Goal: Task Accomplishment & Management: Use online tool/utility

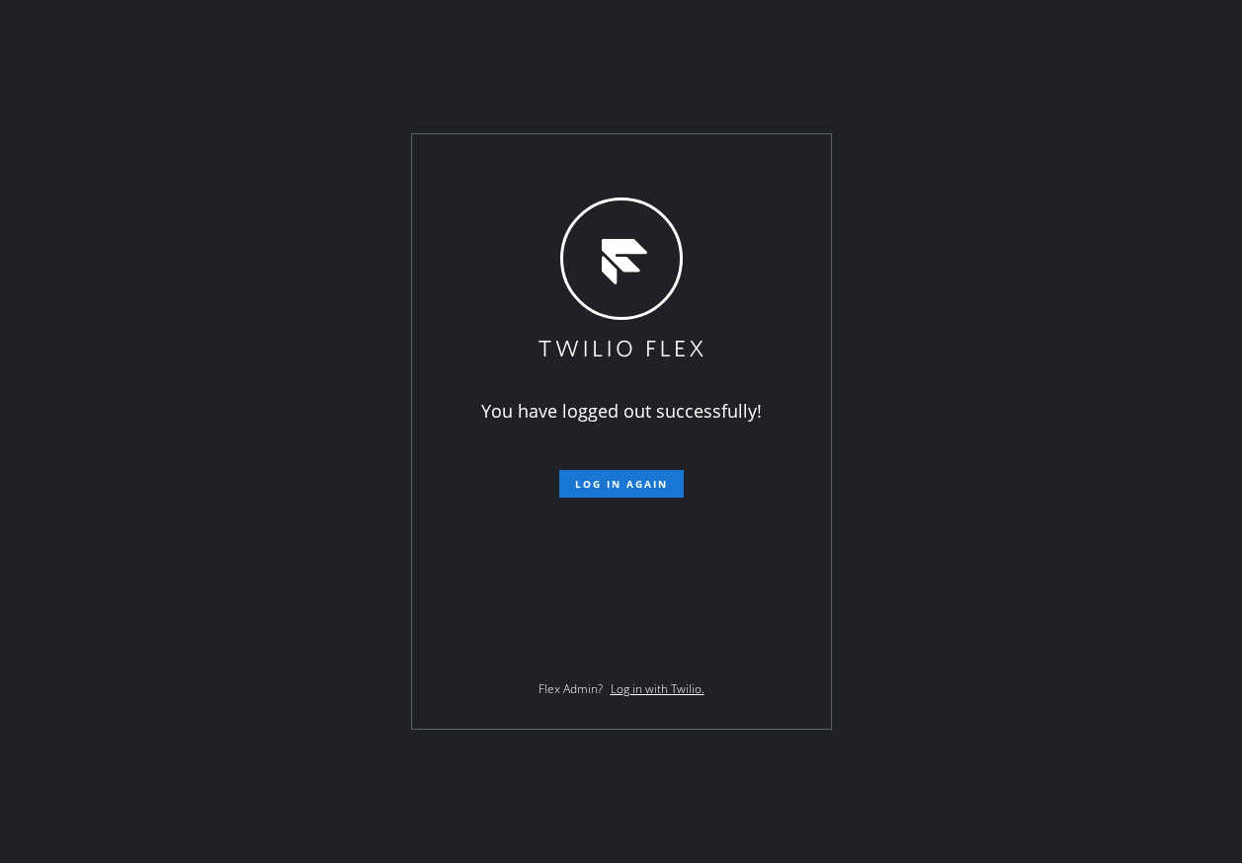
click at [472, 603] on div "You have logged out successfully! Log in again Flex Admin? Log in with Twilio." at bounding box center [621, 431] width 419 height 595
click at [576, 487] on span "Log in again" at bounding box center [621, 484] width 93 height 14
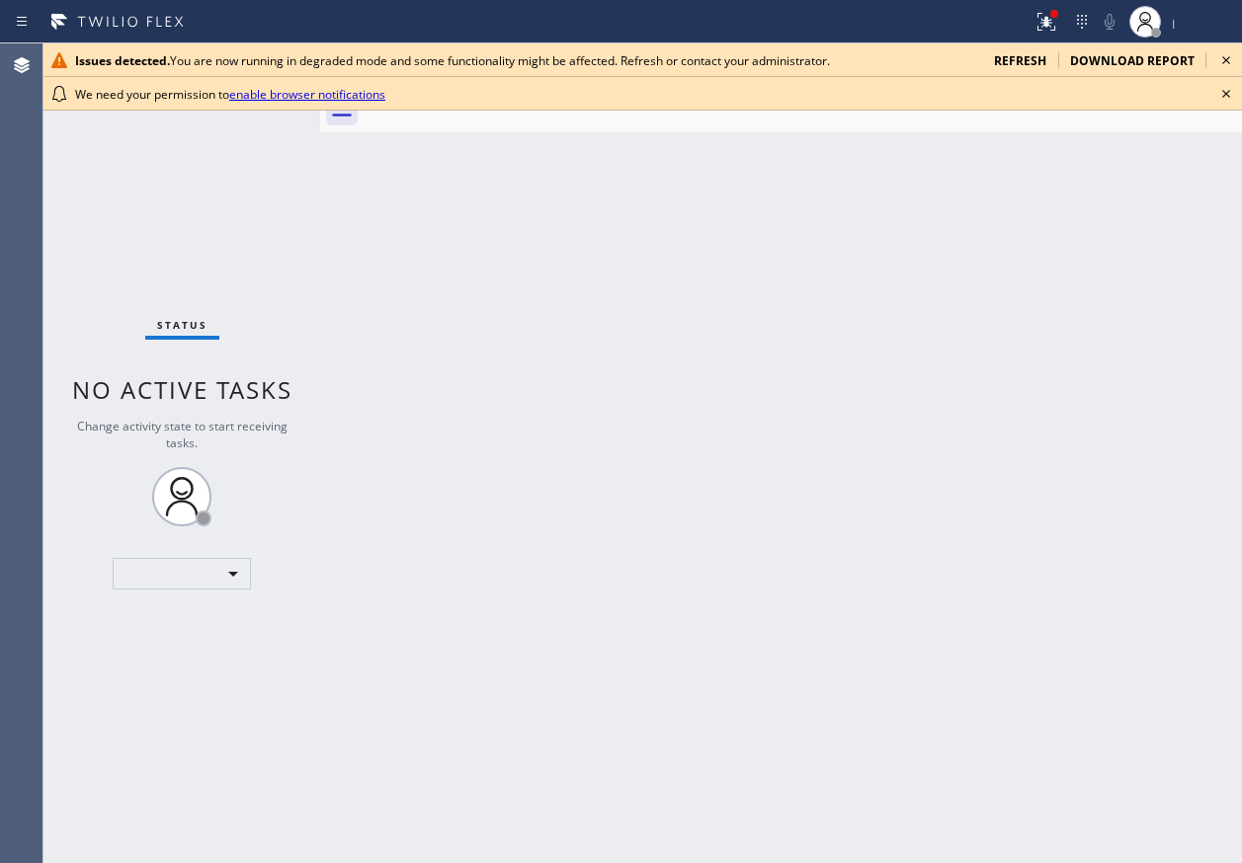
drag, startPoint x: 1230, startPoint y: 99, endPoint x: 1230, endPoint y: 79, distance: 19.8
click at [1230, 96] on icon at bounding box center [1226, 94] width 24 height 24
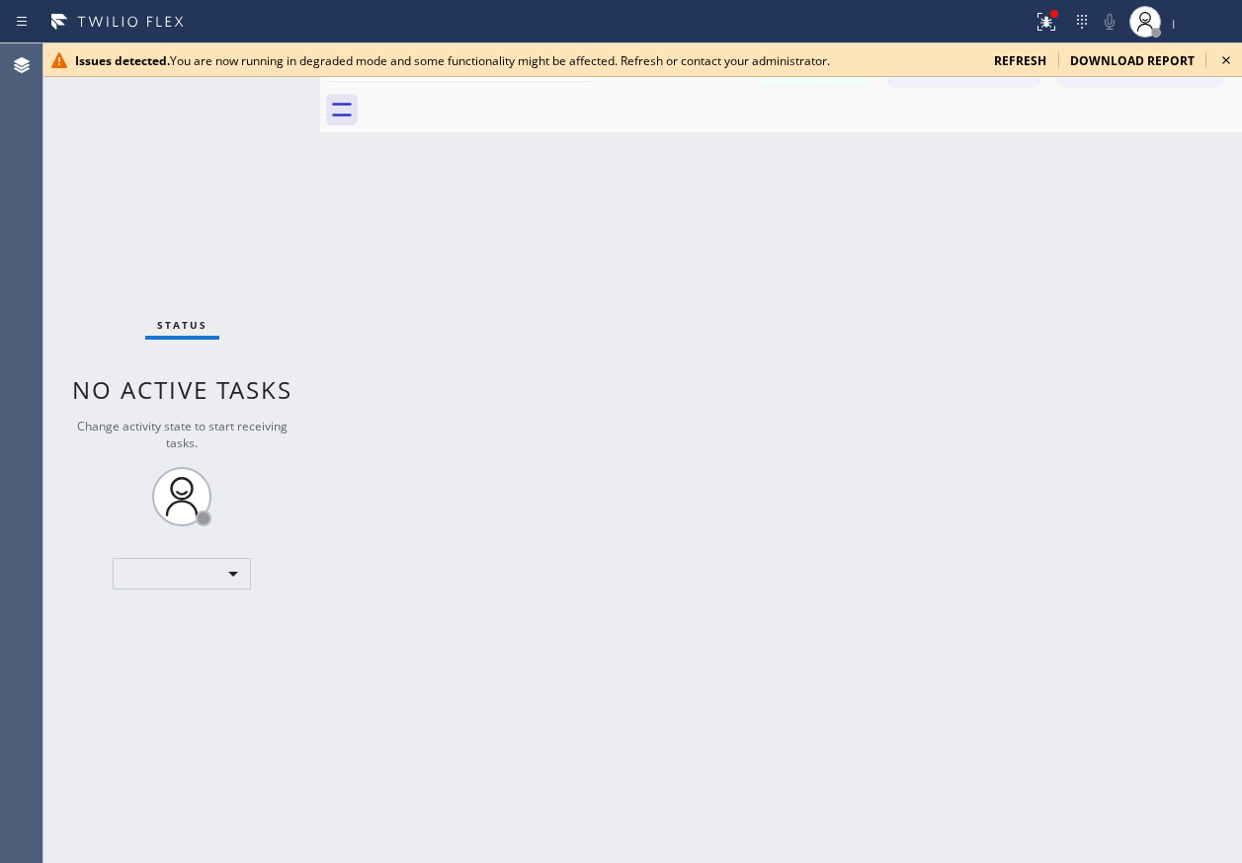
click at [1219, 47] on div "Issues detected. You are now running in degraded mode and some functionality mi…" at bounding box center [642, 60] width 1198 height 34
click at [1225, 52] on icon at bounding box center [1226, 60] width 24 height 24
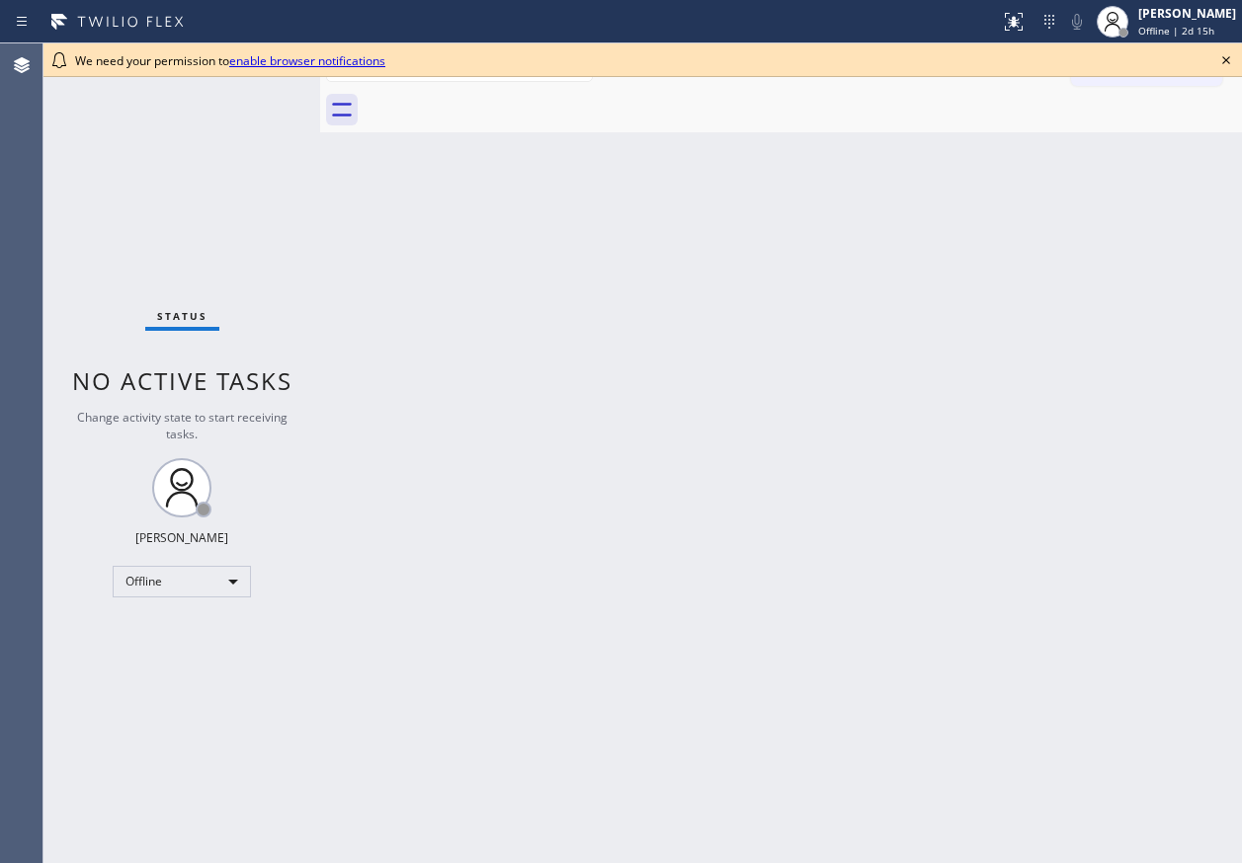
click at [1138, 418] on div "Back to Dashboard Change Sender ID Customers Technicians Select a contact Outbo…" at bounding box center [781, 453] width 922 height 820
click at [1213, 56] on div "We need your permission to enable browser notifications" at bounding box center [642, 60] width 1198 height 34
click at [1221, 56] on icon at bounding box center [1226, 60] width 24 height 24
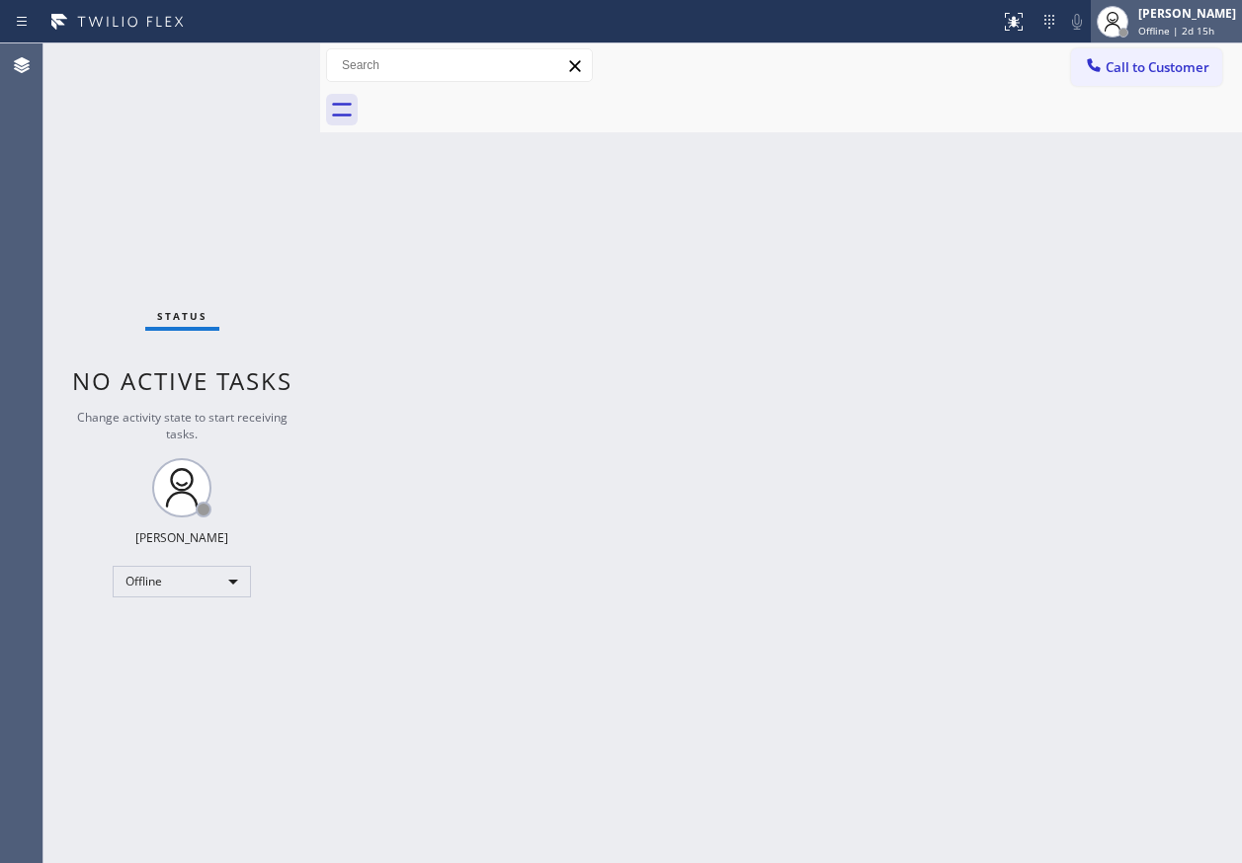
click at [1213, 27] on span "Offline | 2d 15h" at bounding box center [1176, 31] width 76 height 14
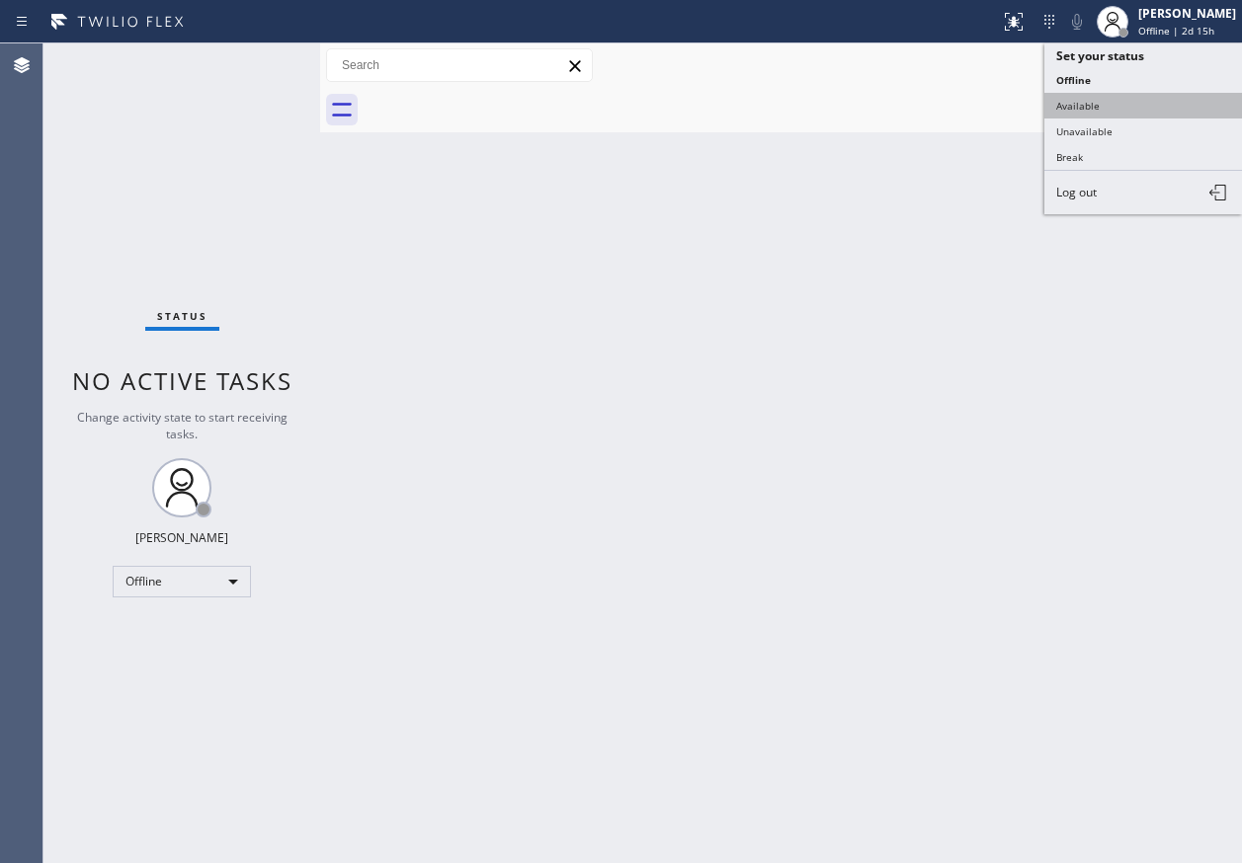
click at [1079, 97] on button "Available" at bounding box center [1143, 106] width 198 height 26
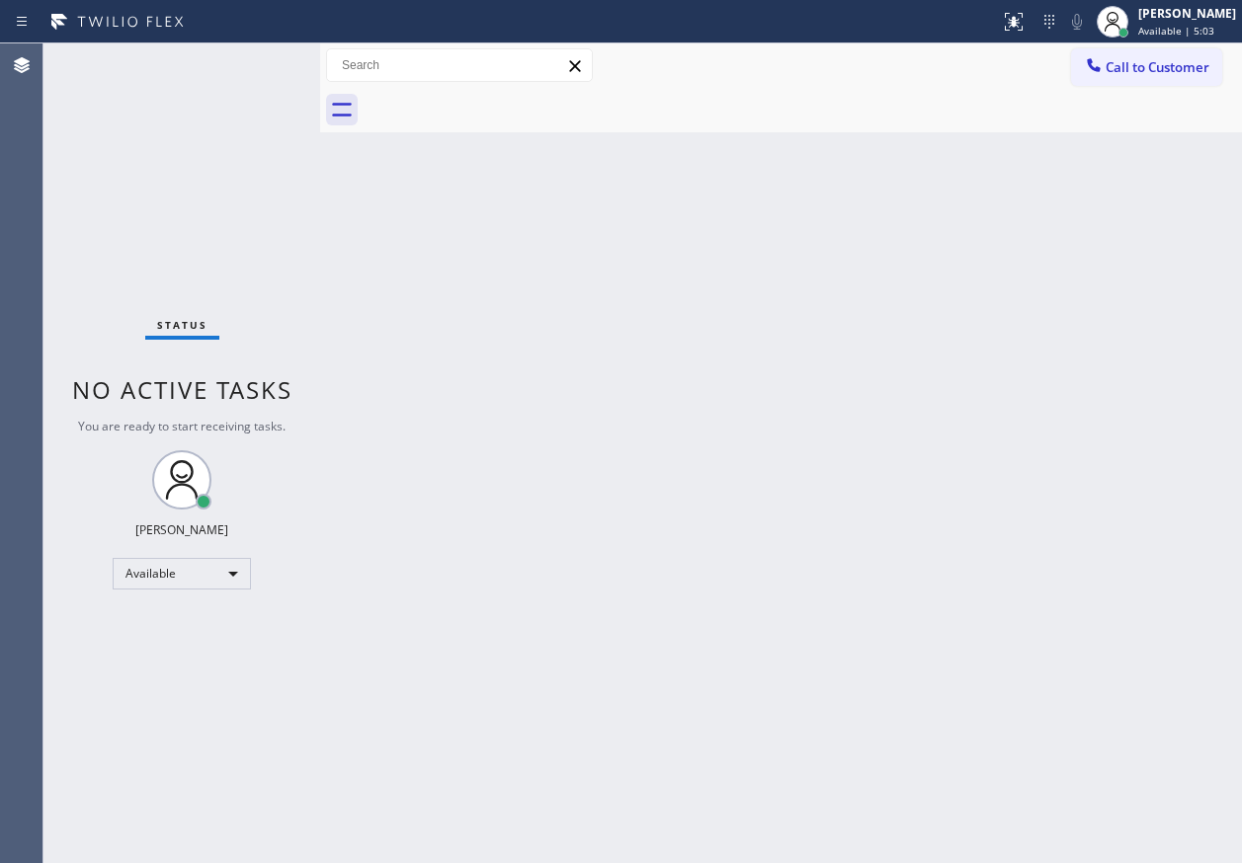
click at [429, 614] on div "Back to Dashboard Change Sender ID Customers Technicians Select a contact Outbo…" at bounding box center [781, 453] width 922 height 820
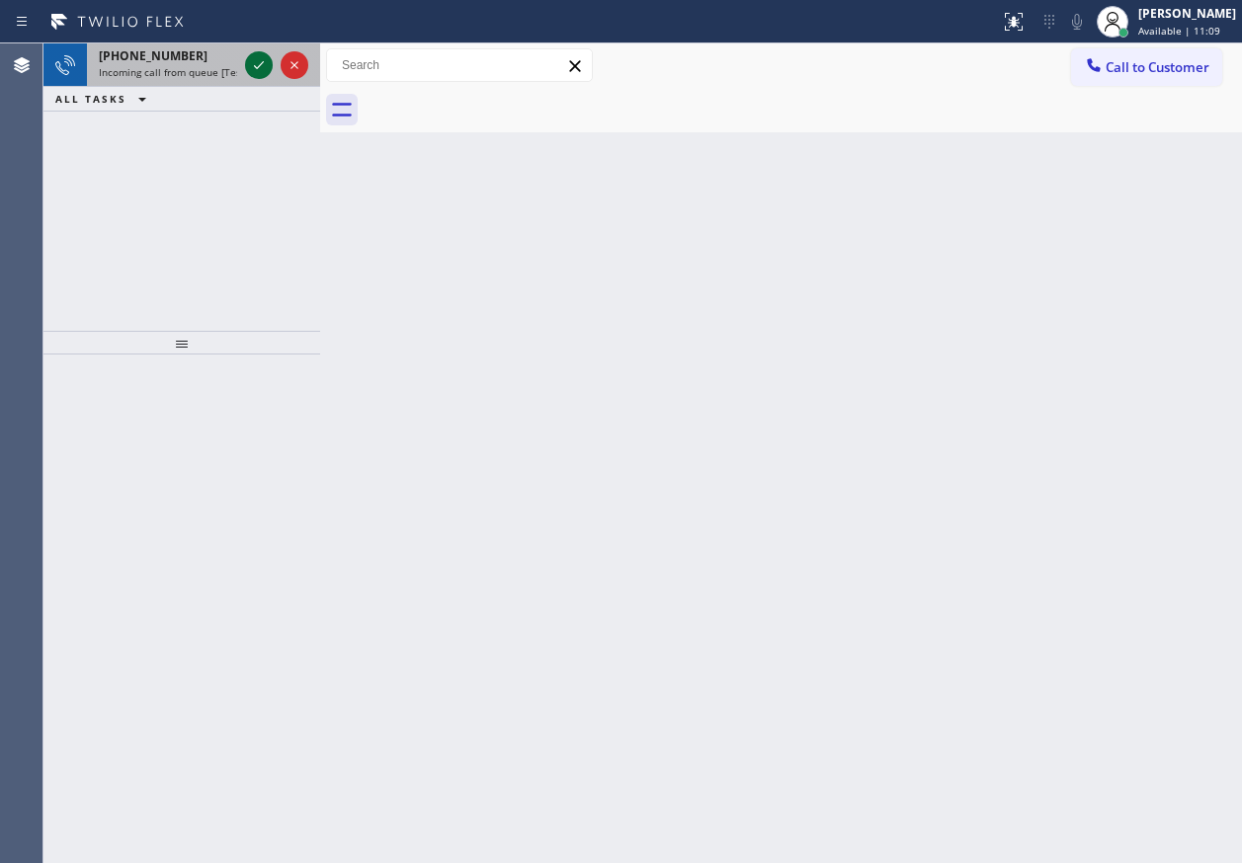
click at [256, 70] on icon at bounding box center [259, 65] width 24 height 24
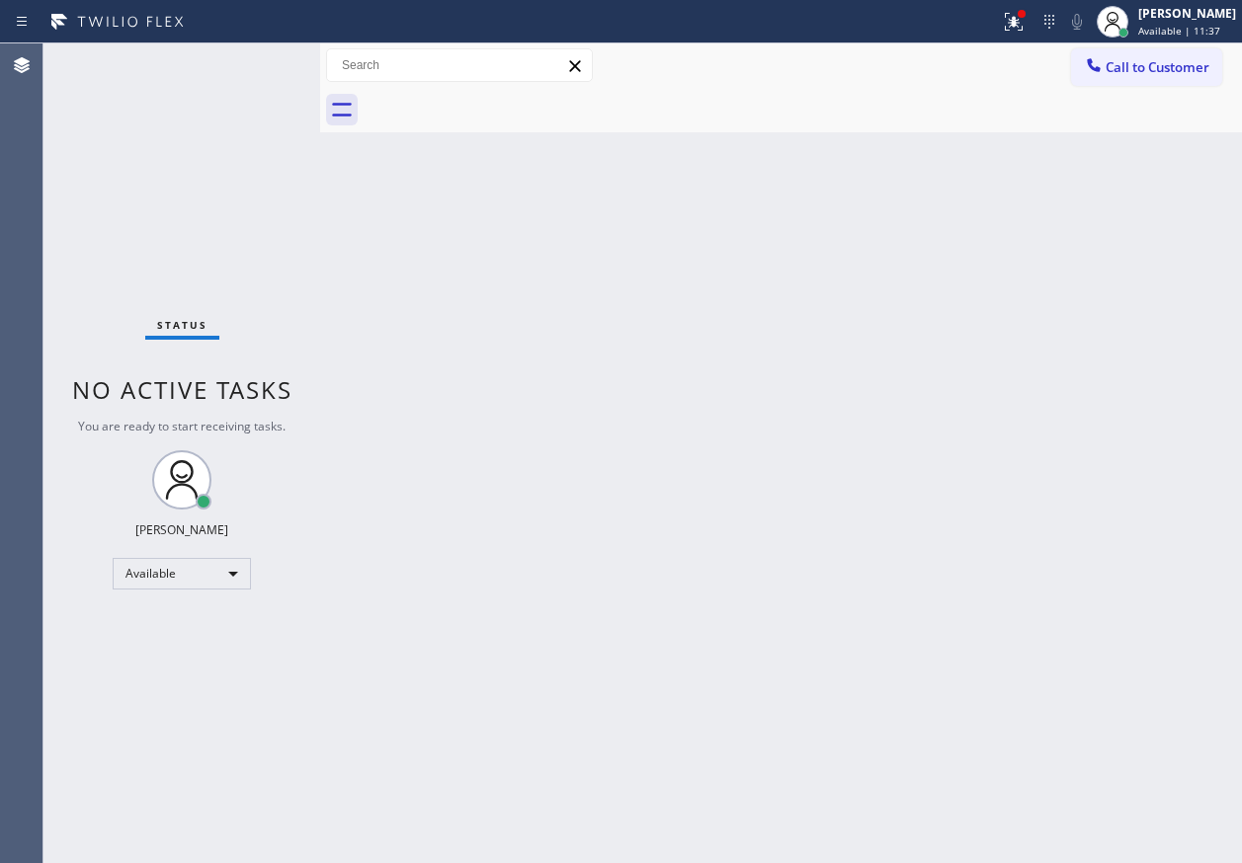
click at [1051, 552] on div "Back to Dashboard Change Sender ID Customers Technicians Select a contact Outbo…" at bounding box center [781, 453] width 922 height 820
click at [1146, 488] on div "Back to Dashboard Change Sender ID Customers Technicians Select a contact Outbo…" at bounding box center [781, 453] width 922 height 820
drag, startPoint x: 1087, startPoint y: 240, endPoint x: 822, endPoint y: 36, distance: 335.3
click at [1087, 240] on div "Back to Dashboard Change Sender ID Customers Technicians Select a contact Outbo…" at bounding box center [781, 453] width 922 height 820
click at [1220, 34] on span "Available | 30:06" at bounding box center [1179, 31] width 82 height 14
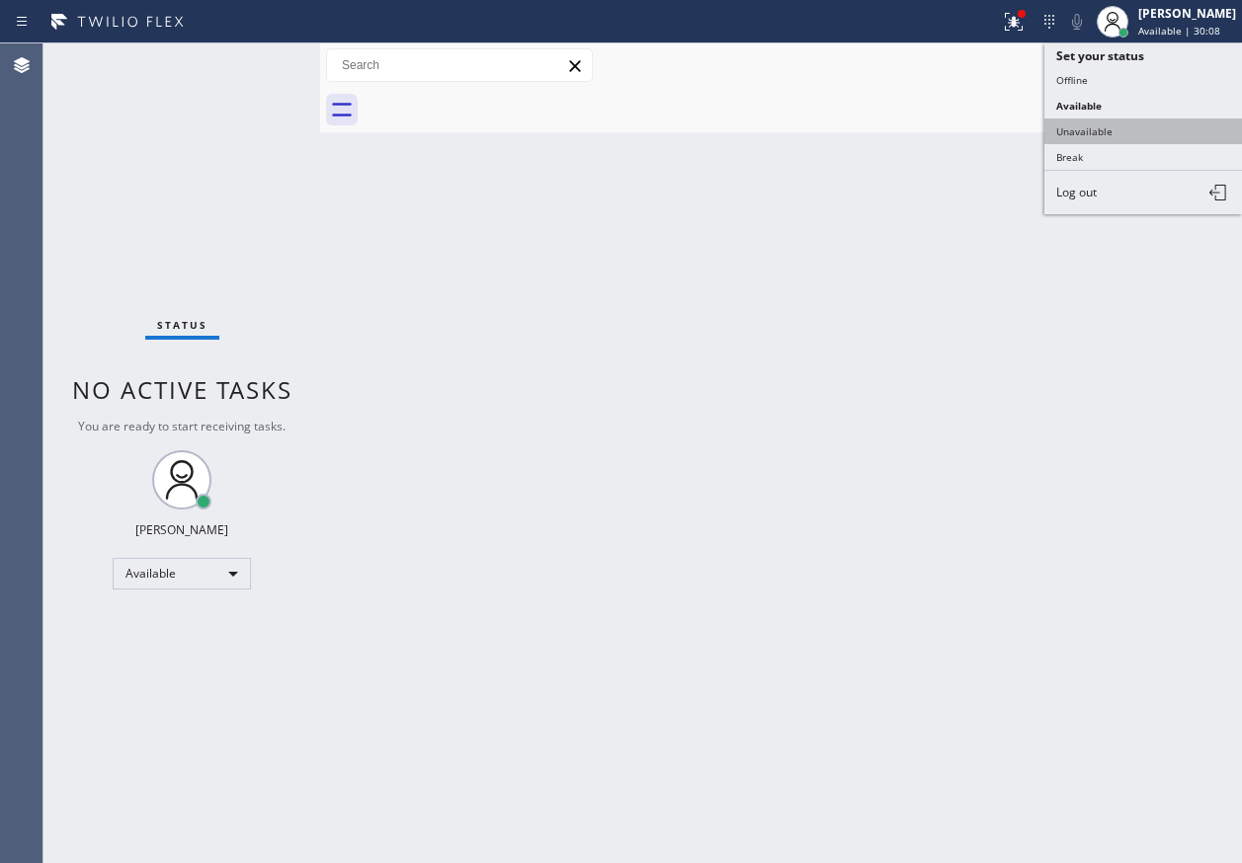
click at [1163, 126] on button "Unavailable" at bounding box center [1143, 132] width 198 height 26
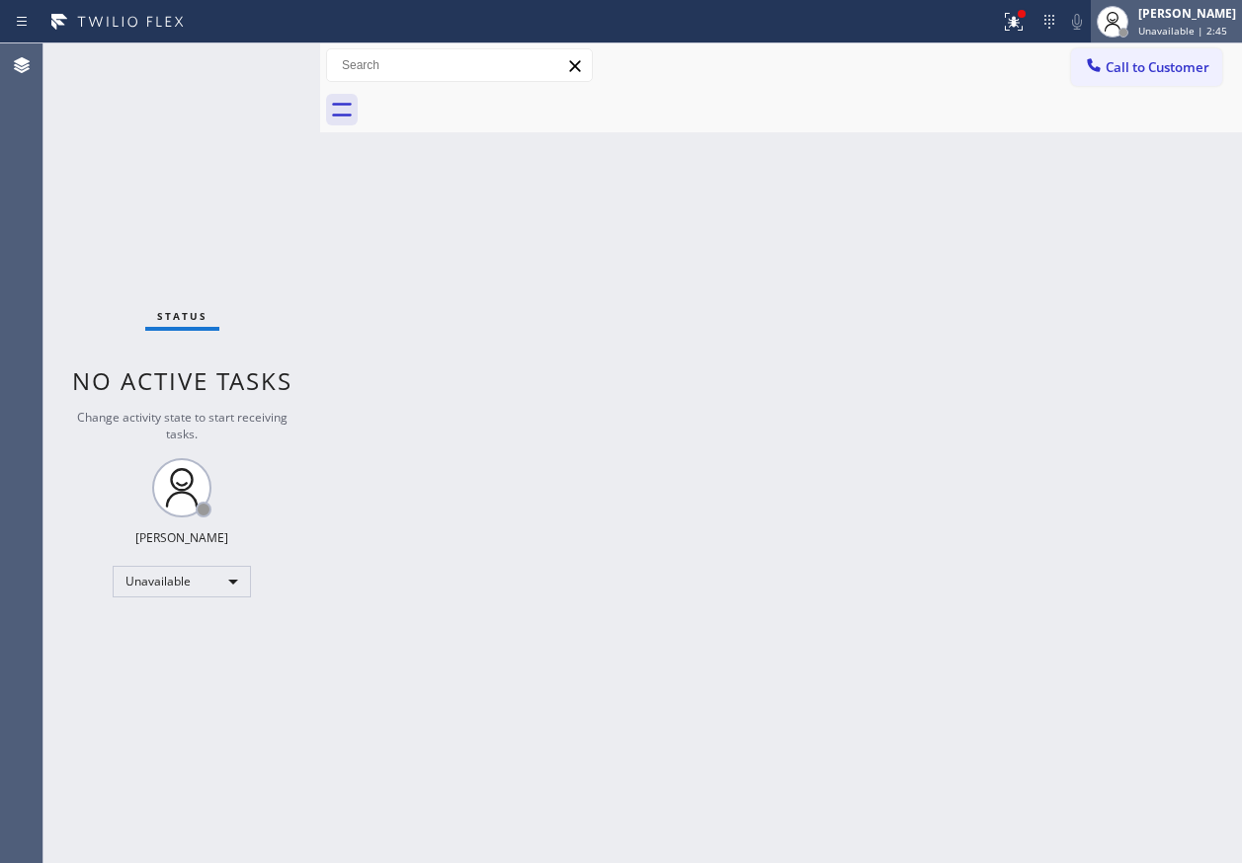
click at [1217, 40] on div "[PERSON_NAME] Unavailable | 2:45" at bounding box center [1165, 21] width 151 height 43
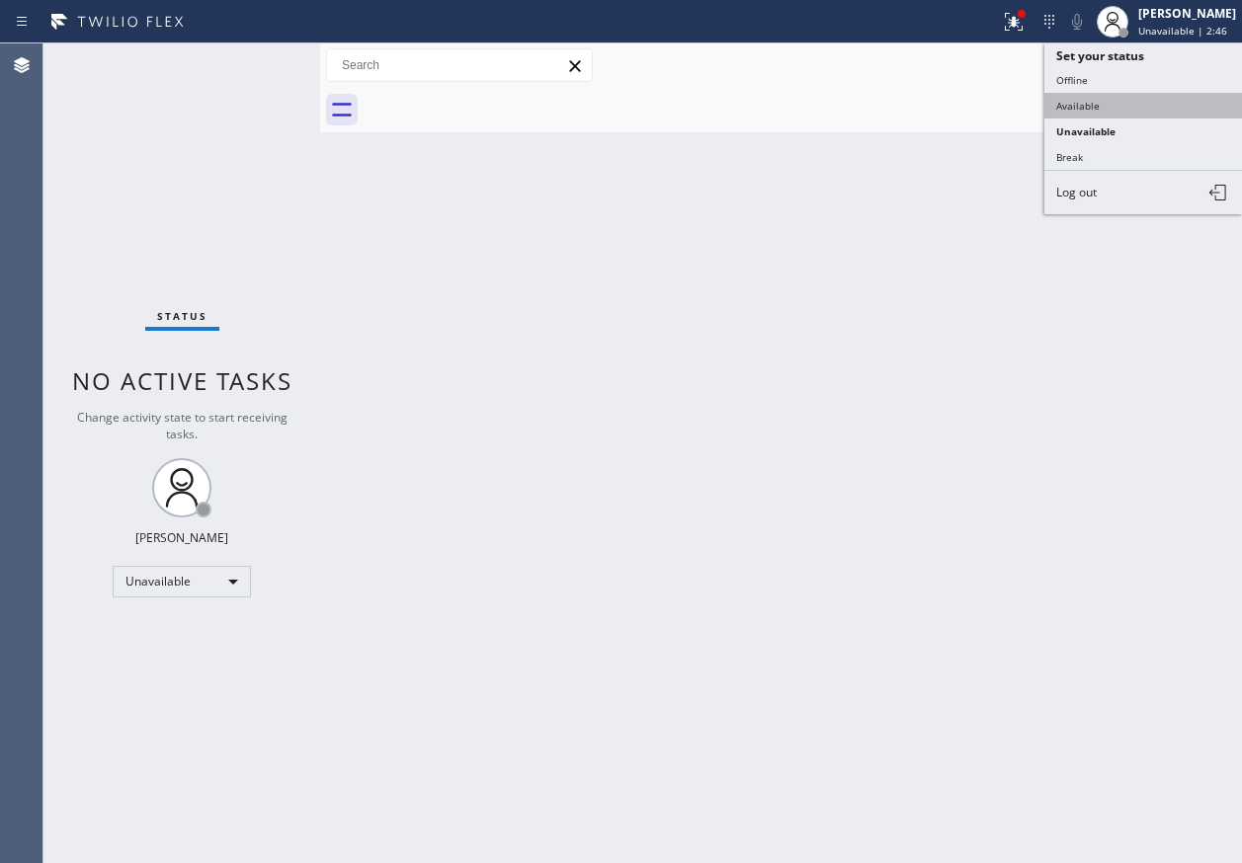
click at [1123, 109] on button "Available" at bounding box center [1143, 106] width 198 height 26
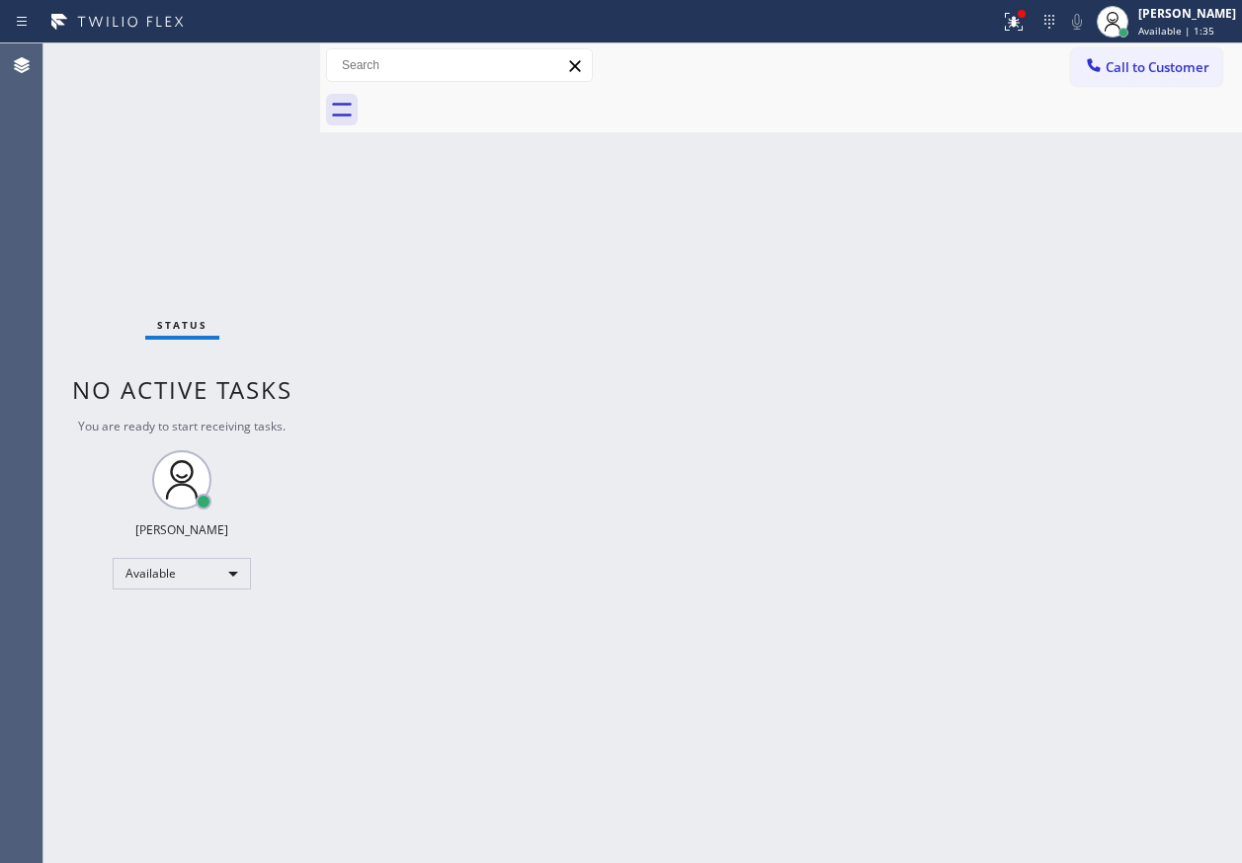
click at [1097, 404] on div "Back to Dashboard Change Sender ID Customers Technicians Select a contact Outbo…" at bounding box center [781, 453] width 922 height 820
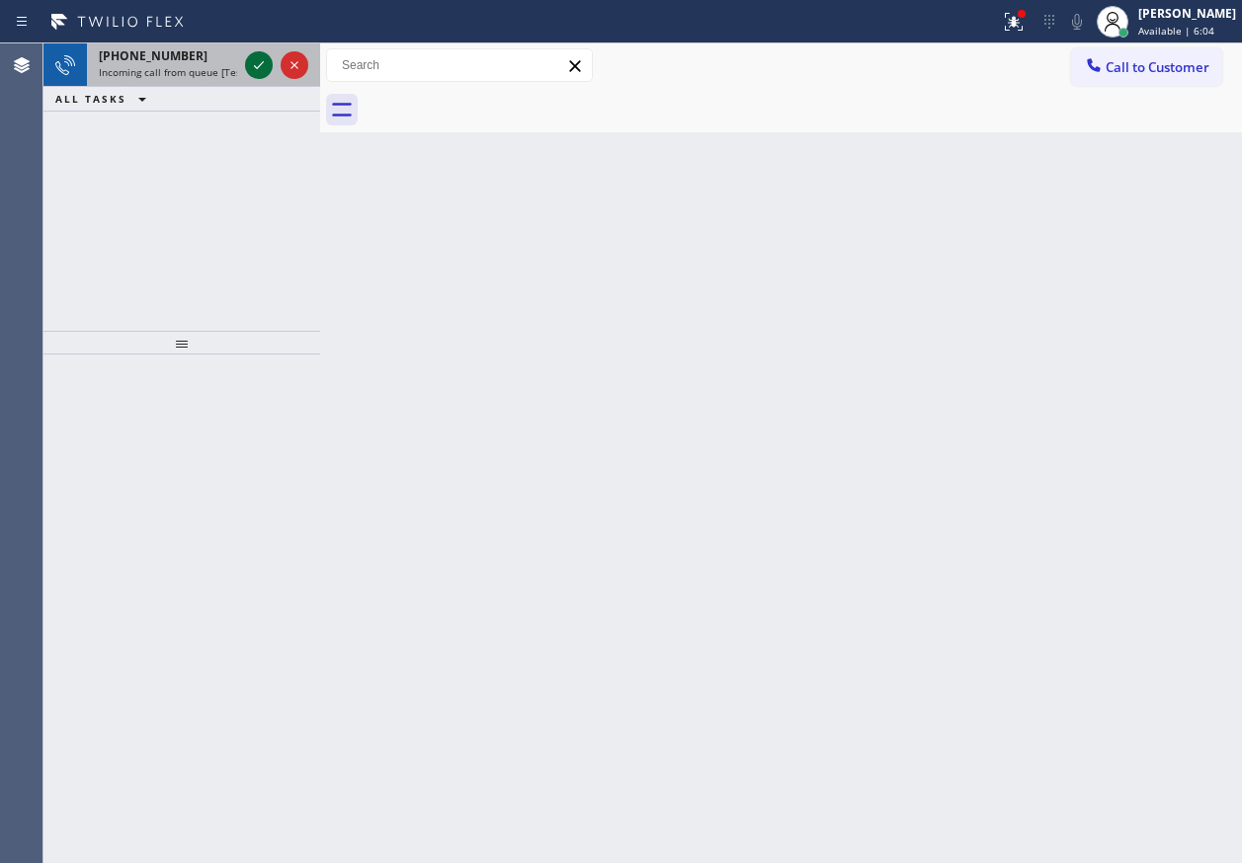
click at [256, 71] on icon at bounding box center [259, 65] width 24 height 24
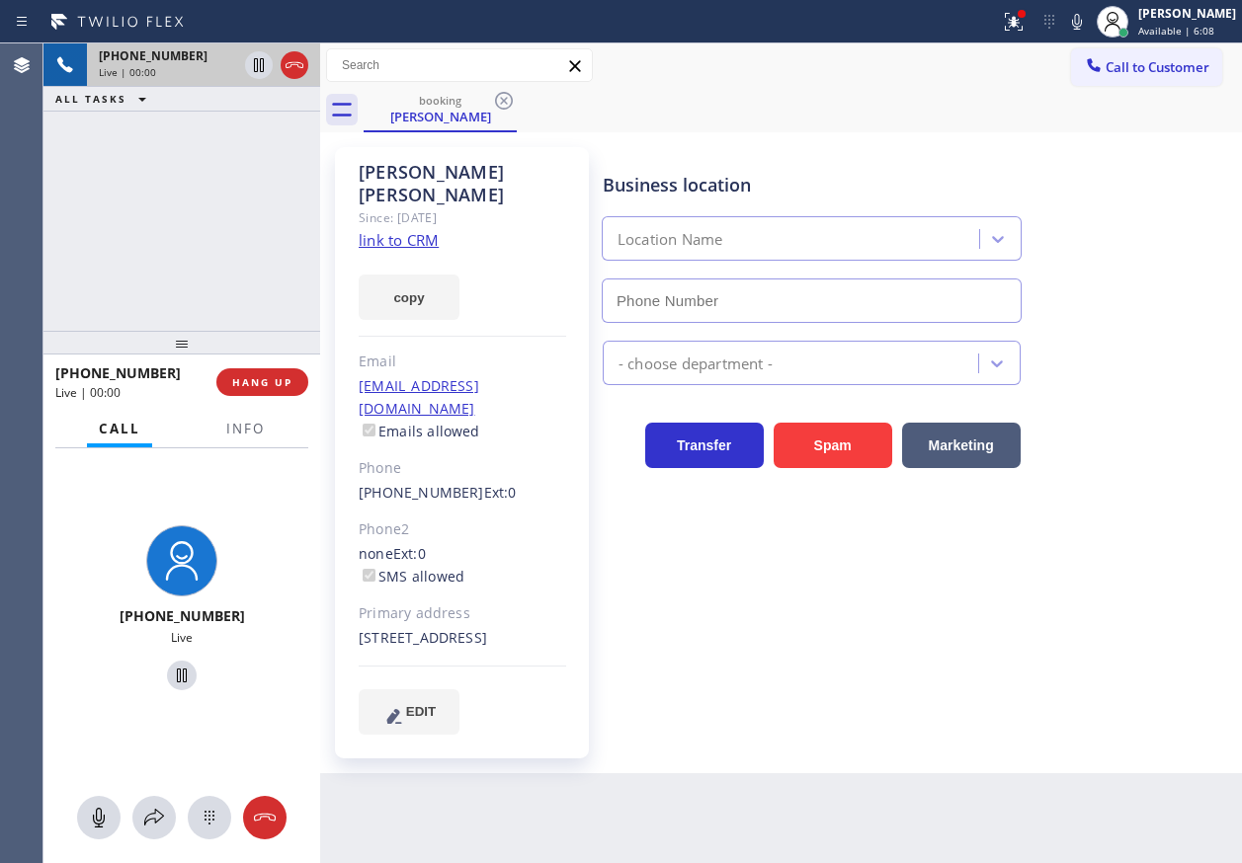
type input "(862) 370-3680"
click at [231, 439] on button "Info" at bounding box center [245, 429] width 62 height 39
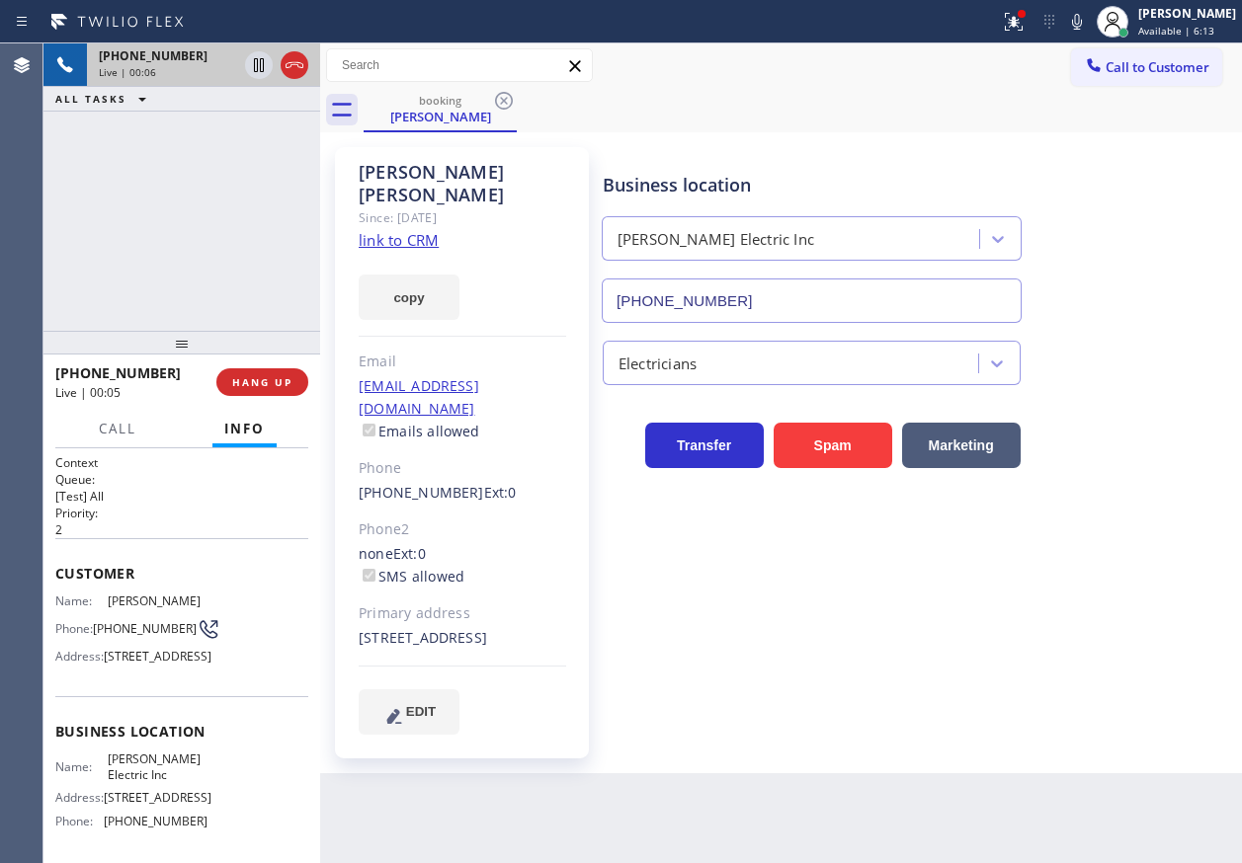
click at [410, 230] on link "link to CRM" at bounding box center [399, 240] width 80 height 20
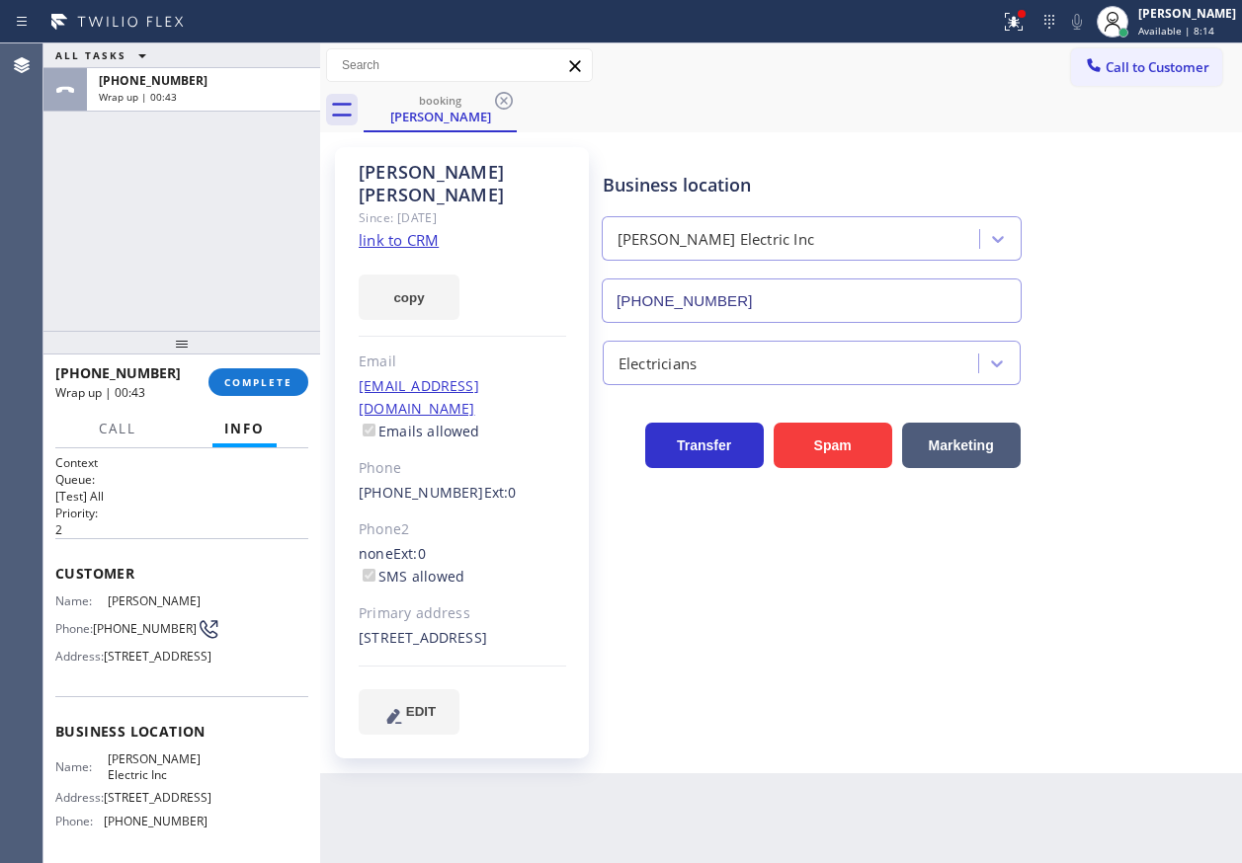
drag, startPoint x: 258, startPoint y: 379, endPoint x: 448, endPoint y: 332, distance: 196.4
click at [260, 378] on span "COMPLETE" at bounding box center [258, 382] width 68 height 14
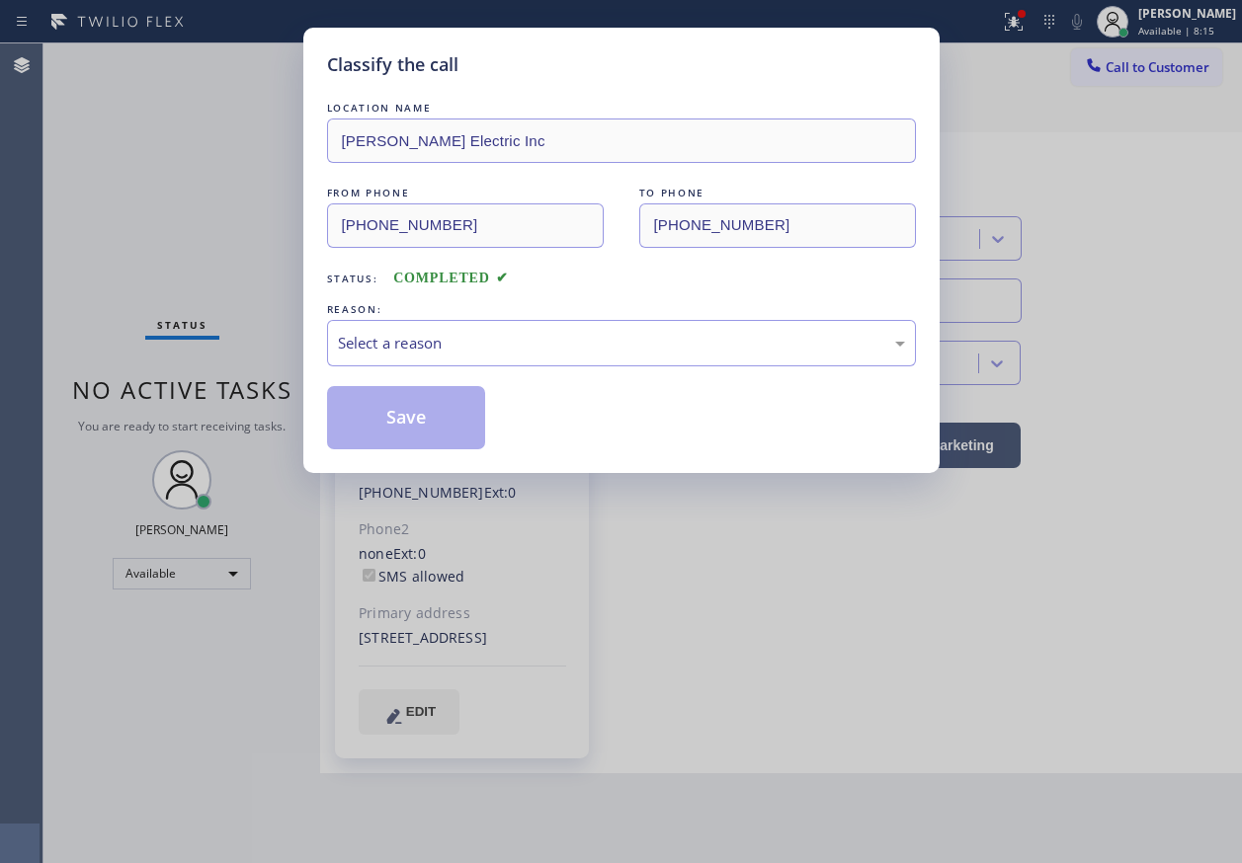
click at [495, 356] on div "Select a reason" at bounding box center [621, 343] width 589 height 46
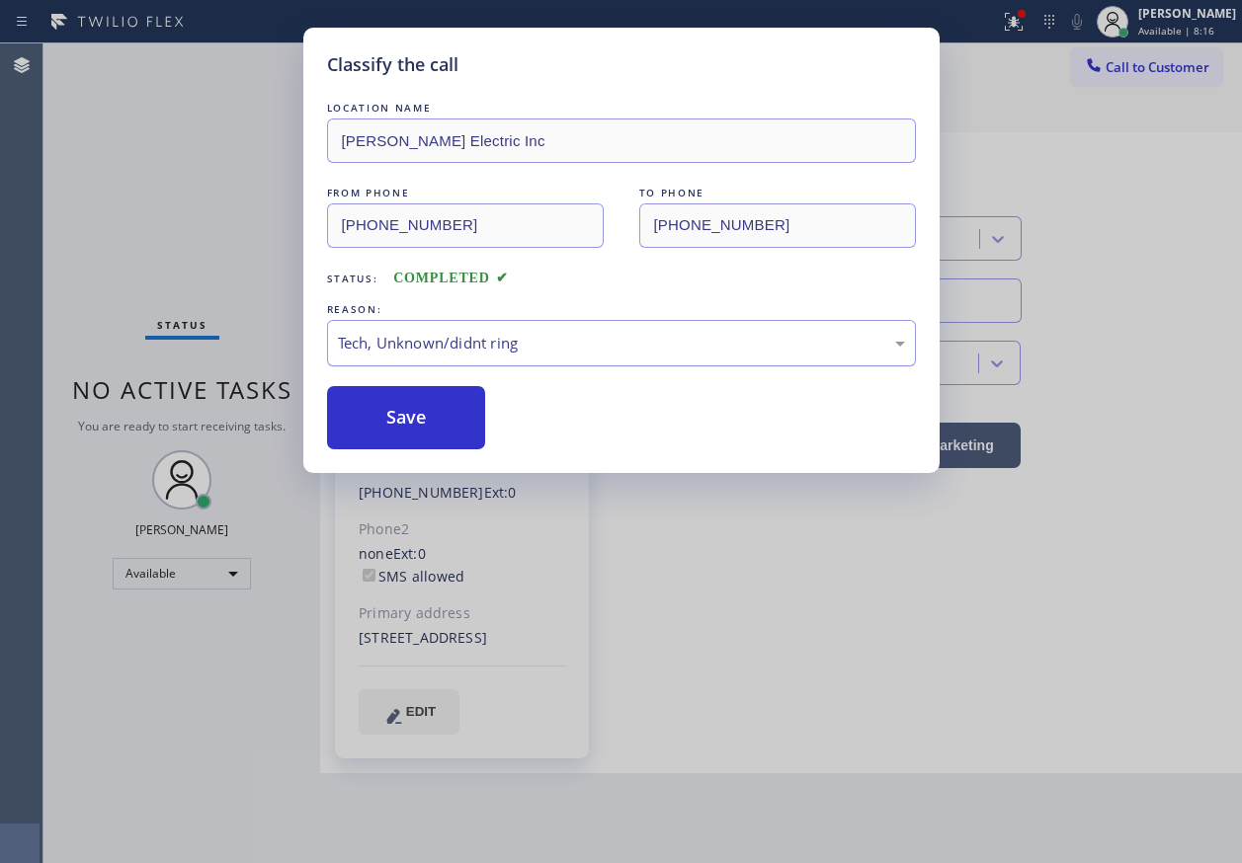
click at [446, 343] on div "Tech, Unknown/didnt ring" at bounding box center [621, 343] width 567 height 23
click at [419, 396] on button "Save" at bounding box center [406, 417] width 159 height 63
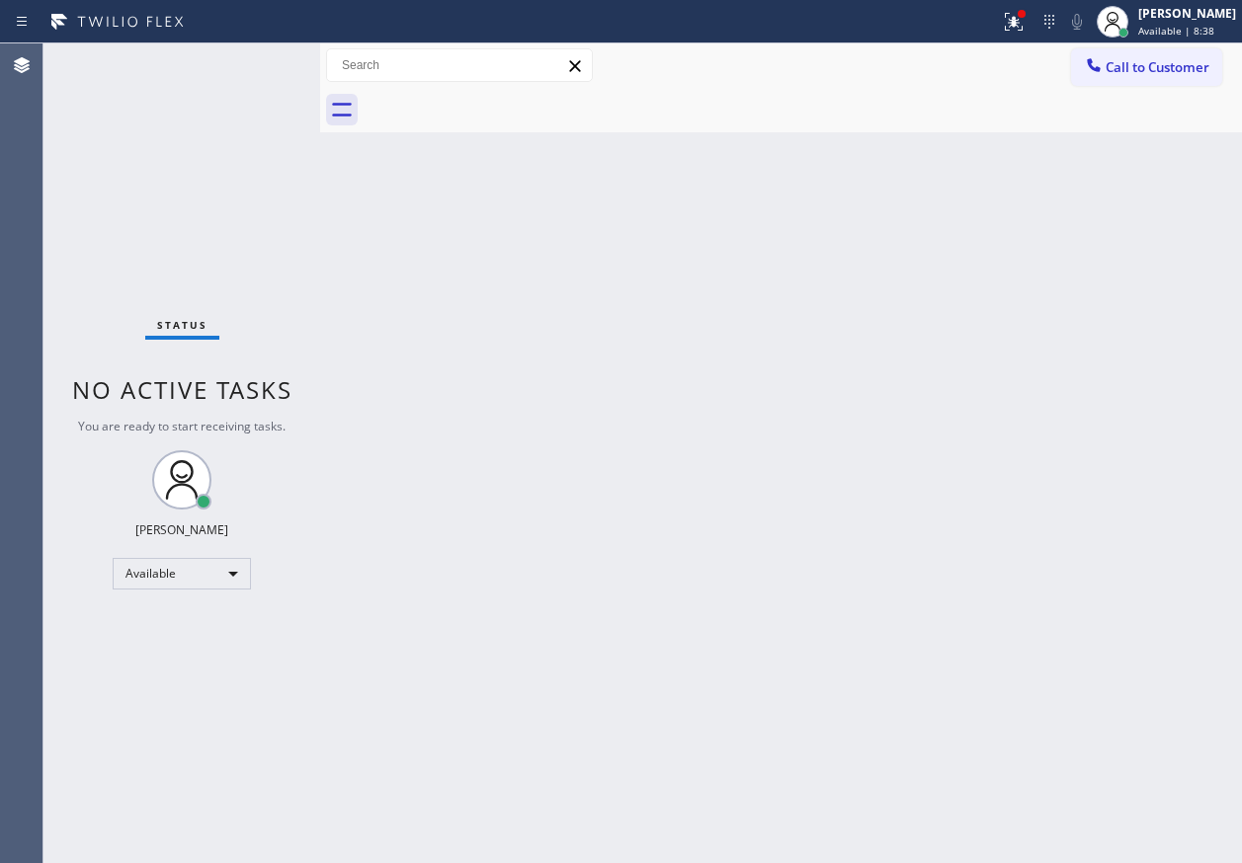
drag, startPoint x: 1093, startPoint y: 433, endPoint x: 432, endPoint y: 88, distance: 746.2
click at [1093, 433] on div "Back to Dashboard Change Sender ID Customers Technicians Select a contact Outbo…" at bounding box center [781, 453] width 922 height 820
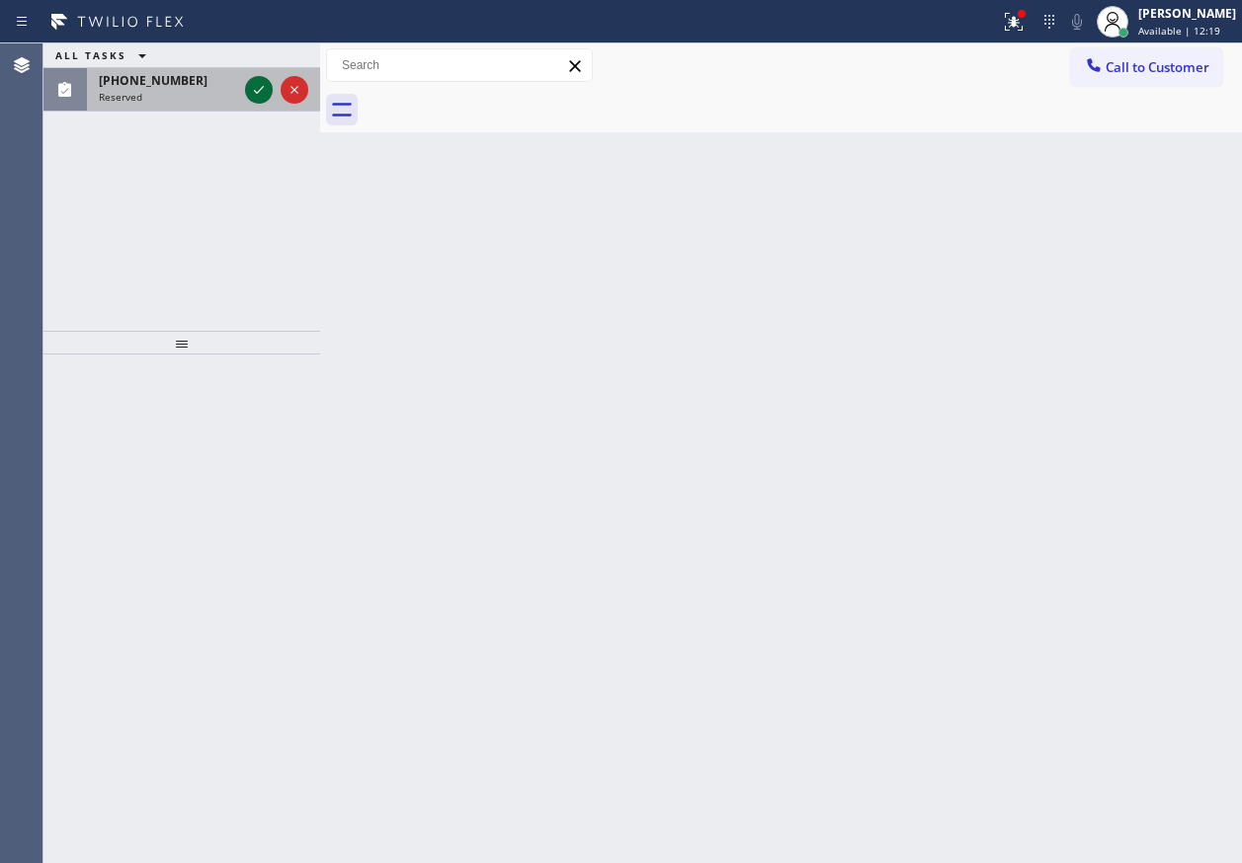
click at [263, 94] on icon at bounding box center [259, 90] width 24 height 24
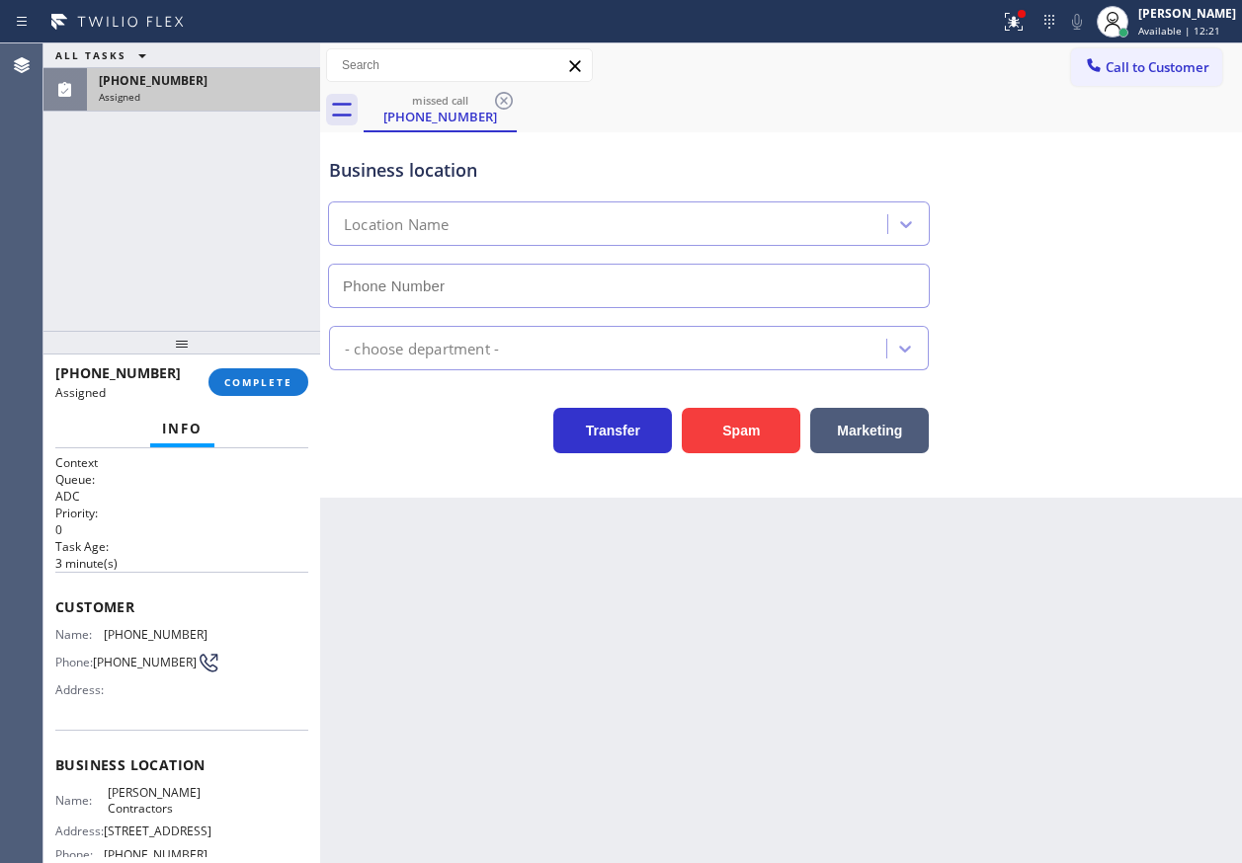
type input "(813) 850-0160"
click at [255, 387] on span "COMPLETE" at bounding box center [258, 382] width 68 height 14
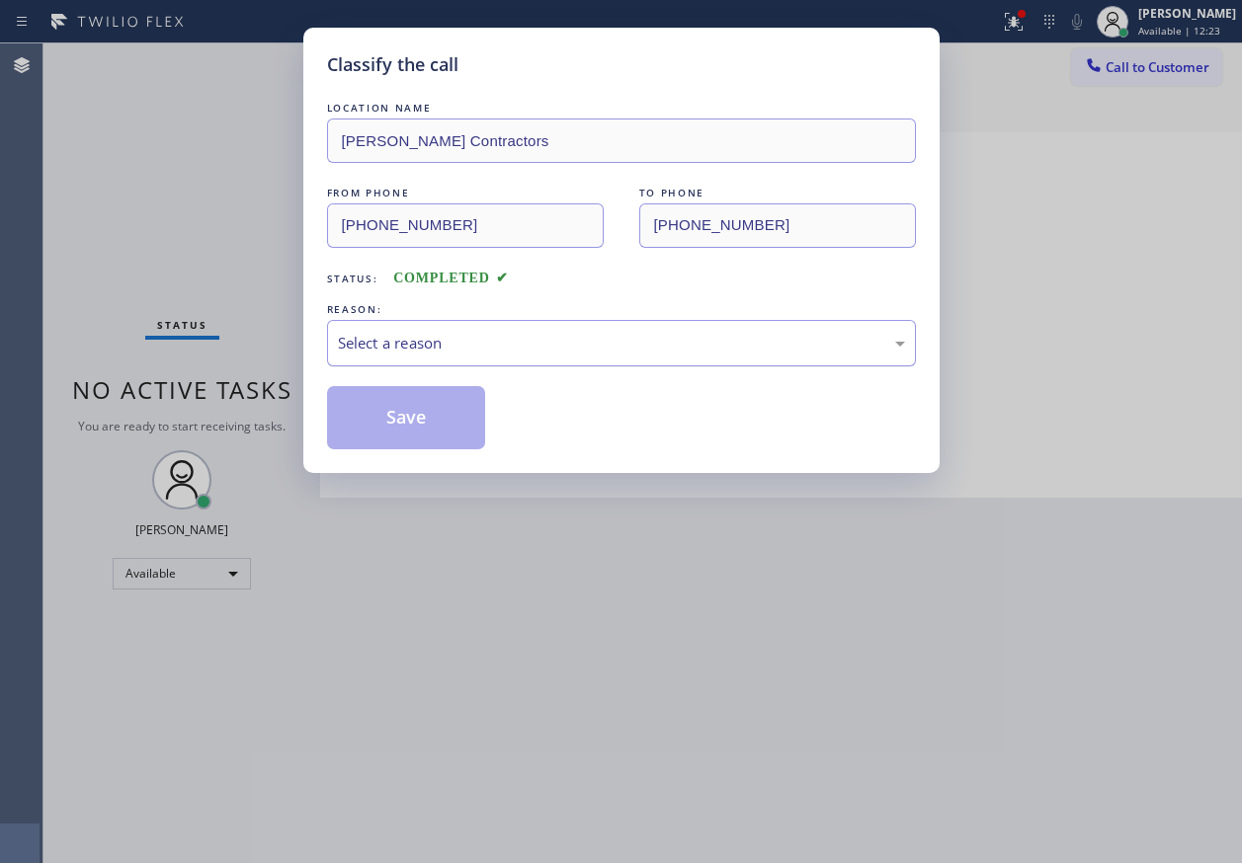
drag, startPoint x: 458, startPoint y: 337, endPoint x: 453, endPoint y: 352, distance: 15.6
click at [457, 338] on div "Select a reason" at bounding box center [621, 343] width 567 height 23
click at [401, 413] on button "Save" at bounding box center [406, 417] width 159 height 63
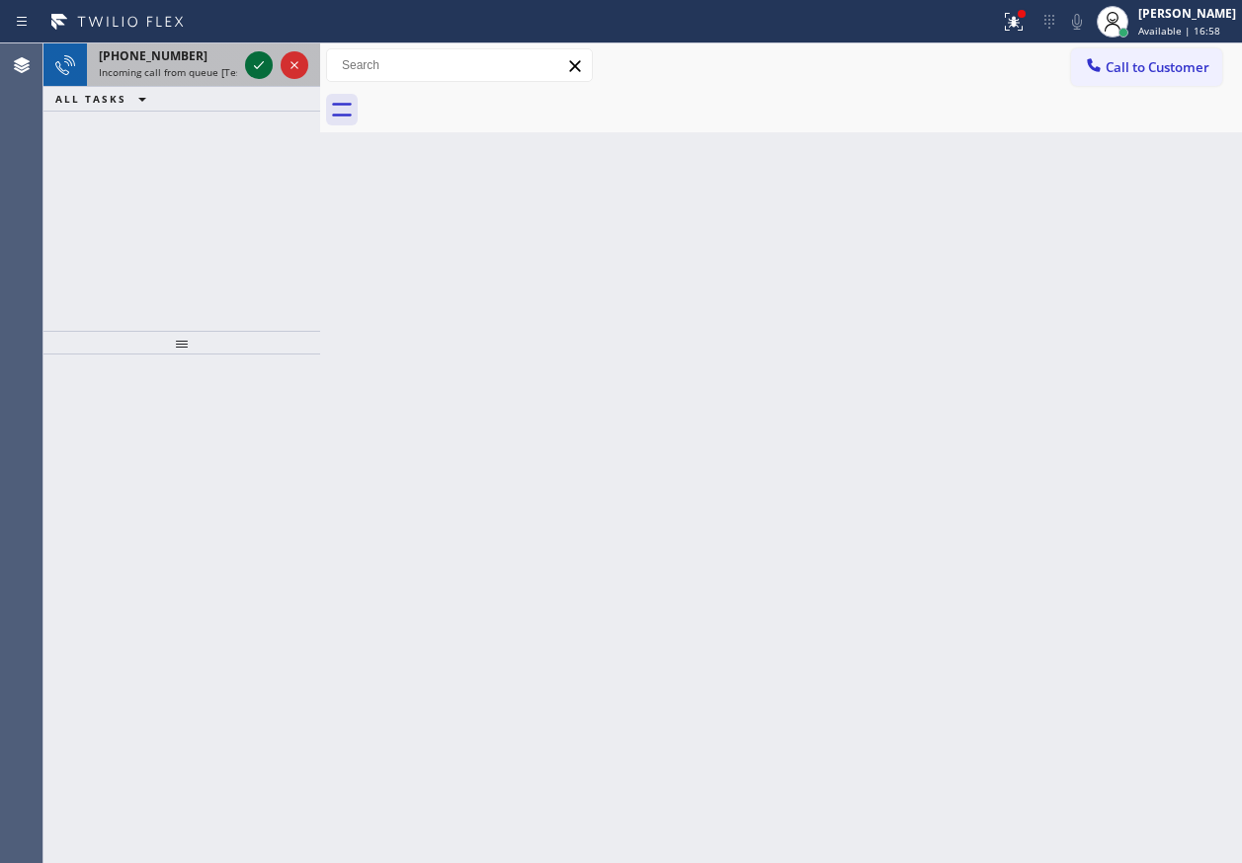
click at [254, 67] on icon at bounding box center [259, 65] width 24 height 24
click at [262, 75] on icon at bounding box center [259, 65] width 24 height 24
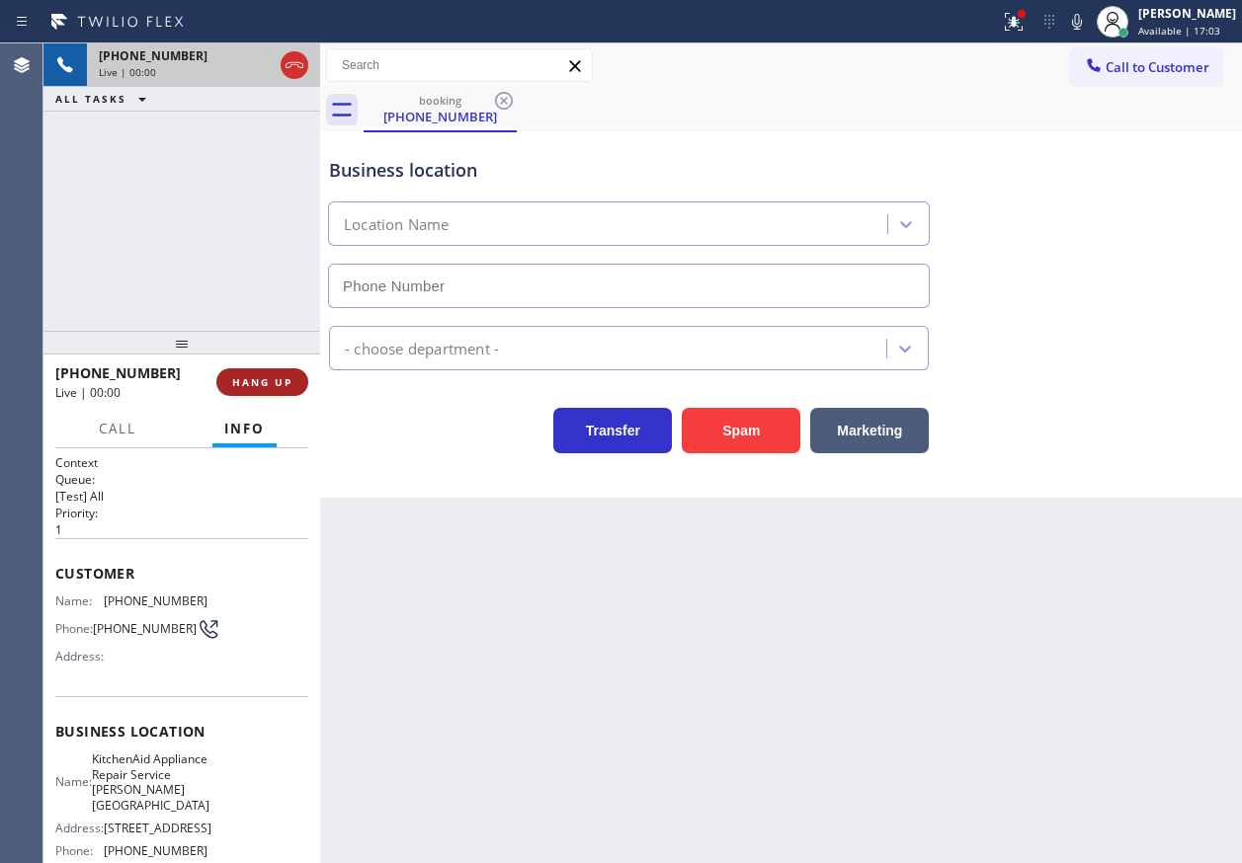
type input "(202) 335-8017"
click at [275, 387] on span "HANG UP" at bounding box center [262, 382] width 60 height 14
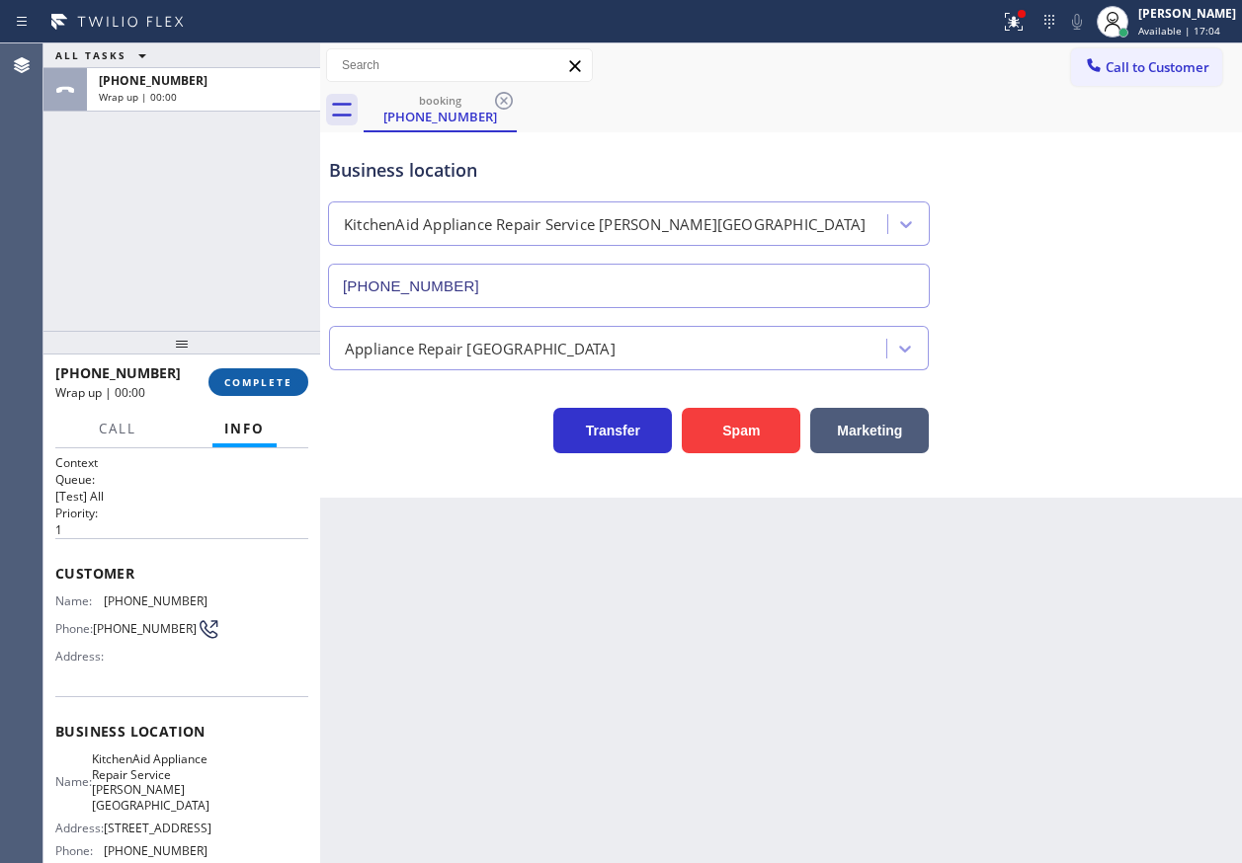
click at [276, 376] on span "COMPLETE" at bounding box center [258, 382] width 68 height 14
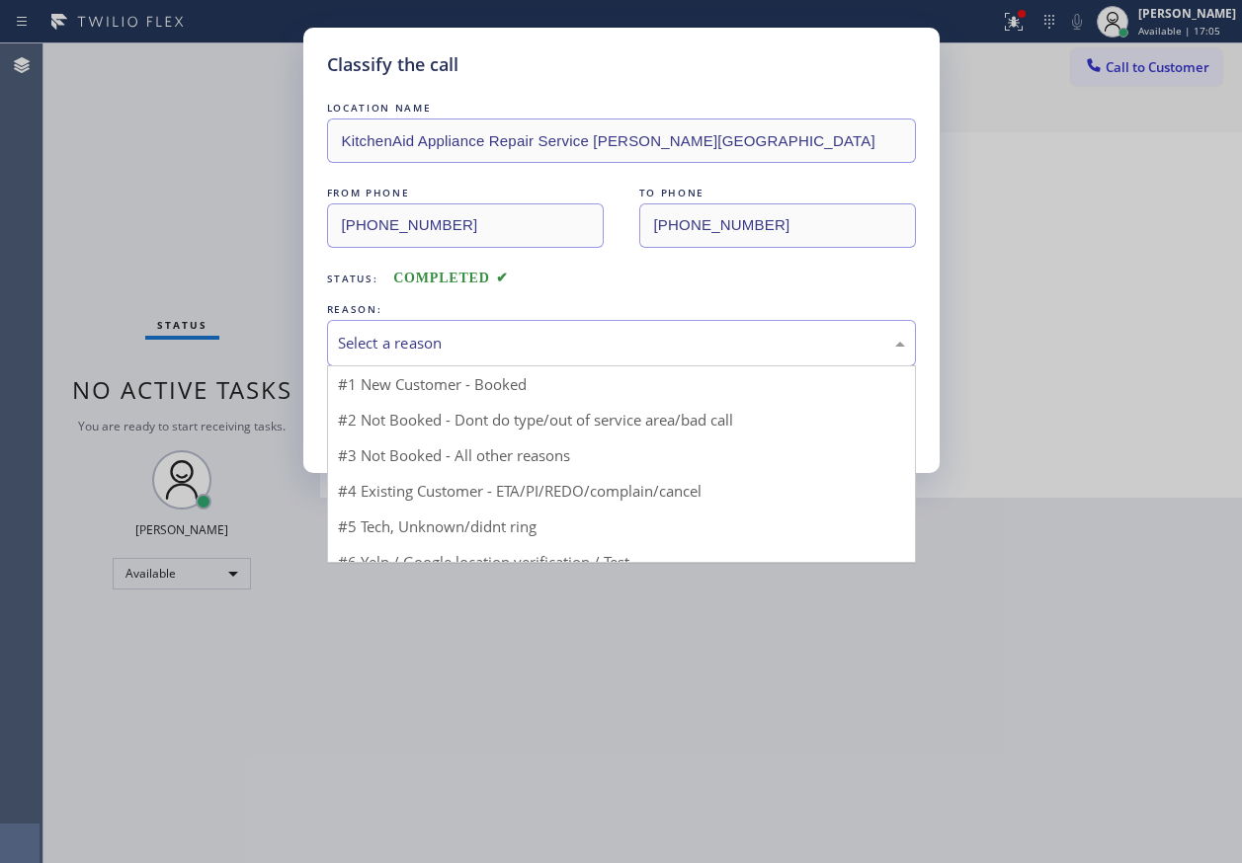
click at [497, 349] on div "Select a reason" at bounding box center [621, 343] width 567 height 23
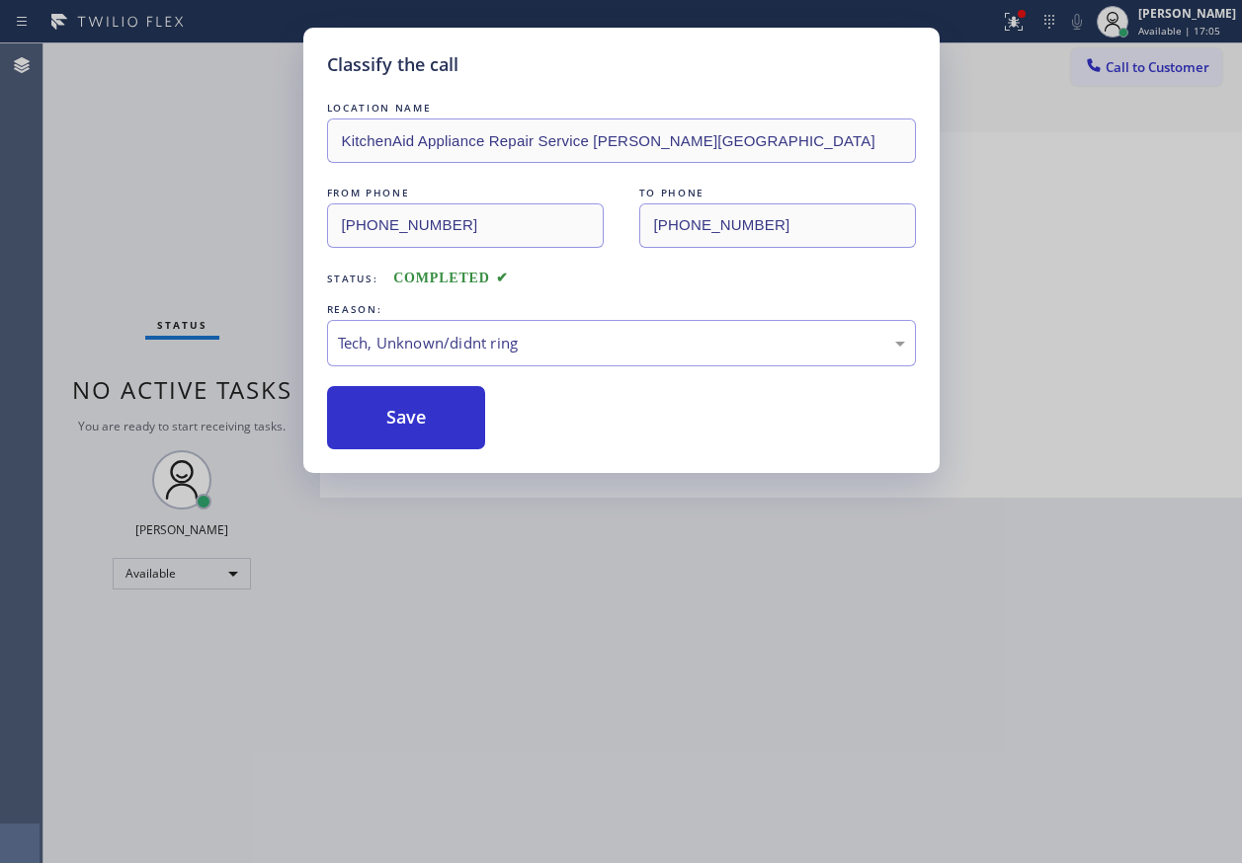
drag, startPoint x: 473, startPoint y: 488, endPoint x: 472, endPoint y: 469, distance: 18.8
click at [458, 411] on button "Save" at bounding box center [406, 417] width 159 height 63
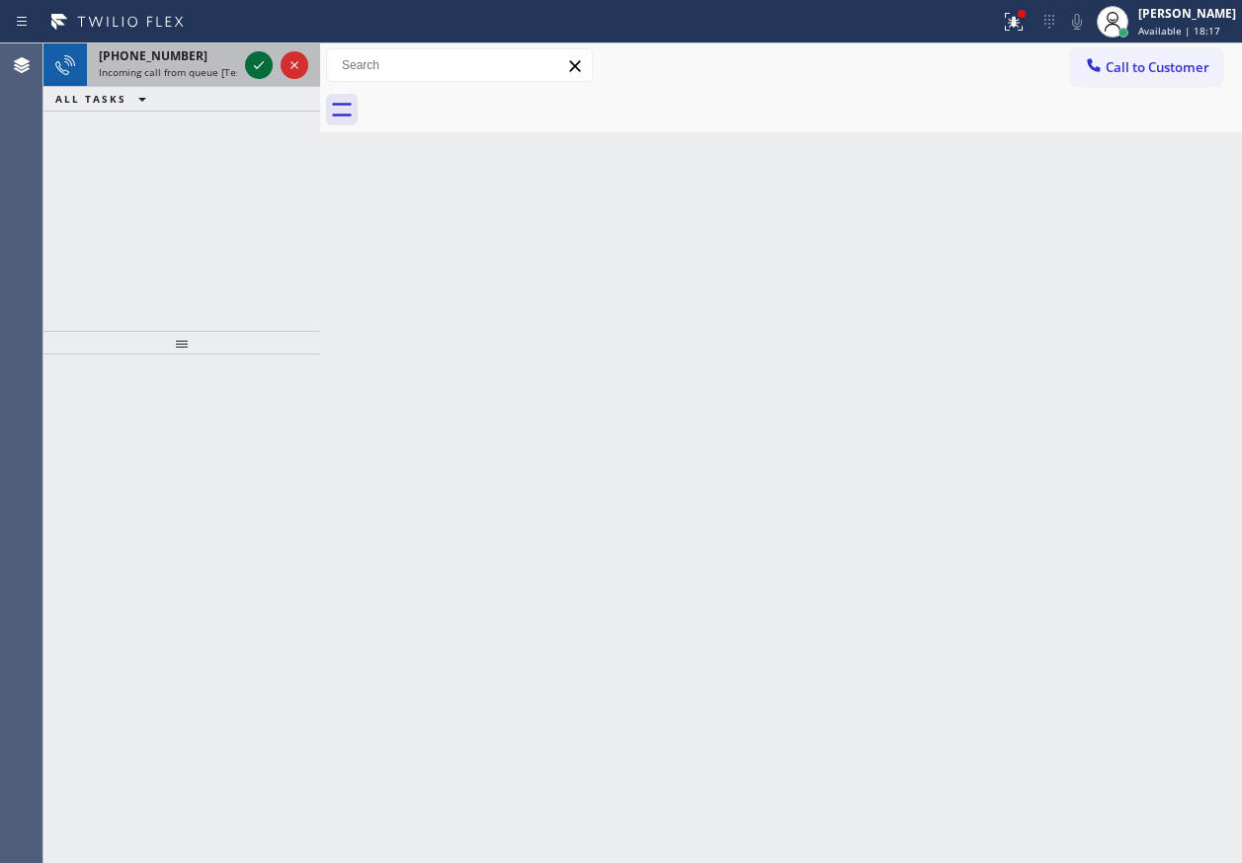
click at [258, 67] on icon at bounding box center [259, 65] width 10 height 8
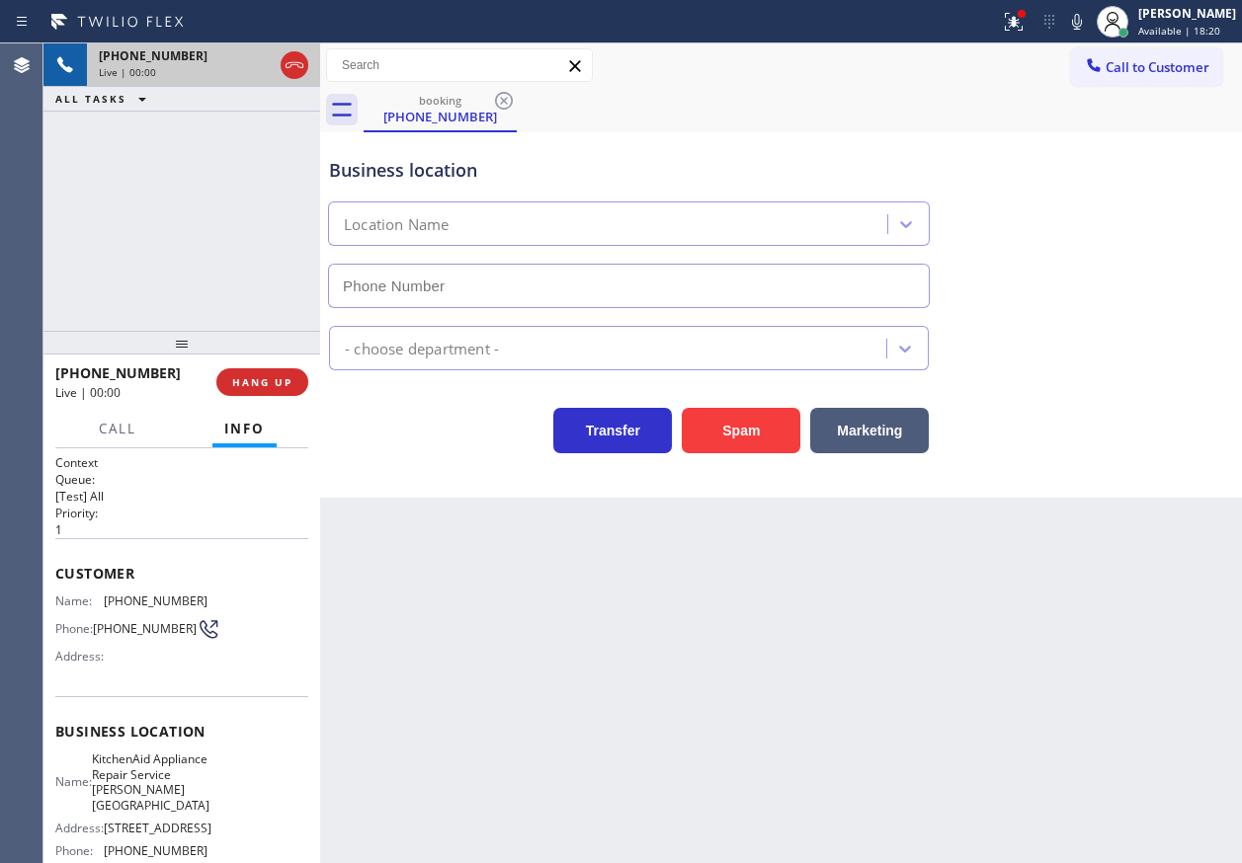
type input "(202) 335-8017"
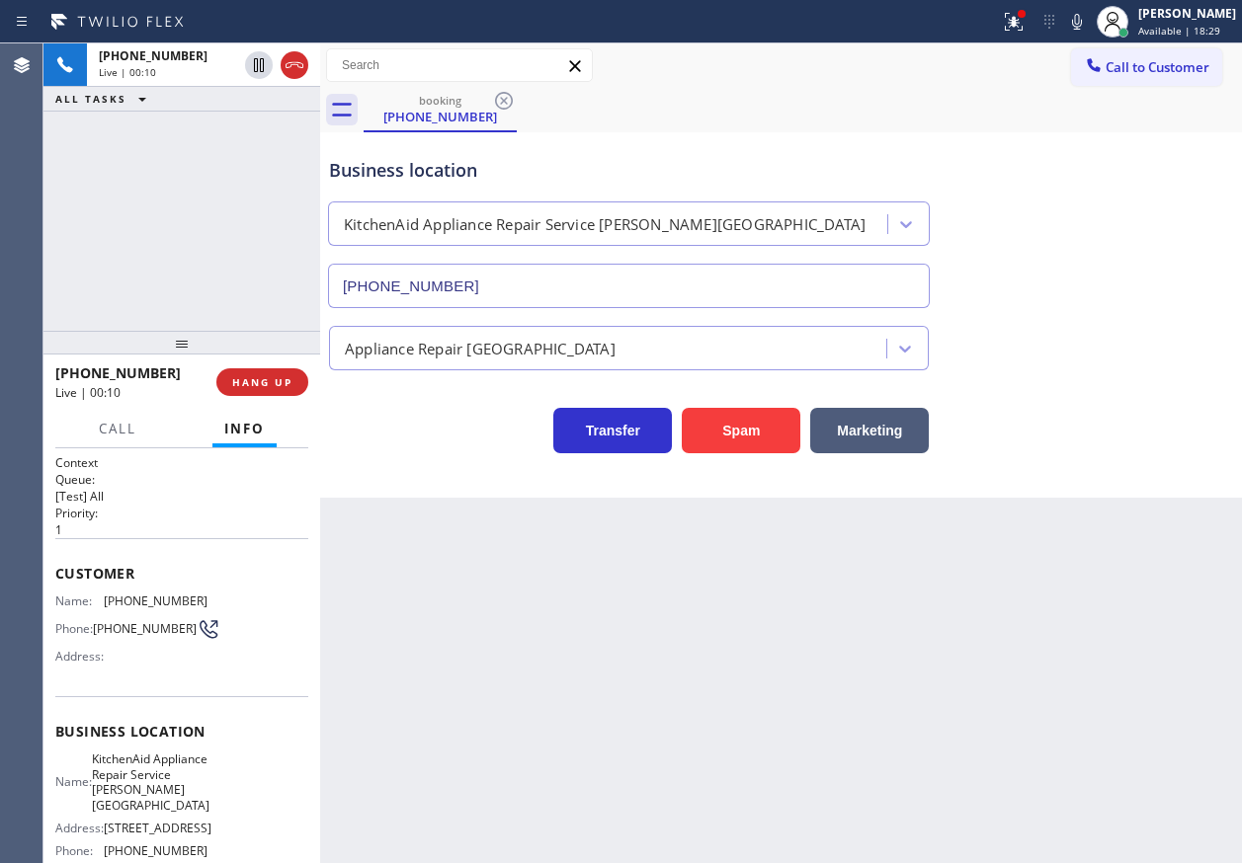
click at [106, 789] on span "KitchenAid Appliance Repair Service Westover Place" at bounding box center [151, 782] width 118 height 61
copy span "KitchenAid Appliance Repair Service Westover Place"
click at [732, 287] on input "(202) 335-8017" at bounding box center [629, 286] width 602 height 44
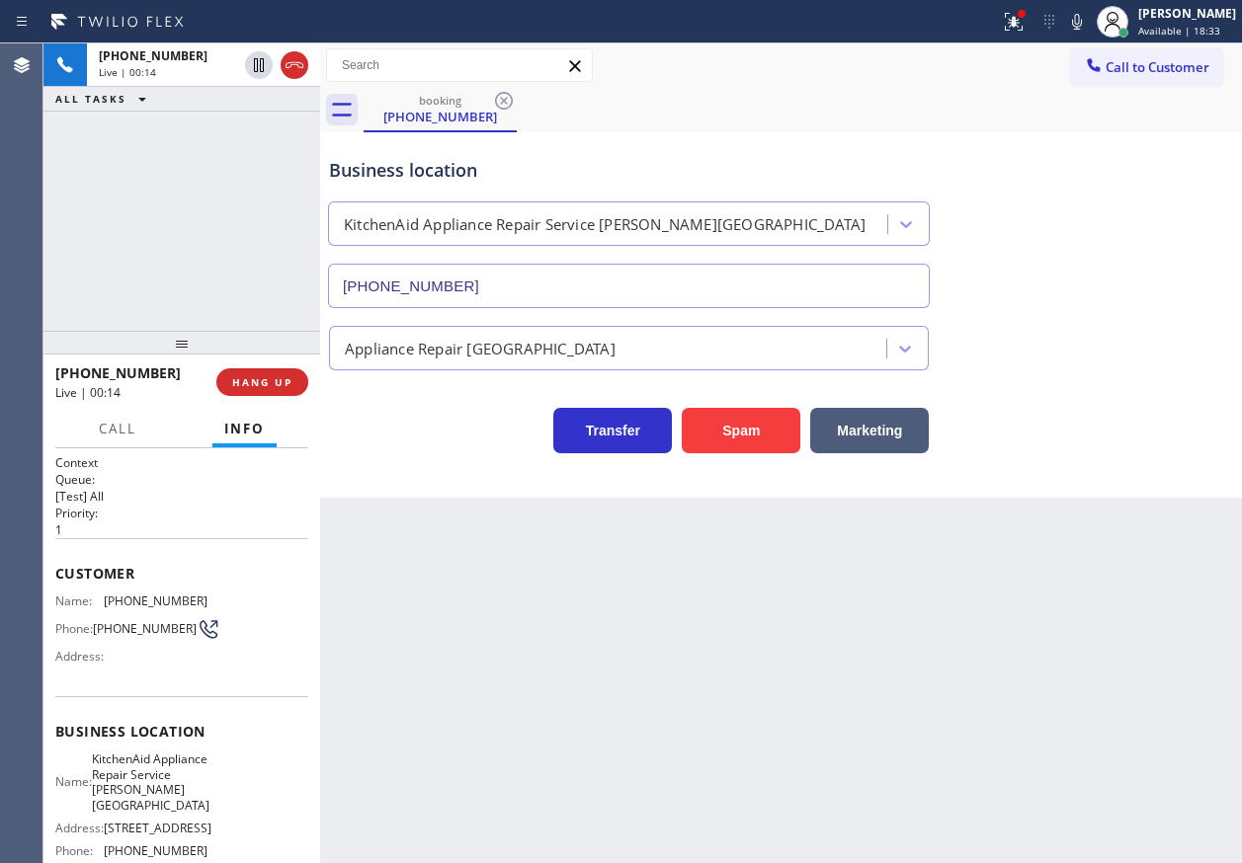
click at [732, 287] on input "(202) 335-8017" at bounding box center [629, 286] width 602 height 44
click at [166, 606] on span "(239) 250-4604" at bounding box center [156, 601] width 104 height 15
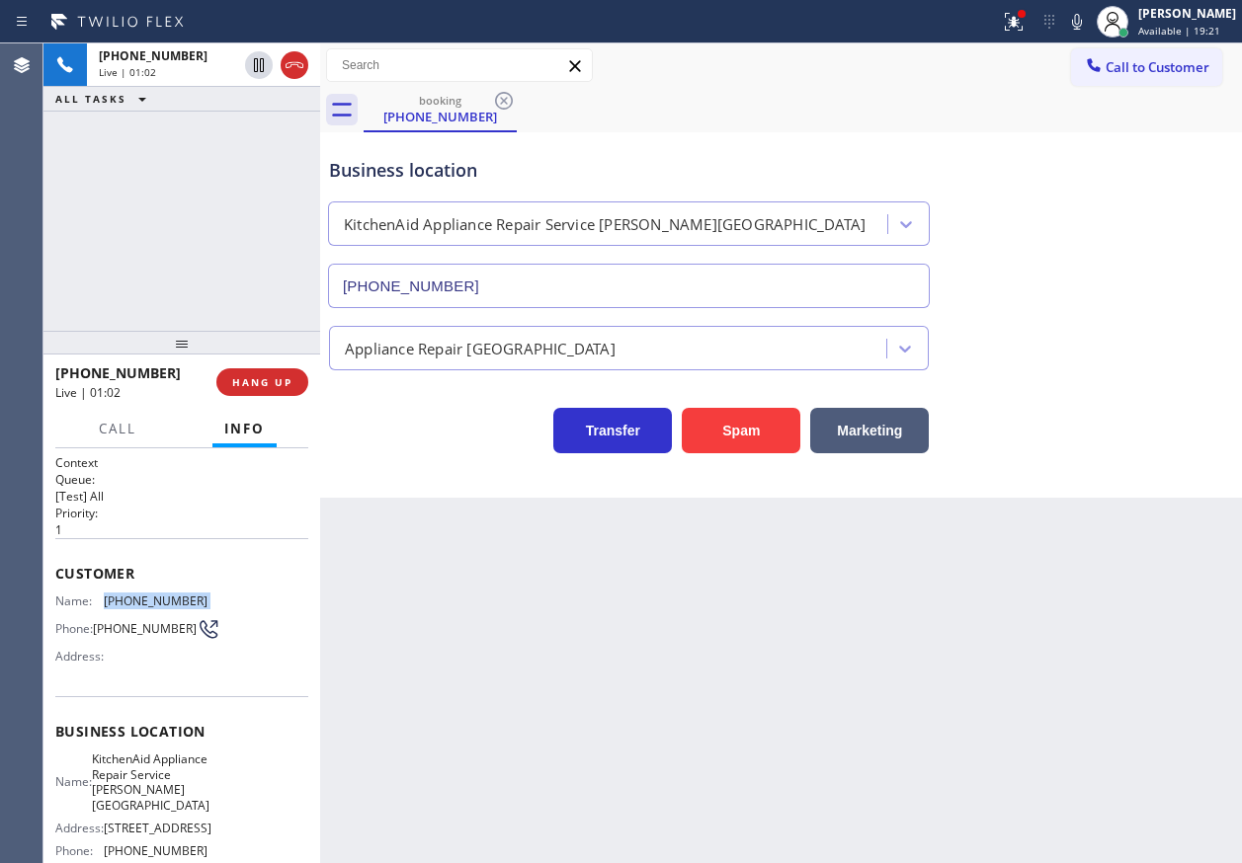
copy span "(239) 250-4604"
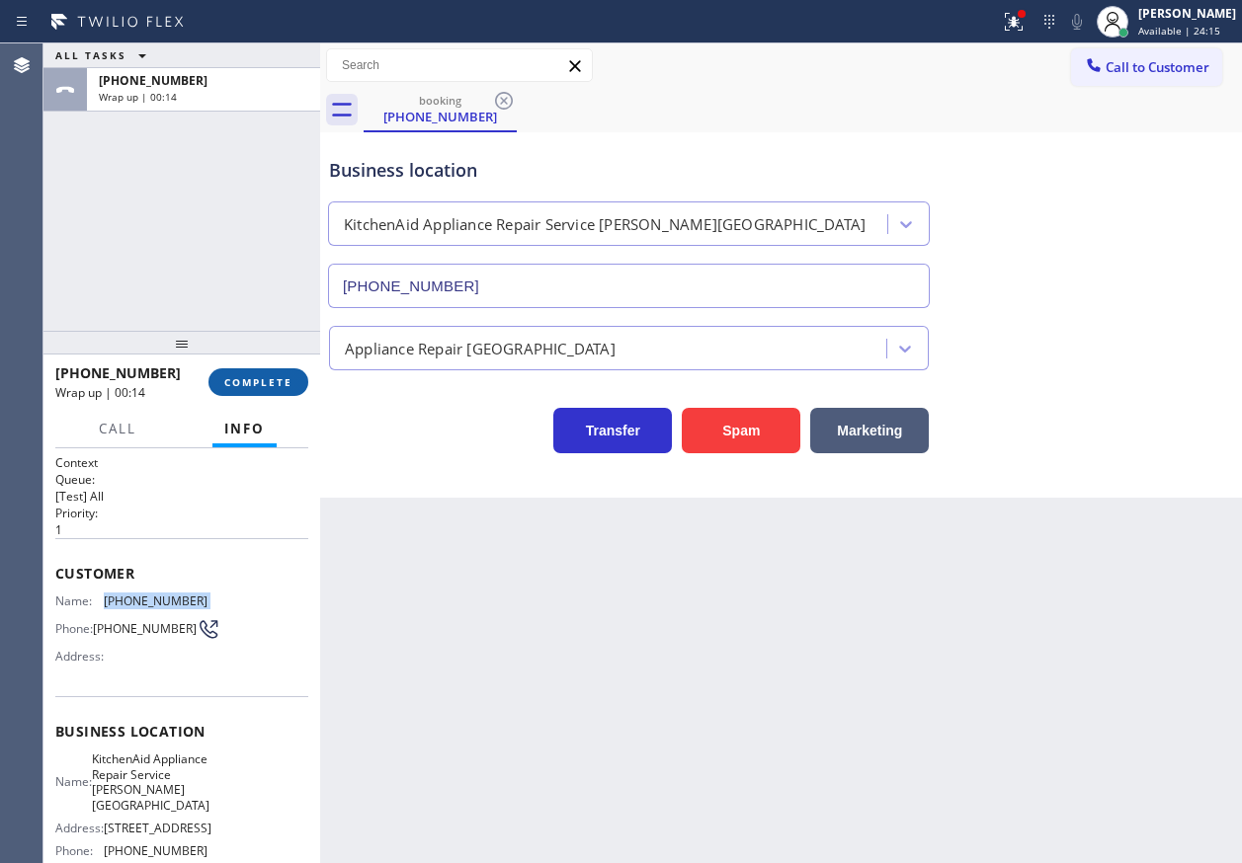
click at [281, 385] on span "COMPLETE" at bounding box center [258, 382] width 68 height 14
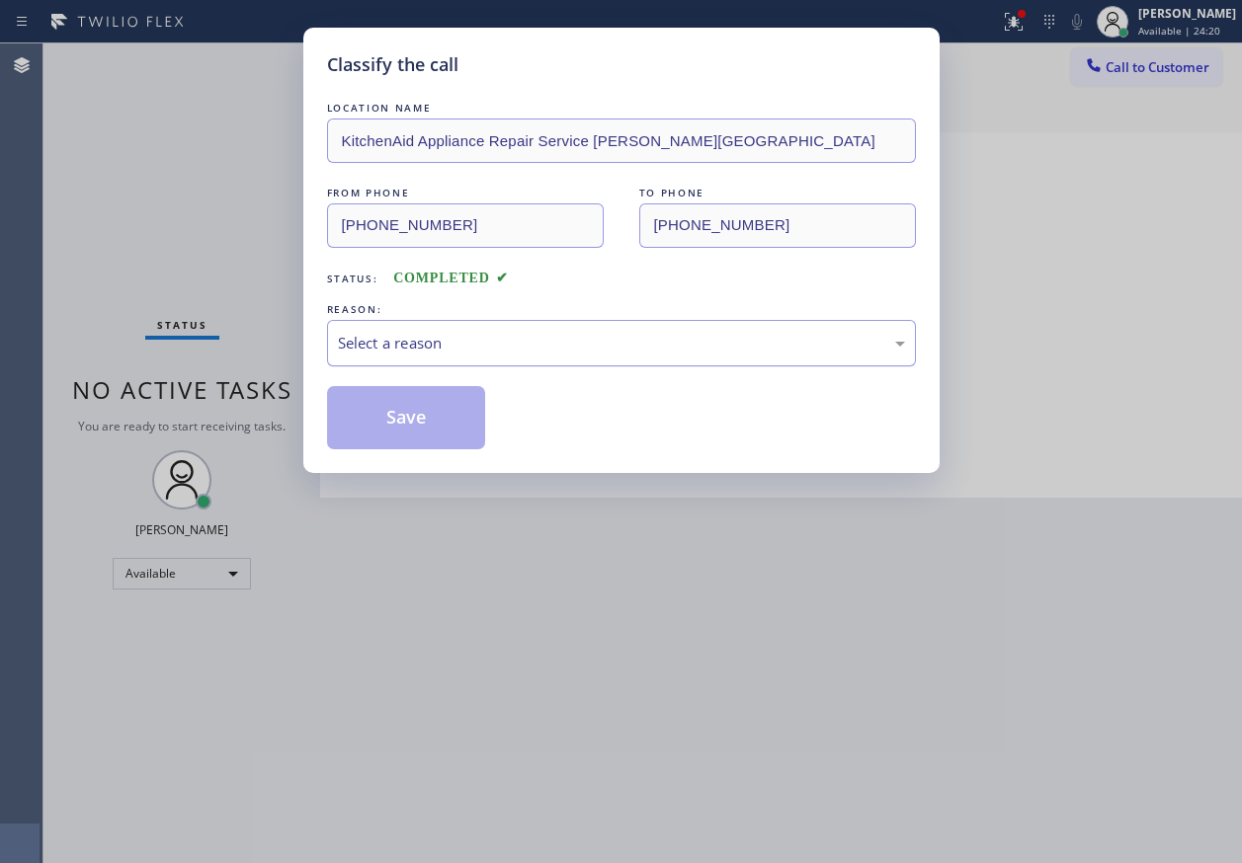
click at [456, 343] on div "Select a reason" at bounding box center [621, 343] width 567 height 23
click at [421, 406] on button "Save" at bounding box center [406, 417] width 159 height 63
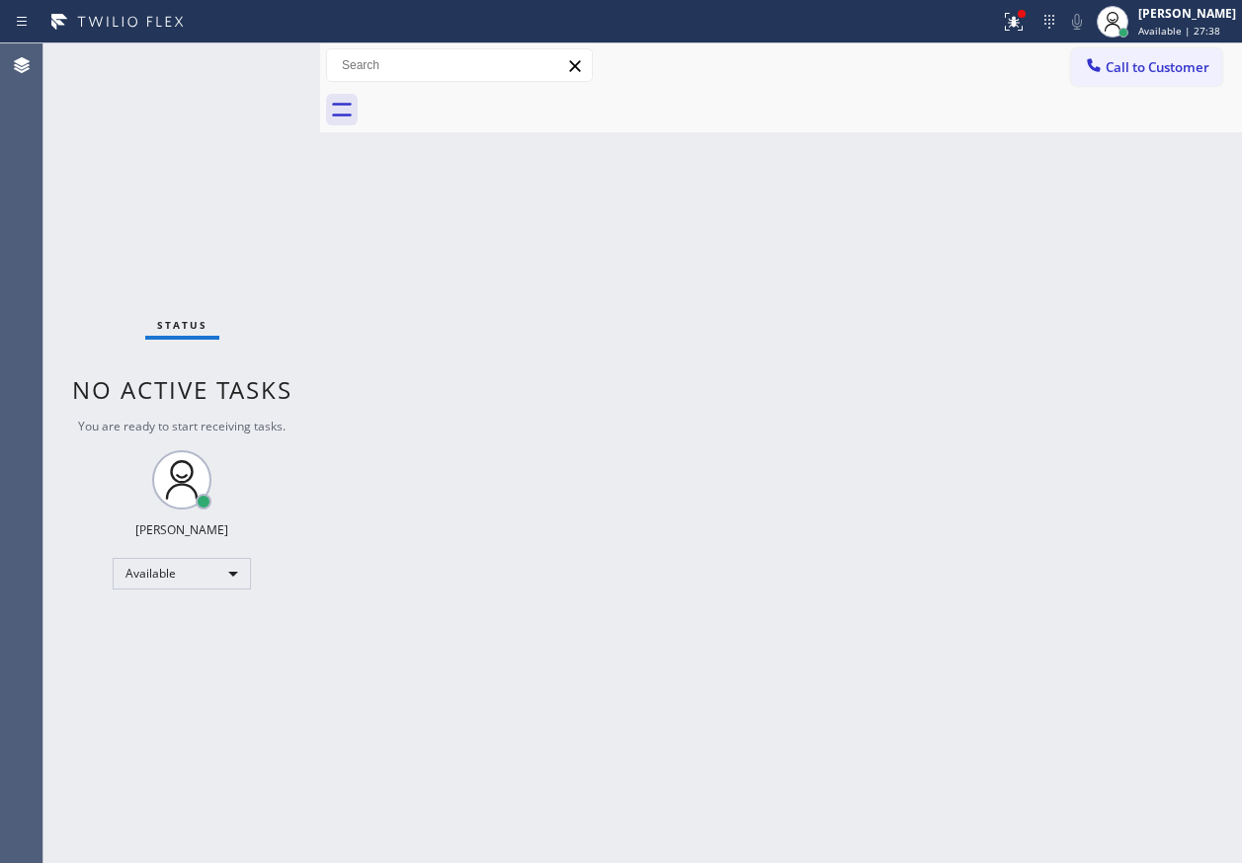
click at [250, 61] on div "Status No active tasks You are ready to start receiving tasks. Paula Arnado Ava…" at bounding box center [181, 453] width 277 height 820
click at [1190, 24] on span "Available | 28:24" at bounding box center [1179, 31] width 82 height 14
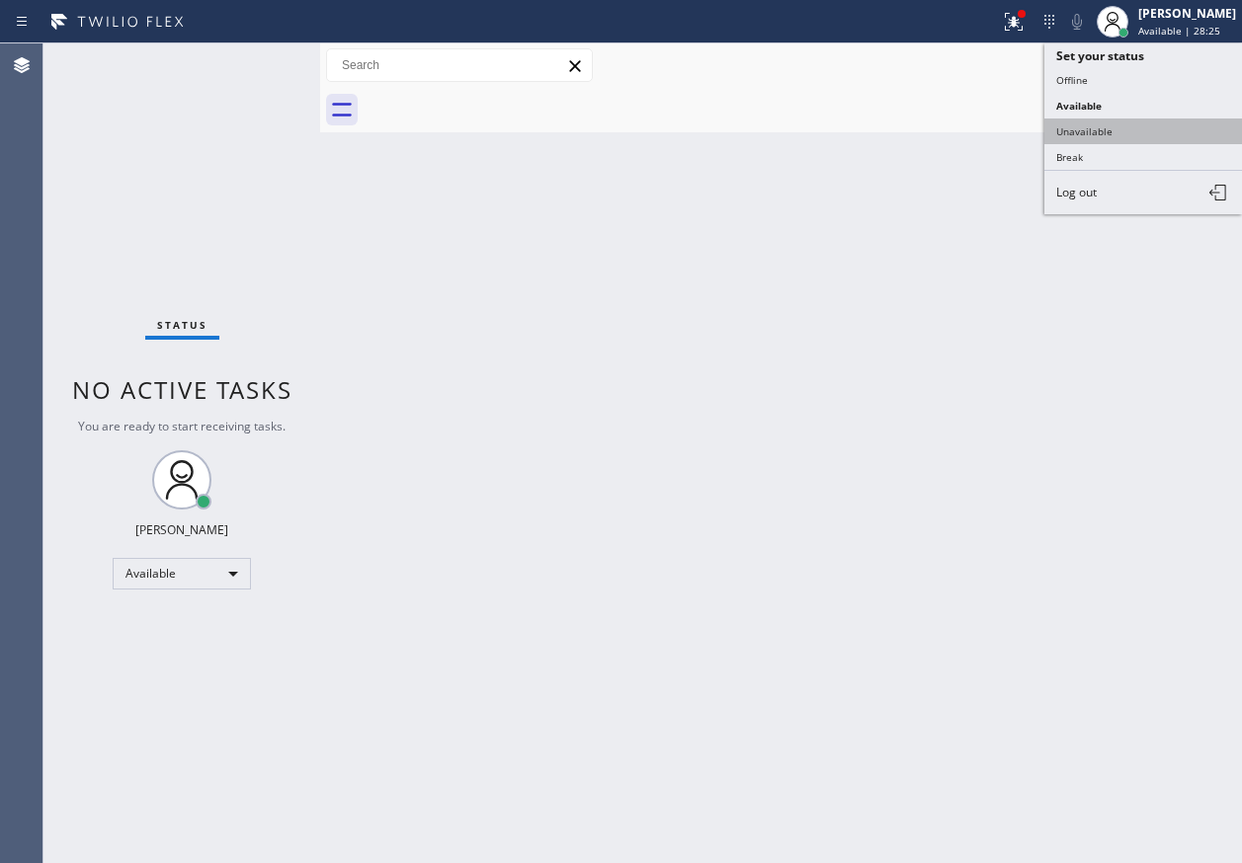
click at [1110, 130] on button "Unavailable" at bounding box center [1143, 132] width 198 height 26
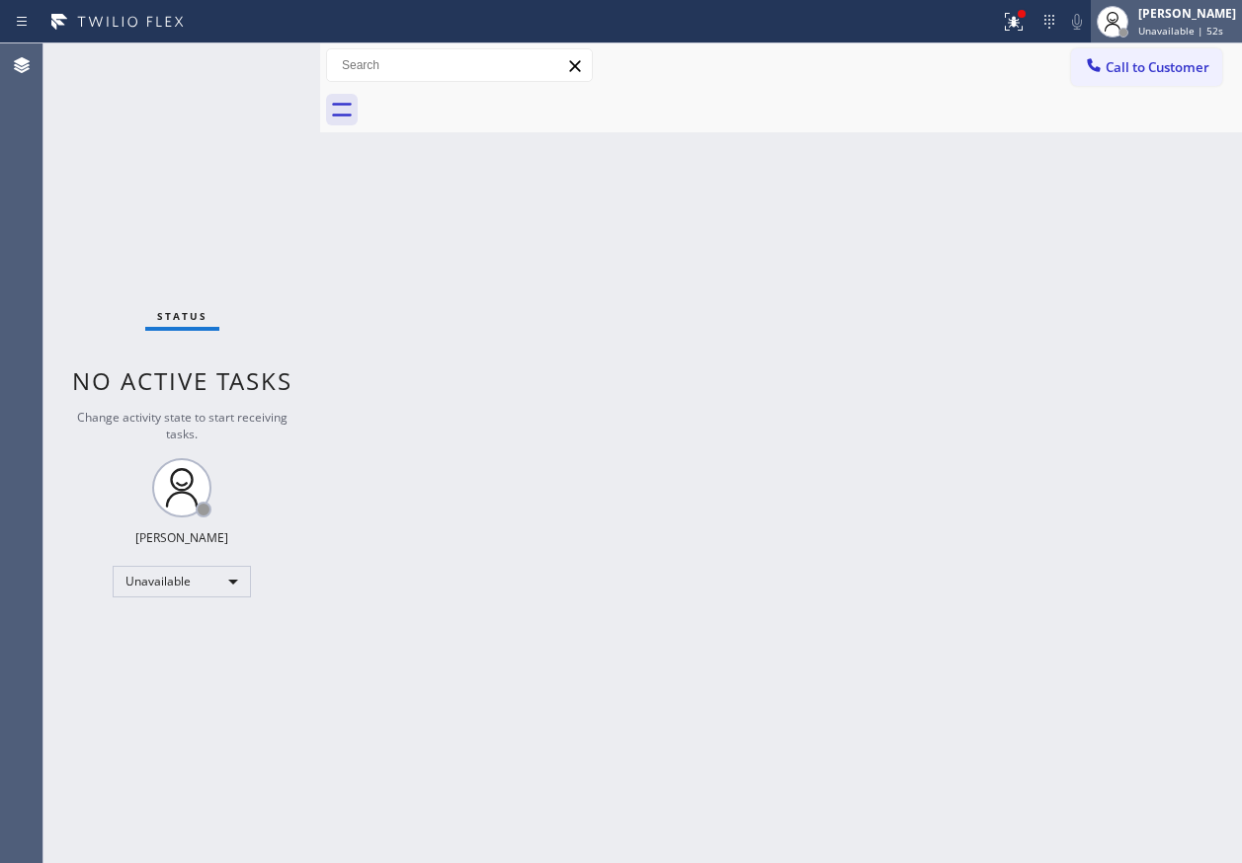
click at [1130, 32] on div at bounding box center [1123, 33] width 14 height 14
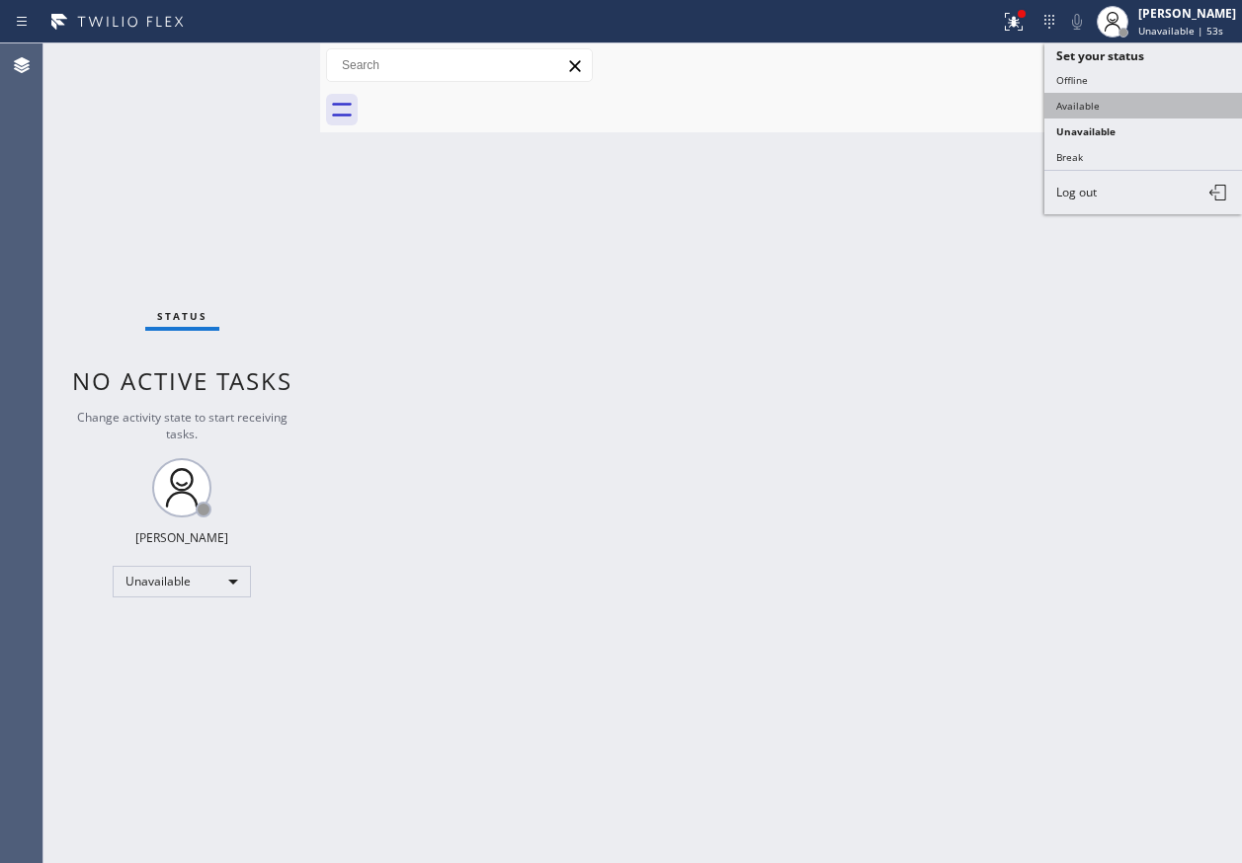
click at [1128, 113] on button "Available" at bounding box center [1143, 106] width 198 height 26
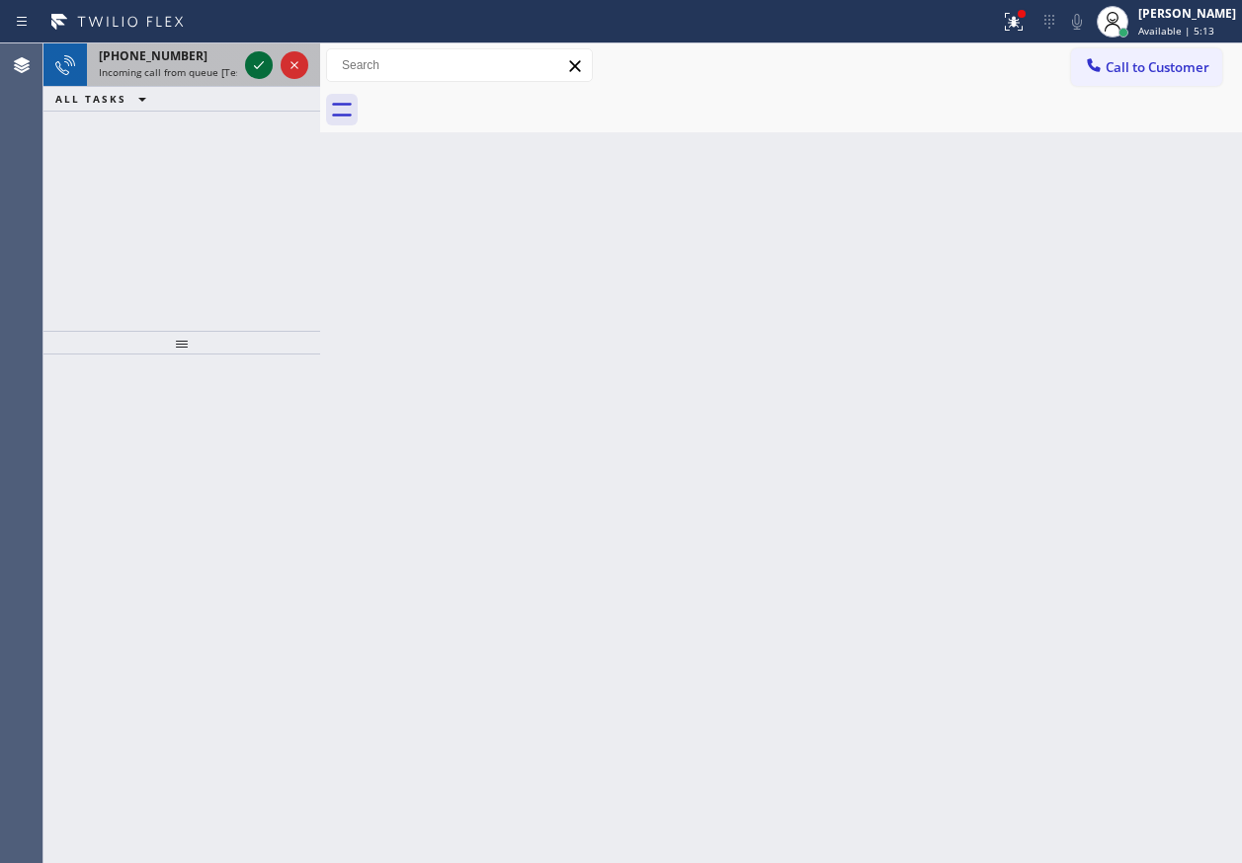
click at [257, 63] on icon at bounding box center [259, 65] width 24 height 24
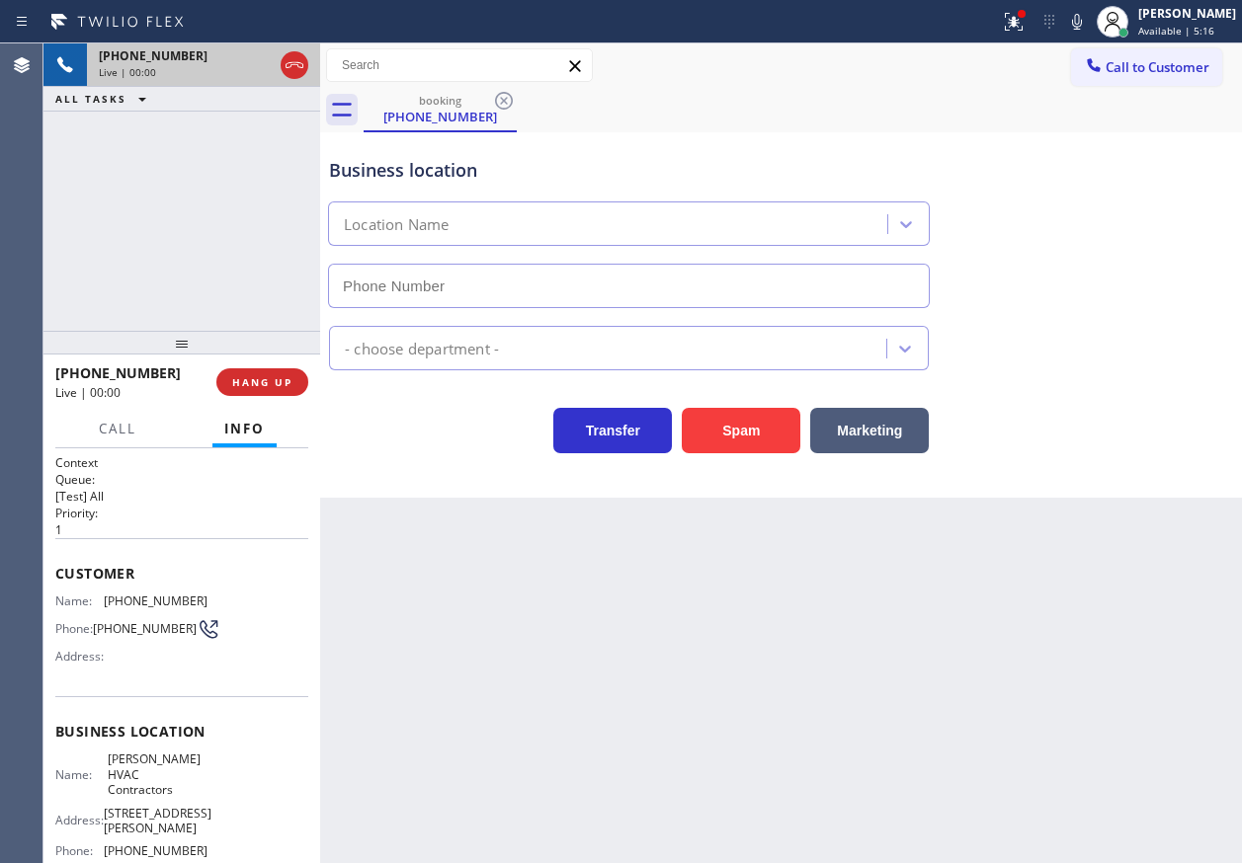
type input "(817) 839-2140"
click at [264, 377] on button "HANG UP" at bounding box center [262, 382] width 92 height 28
click at [267, 378] on span "HANG UP" at bounding box center [262, 382] width 60 height 14
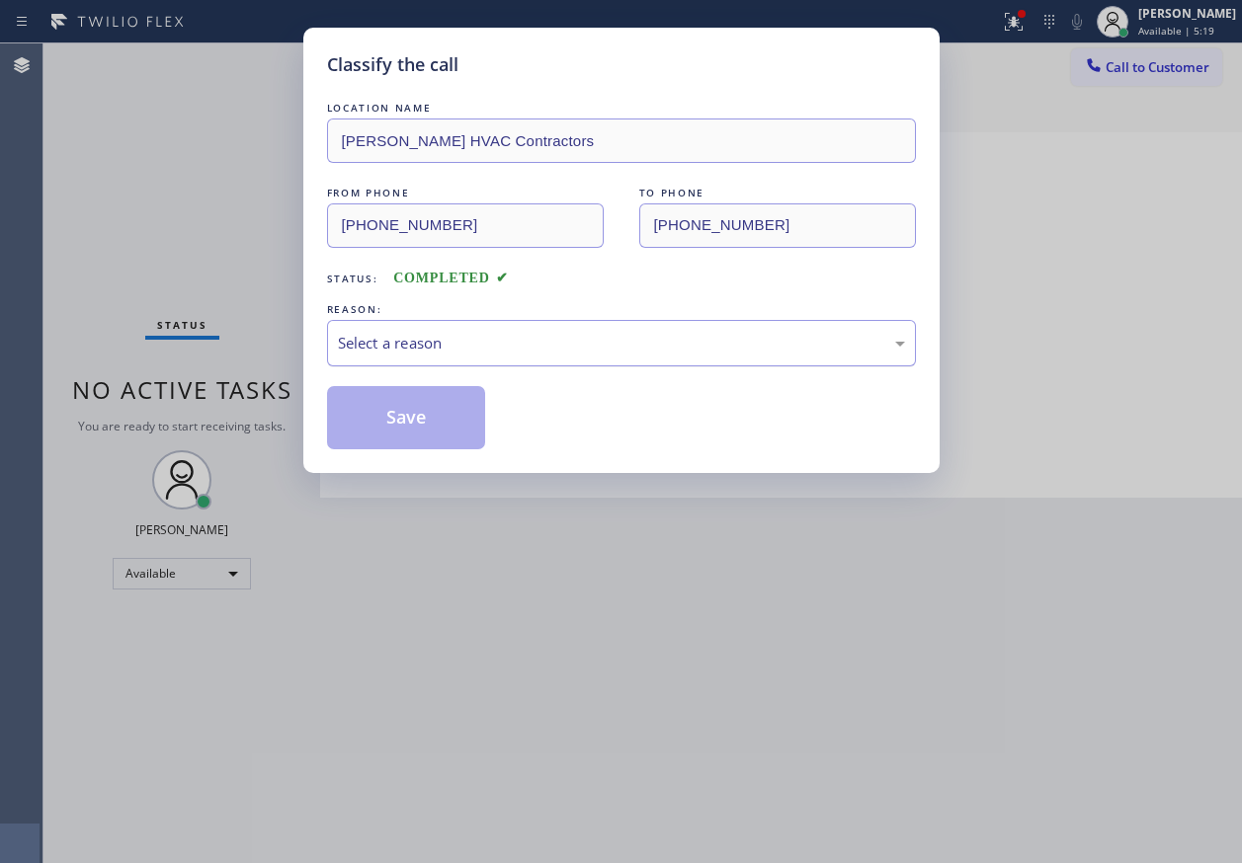
click at [452, 346] on div "Select a reason" at bounding box center [621, 343] width 567 height 23
click at [508, 335] on div "Select a reason" at bounding box center [621, 343] width 567 height 23
click at [416, 422] on button "Save" at bounding box center [406, 417] width 159 height 63
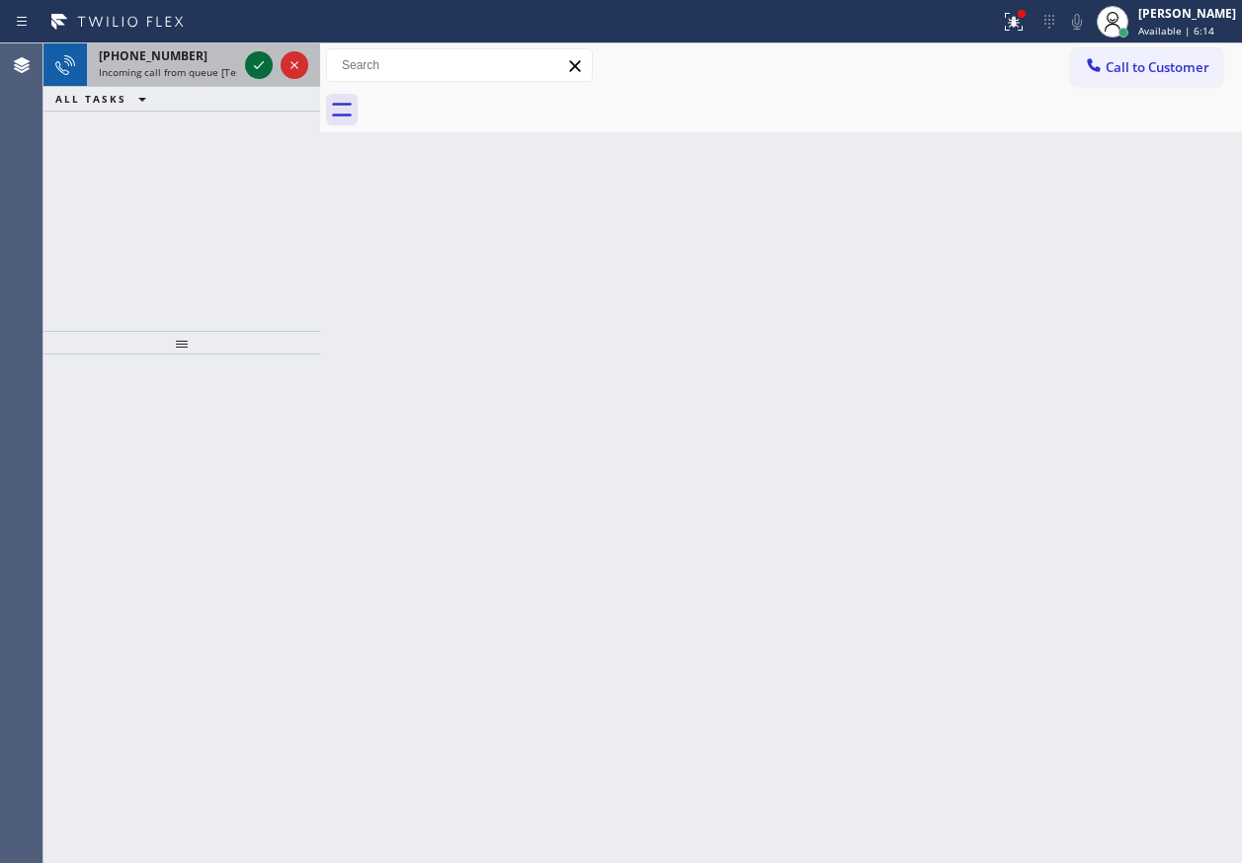
click at [257, 62] on icon at bounding box center [259, 65] width 24 height 24
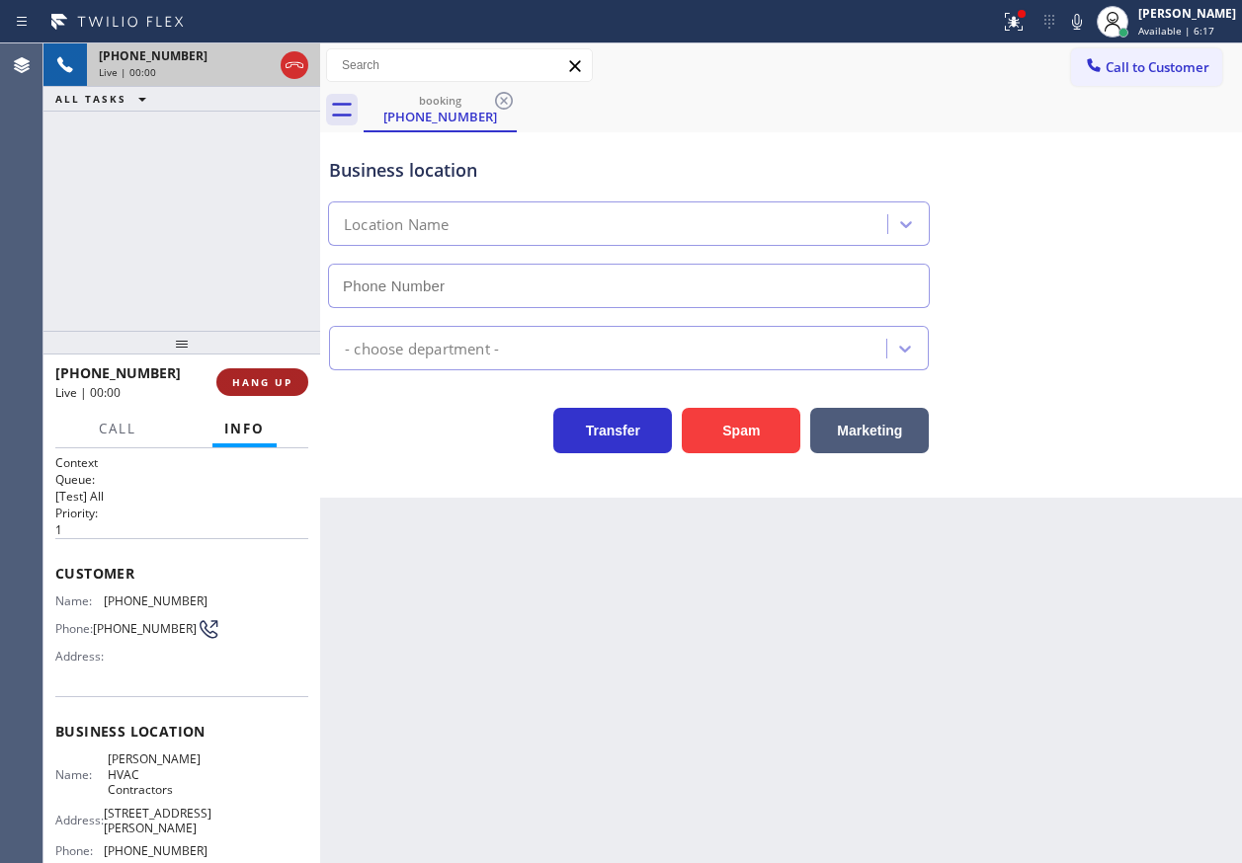
type input "(817) 839-2140"
click at [267, 382] on span "HANG UP" at bounding box center [262, 382] width 60 height 14
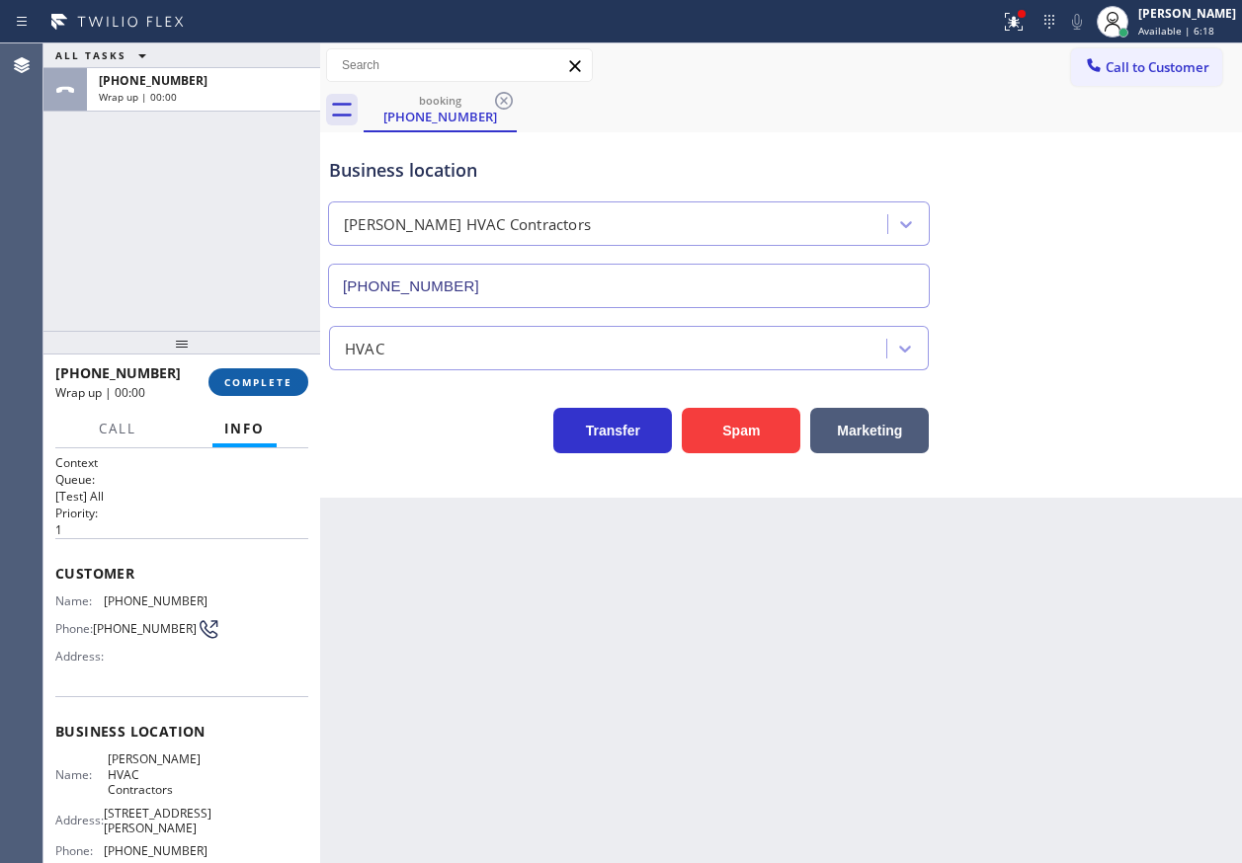
click at [267, 382] on span "COMPLETE" at bounding box center [258, 382] width 68 height 14
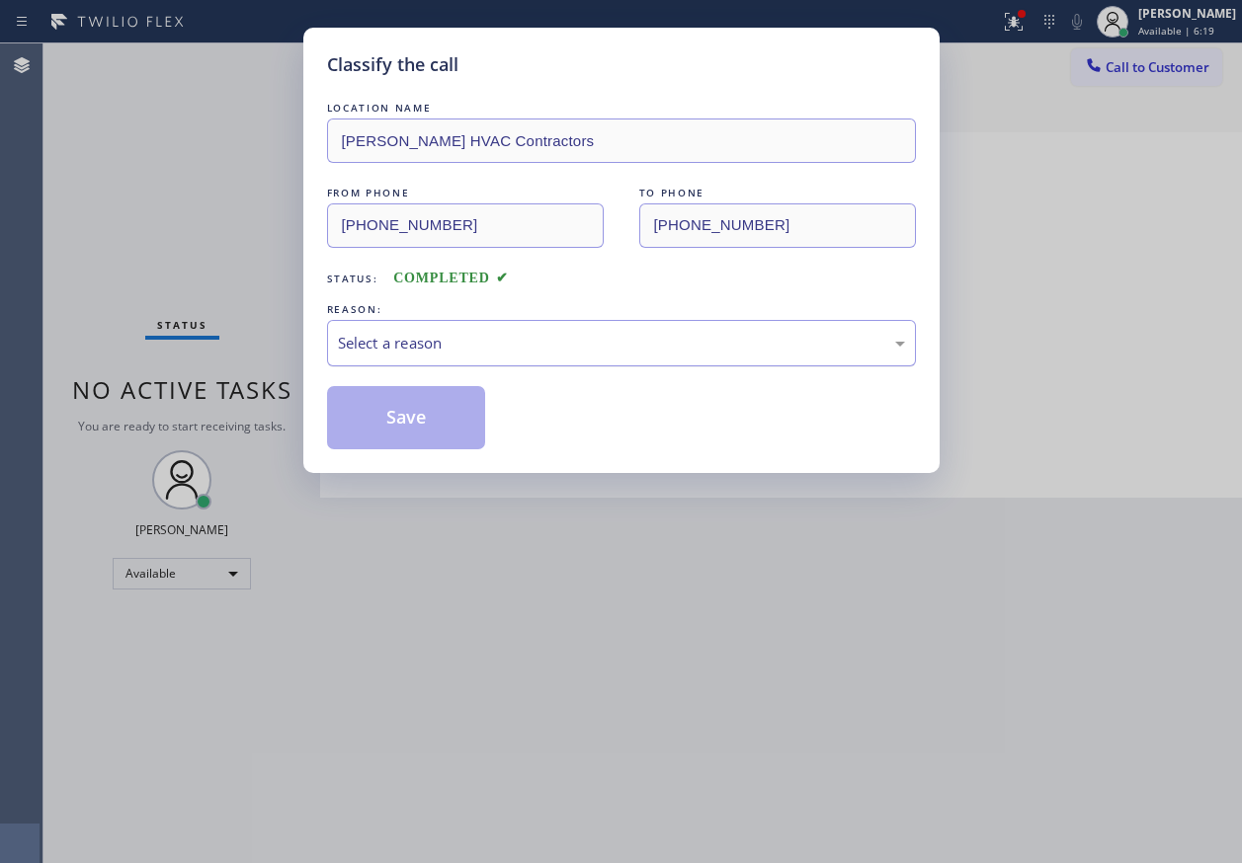
click at [434, 344] on div "Select a reason" at bounding box center [621, 343] width 567 height 23
click at [405, 416] on button "Save" at bounding box center [406, 417] width 159 height 63
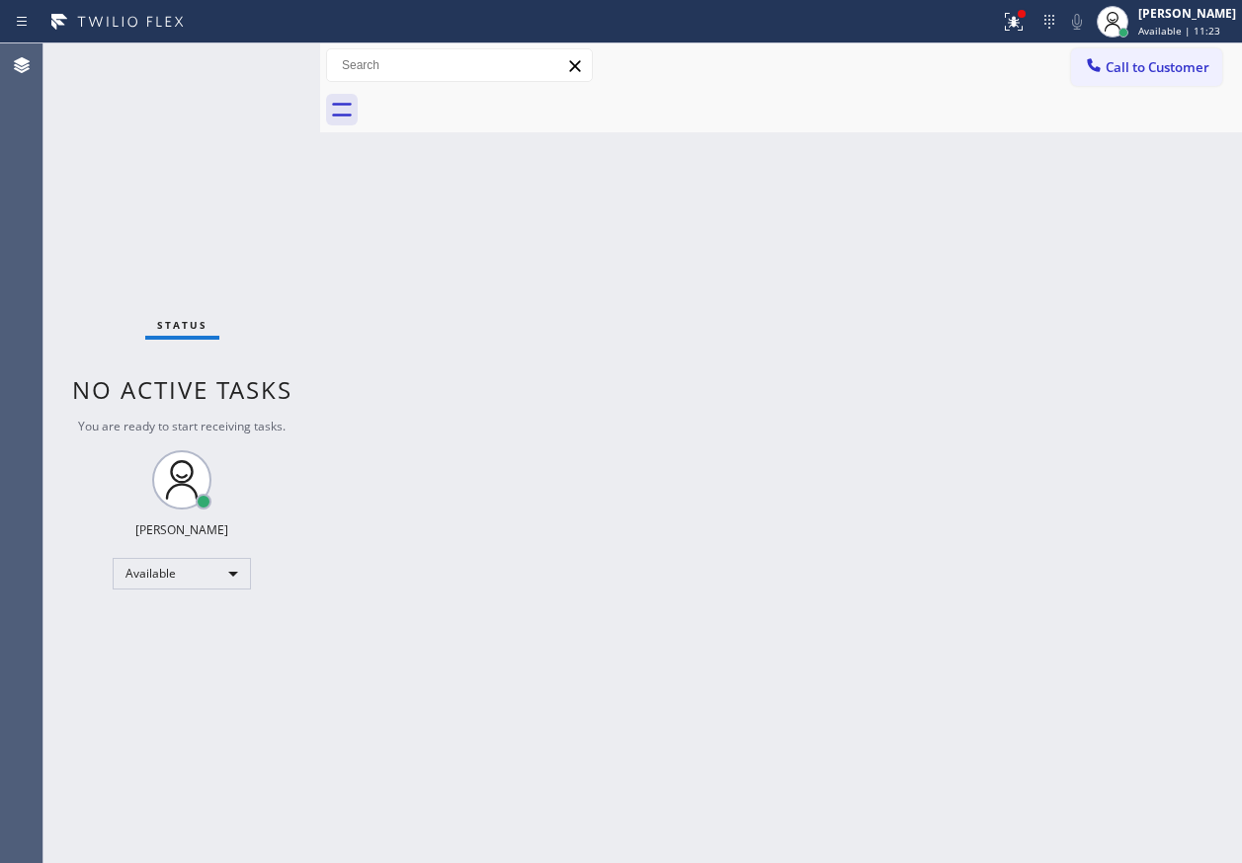
click at [435, 446] on div "Back to Dashboard Change Sender ID Customers Technicians Select a contact Outbo…" at bounding box center [781, 453] width 922 height 820
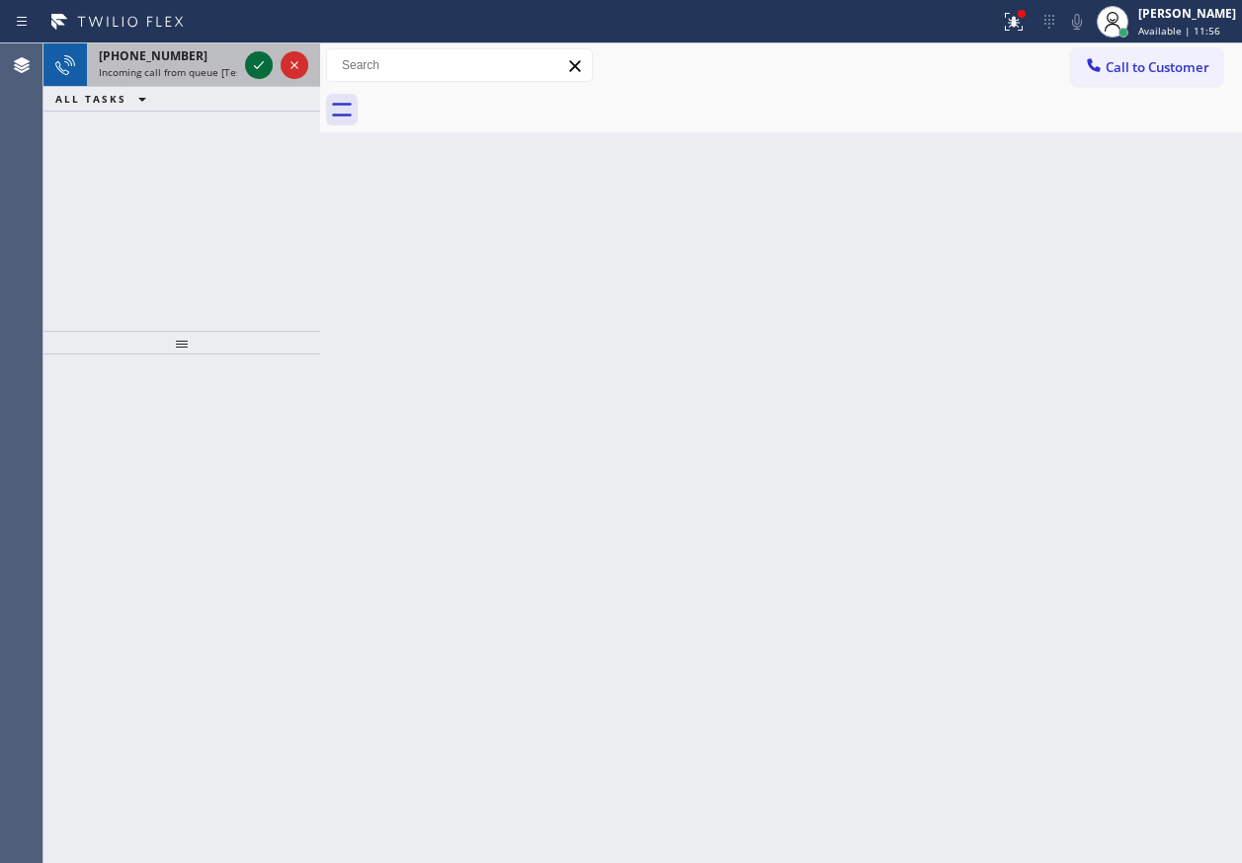
click at [260, 56] on icon at bounding box center [259, 65] width 24 height 24
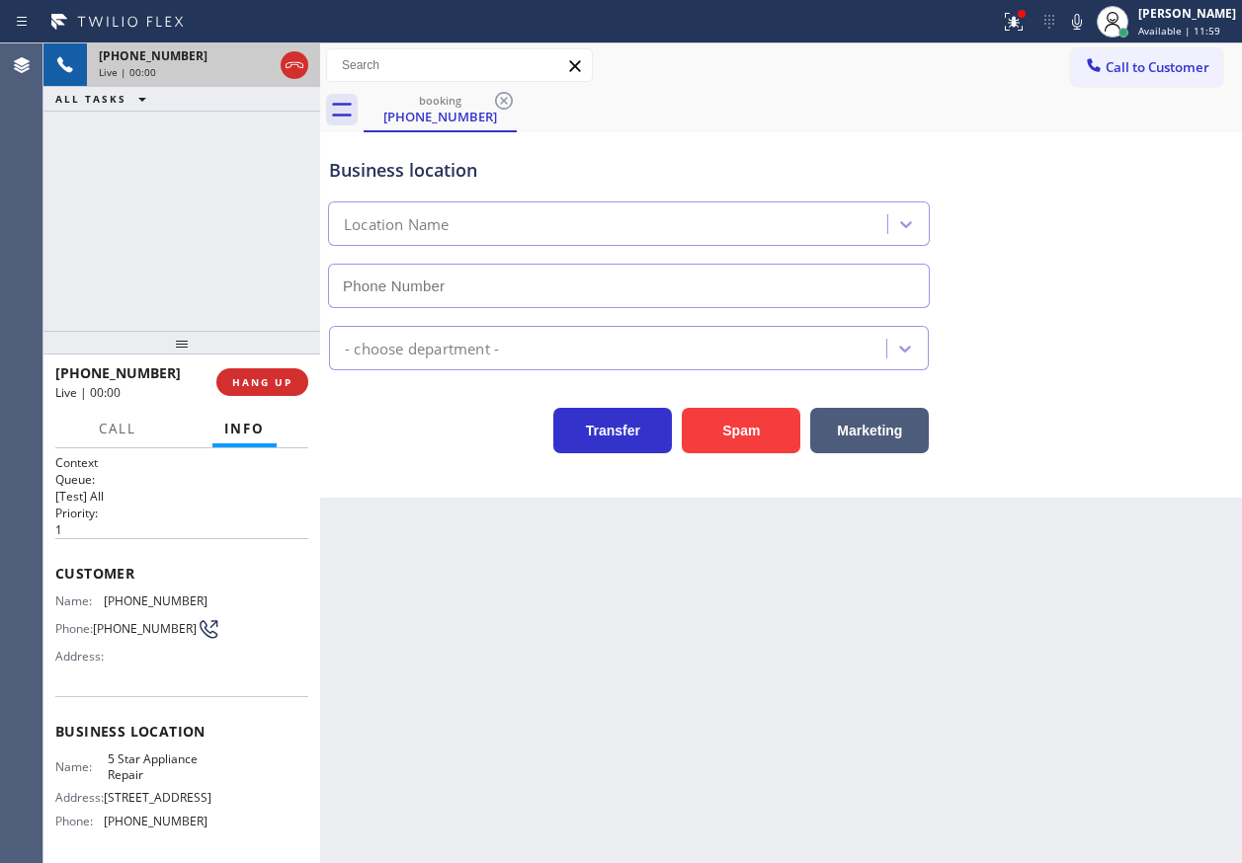
type input "(855) 731-4952"
click at [274, 388] on span "HANG UP" at bounding box center [262, 382] width 60 height 14
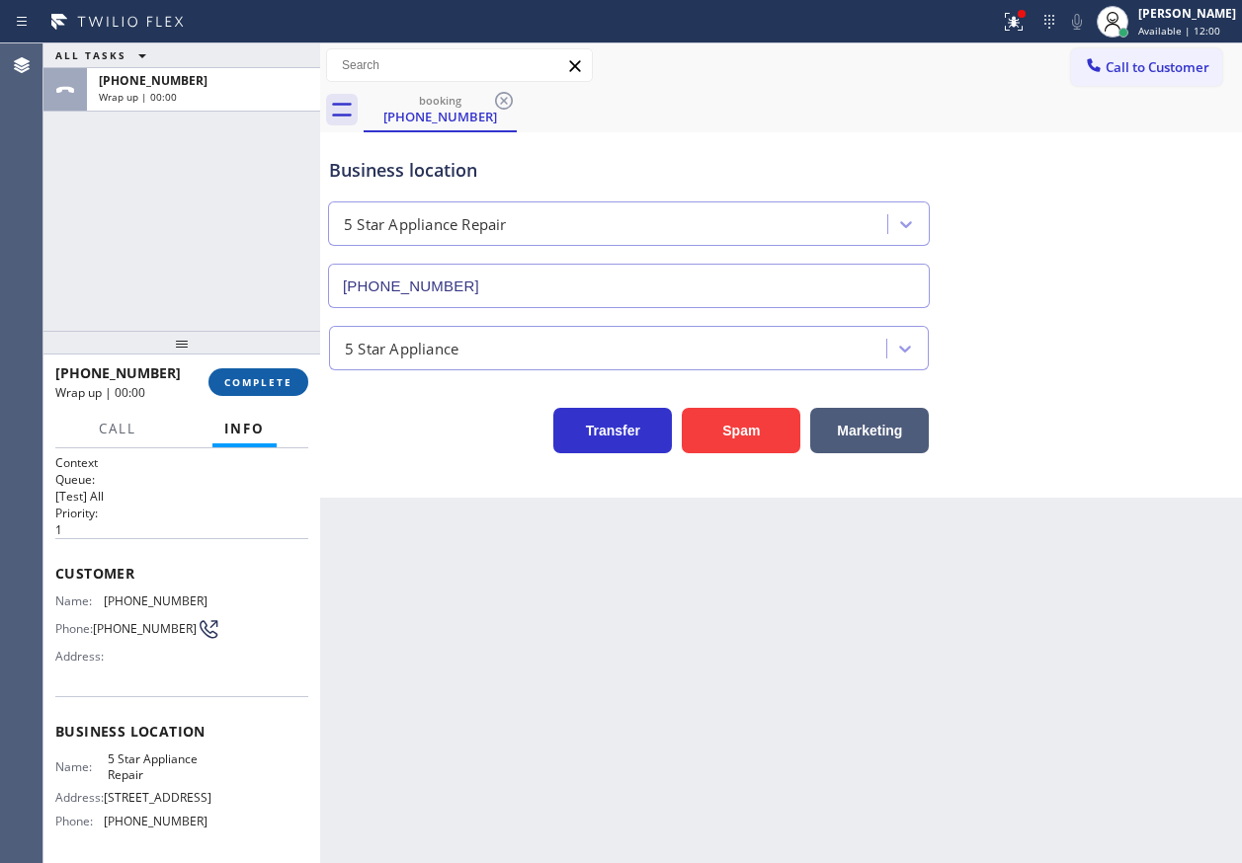
click at [276, 379] on span "COMPLETE" at bounding box center [258, 382] width 68 height 14
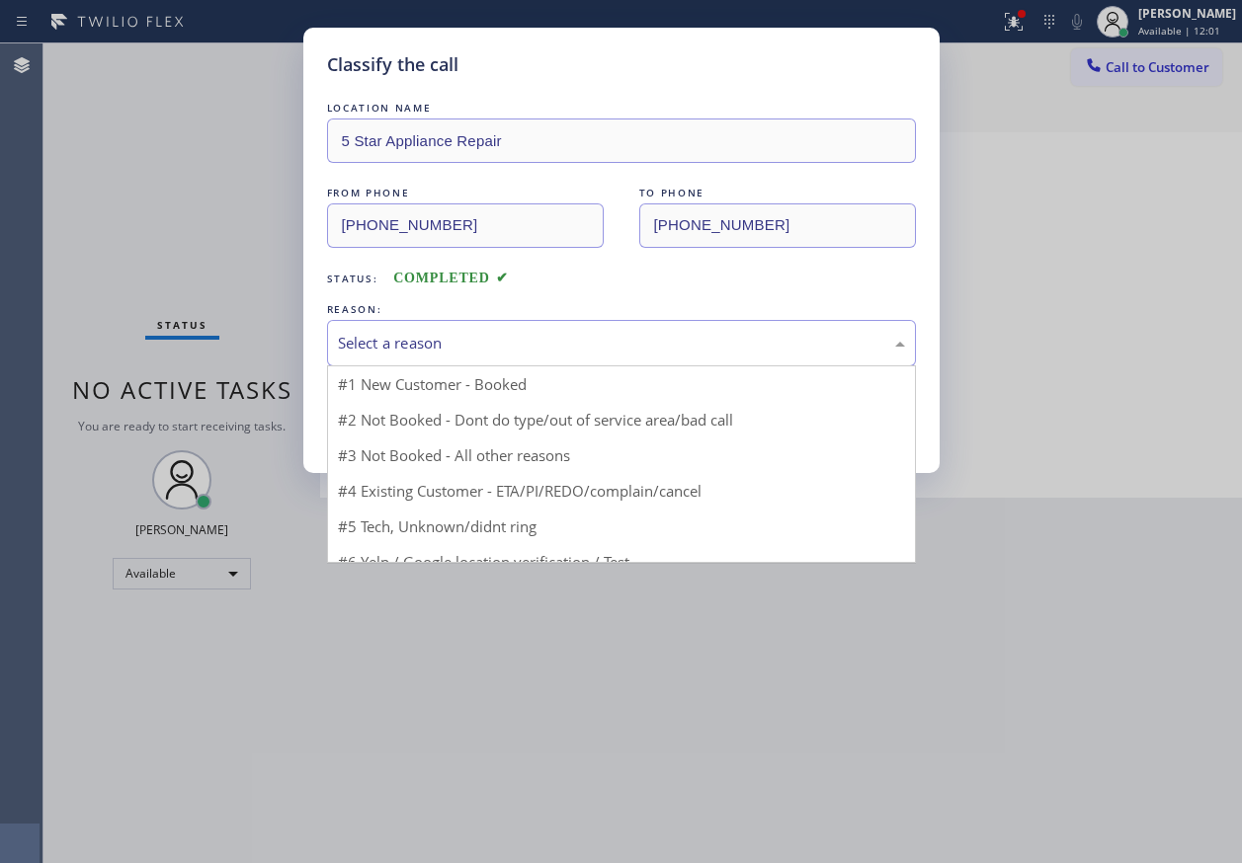
click at [432, 332] on div "Select a reason" at bounding box center [621, 343] width 567 height 23
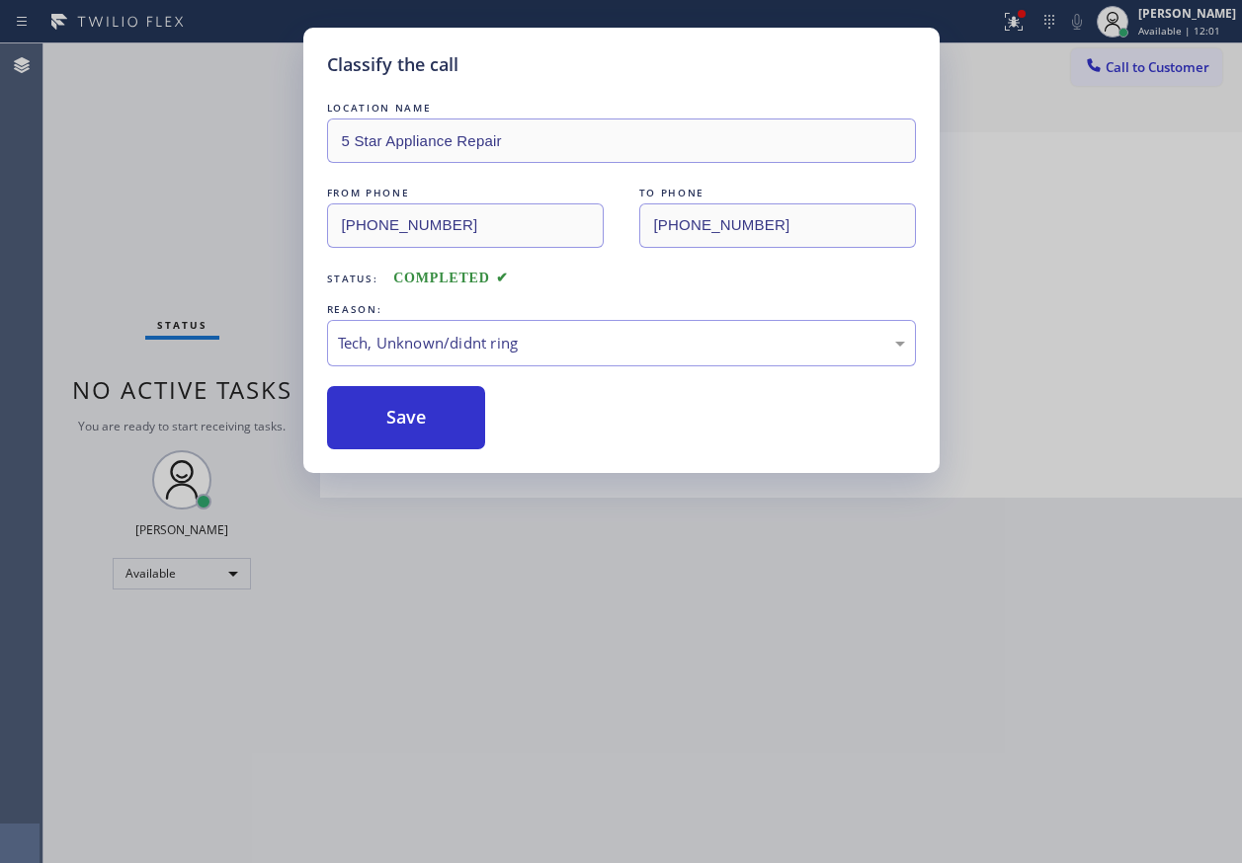
drag, startPoint x: 430, startPoint y: 491, endPoint x: 401, endPoint y: 430, distance: 67.6
click at [393, 425] on button "Save" at bounding box center [406, 417] width 159 height 63
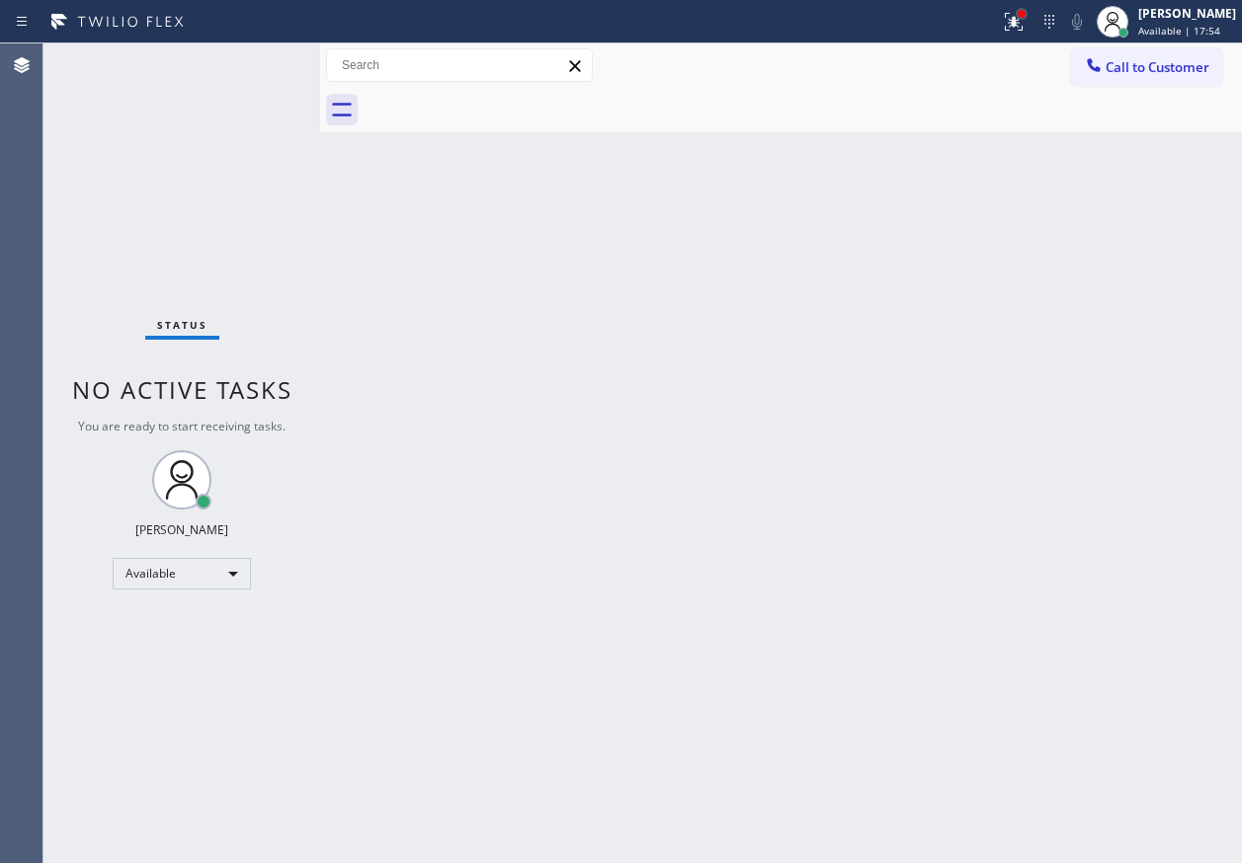
click at [1027, 13] on div at bounding box center [1021, 14] width 12 height 12
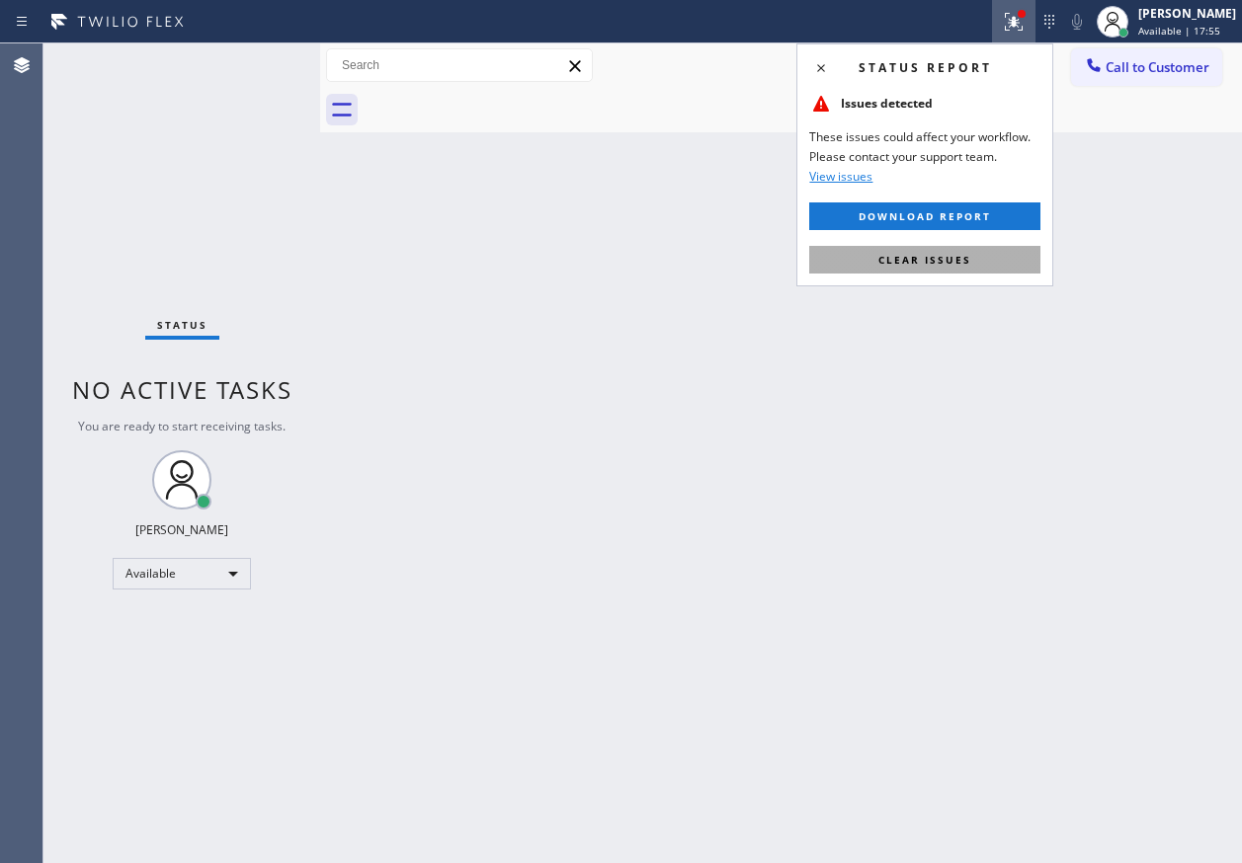
click at [972, 248] on button "Clear issues" at bounding box center [924, 260] width 231 height 28
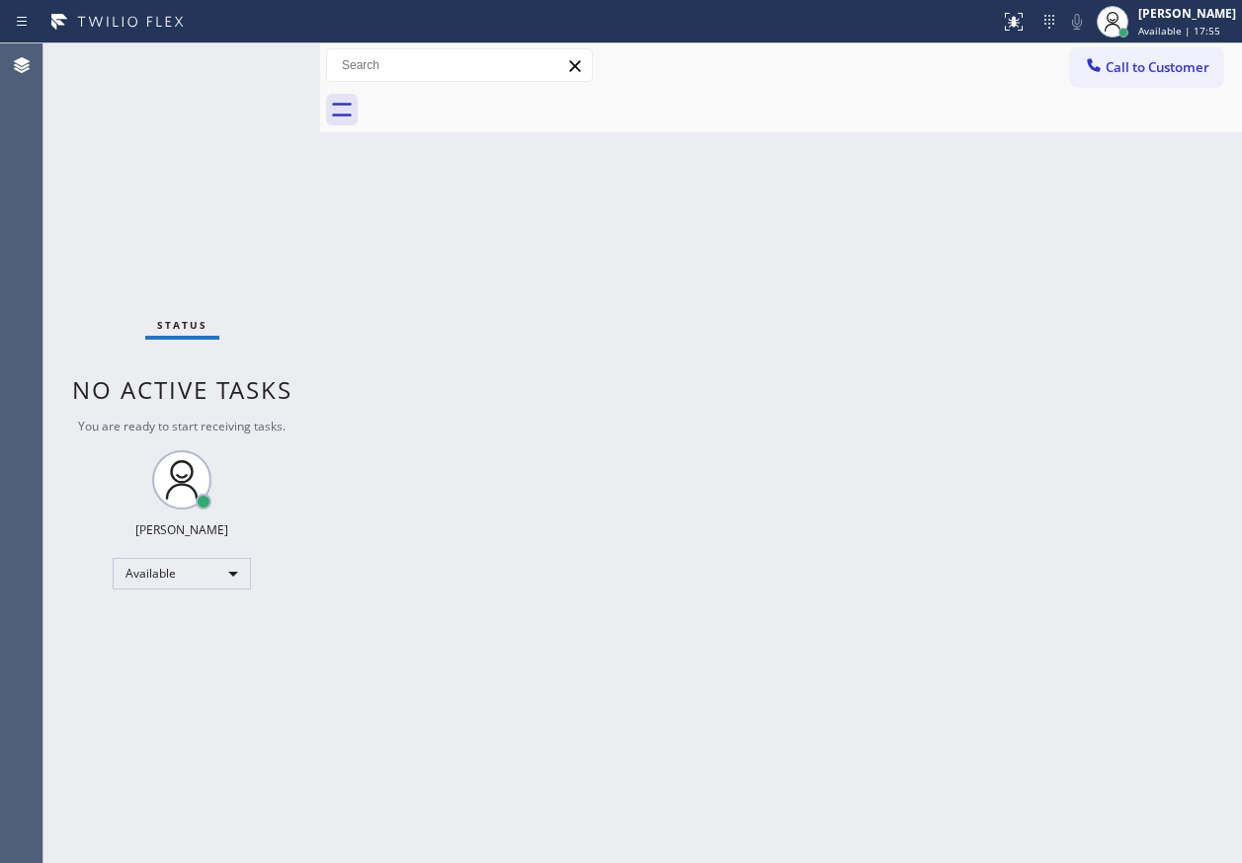
click at [777, 291] on div "Back to Dashboard Change Sender ID Customers Technicians Select a contact Outbo…" at bounding box center [781, 453] width 922 height 820
click at [1075, 618] on div "Back to Dashboard Change Sender ID Customers Technicians Select a contact Outbo…" at bounding box center [781, 453] width 922 height 820
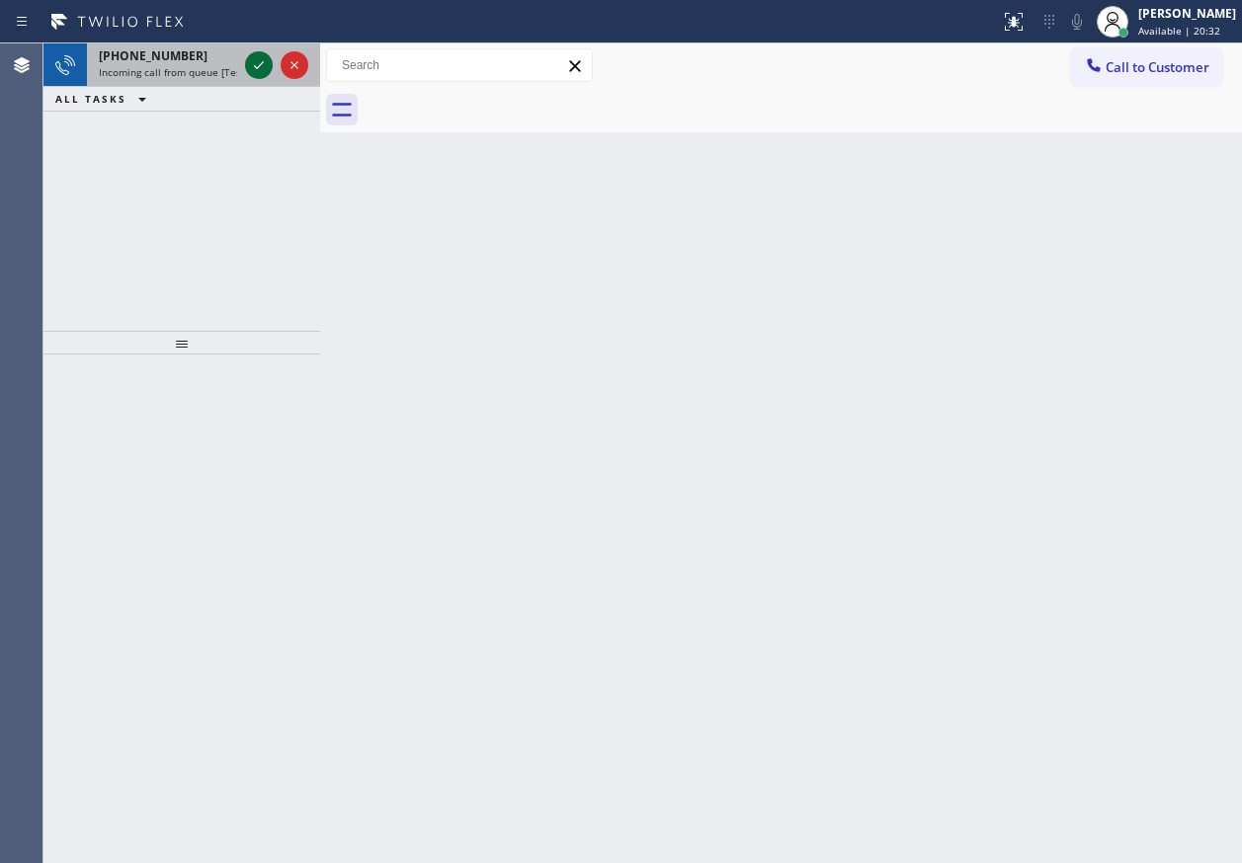
click at [256, 72] on icon at bounding box center [259, 65] width 24 height 24
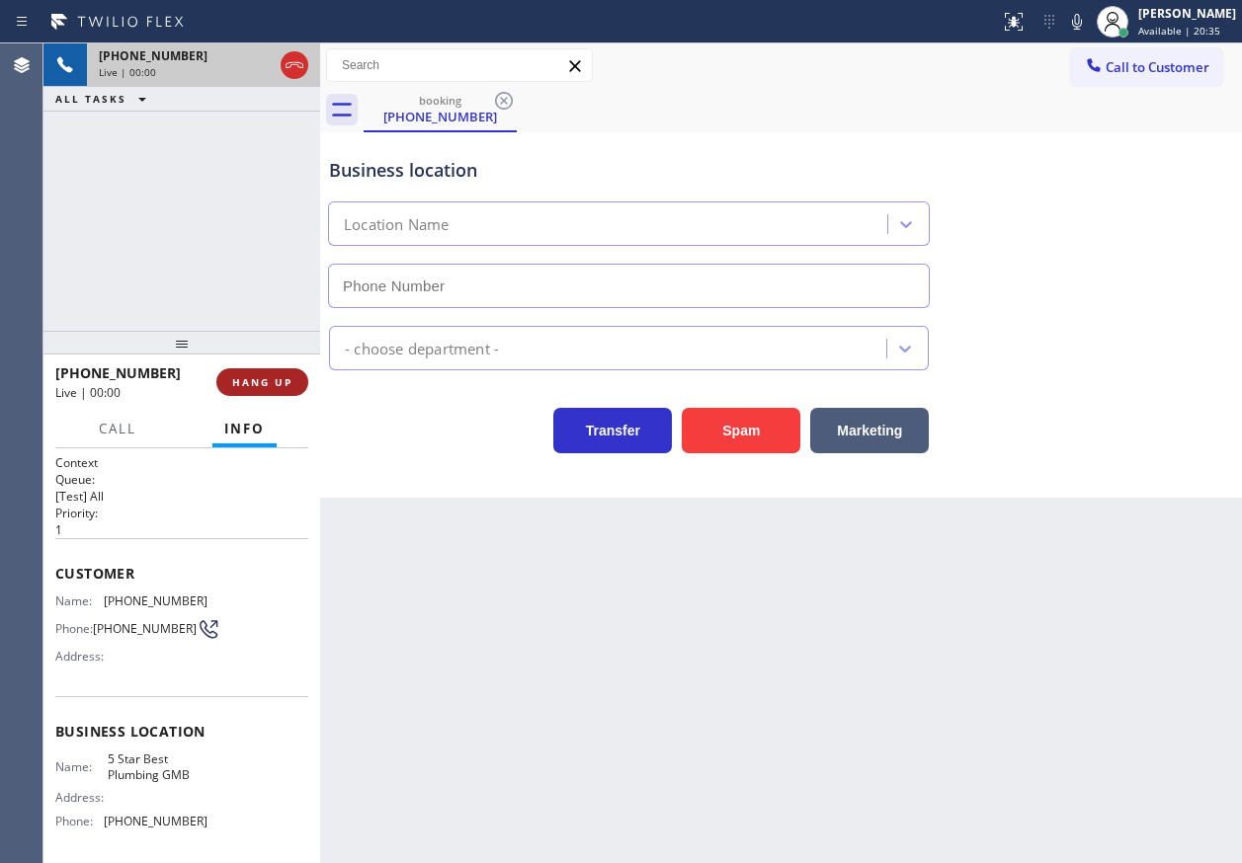
type input "(213) 600-7224"
click at [277, 373] on button "HANG UP" at bounding box center [262, 382] width 92 height 28
click at [275, 376] on span "HANG UP" at bounding box center [262, 382] width 60 height 14
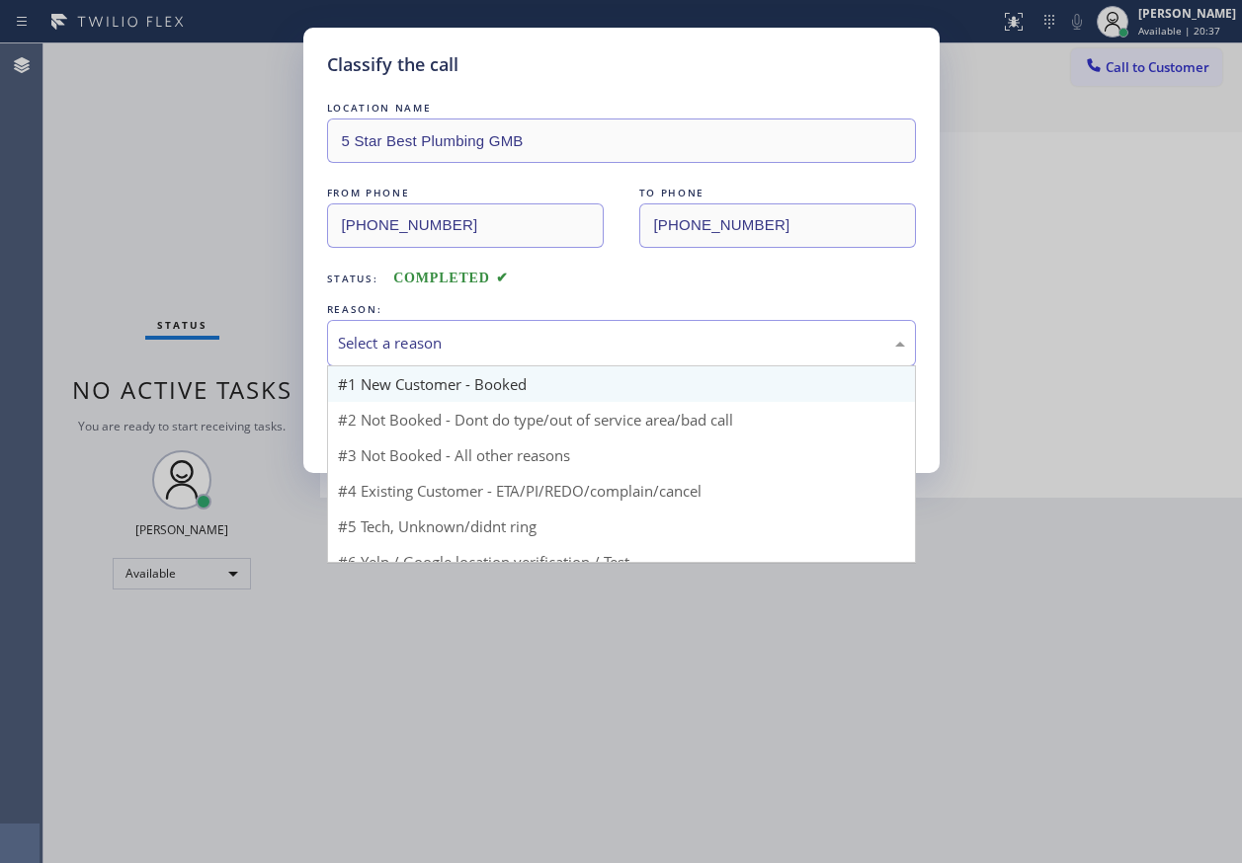
drag, startPoint x: 406, startPoint y: 322, endPoint x: 407, endPoint y: 371, distance: 49.4
click at [407, 322] on div "Select a reason" at bounding box center [621, 343] width 589 height 46
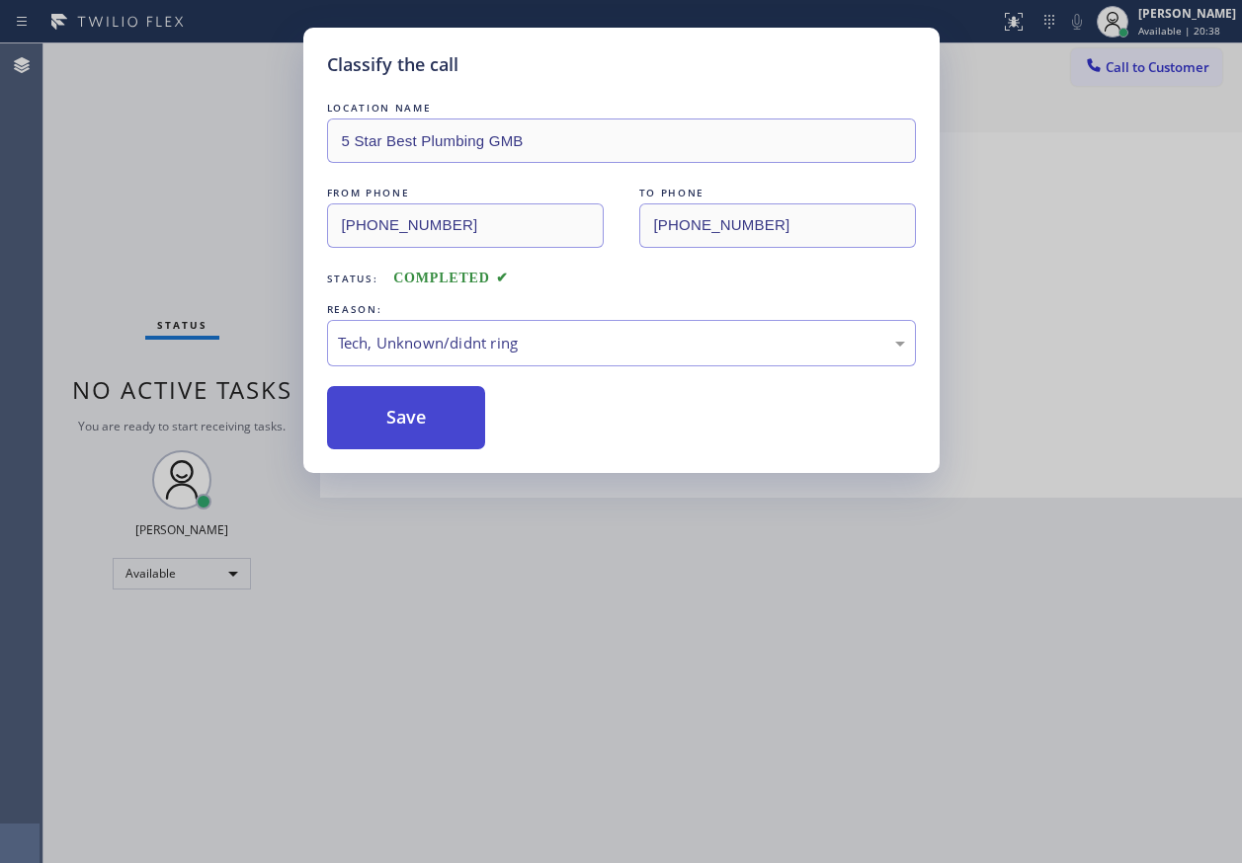
click at [420, 420] on button "Save" at bounding box center [406, 417] width 159 height 63
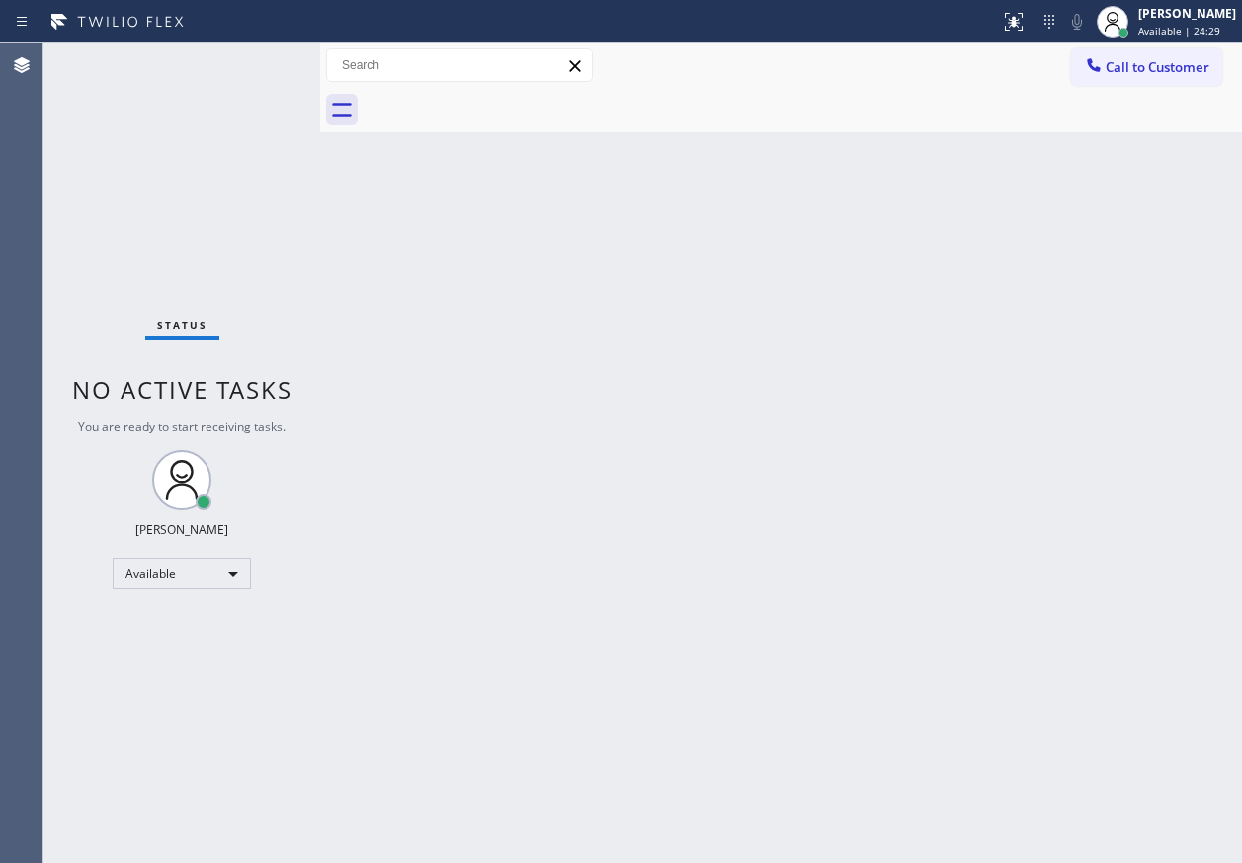
click at [1159, 584] on div "Back to Dashboard Change Sender ID Customers Technicians Select a contact Outbo…" at bounding box center [781, 453] width 922 height 820
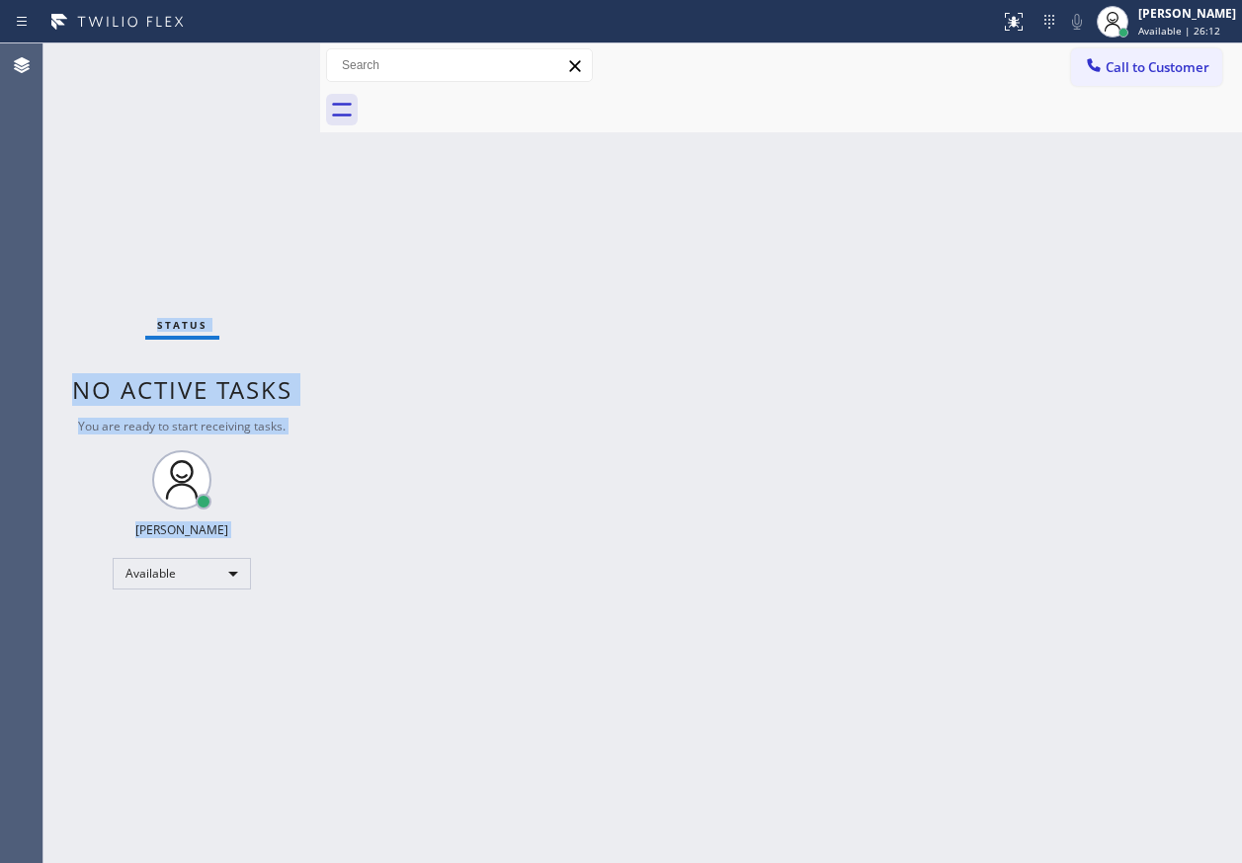
click at [258, 57] on div "Status No active tasks You are ready to start receiving tasks. Paula Arnado Ava…" at bounding box center [181, 453] width 277 height 820
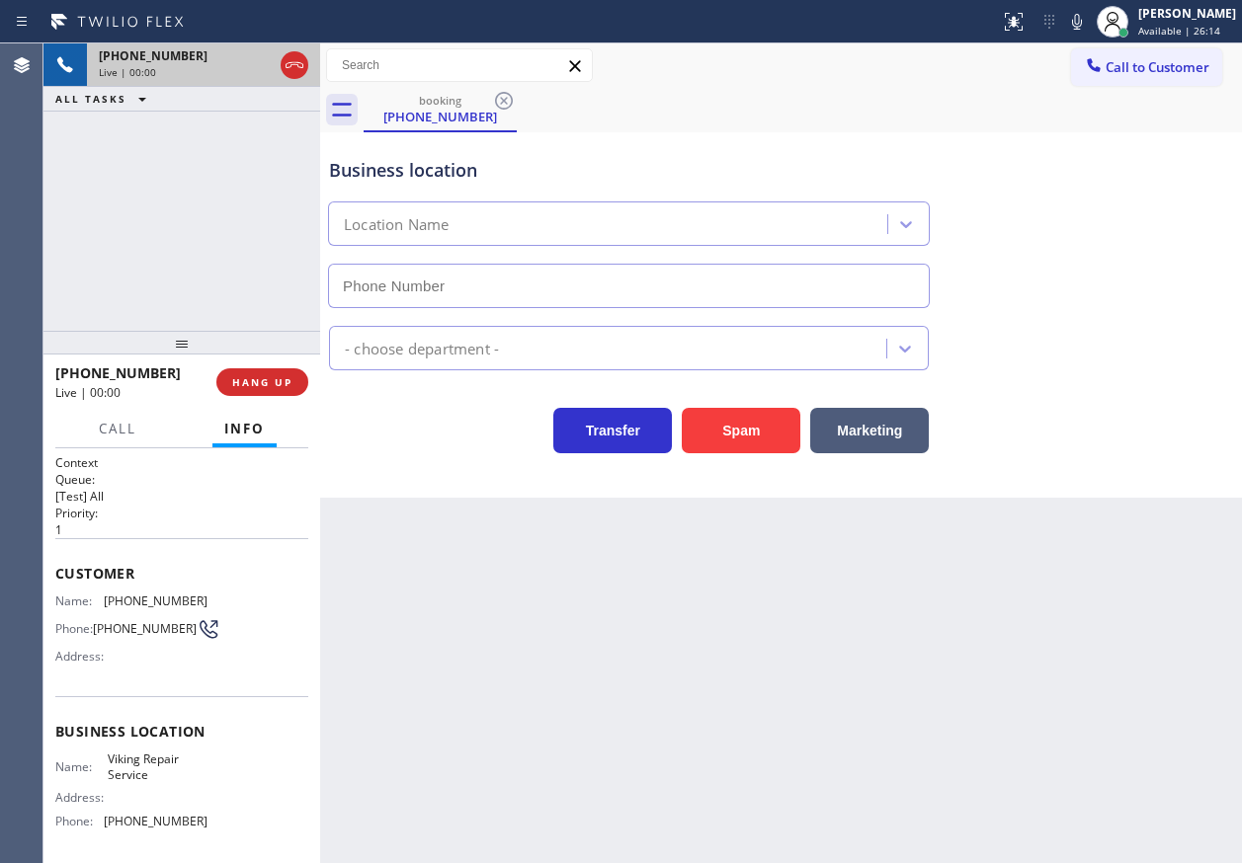
type input "(760) 638-5621"
click at [167, 770] on span "Viking Repair Service" at bounding box center [157, 767] width 99 height 31
copy span "Viking Repair Service"
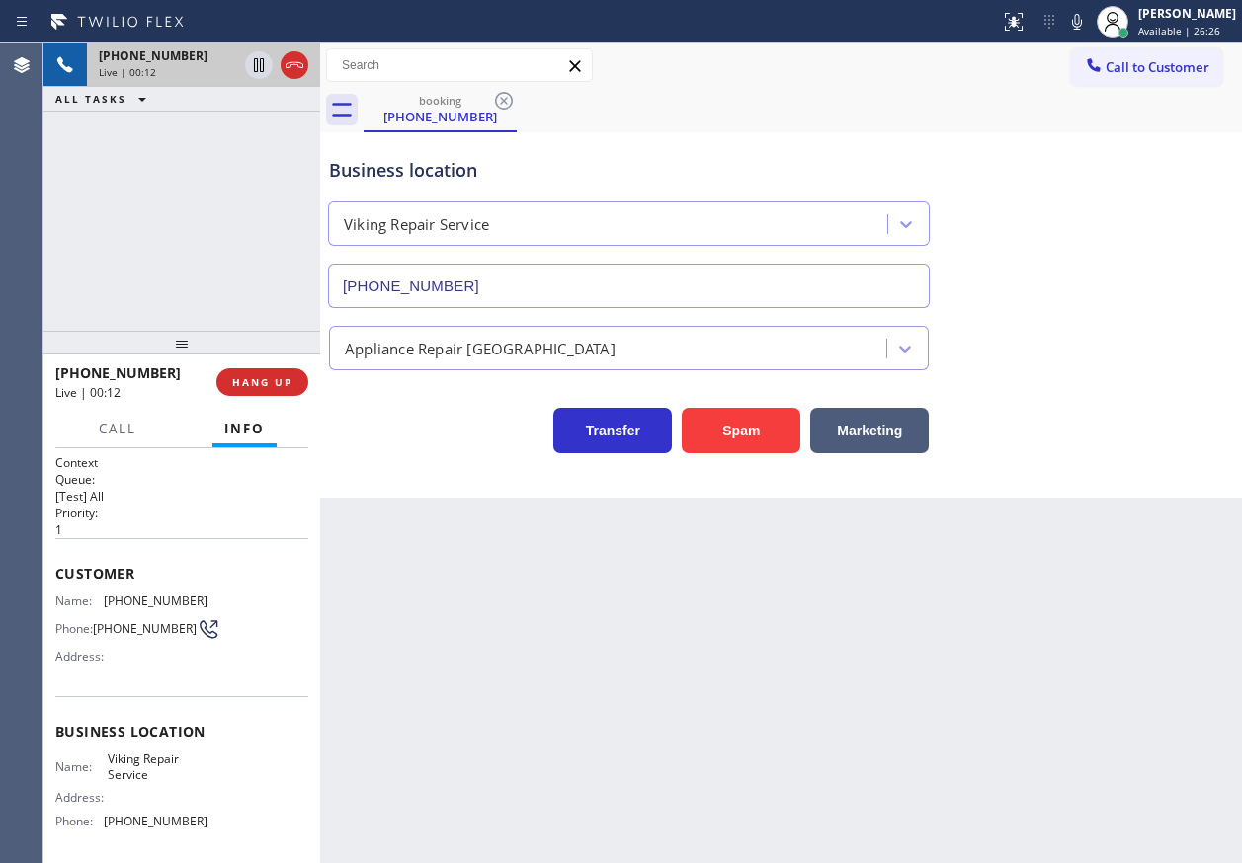
click at [721, 286] on input "(760) 638-5621" at bounding box center [629, 286] width 602 height 44
click at [1087, 10] on icon at bounding box center [1077, 22] width 24 height 24
click at [1088, 28] on icon at bounding box center [1077, 22] width 24 height 24
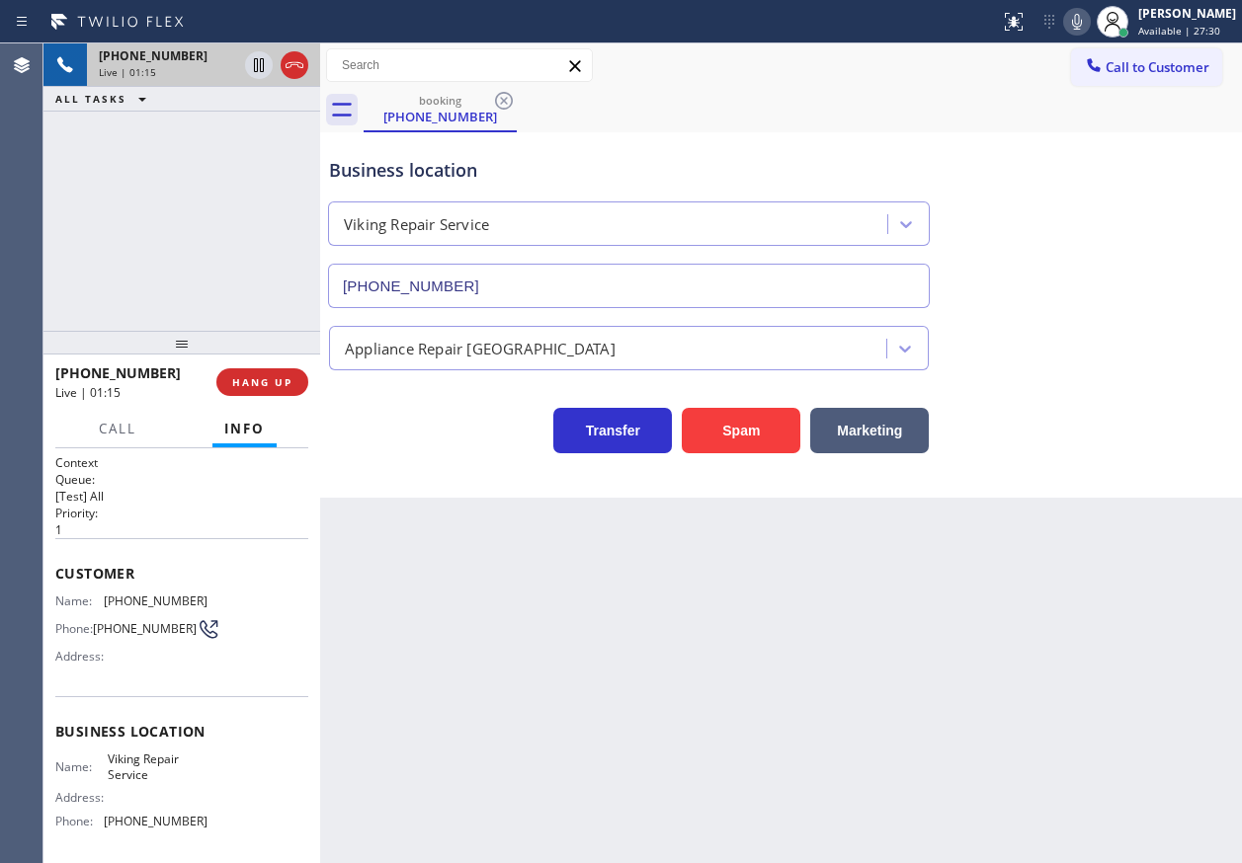
click at [1088, 29] on icon at bounding box center [1077, 22] width 24 height 24
click at [1088, 22] on icon at bounding box center [1077, 22] width 24 height 24
click at [118, 600] on span "(323) 919-1443" at bounding box center [156, 601] width 104 height 15
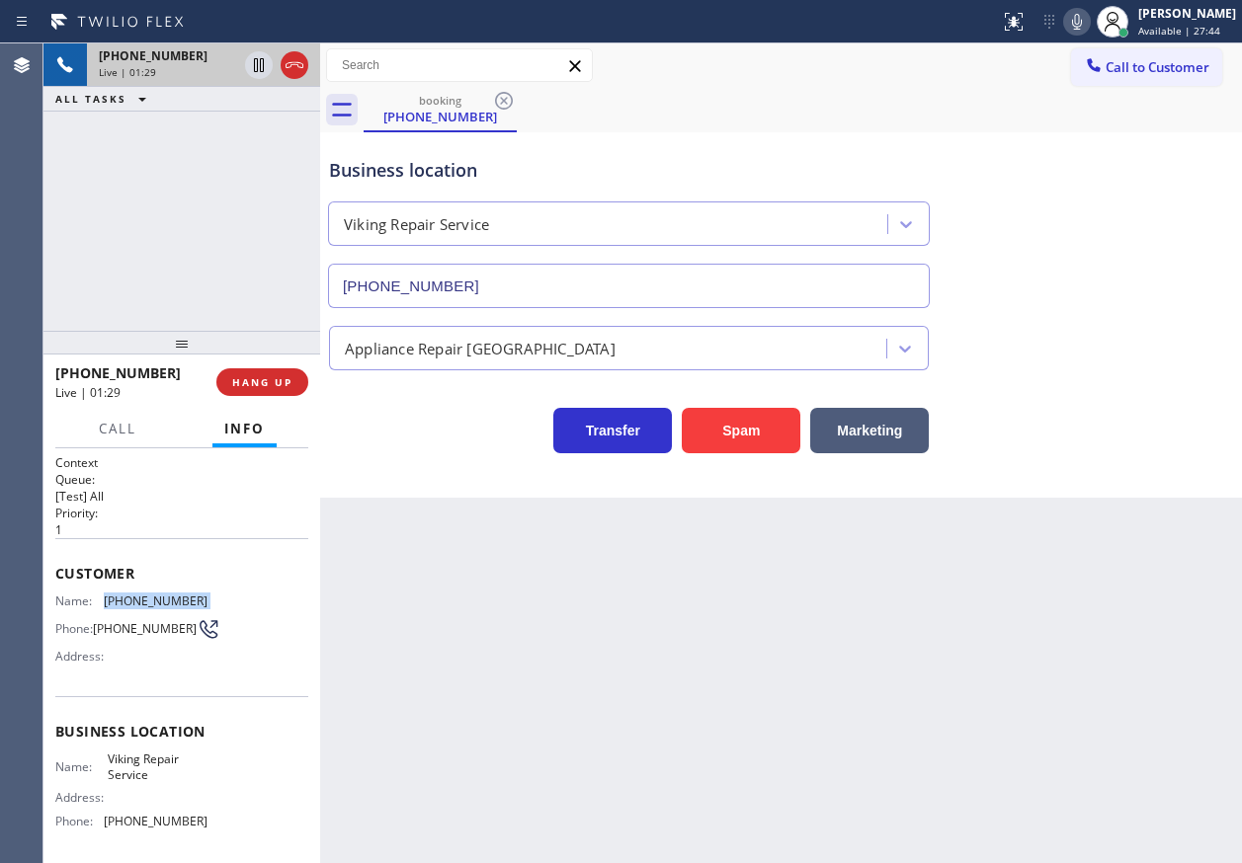
copy span "(323) 919-1443"
click at [249, 380] on span "HANG UP" at bounding box center [262, 382] width 60 height 14
drag, startPoint x: 249, startPoint y: 380, endPoint x: 431, endPoint y: 387, distance: 181.9
click at [250, 380] on span "HANG UP" at bounding box center [262, 382] width 60 height 14
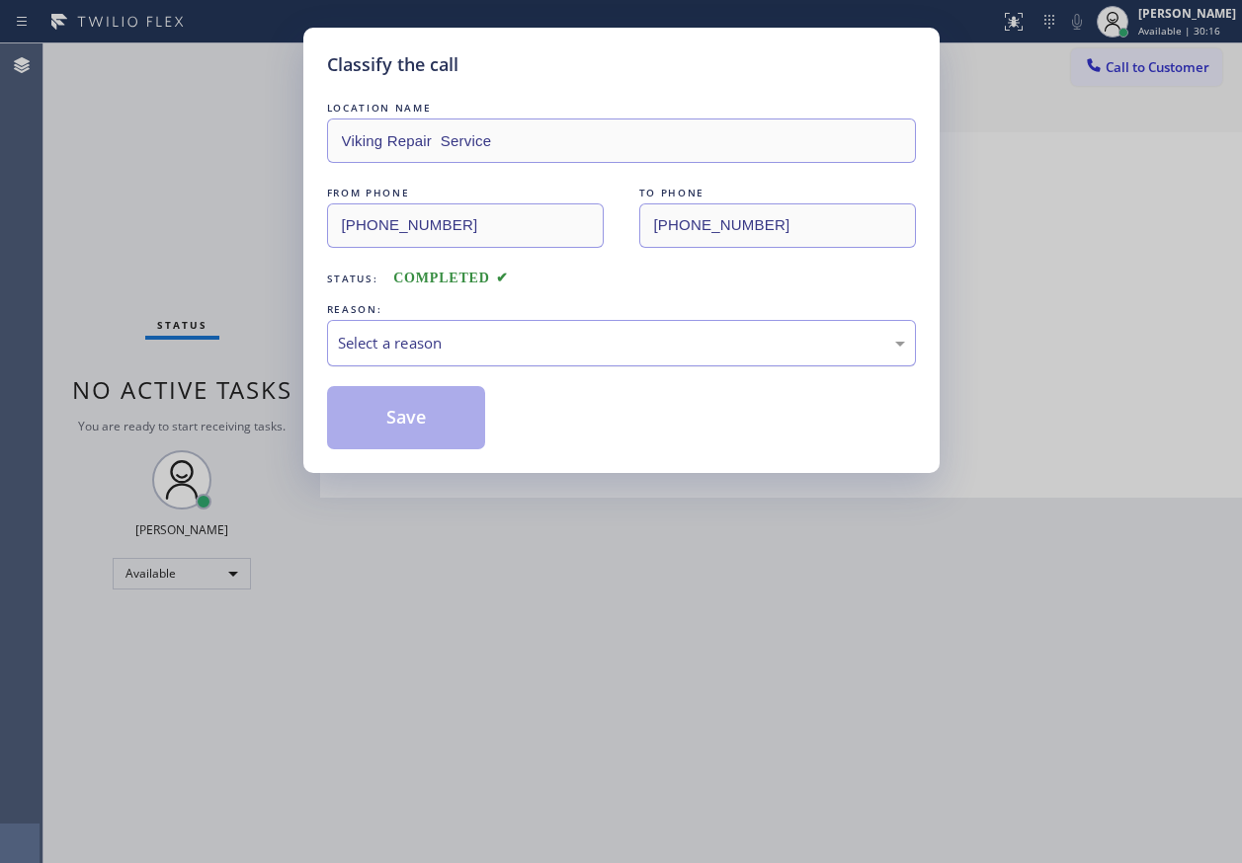
click at [437, 328] on div "Select a reason" at bounding box center [621, 343] width 589 height 46
drag, startPoint x: 396, startPoint y: 415, endPoint x: 914, endPoint y: 20, distance: 651.1
click at [400, 411] on button "Save" at bounding box center [406, 417] width 159 height 63
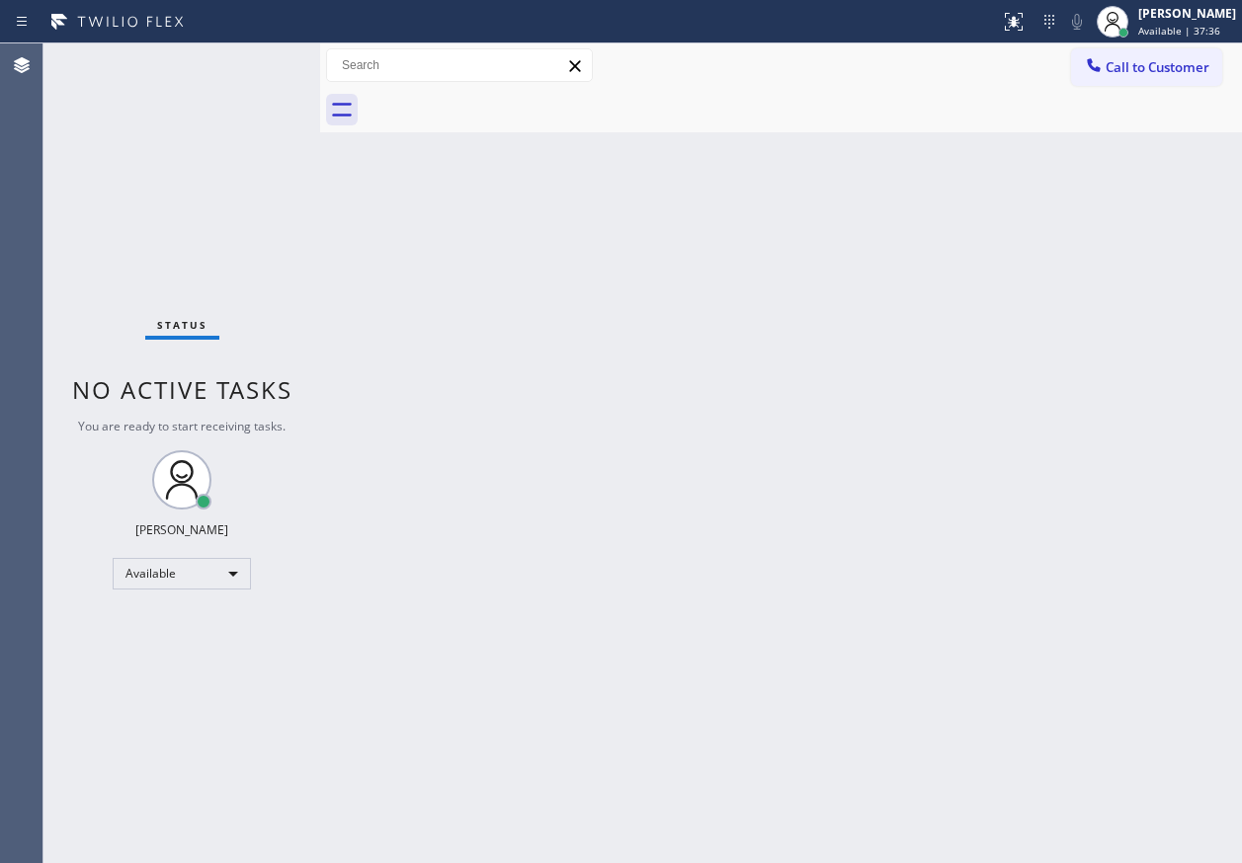
click at [1025, 790] on div "Back to Dashboard Change Sender ID Customers Technicians Select a contact Outbo…" at bounding box center [781, 453] width 922 height 820
drag, startPoint x: 1046, startPoint y: 420, endPoint x: 988, endPoint y: 395, distance: 63.3
click at [1046, 420] on div "Back to Dashboard Change Sender ID Customers Technicians Select a contact Outbo…" at bounding box center [781, 453] width 922 height 820
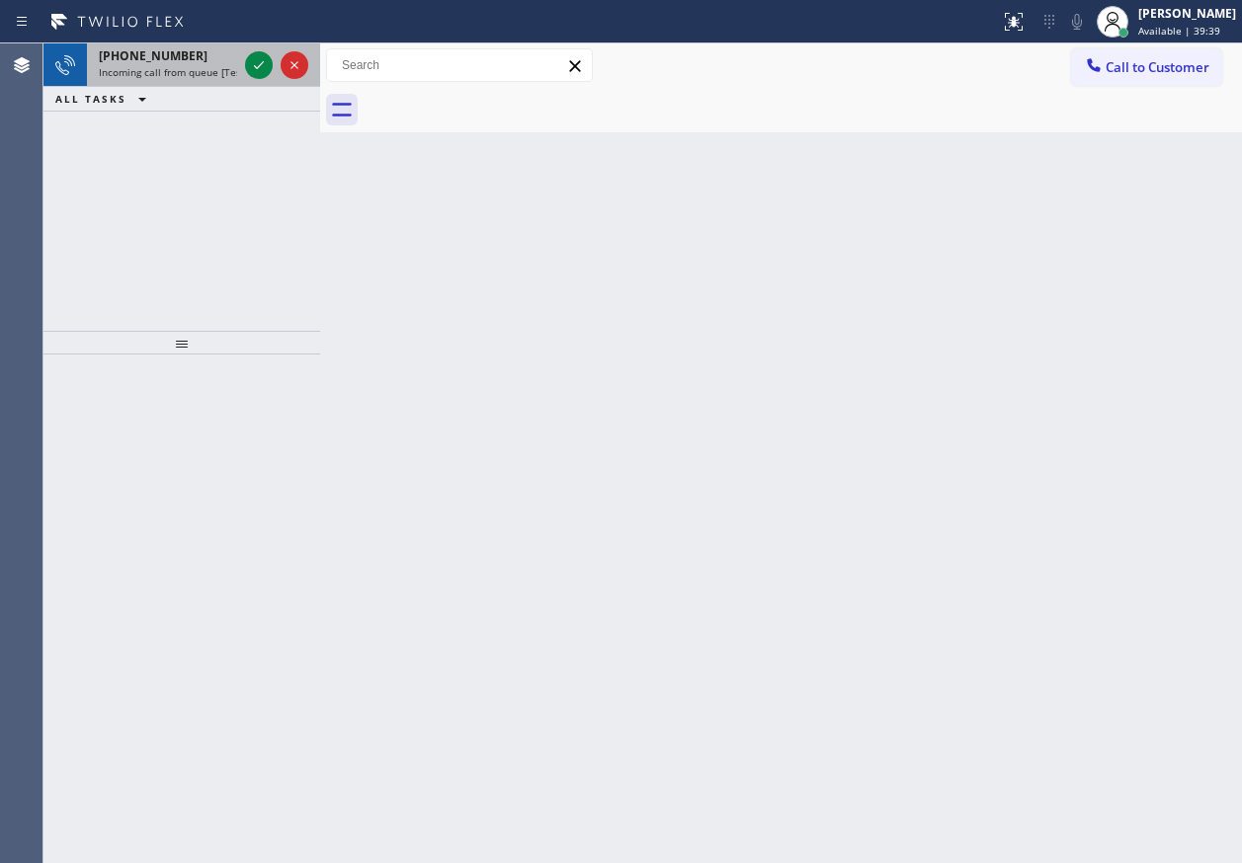
click at [147, 81] on div "+17087591825 Incoming call from queue [Test] All" at bounding box center [164, 64] width 154 height 43
click at [253, 64] on icon at bounding box center [259, 65] width 24 height 24
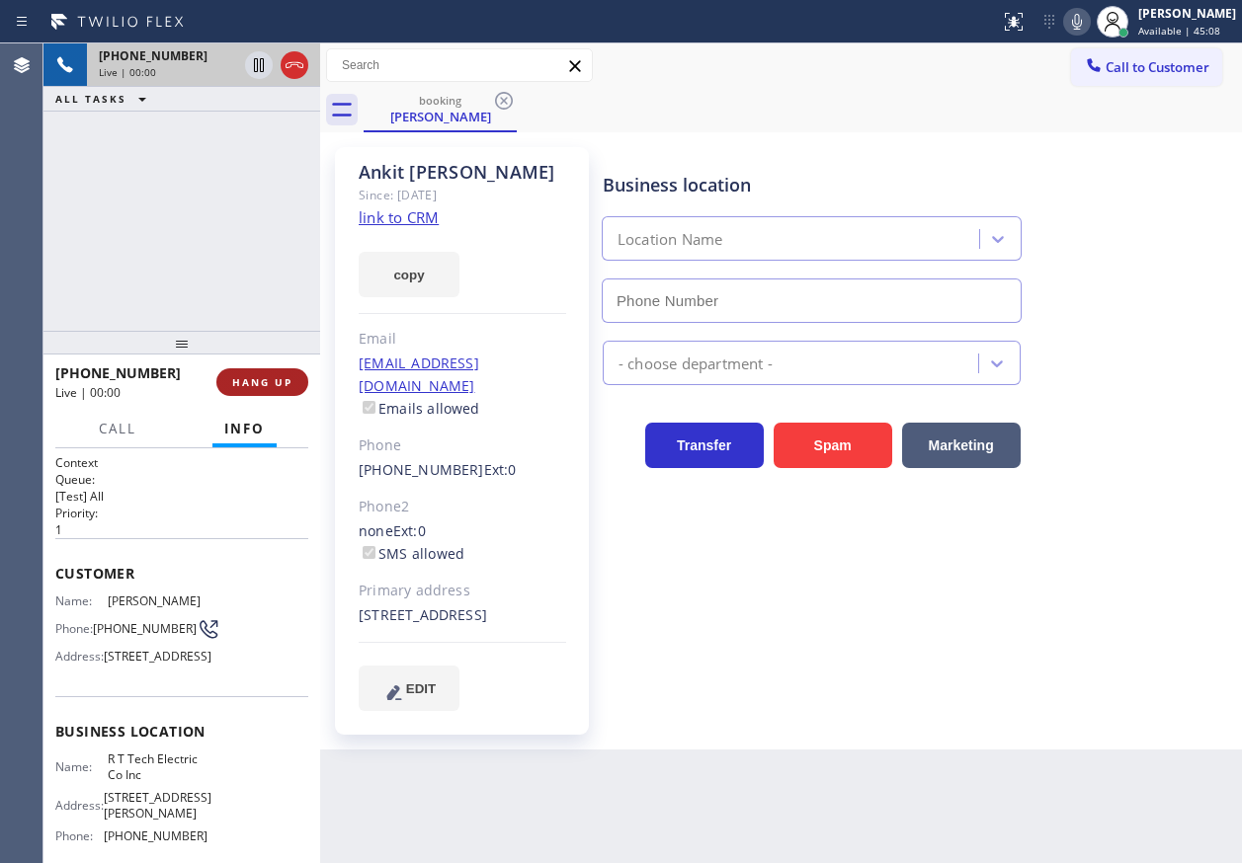
click at [276, 383] on span "HANG UP" at bounding box center [262, 382] width 60 height 14
type input "(908) 824-6720"
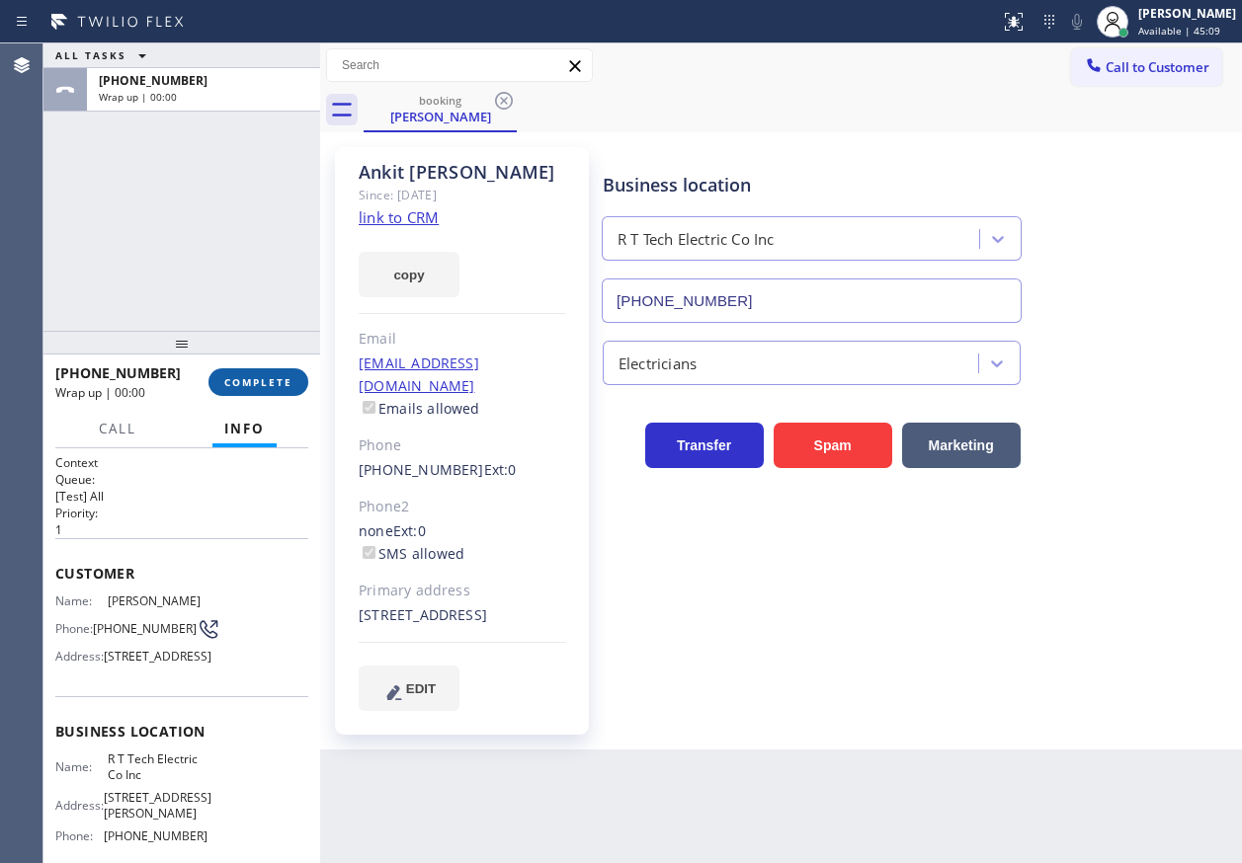
click at [276, 383] on span "COMPLETE" at bounding box center [258, 382] width 68 height 14
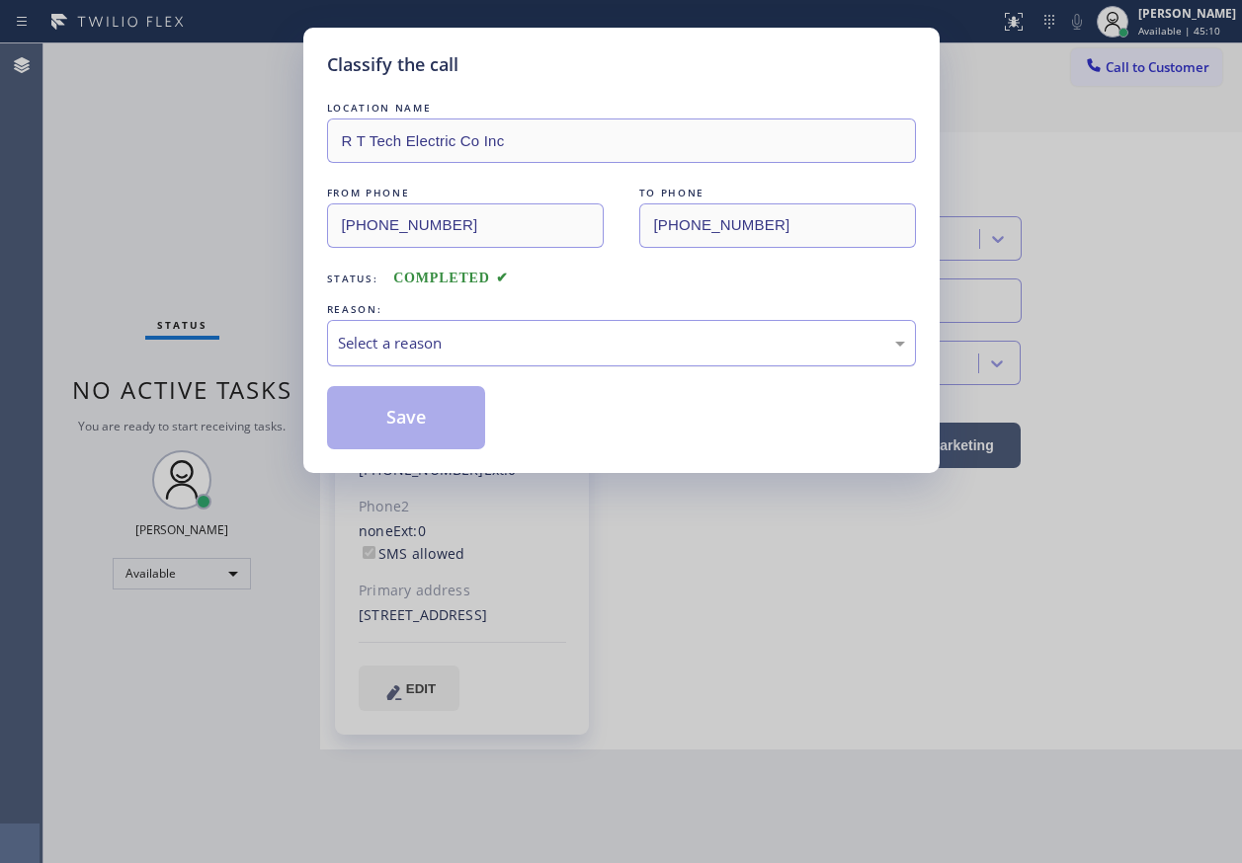
click at [554, 350] on div "Select a reason" at bounding box center [621, 343] width 567 height 23
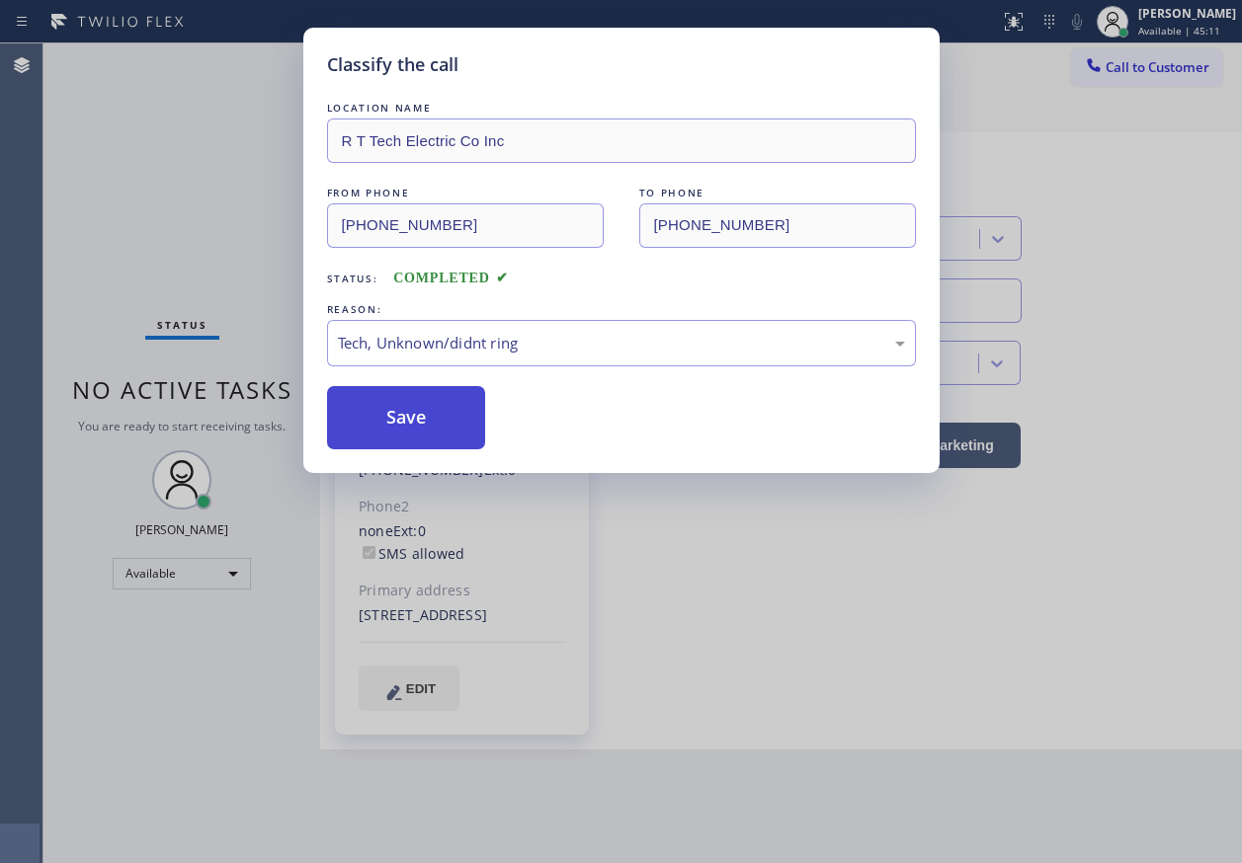
click at [404, 404] on button "Save" at bounding box center [406, 417] width 159 height 63
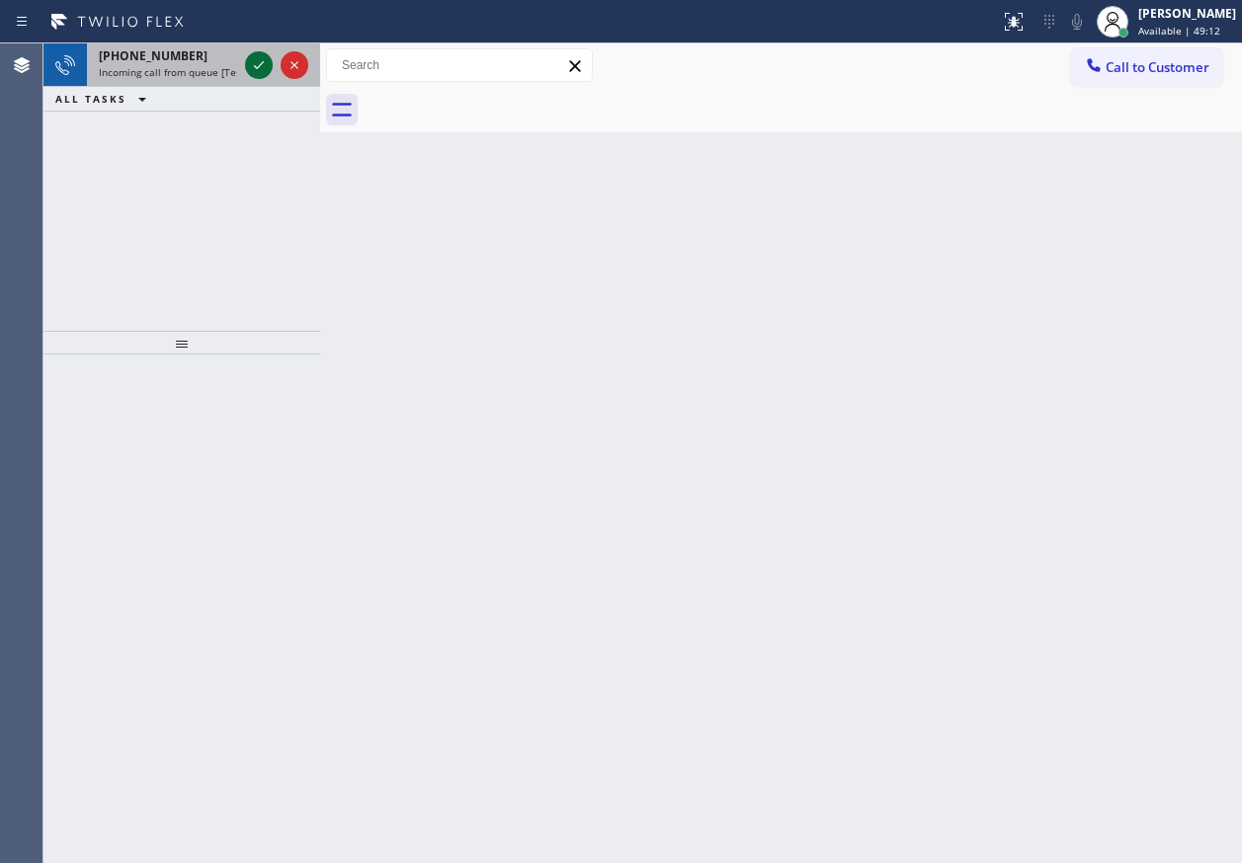
click at [259, 66] on icon at bounding box center [259, 65] width 10 height 8
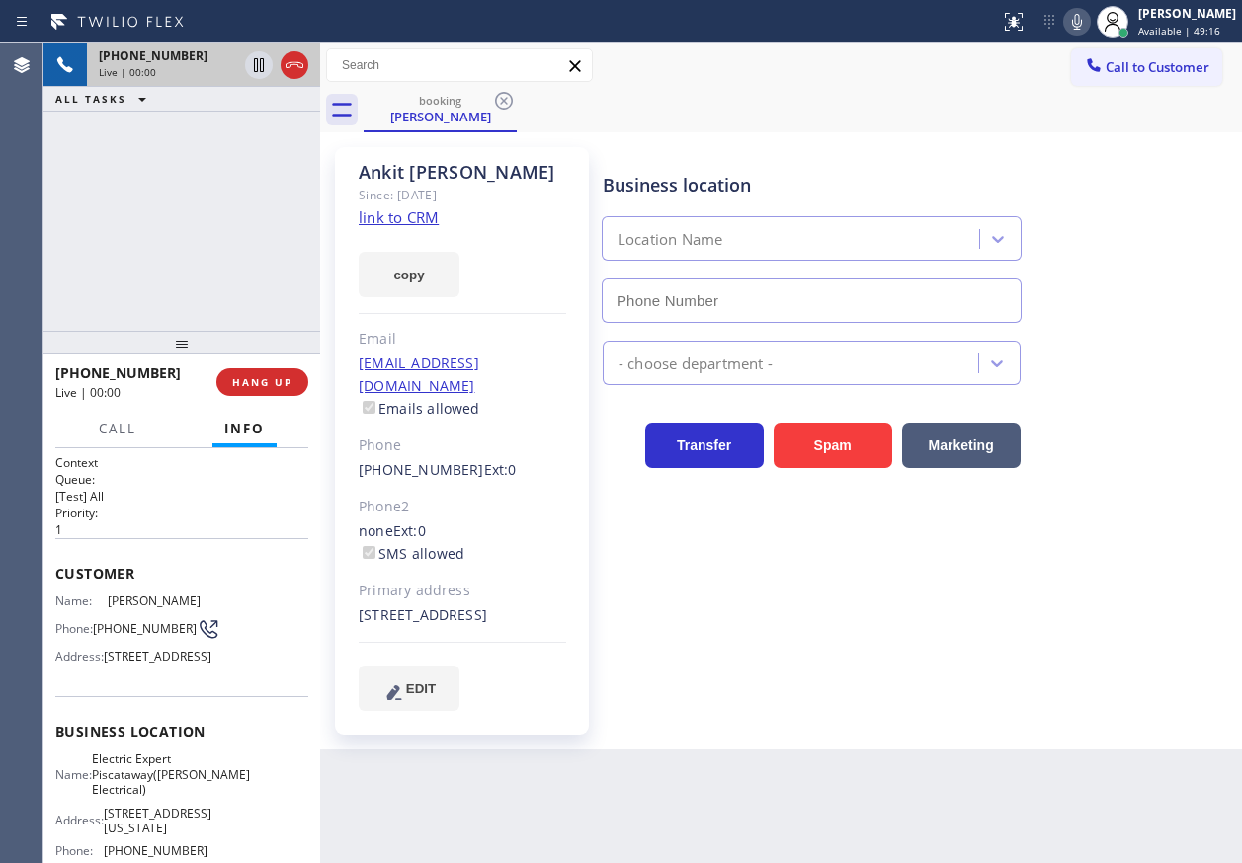
type input "(908) 734-9262"
click at [423, 218] on link "link to CRM" at bounding box center [399, 217] width 80 height 20
click at [154, 797] on span "Electric Expert Piscataway(Piro Electrical)" at bounding box center [166, 774] width 148 height 45
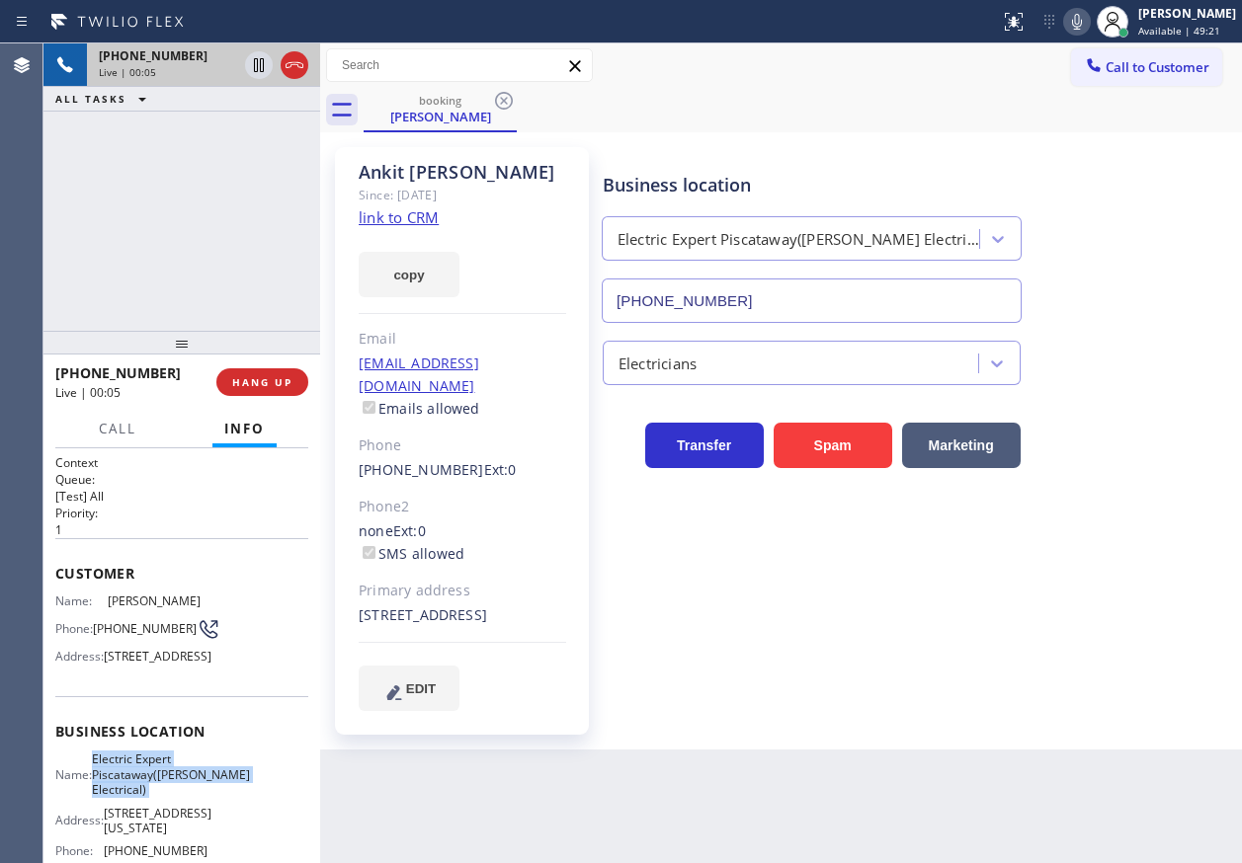
click at [154, 797] on span "Electric Expert Piscataway(Piro Electrical)" at bounding box center [166, 774] width 148 height 45
copy span "Electric Expert Piscataway(Piro Electrical)"
click at [412, 210] on link "link to CRM" at bounding box center [399, 217] width 80 height 20
click at [1088, 15] on icon at bounding box center [1077, 22] width 24 height 24
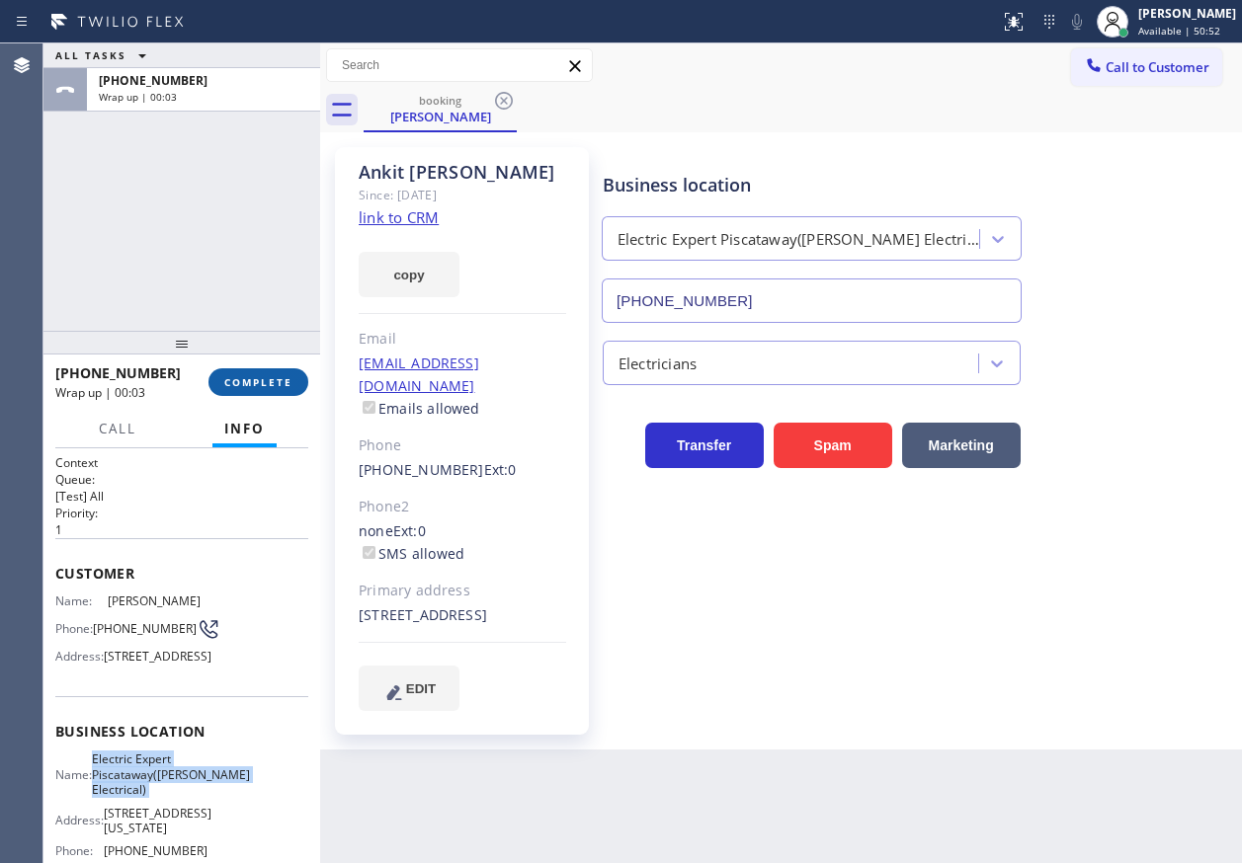
click at [272, 390] on button "COMPLETE" at bounding box center [258, 382] width 100 height 28
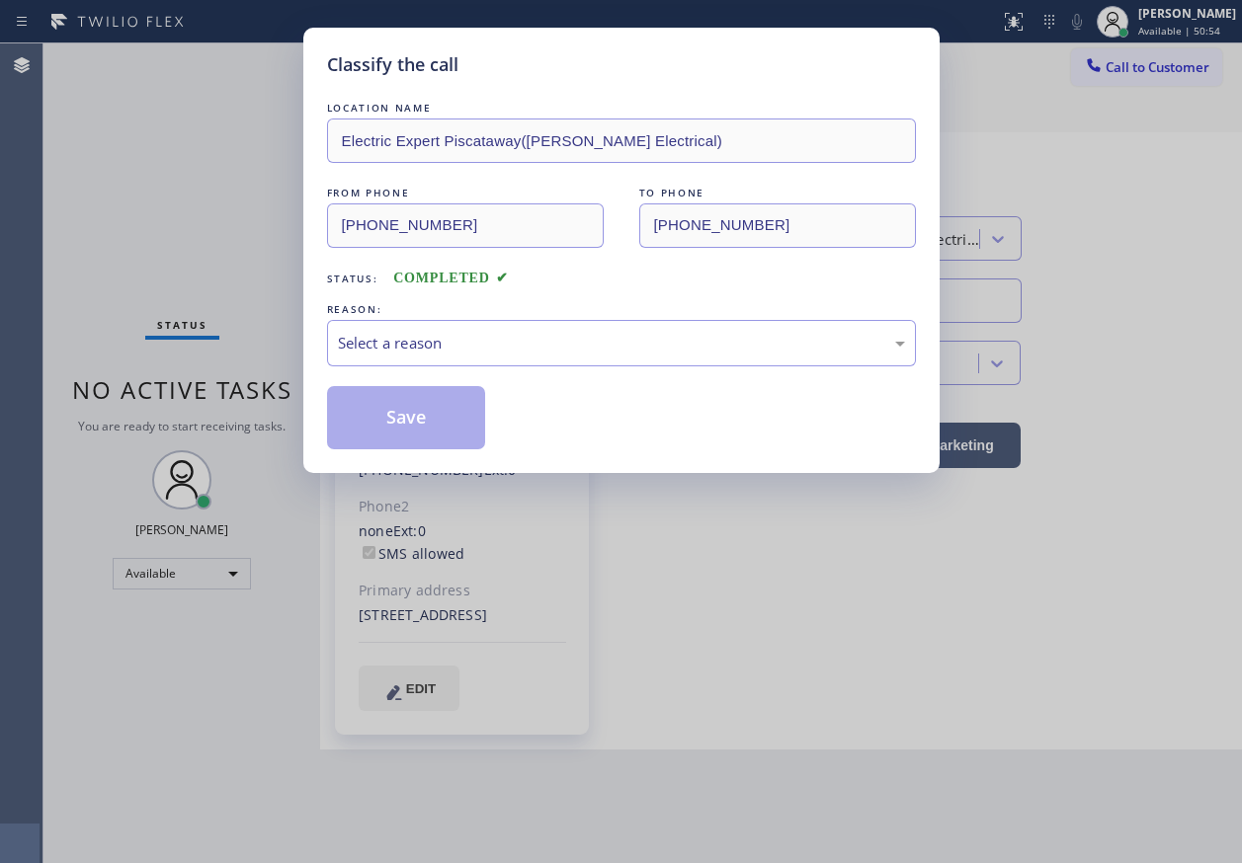
click at [527, 317] on div "REASON:" at bounding box center [621, 309] width 589 height 21
click at [527, 332] on div "Select a reason" at bounding box center [621, 343] width 567 height 23
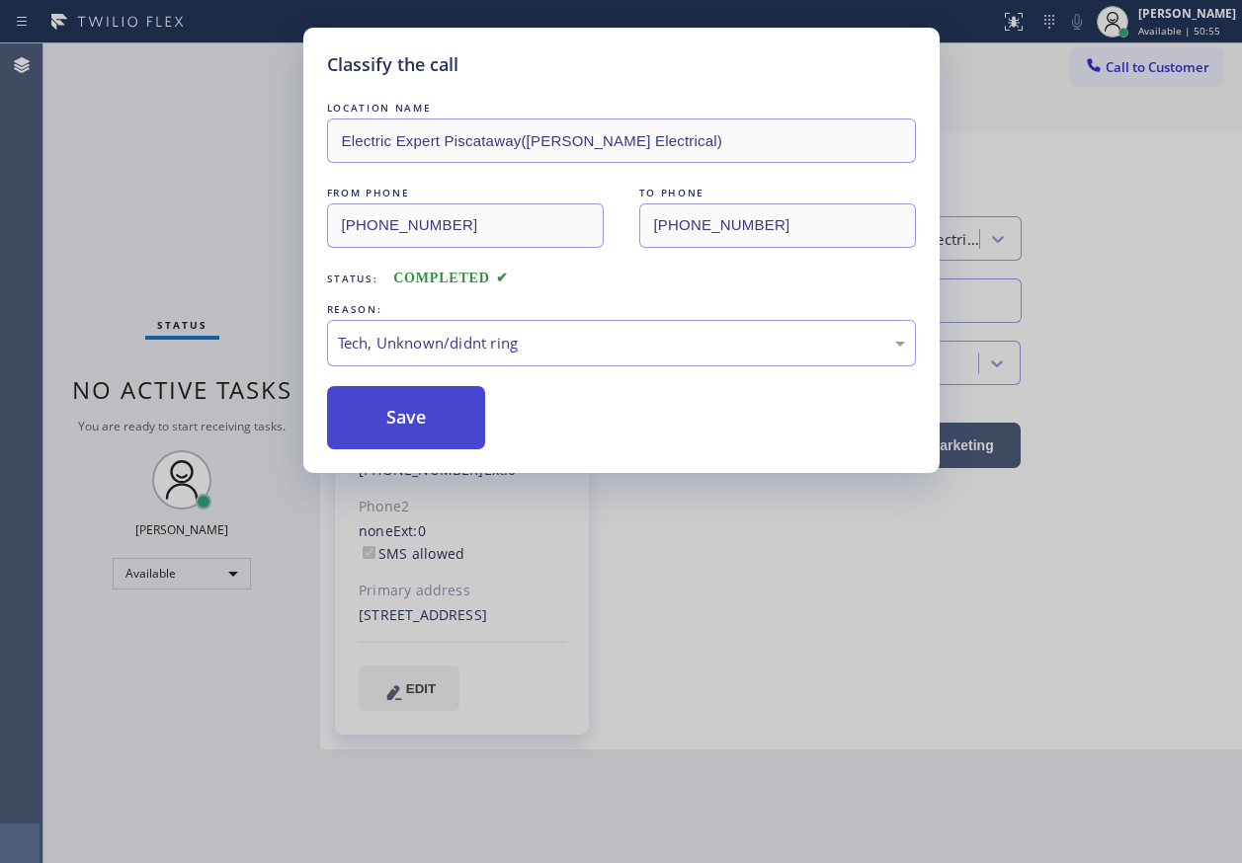
click at [416, 425] on button "Save" at bounding box center [406, 417] width 159 height 63
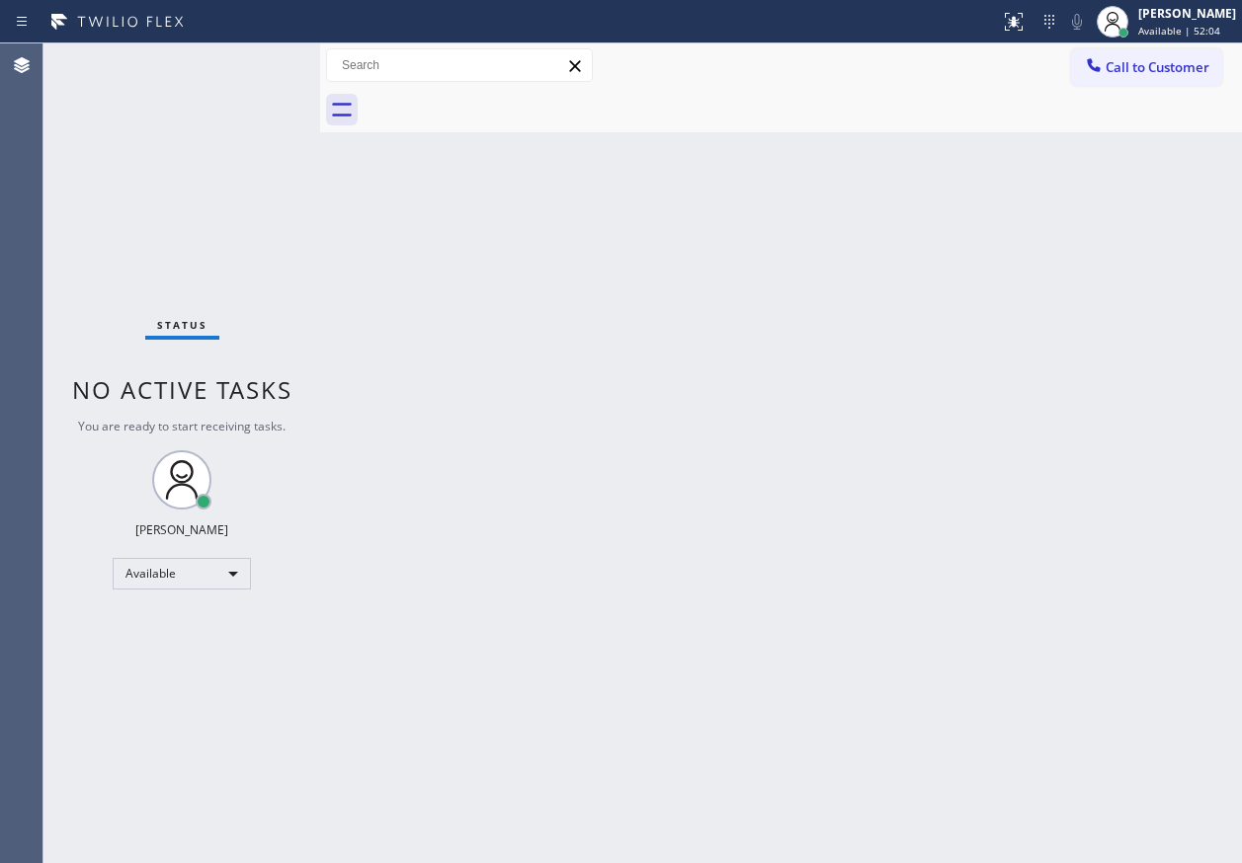
click at [1117, 358] on div "Back to Dashboard Change Sender ID Customers Technicians Select a contact Outbo…" at bounding box center [781, 453] width 922 height 820
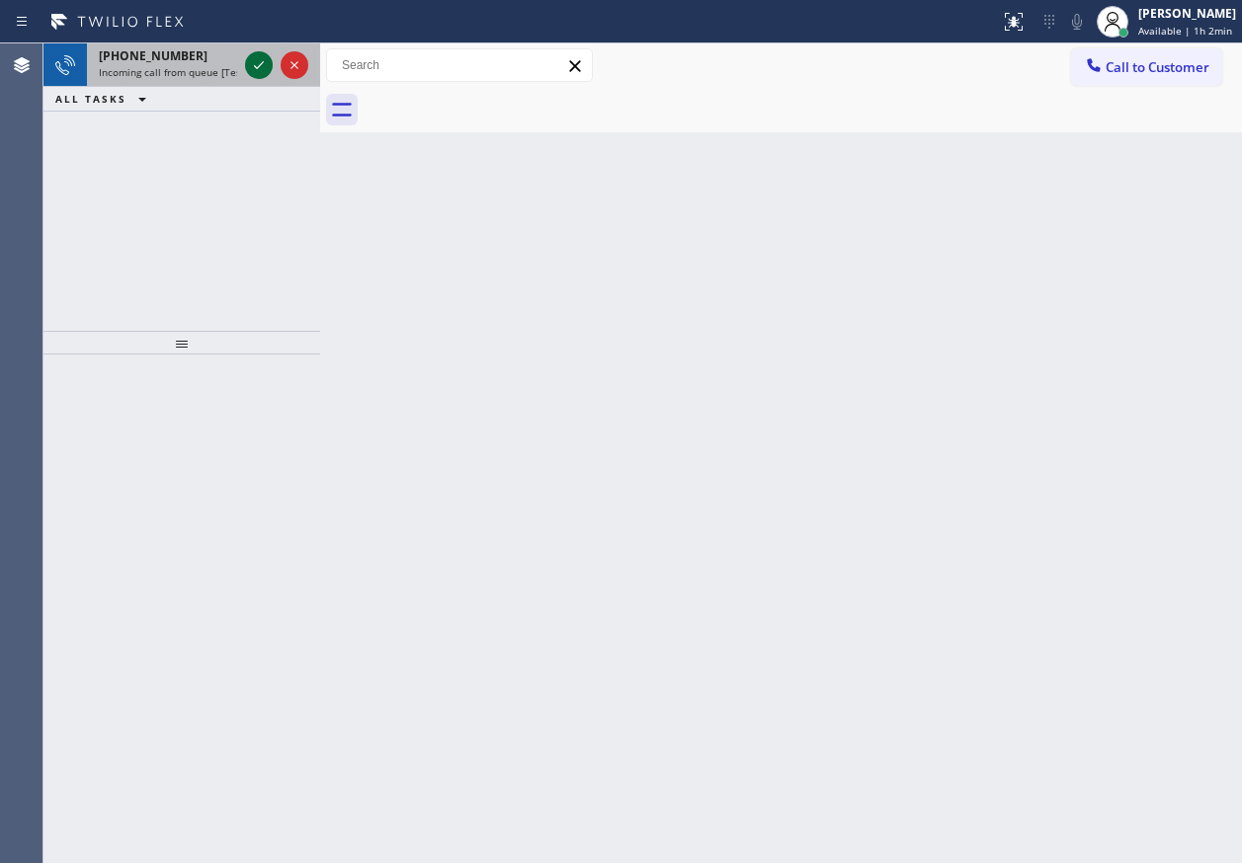
click at [249, 70] on icon at bounding box center [259, 65] width 24 height 24
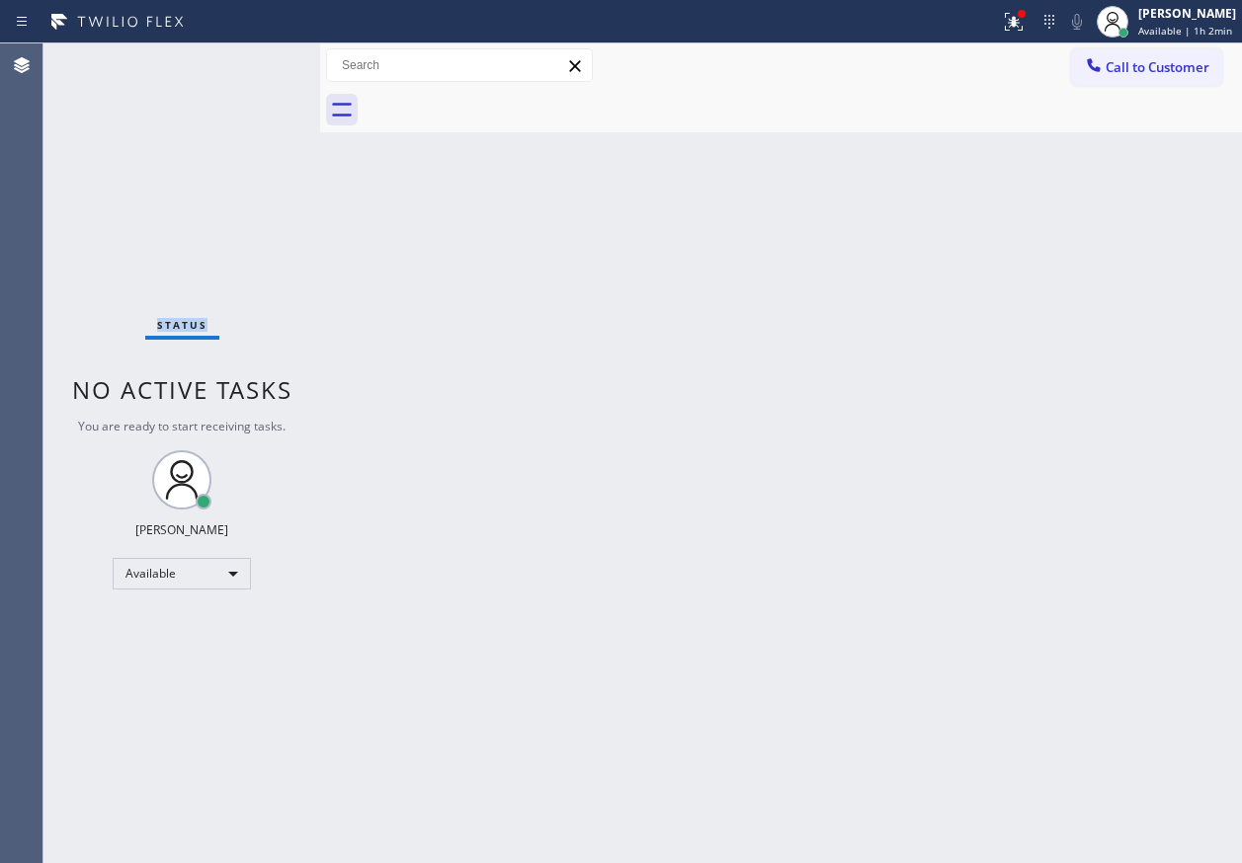
click at [261, 72] on div "Status No active tasks You are ready to start receiving tasks. Paula Arnado Ava…" at bounding box center [181, 453] width 277 height 820
click at [261, 71] on div "Status No active tasks You are ready to start receiving tasks. Paula Arnado Ava…" at bounding box center [181, 453] width 277 height 820
click at [708, 417] on div "Back to Dashboard Change Sender ID Customers Technicians Select a contact Outbo…" at bounding box center [781, 453] width 922 height 820
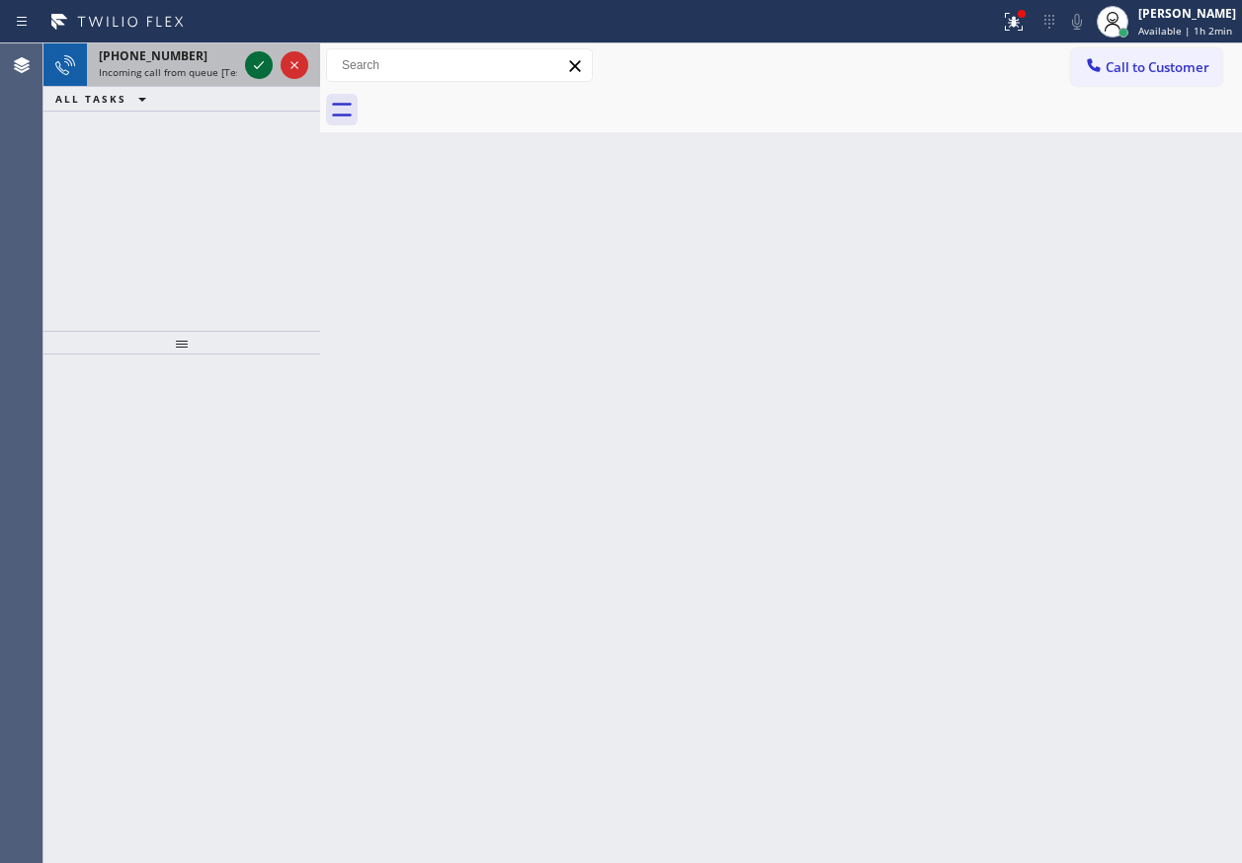
click at [260, 69] on icon at bounding box center [259, 65] width 24 height 24
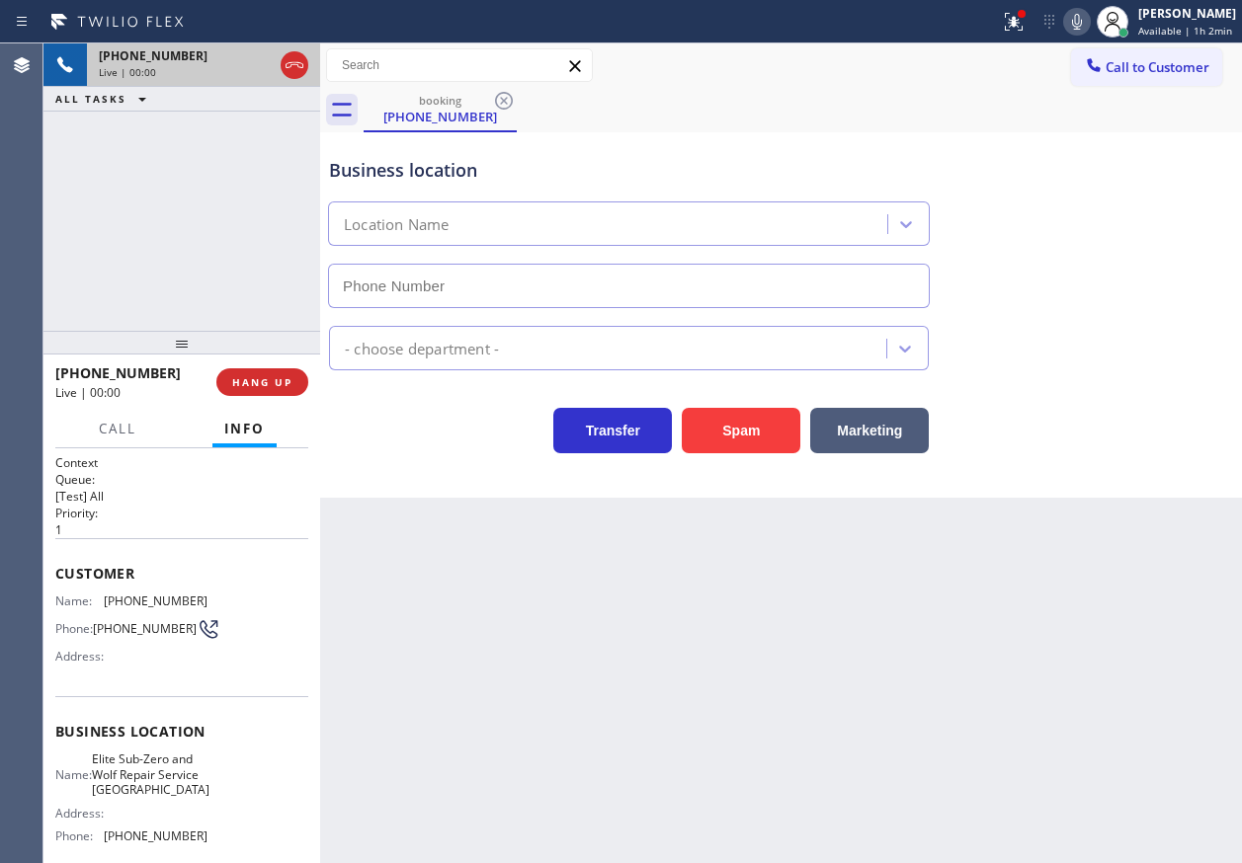
type input "(631) 201-4926"
click at [609, 714] on div "Back to Dashboard Change Sender ID Customers Technicians Select a contact Outbo…" at bounding box center [781, 453] width 922 height 820
click at [171, 771] on span "Elite Sub-Zero and Wolf Repair Service Long Island" at bounding box center [151, 774] width 118 height 45
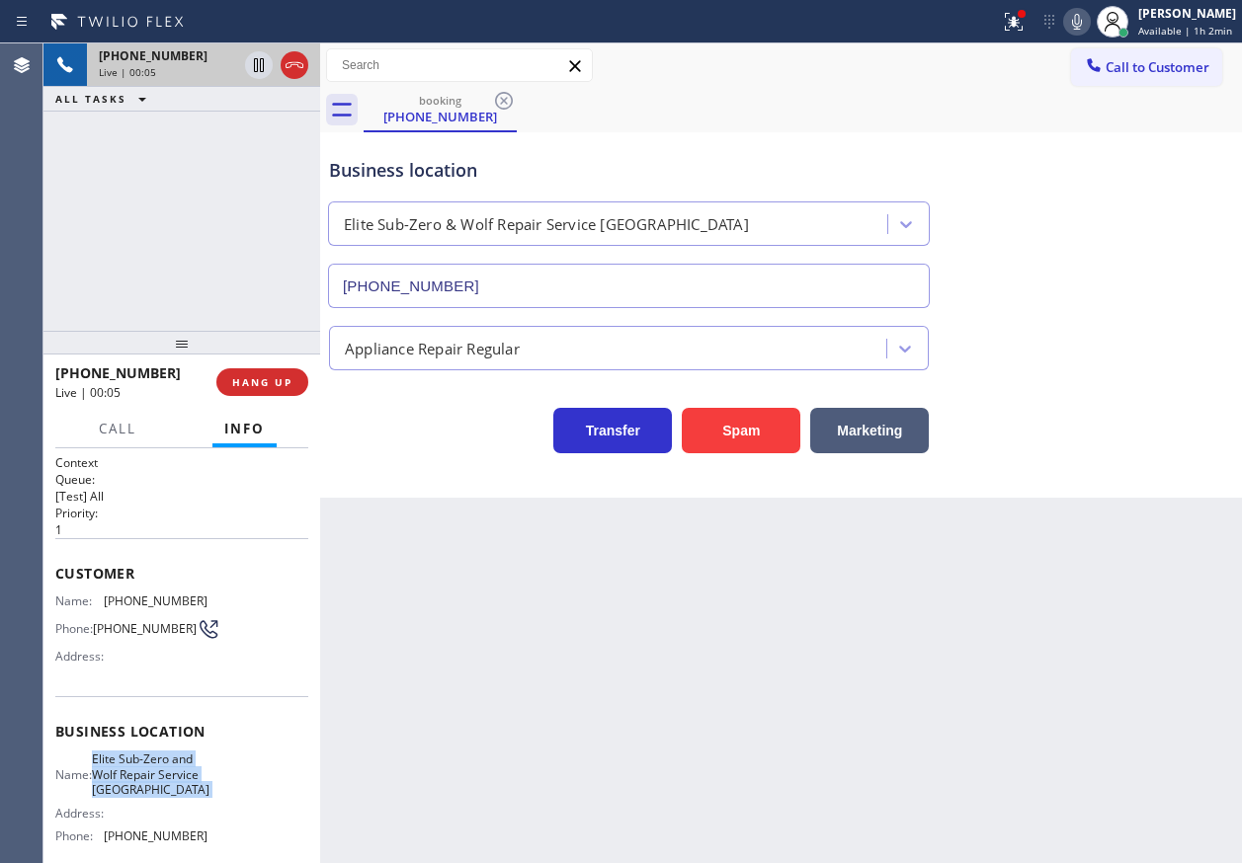
click at [171, 771] on span "Elite Sub-Zero and Wolf Repair Service Long Island" at bounding box center [151, 774] width 118 height 45
copy span "Elite Sub-Zero and Wolf Repair Service Long Island"
click at [625, 296] on input "(631) 201-4926" at bounding box center [629, 286] width 602 height 44
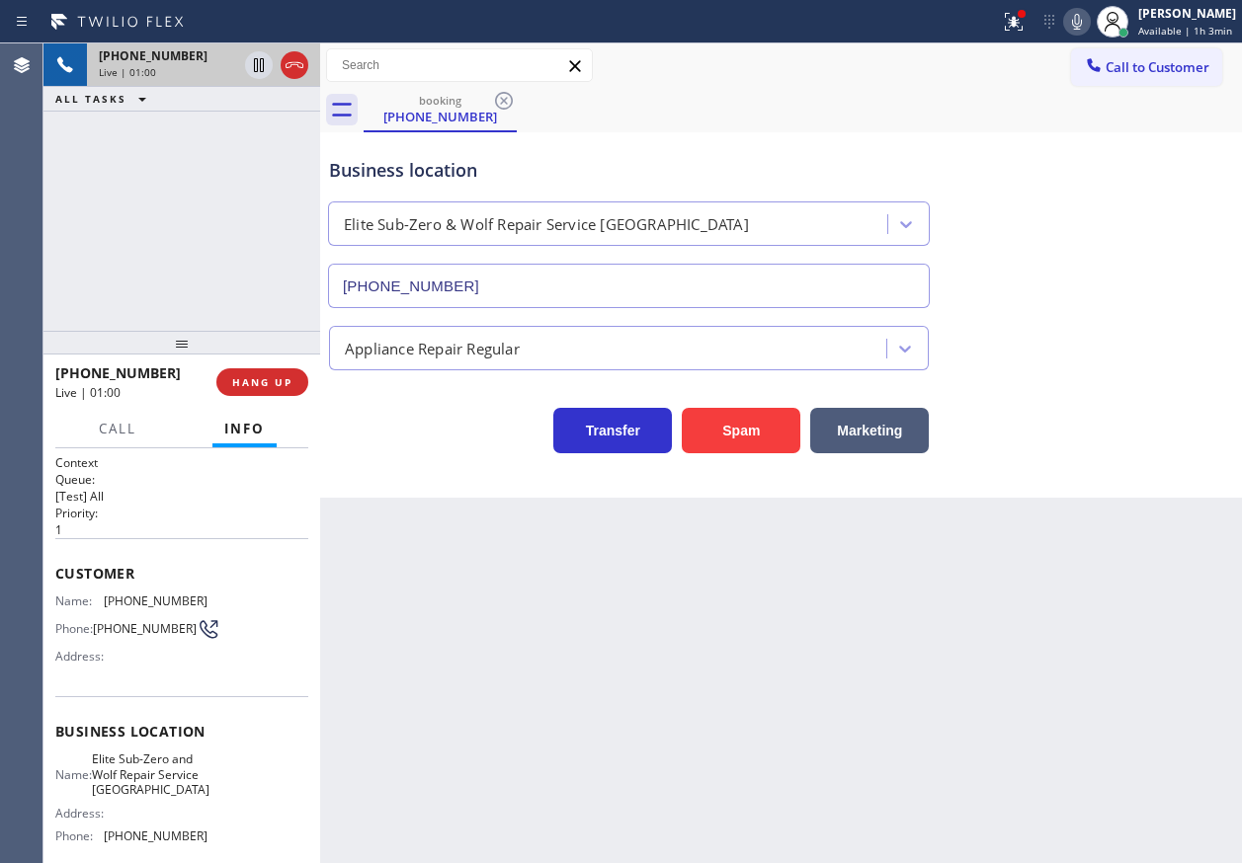
click at [136, 605] on span "(516) 635-6655" at bounding box center [156, 601] width 104 height 15
copy span "(516) 635-6655"
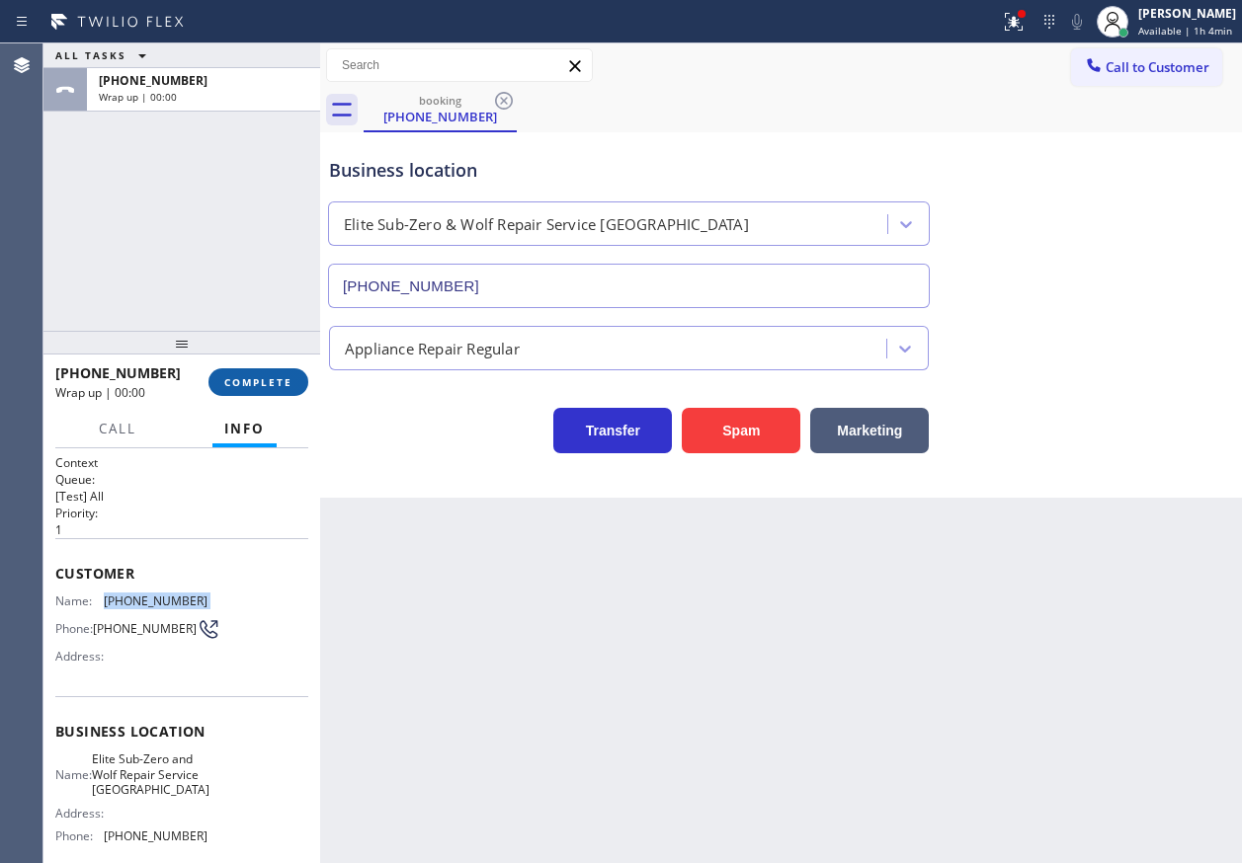
click at [272, 380] on span "COMPLETE" at bounding box center [258, 382] width 68 height 14
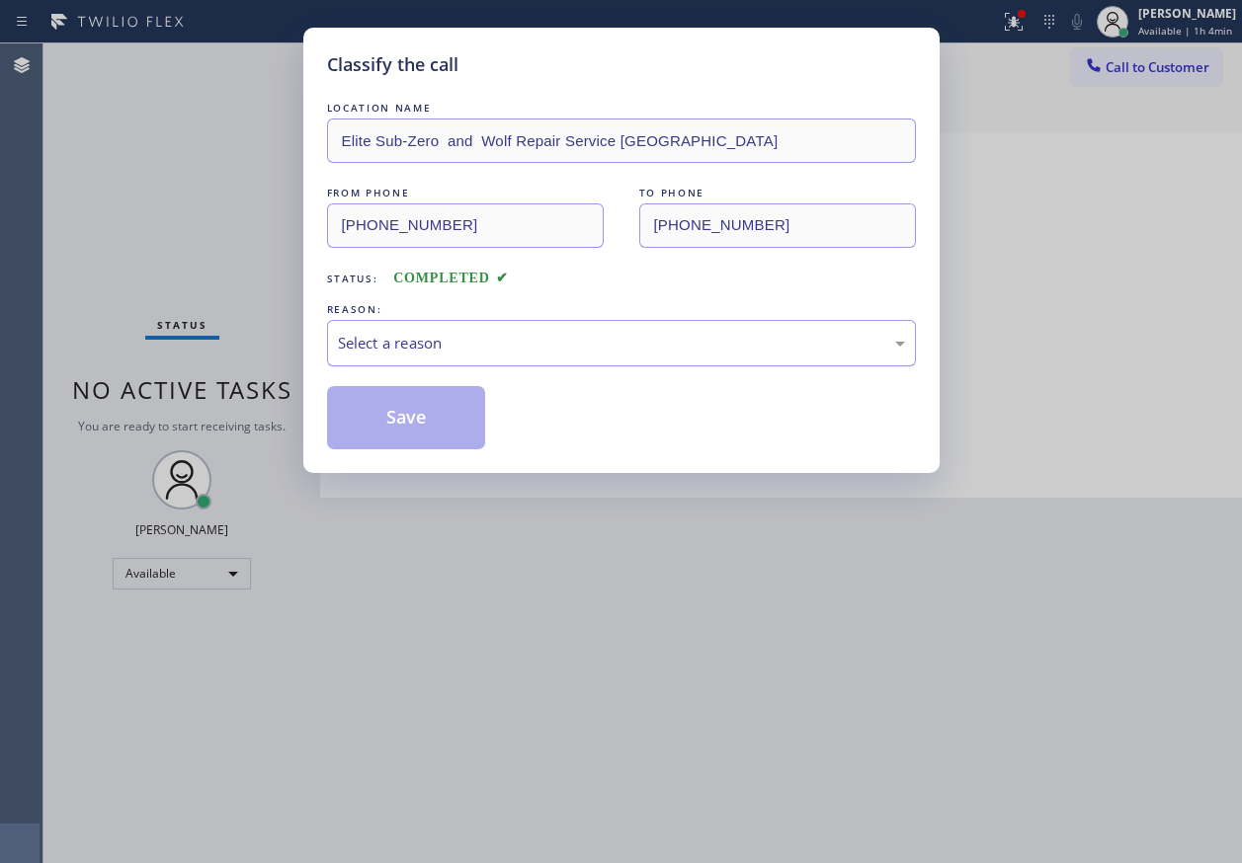
click at [437, 335] on div "Select a reason" at bounding box center [621, 343] width 567 height 23
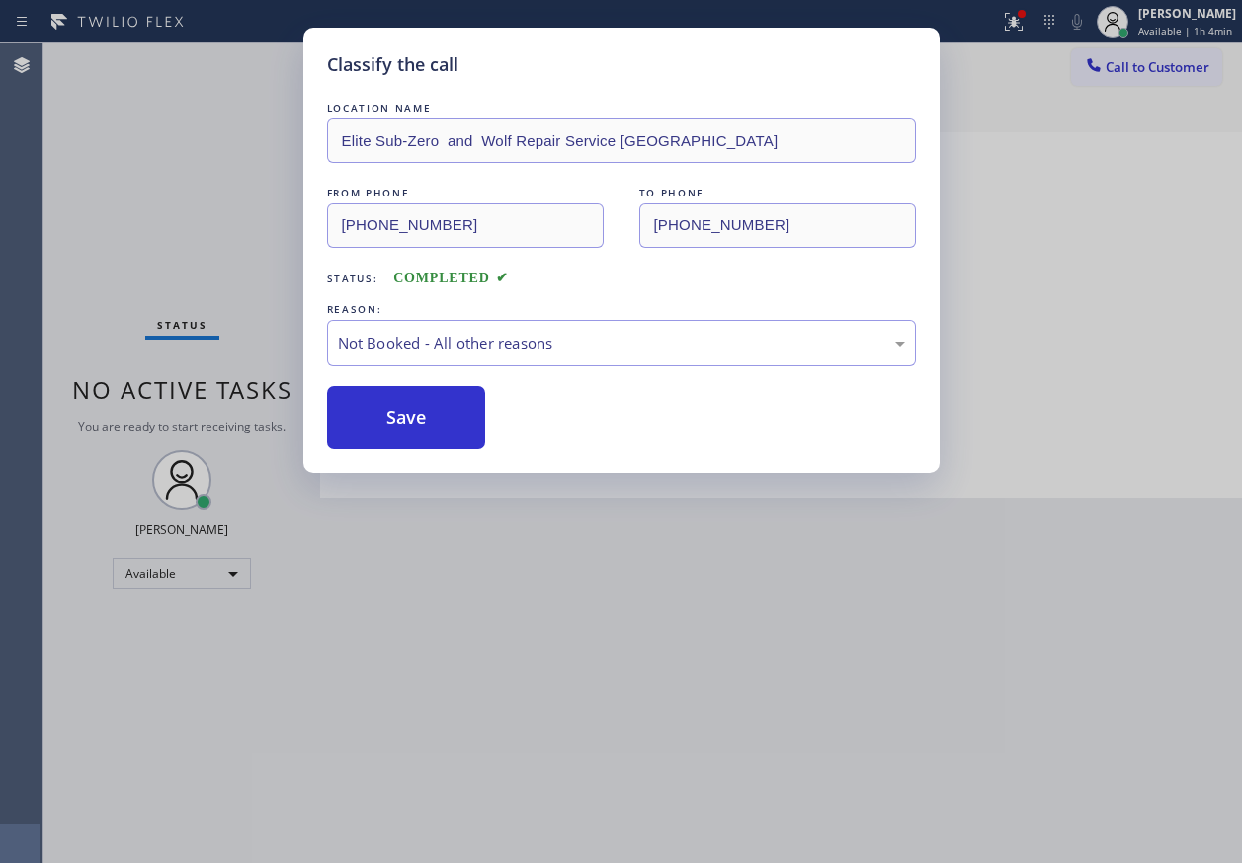
click at [388, 415] on button "Save" at bounding box center [406, 417] width 159 height 63
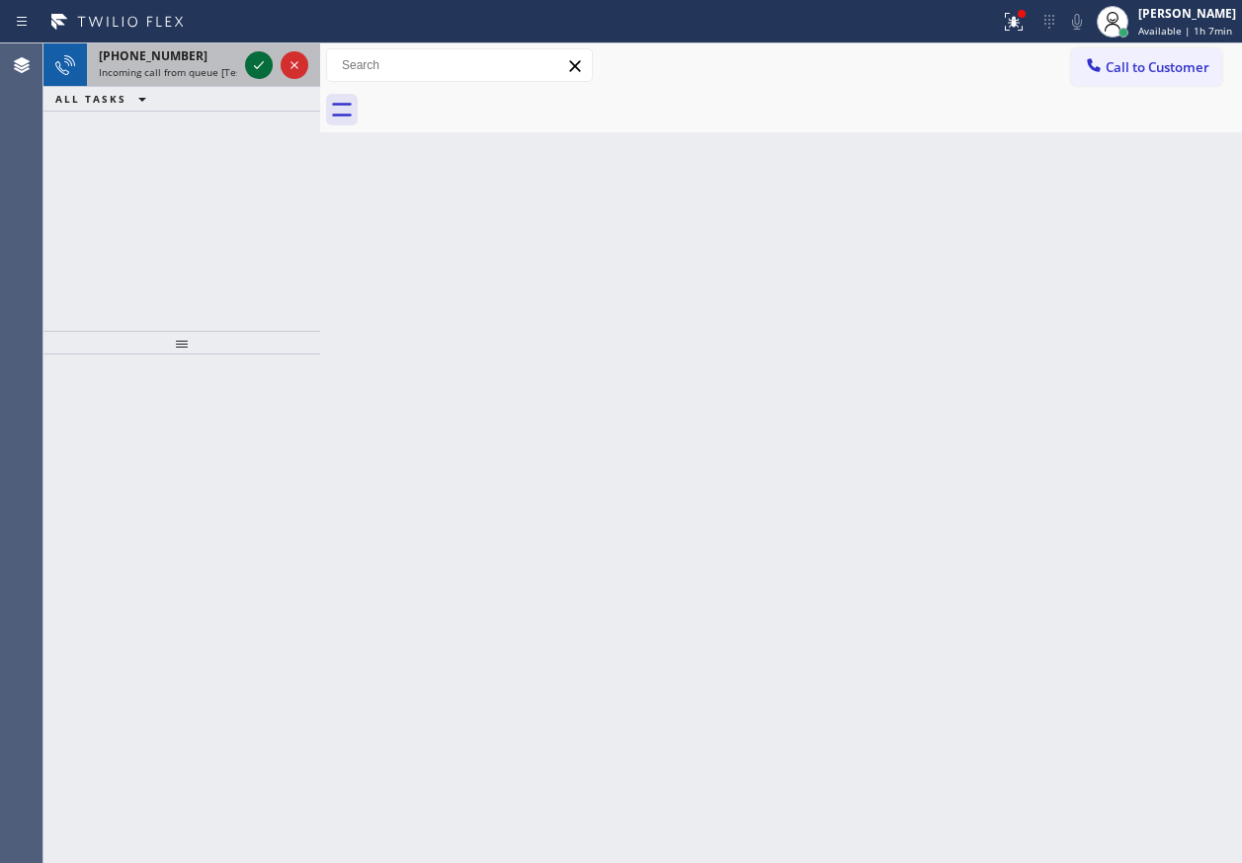
click at [260, 66] on icon at bounding box center [259, 65] width 10 height 8
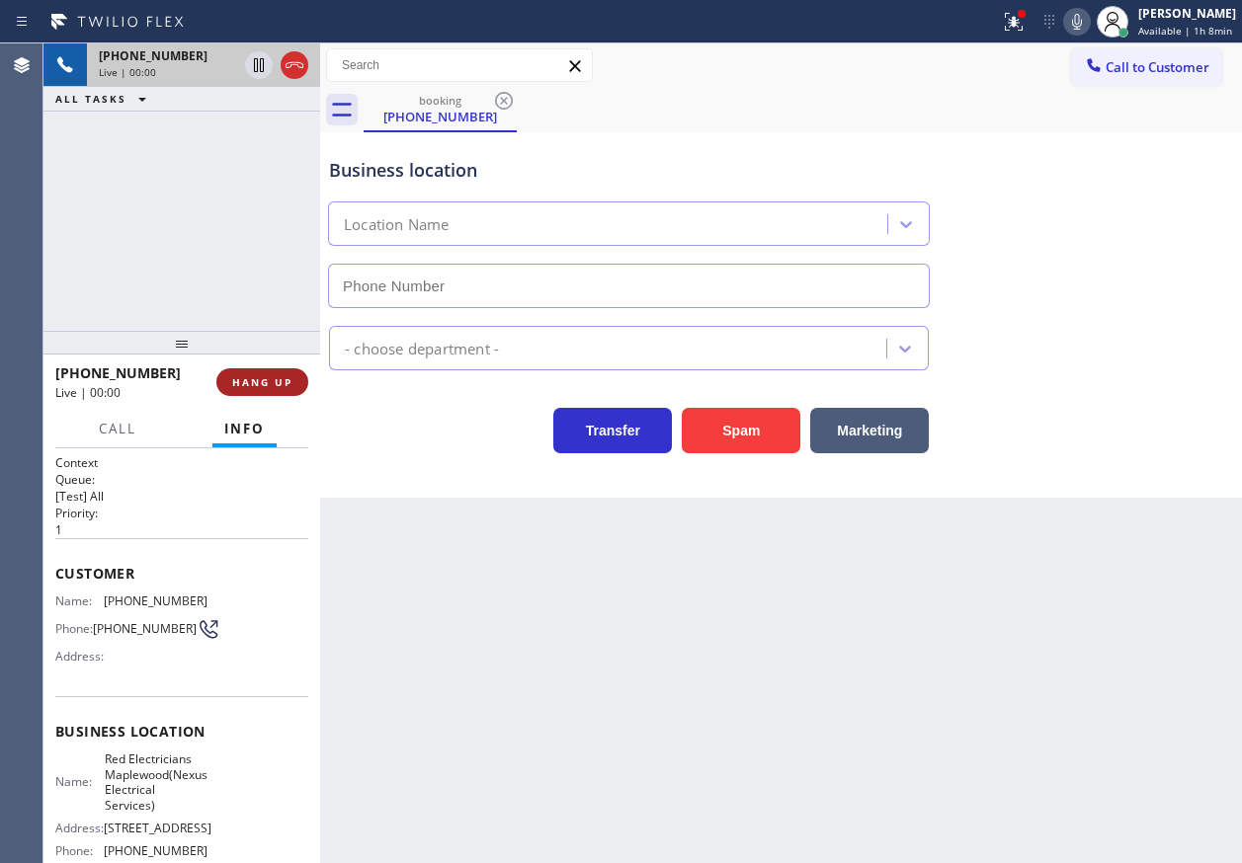
type input "(973) 791-5586"
click at [260, 386] on span "HANG UP" at bounding box center [262, 382] width 60 height 14
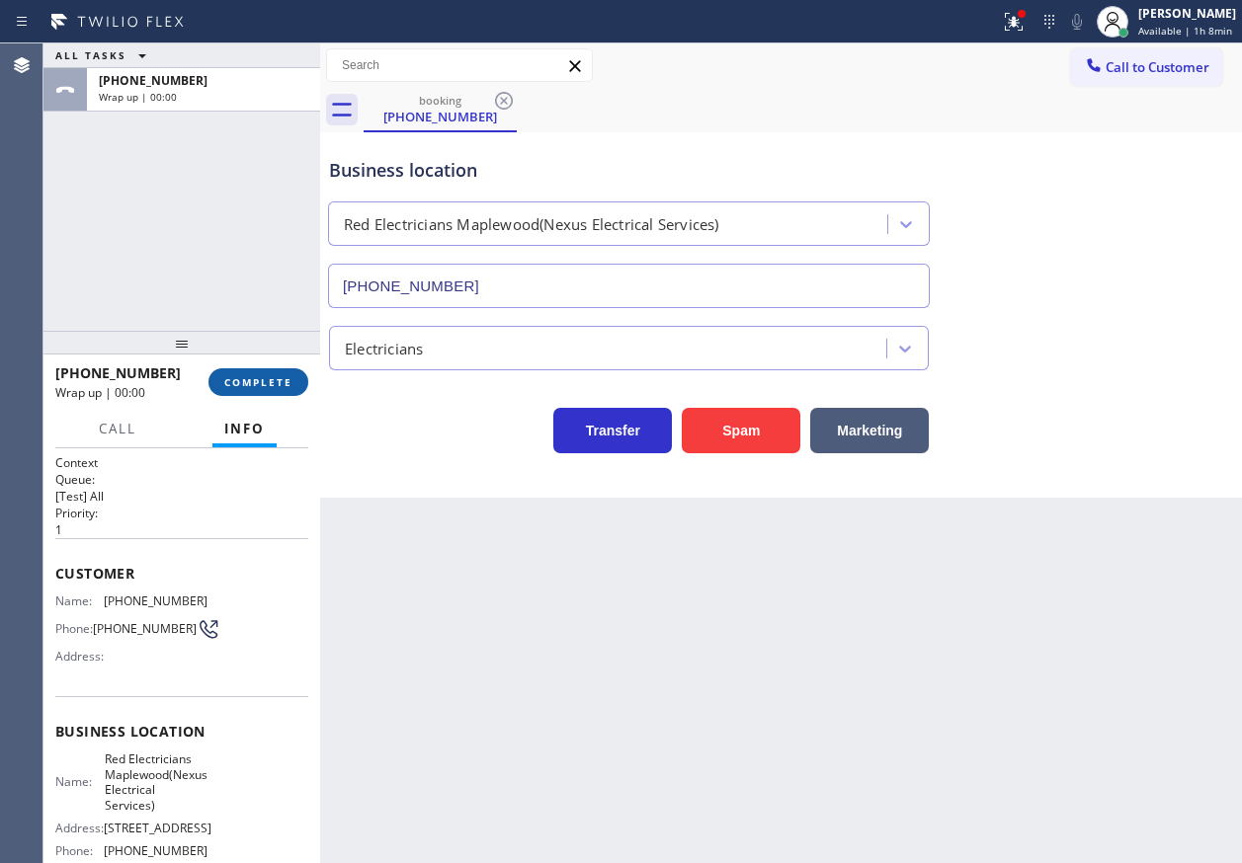
click at [260, 386] on span "COMPLETE" at bounding box center [258, 382] width 68 height 14
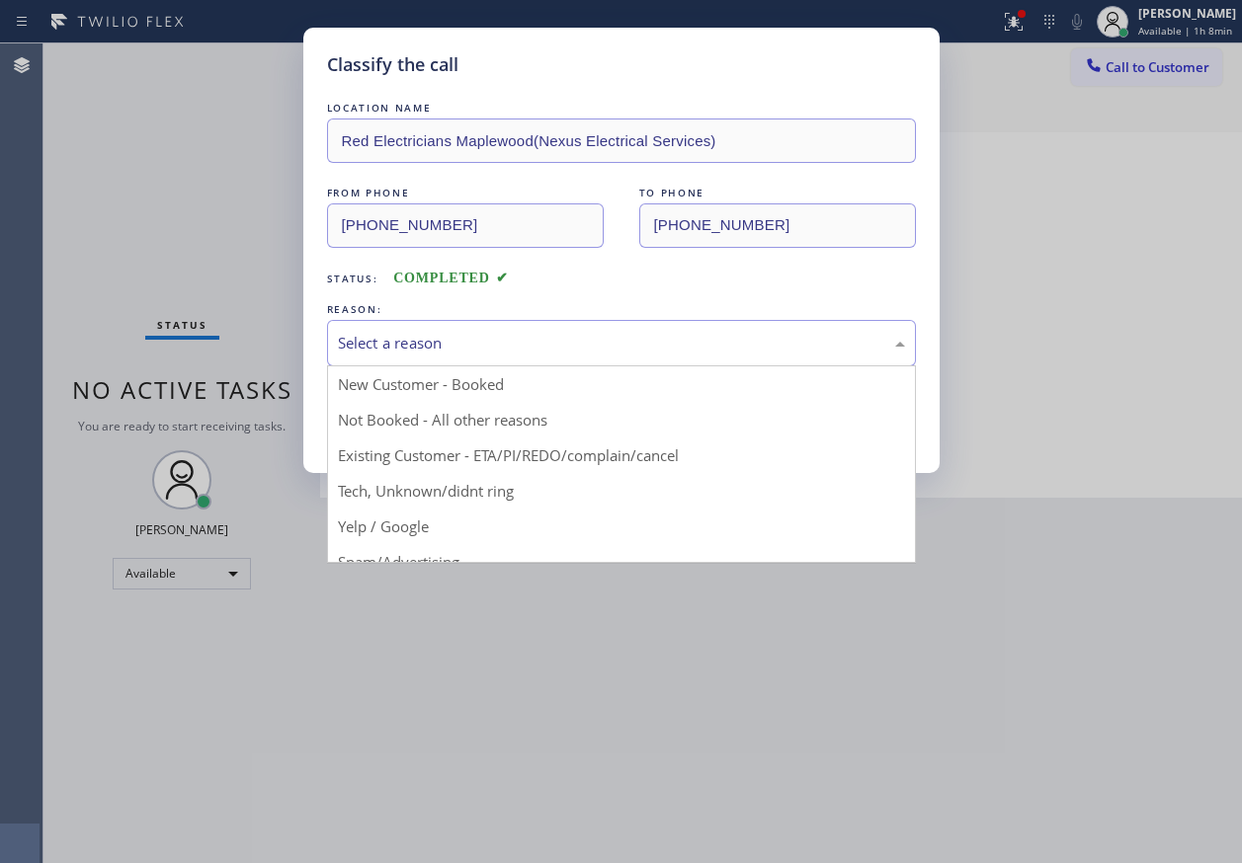
click at [480, 345] on div "Select a reason" at bounding box center [621, 343] width 567 height 23
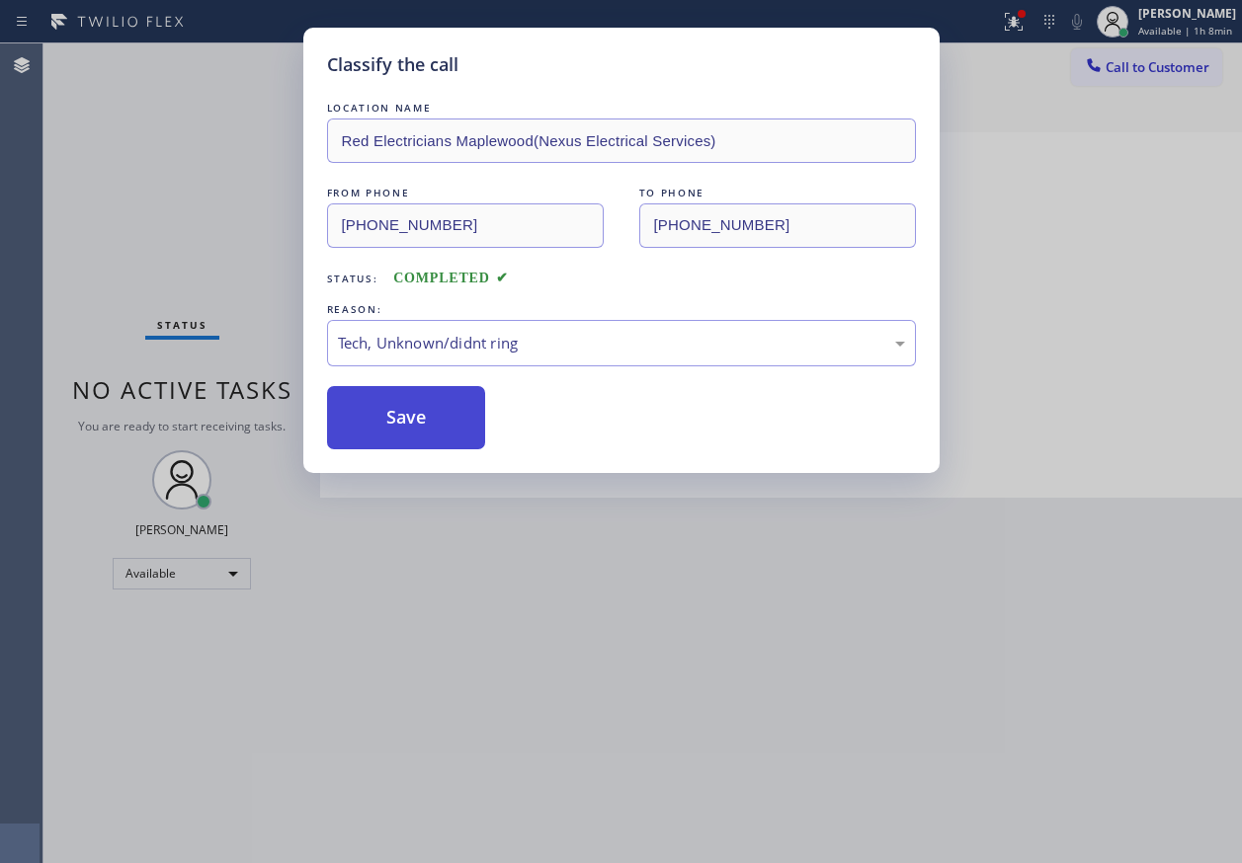
click at [412, 420] on button "Save" at bounding box center [406, 417] width 159 height 63
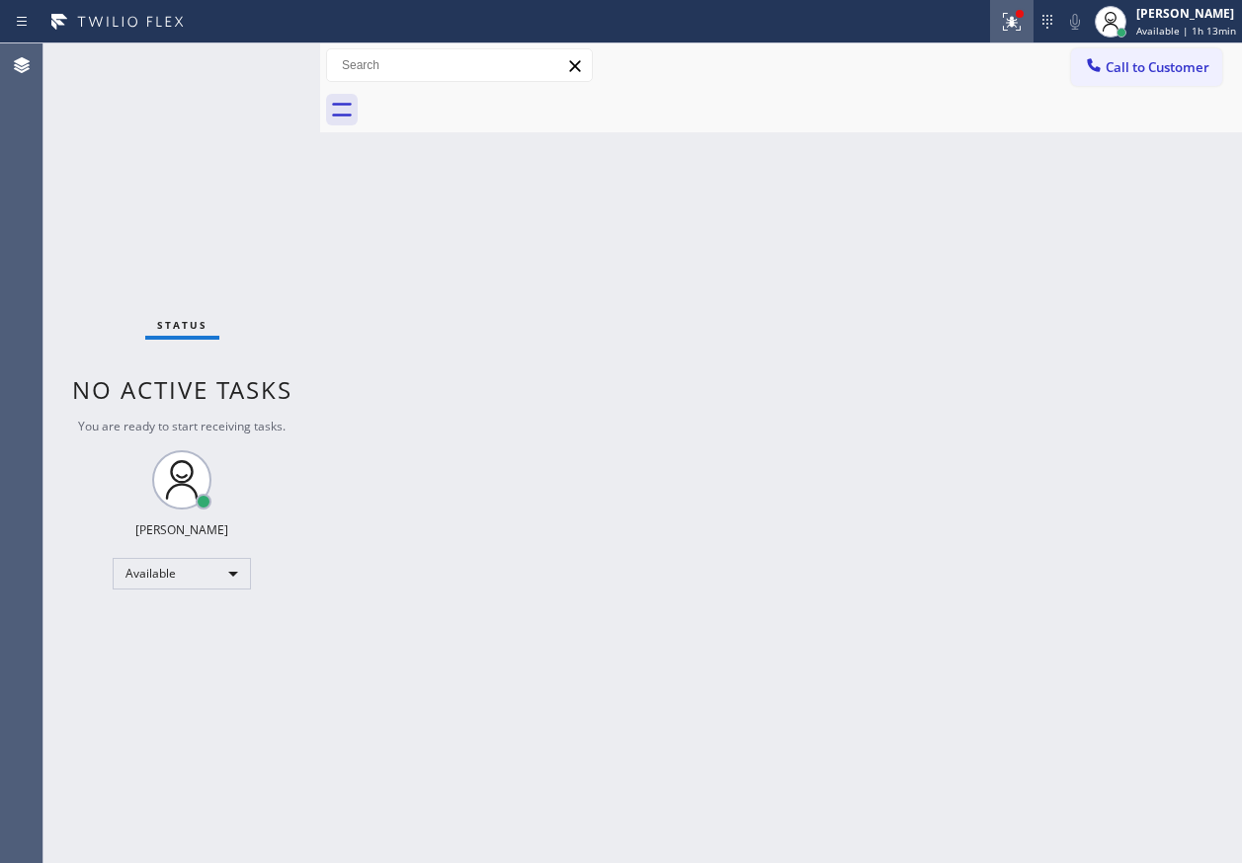
click at [1019, 23] on icon at bounding box center [1012, 22] width 24 height 24
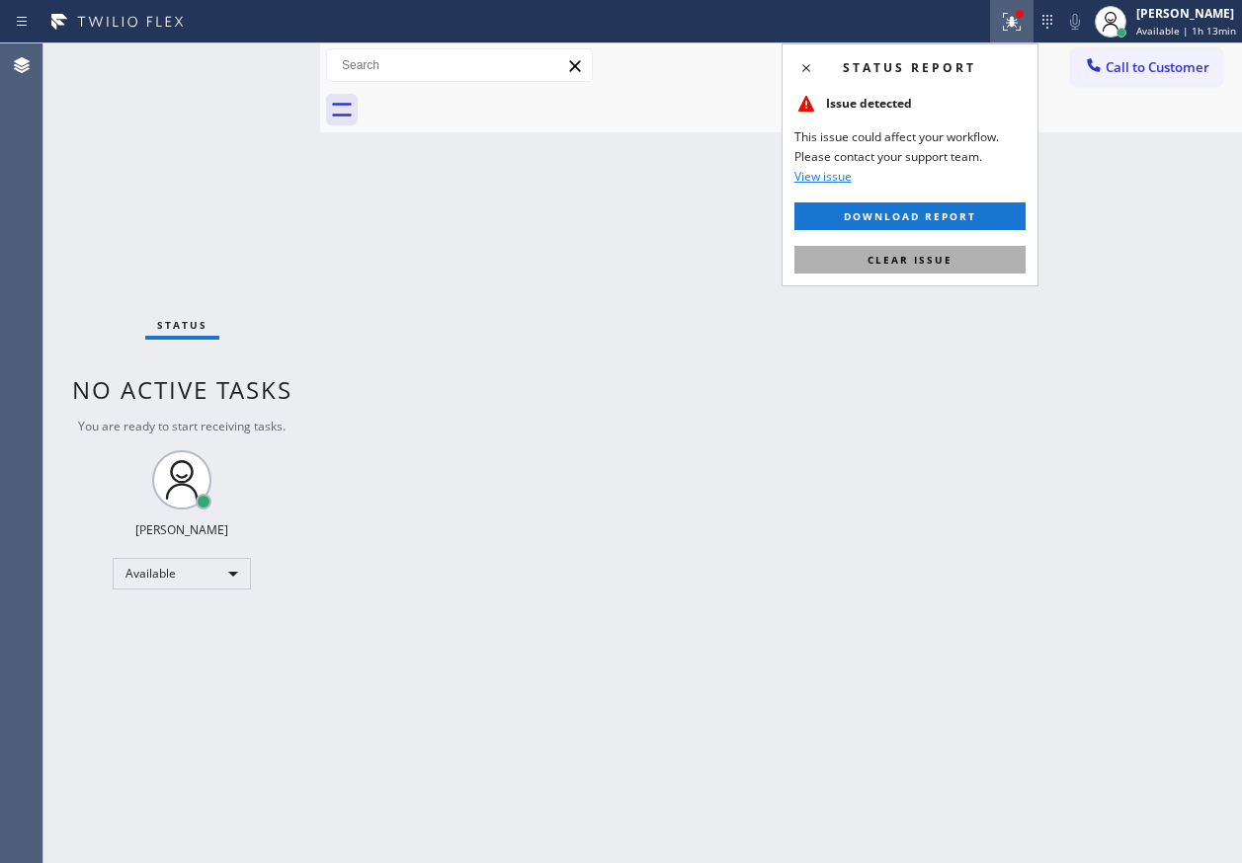
click at [992, 267] on button "Clear issue" at bounding box center [909, 260] width 231 height 28
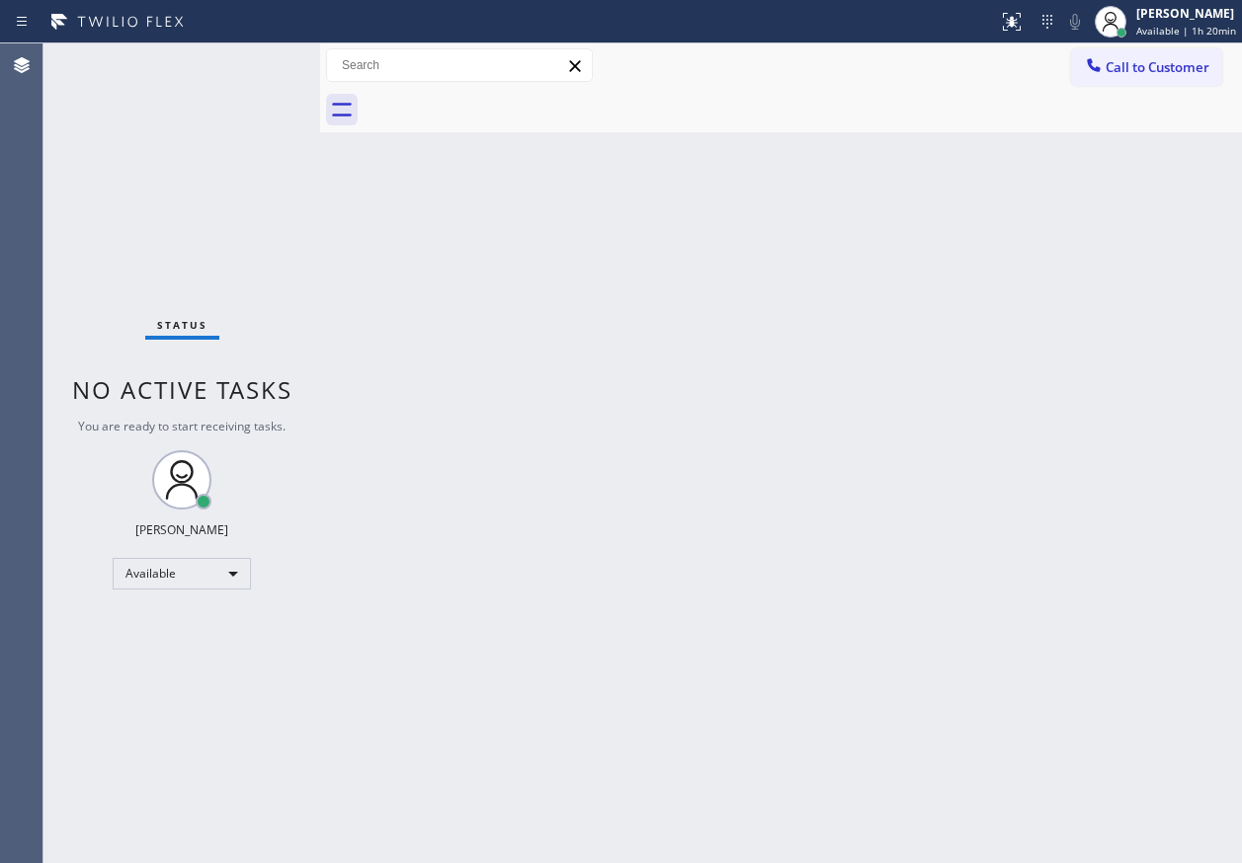
click at [1110, 430] on div "Back to Dashboard Change Sender ID Customers Technicians Select a contact Outbo…" at bounding box center [781, 453] width 922 height 820
click at [1186, 25] on span "Available | 1h 20min" at bounding box center [1186, 31] width 100 height 14
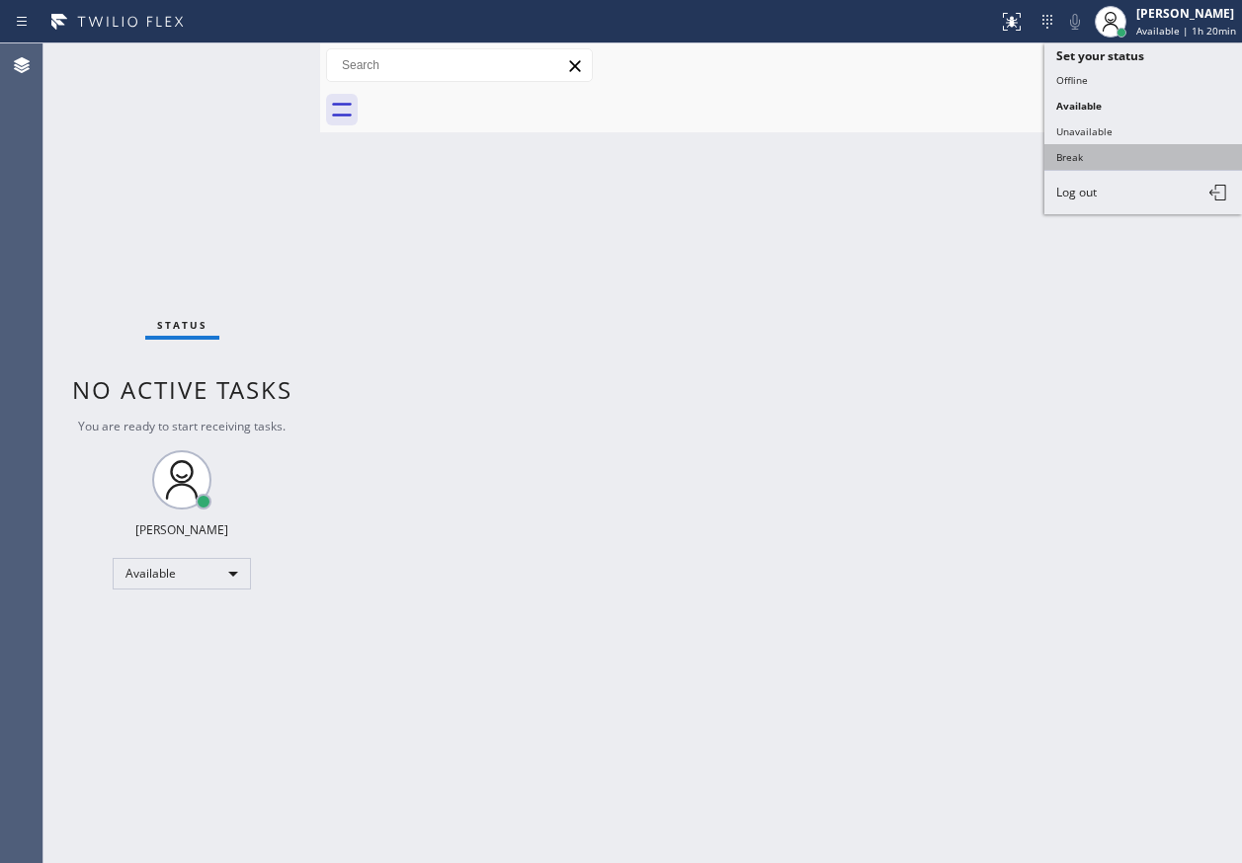
click at [1124, 164] on button "Break" at bounding box center [1143, 157] width 198 height 26
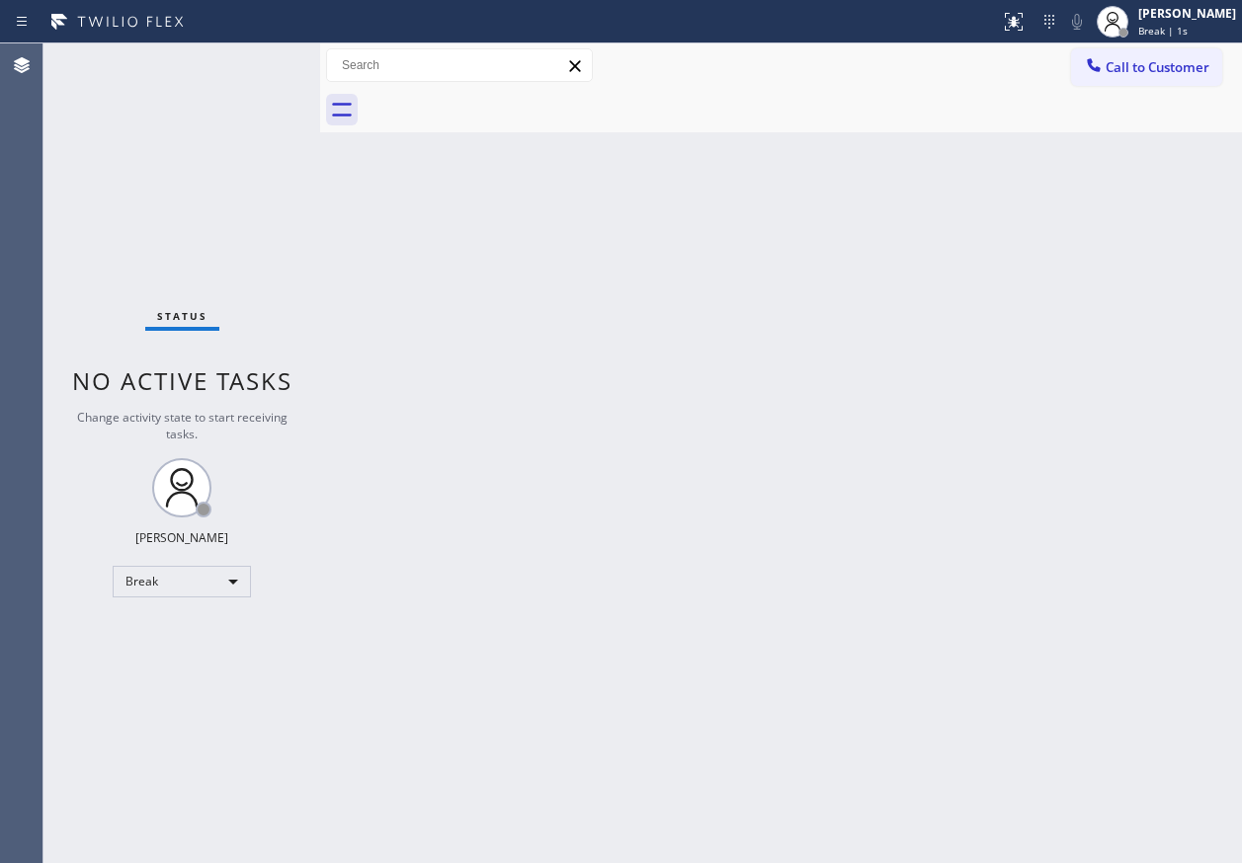
click at [1126, 439] on div "Back to Dashboard Change Sender ID Customers Technicians Select a contact Outbo…" at bounding box center [781, 453] width 922 height 820
click at [1122, 236] on div "Back to Dashboard Change Sender ID Customers Technicians Select a contact Outbo…" at bounding box center [781, 453] width 922 height 820
click at [1212, 23] on div "Paula Arnado Break | 14:37" at bounding box center [1188, 21] width 108 height 35
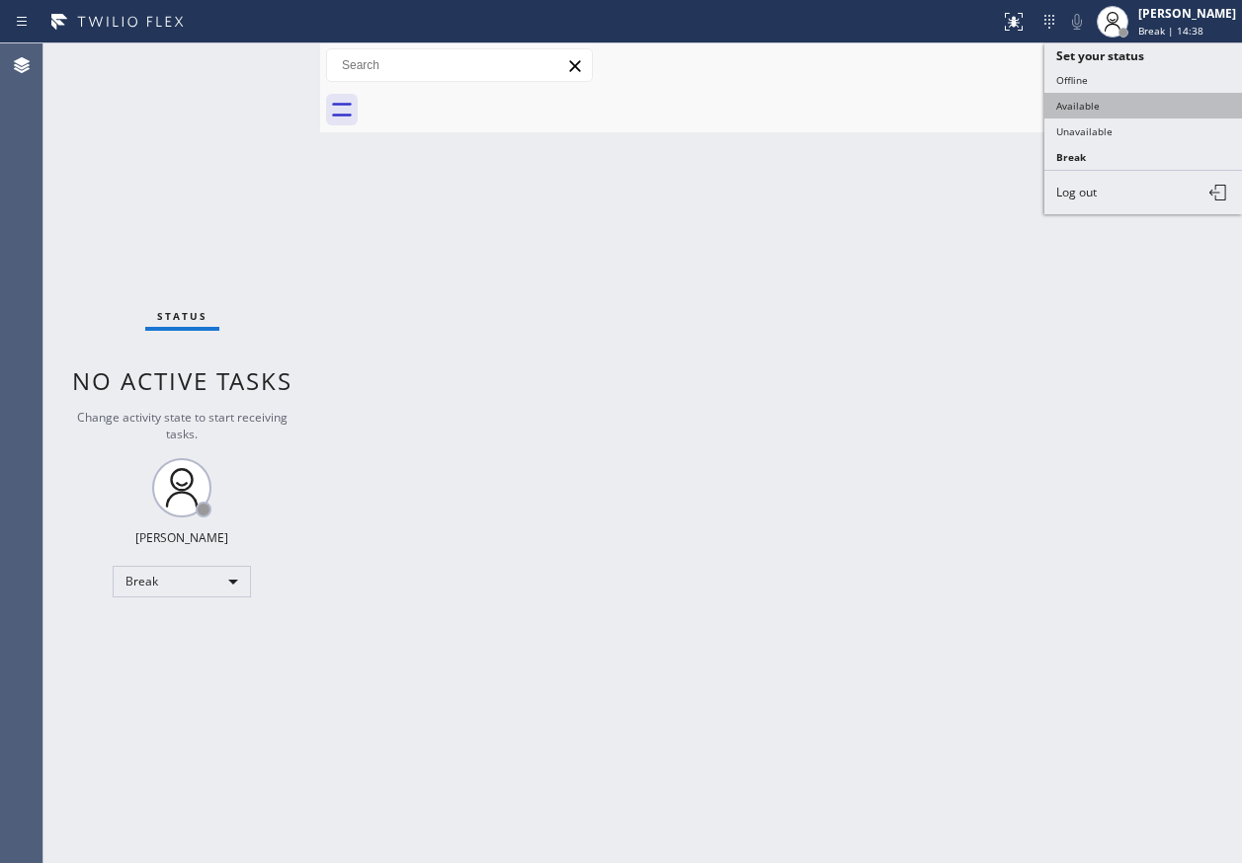
click at [1149, 103] on button "Available" at bounding box center [1143, 106] width 198 height 26
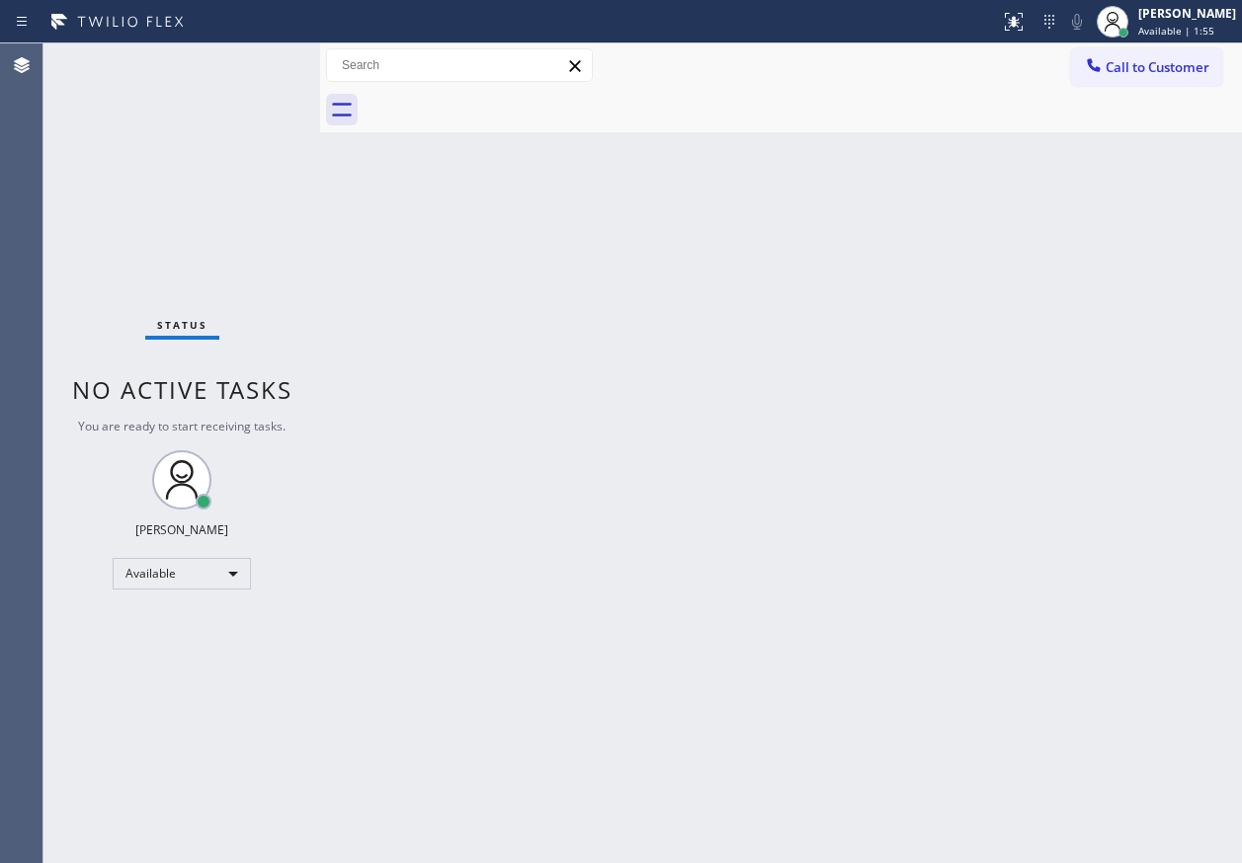
click at [1053, 286] on div "Back to Dashboard Change Sender ID Customers Technicians Select a contact Outbo…" at bounding box center [781, 453] width 922 height 820
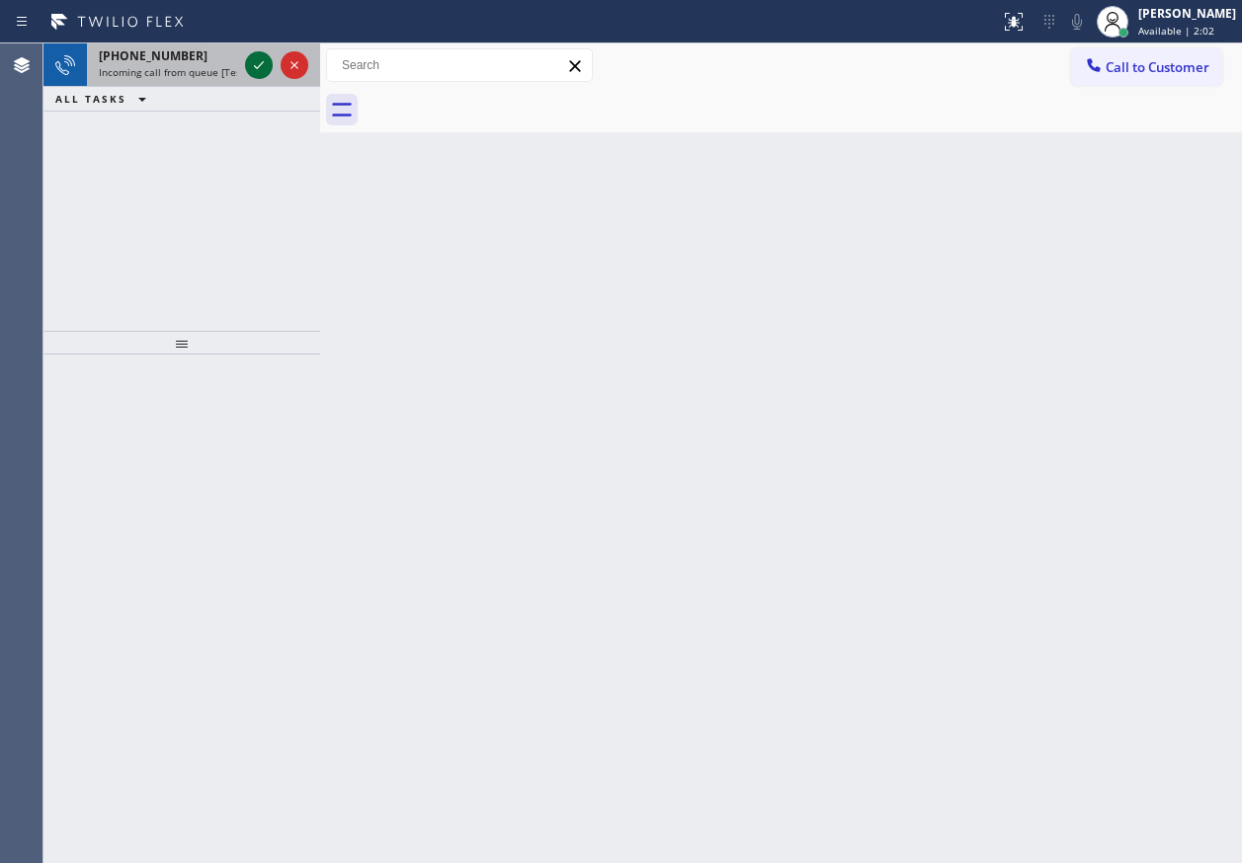
click at [256, 69] on icon at bounding box center [259, 65] width 24 height 24
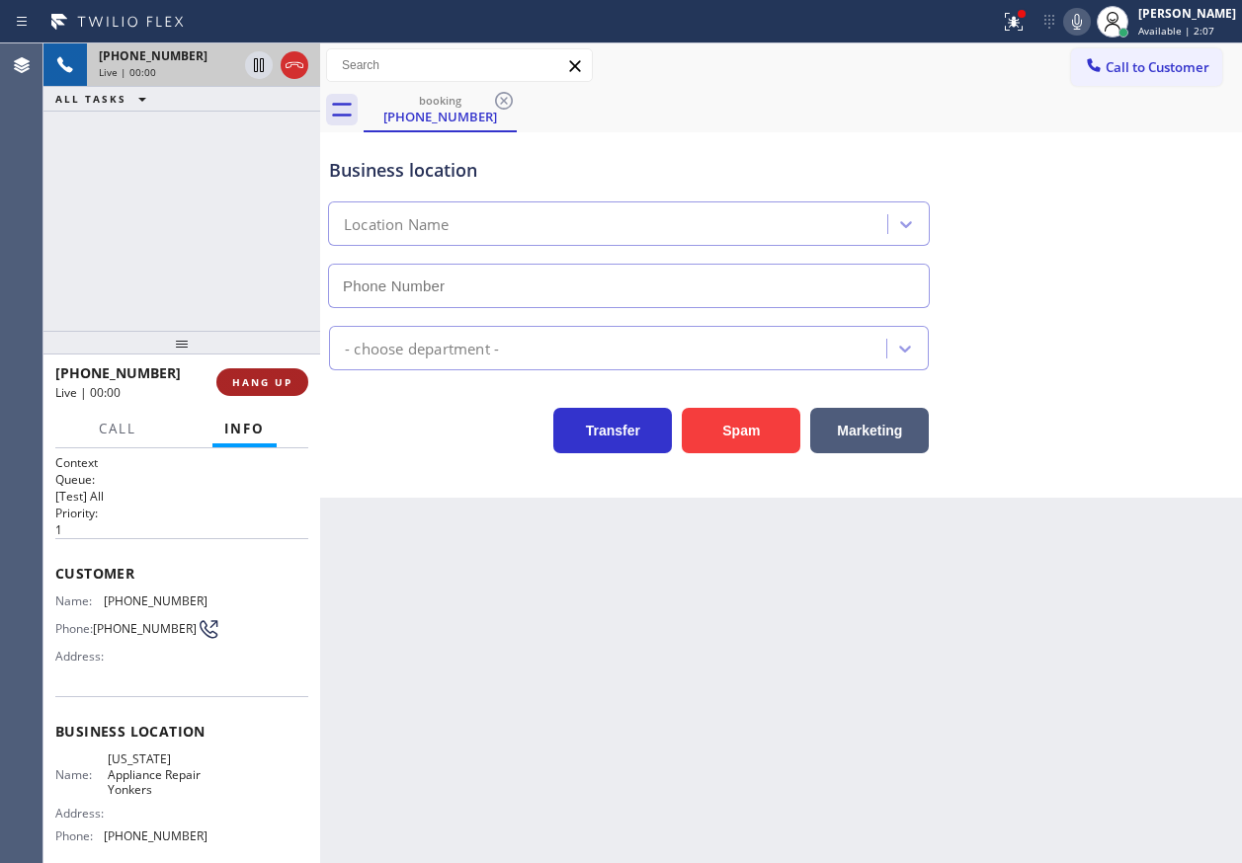
type input "(914) 873-0795"
click at [289, 368] on button "HANG UP" at bounding box center [262, 382] width 92 height 28
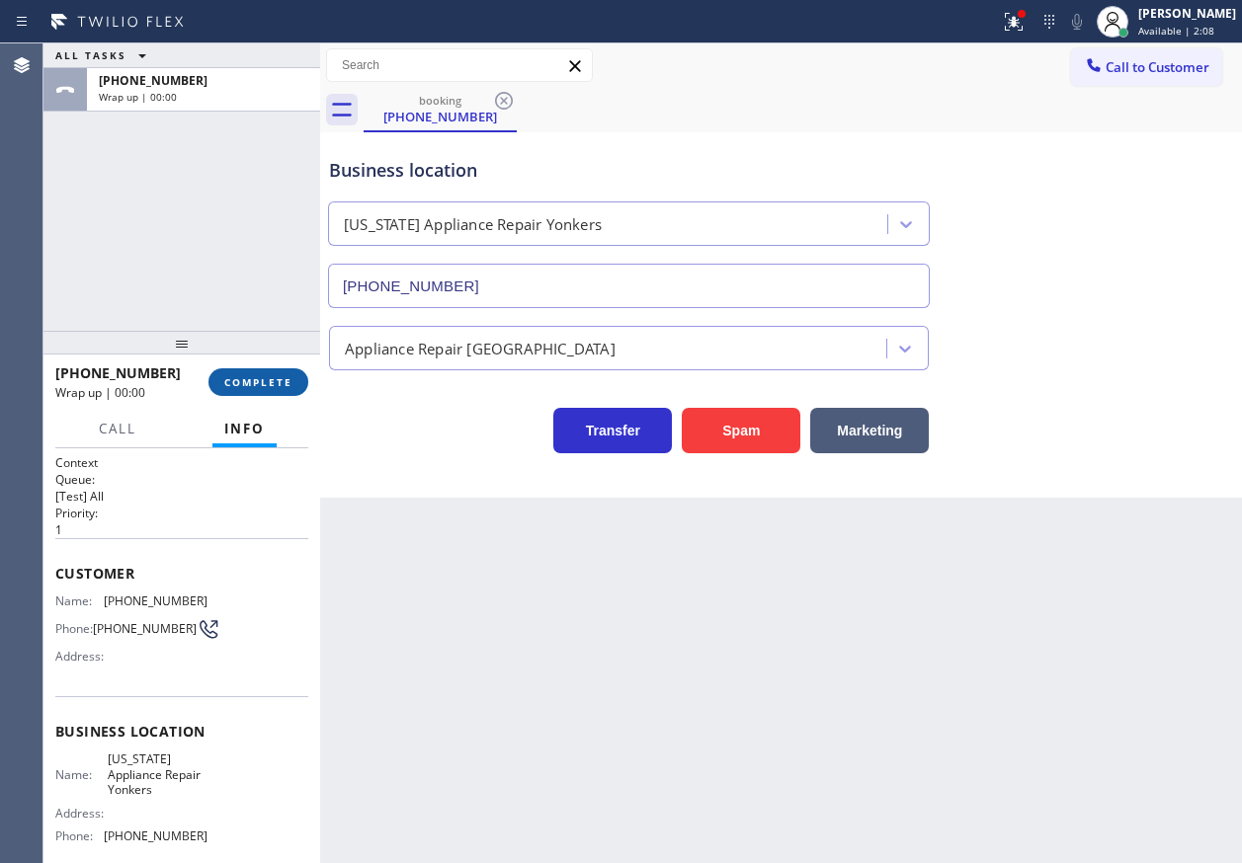
click at [281, 373] on button "COMPLETE" at bounding box center [258, 382] width 100 height 28
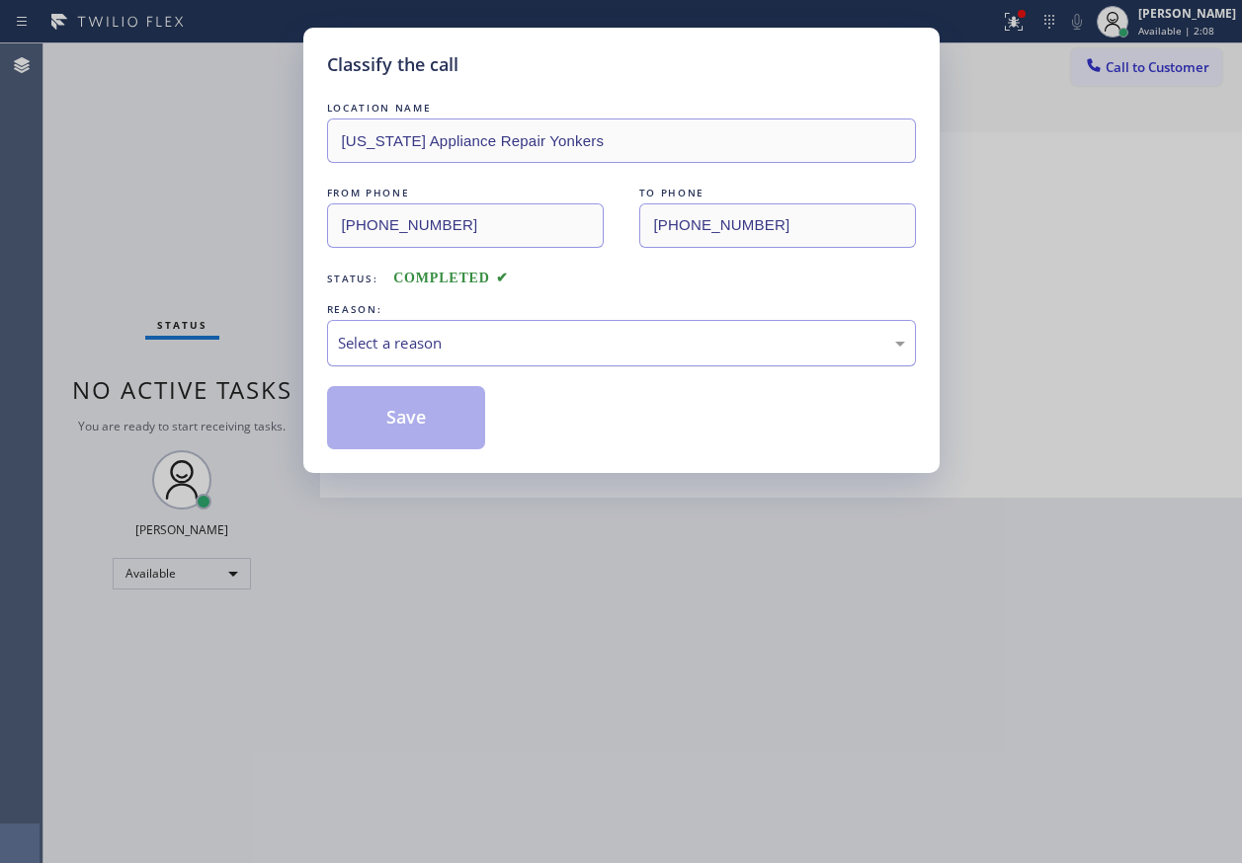
click at [434, 344] on div "Select a reason" at bounding box center [621, 343] width 567 height 23
click at [437, 423] on button "Save" at bounding box center [406, 417] width 159 height 63
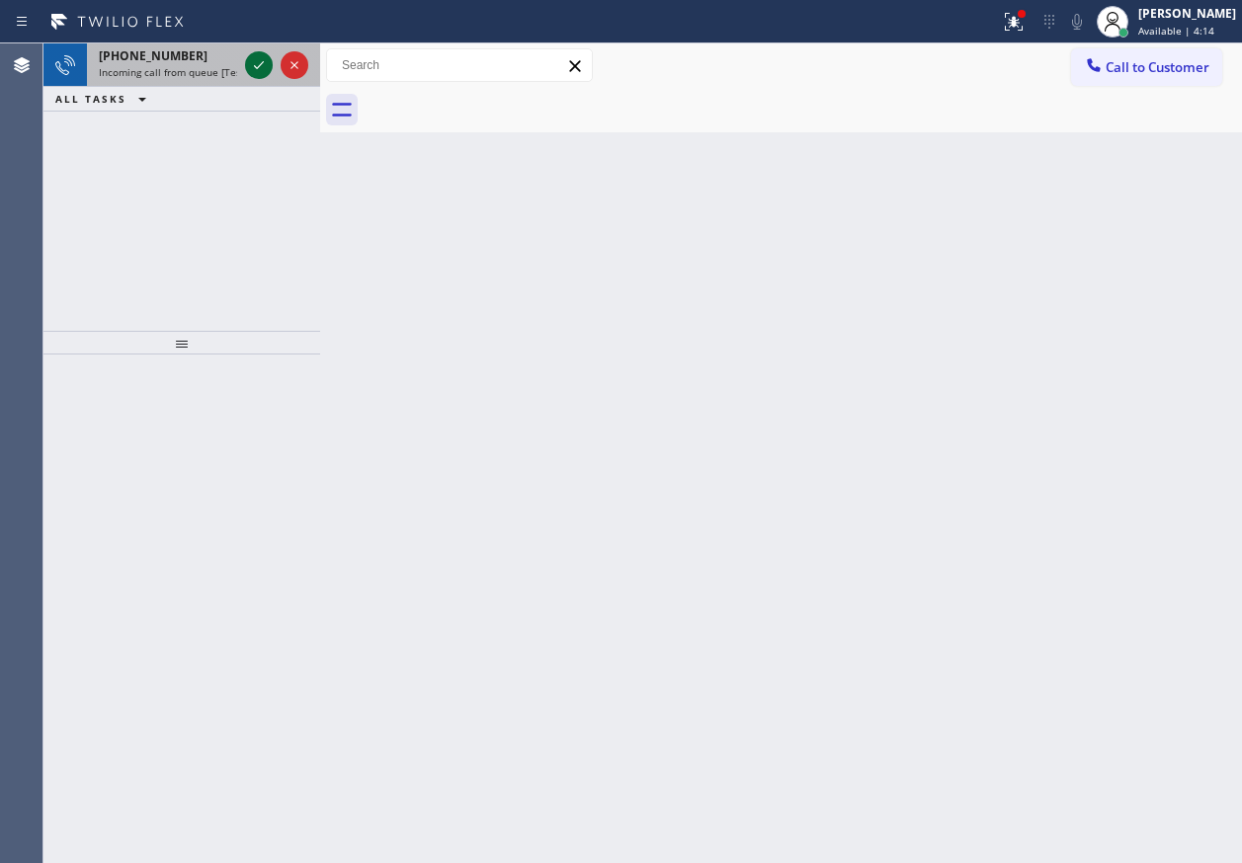
click at [251, 62] on icon at bounding box center [259, 65] width 24 height 24
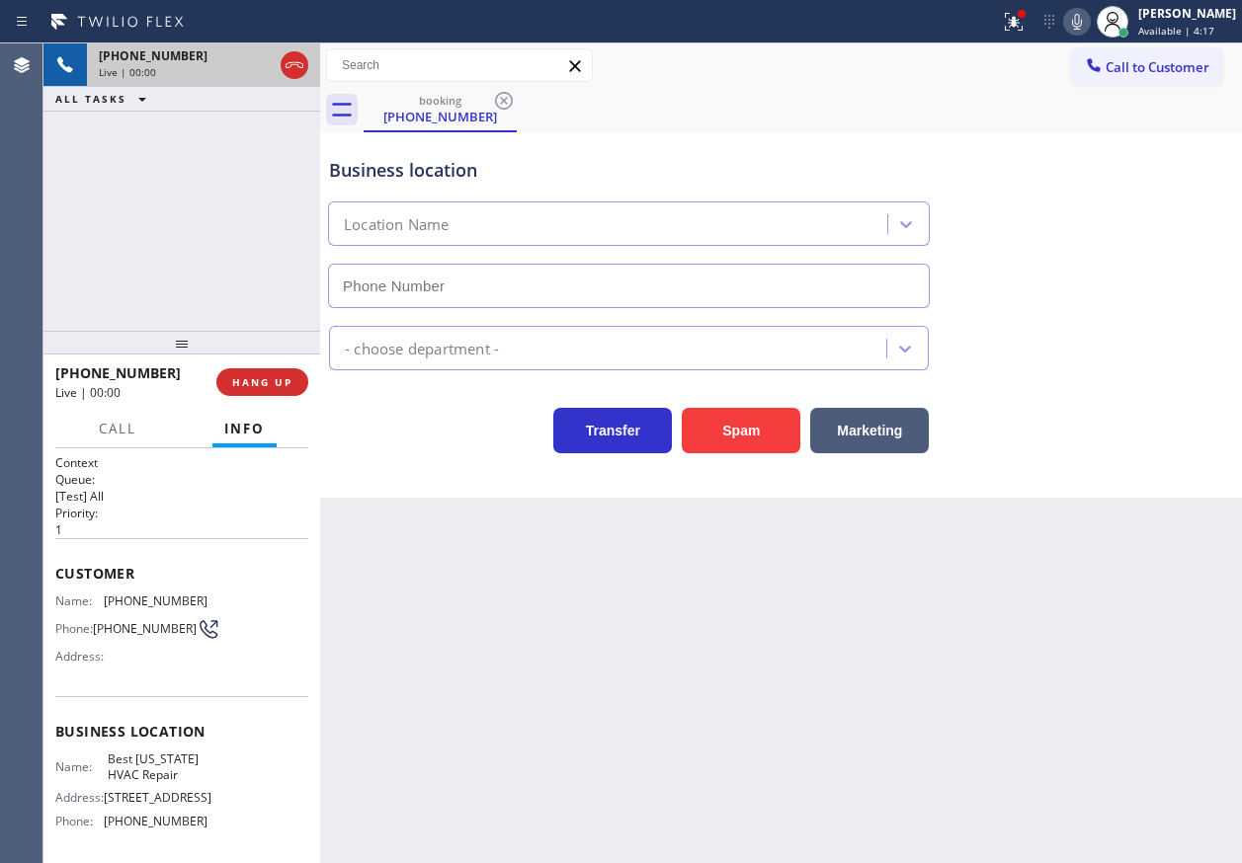
type input "(917) 924-6063"
click at [260, 389] on button "HANG UP" at bounding box center [262, 382] width 92 height 28
click at [261, 384] on span "HANG UP" at bounding box center [262, 382] width 60 height 14
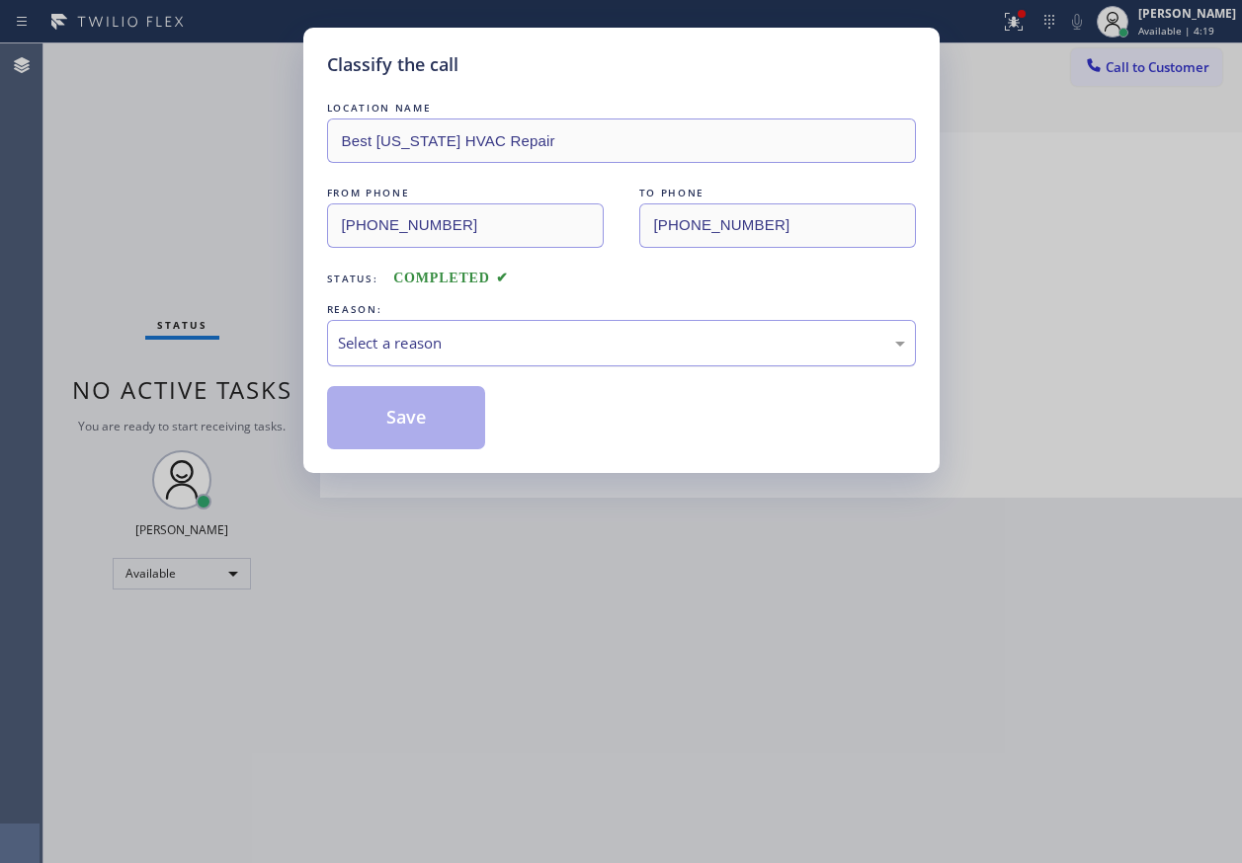
click at [532, 351] on div "Select a reason" at bounding box center [621, 343] width 567 height 23
click at [439, 401] on button "Save" at bounding box center [406, 417] width 159 height 63
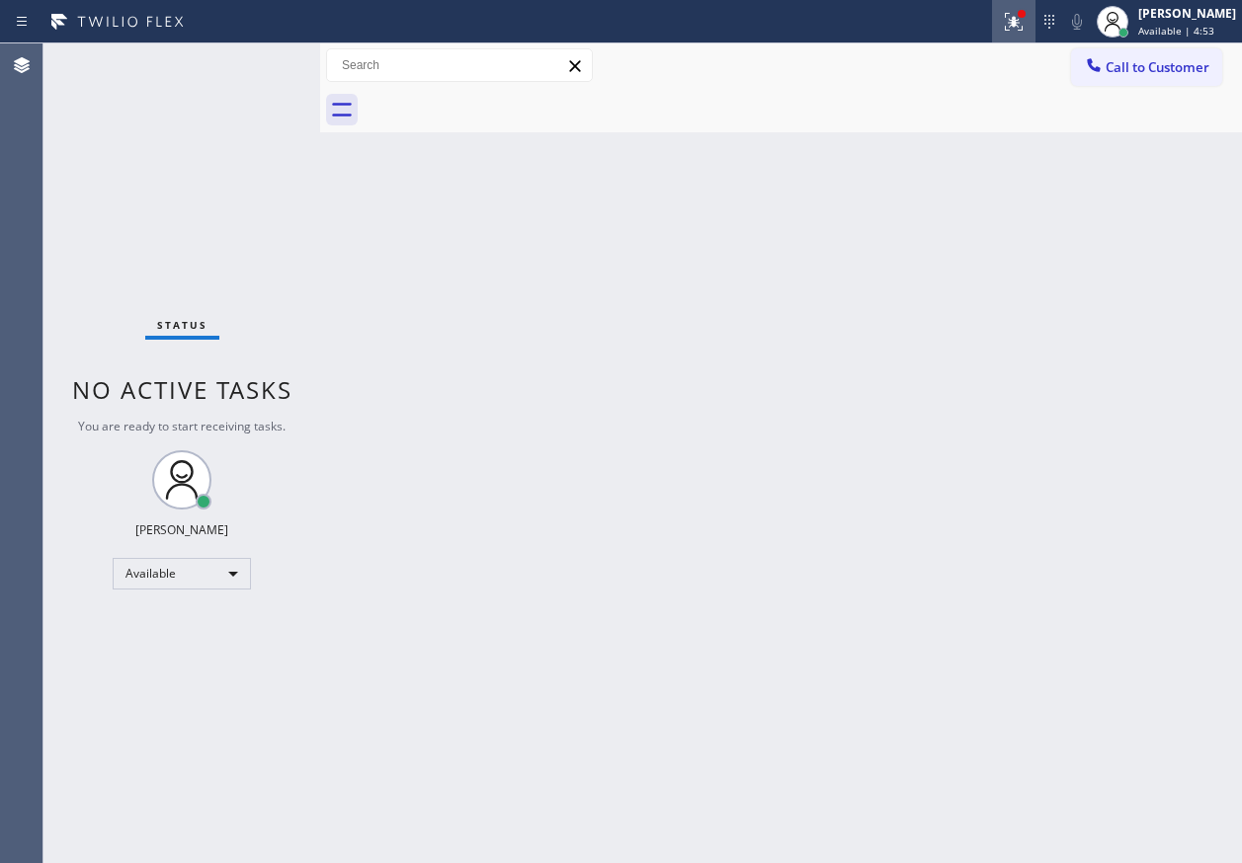
click at [1025, 29] on icon at bounding box center [1014, 22] width 24 height 24
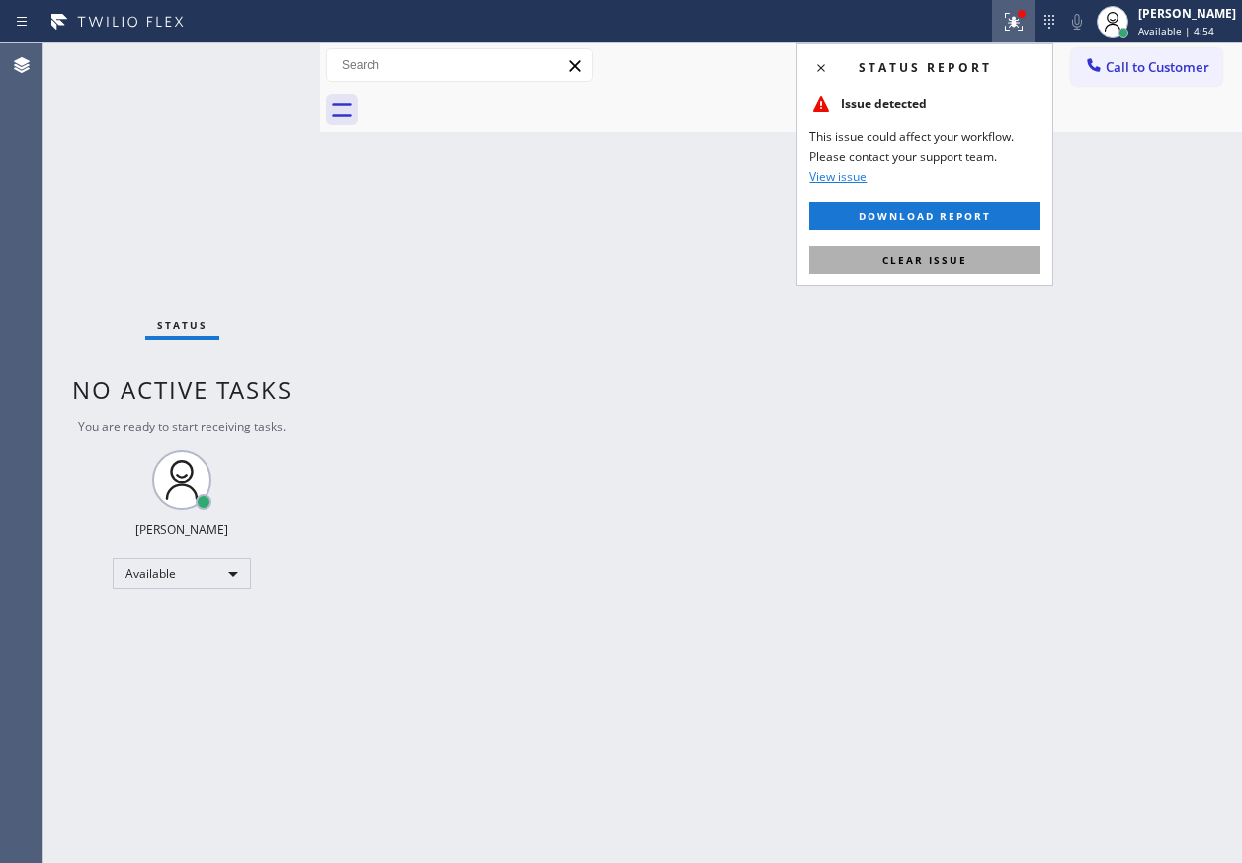
click at [963, 266] on span "Clear issue" at bounding box center [924, 260] width 85 height 14
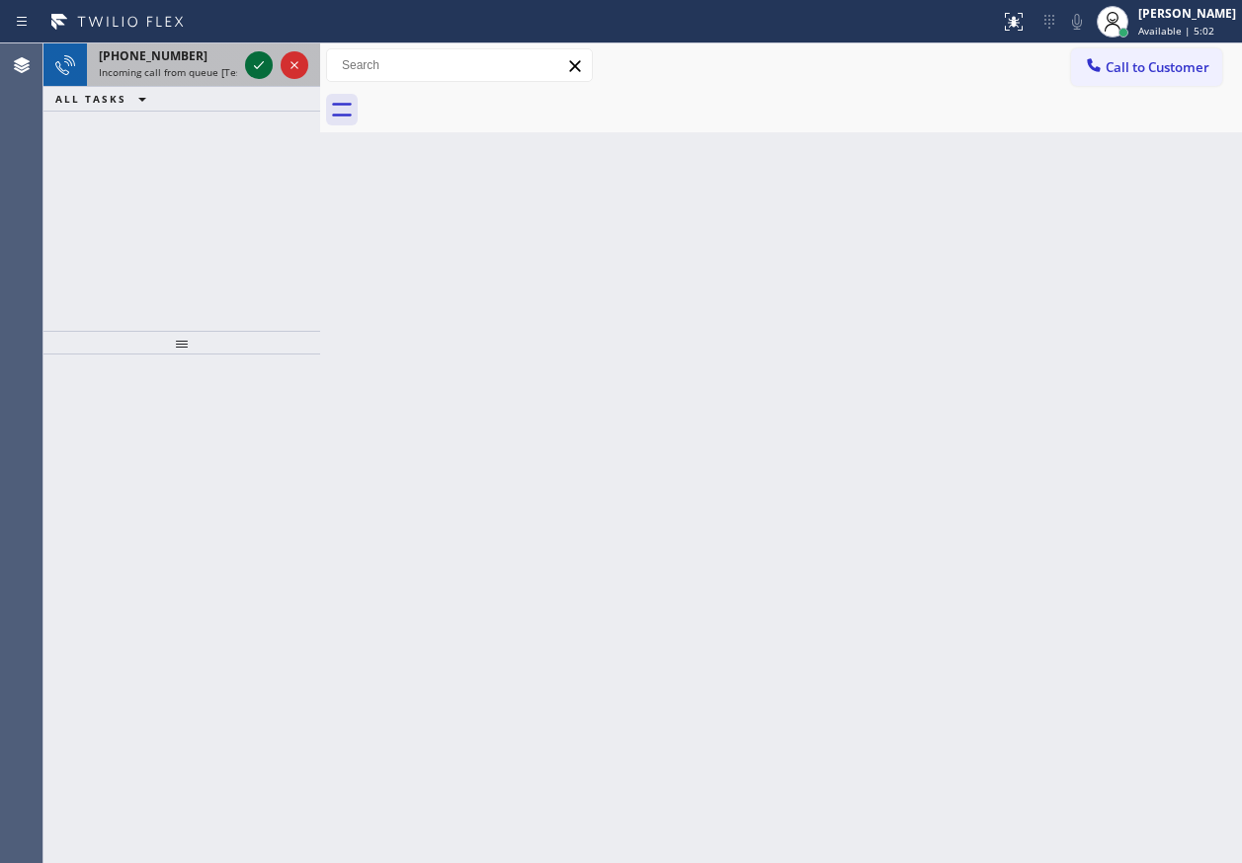
click at [256, 65] on icon at bounding box center [259, 65] width 24 height 24
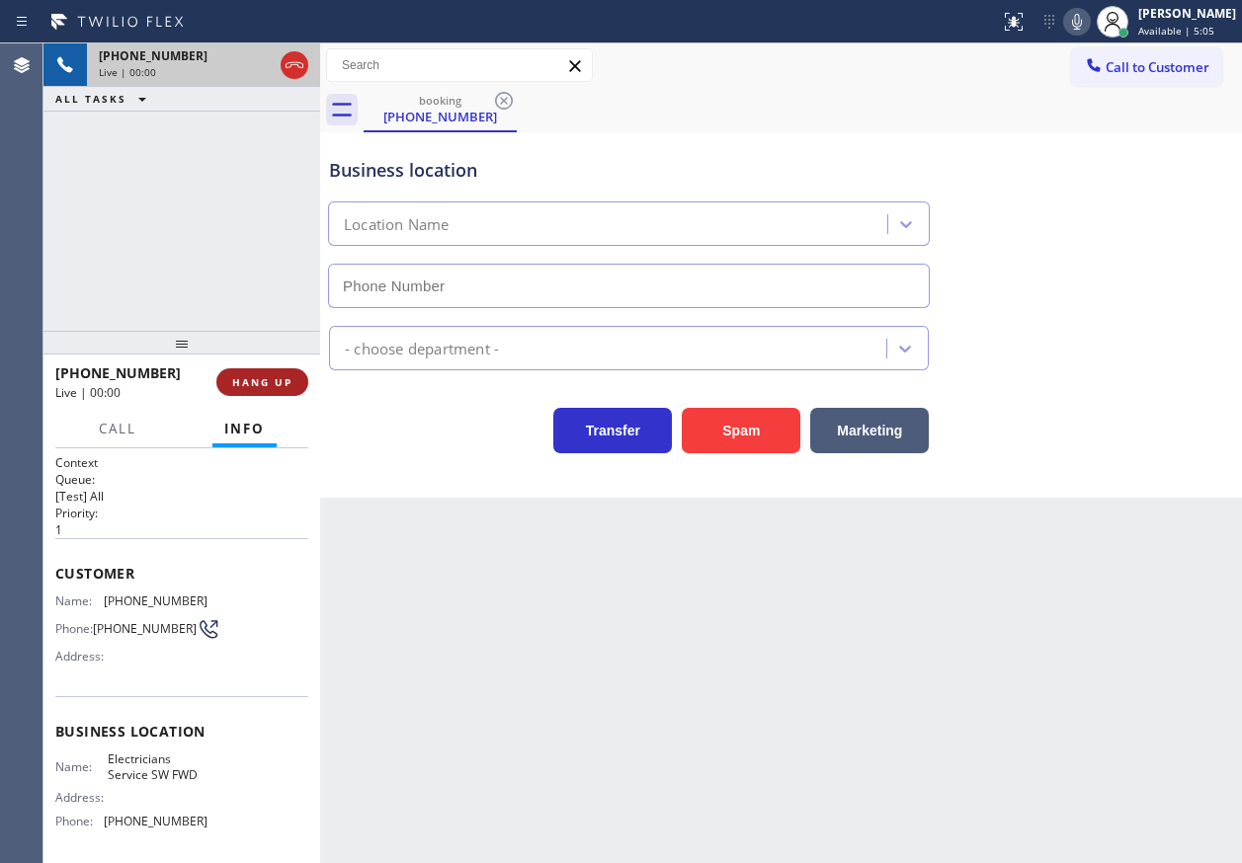
type input "(213) 566-1222"
click at [251, 384] on span "HANG UP" at bounding box center [262, 382] width 60 height 14
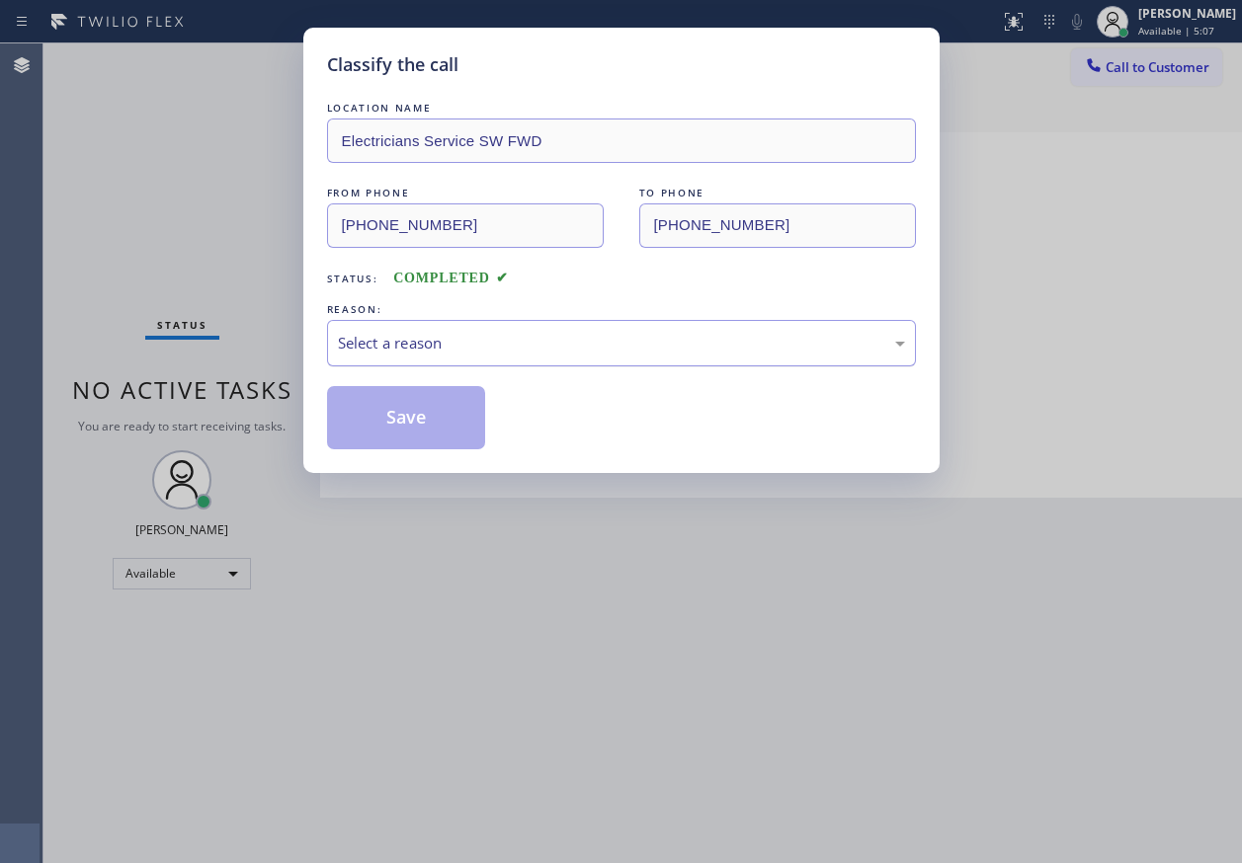
click at [457, 339] on div "Select a reason" at bounding box center [621, 343] width 567 height 23
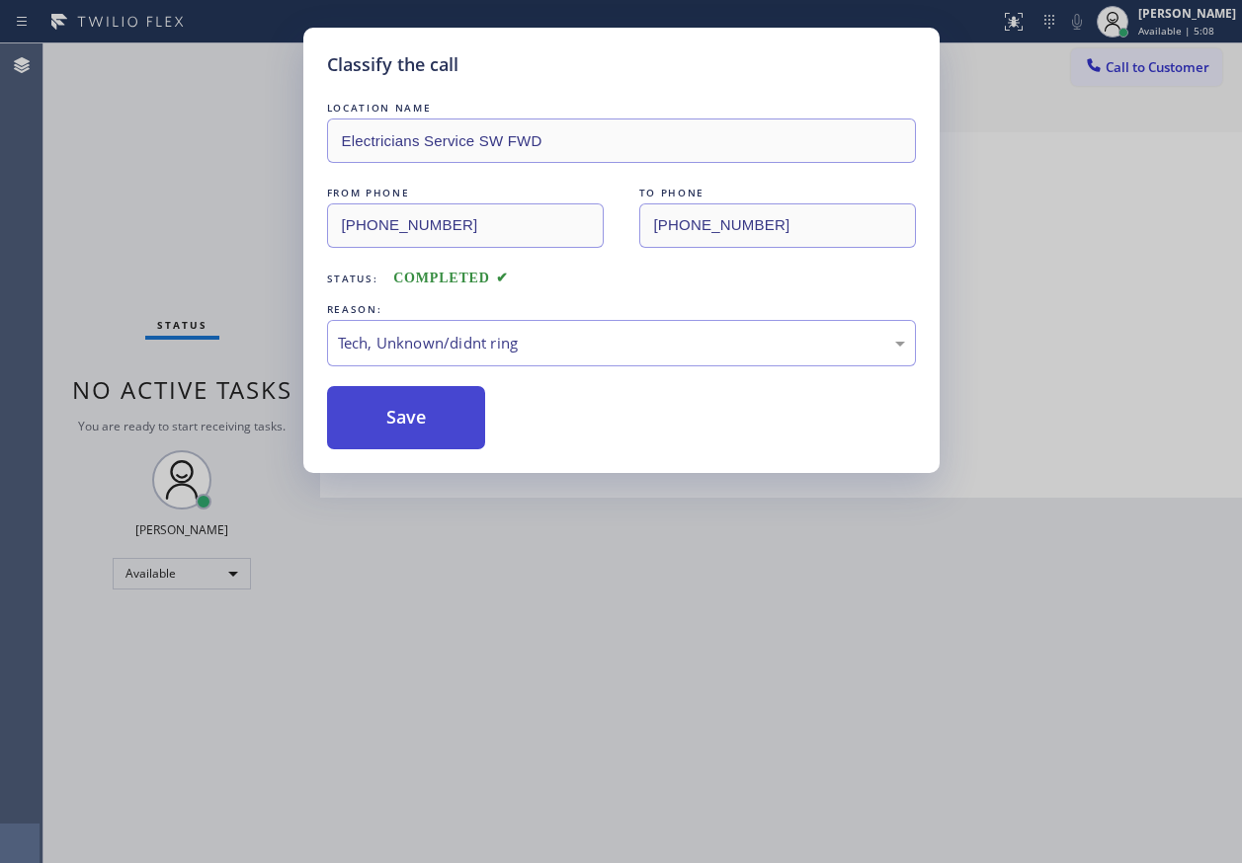
click at [442, 432] on button "Save" at bounding box center [406, 417] width 159 height 63
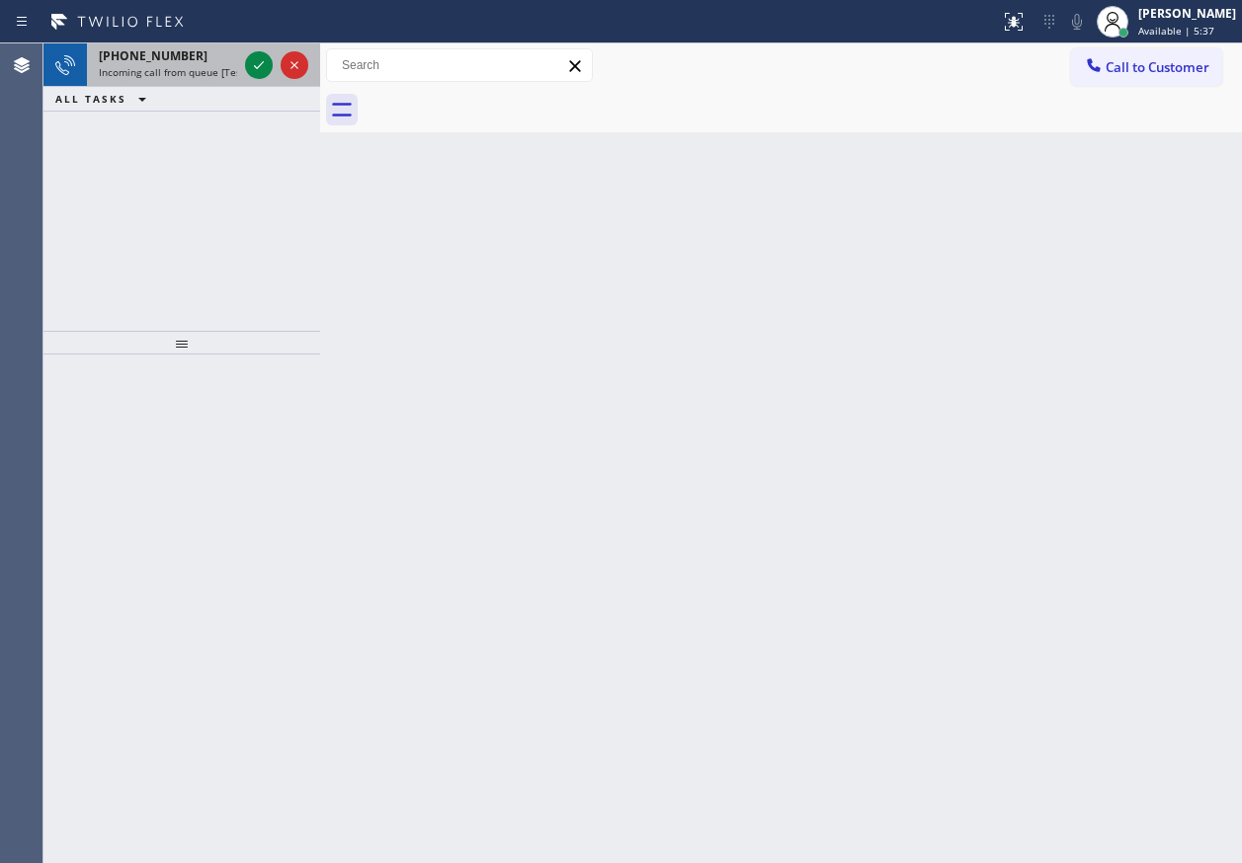
click at [186, 75] on span "Incoming call from queue [Test] All" at bounding box center [181, 72] width 164 height 14
click at [258, 72] on icon at bounding box center [259, 65] width 24 height 24
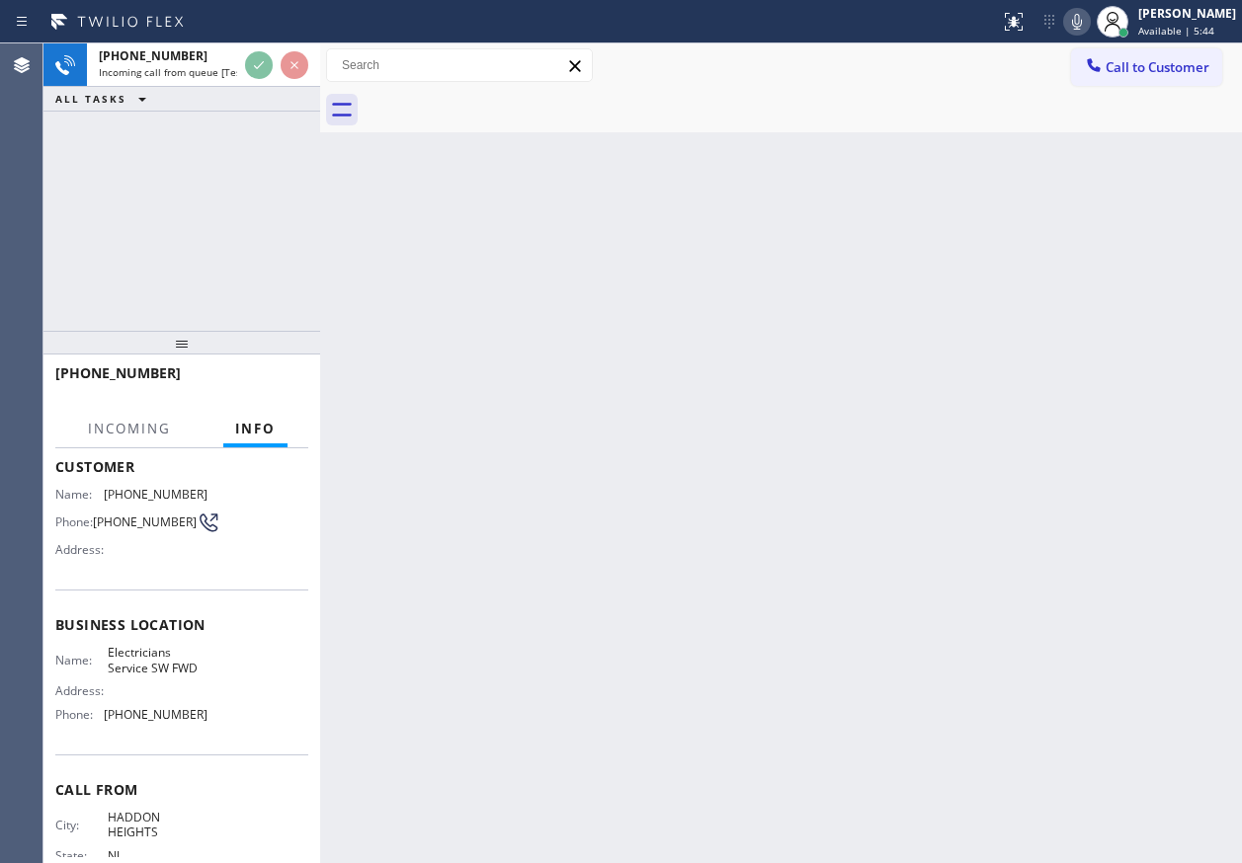
scroll to position [176, 0]
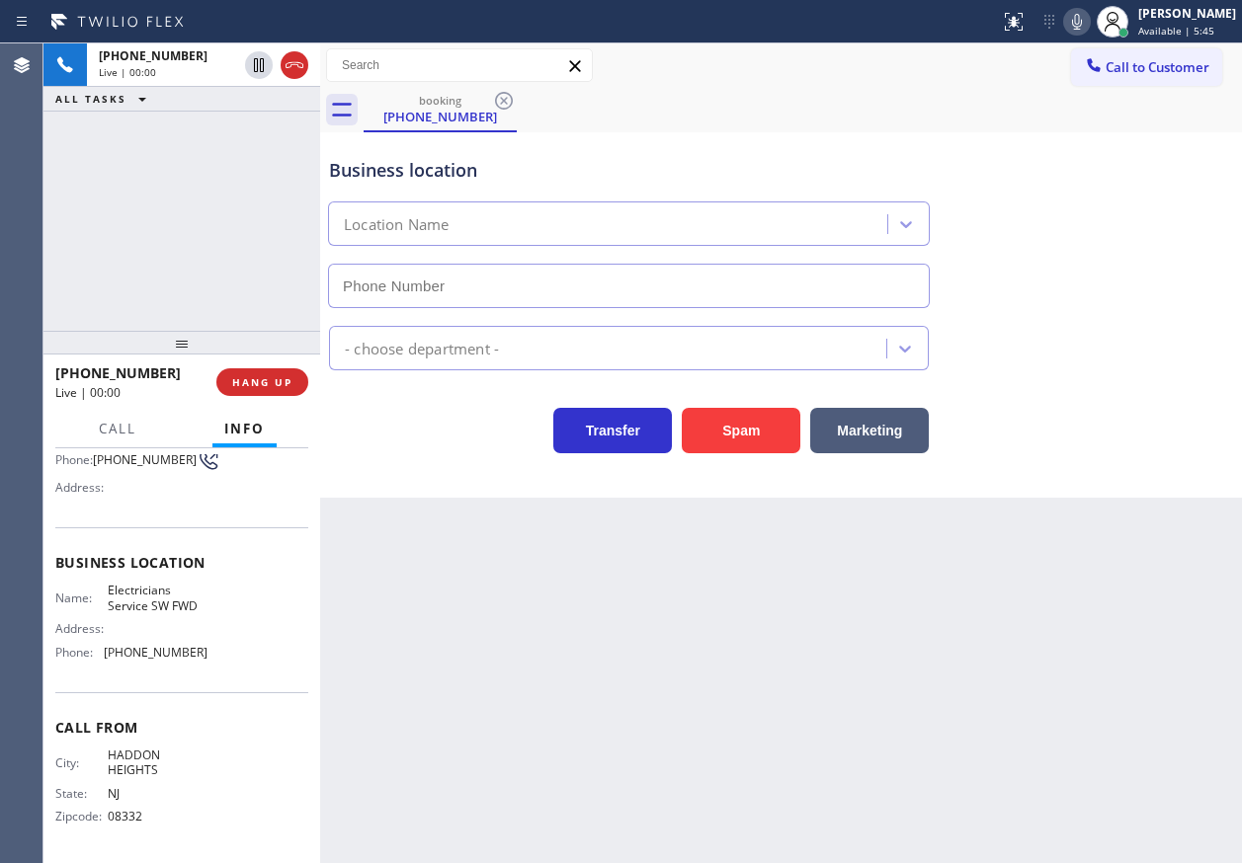
type input "(213) 566-1222"
click at [137, 760] on span "HADDON HEIGHTS" at bounding box center [157, 763] width 99 height 31
copy span "HADDON HEIGHTS"
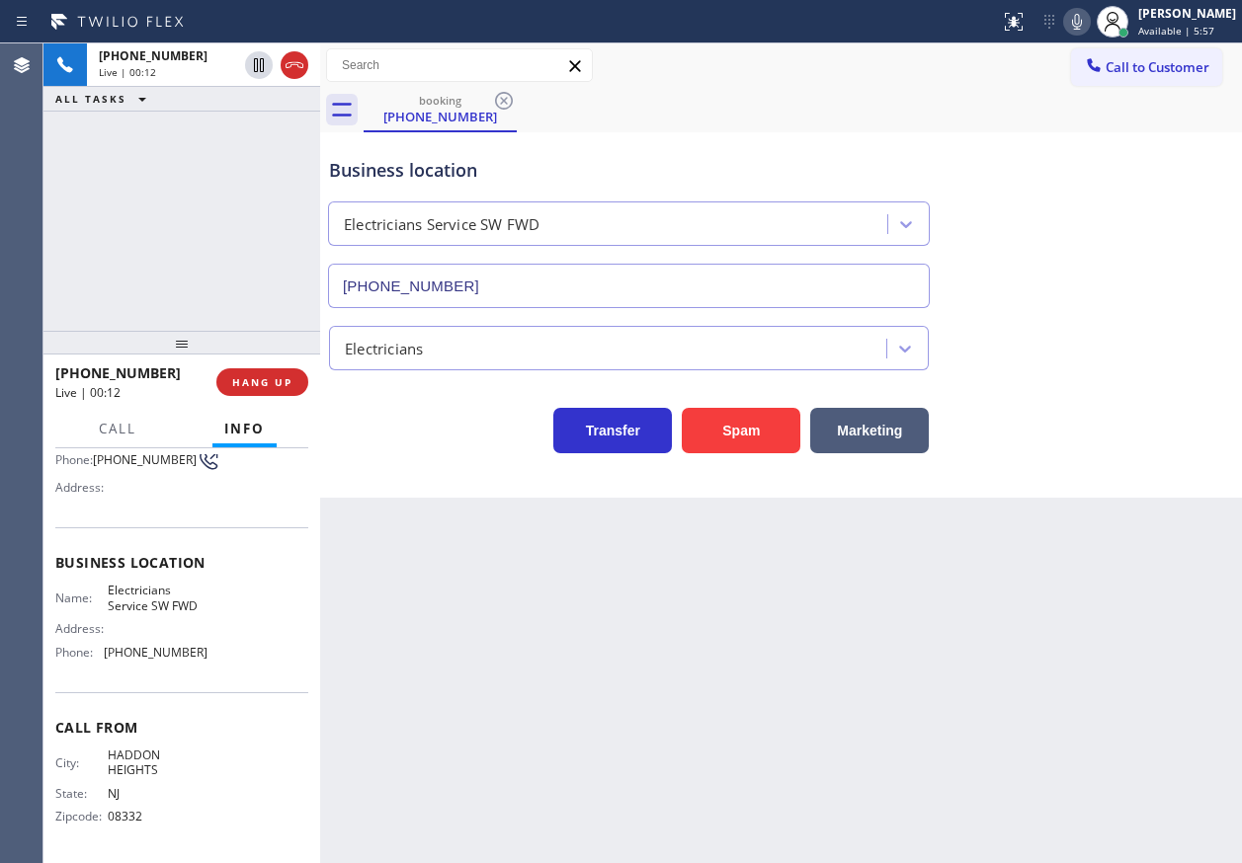
click at [163, 585] on span "Electricians Service SW FWD" at bounding box center [157, 598] width 99 height 31
copy span "Electricians Service SW FWD"
click at [537, 267] on input "(213) 566-1222" at bounding box center [629, 286] width 602 height 44
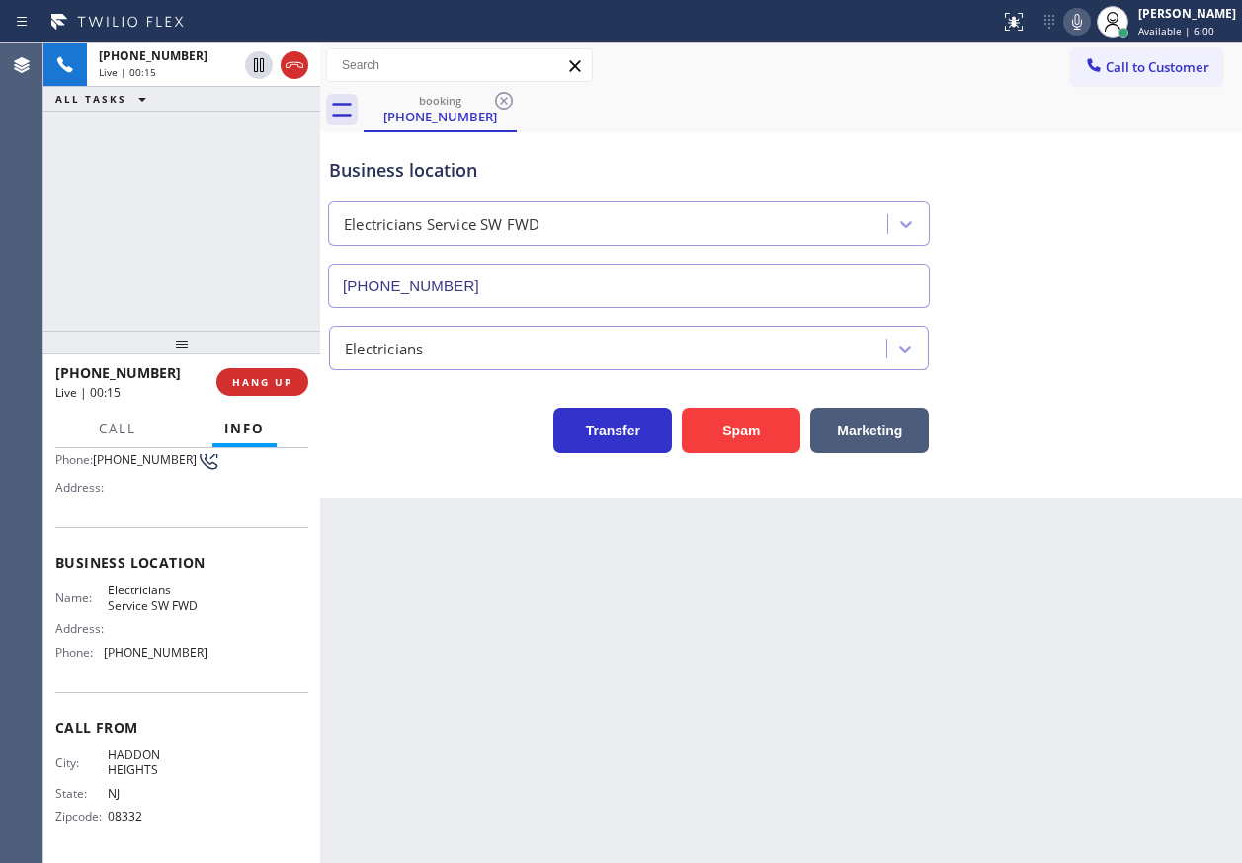
click at [537, 267] on input "(213) 566-1222" at bounding box center [629, 286] width 602 height 44
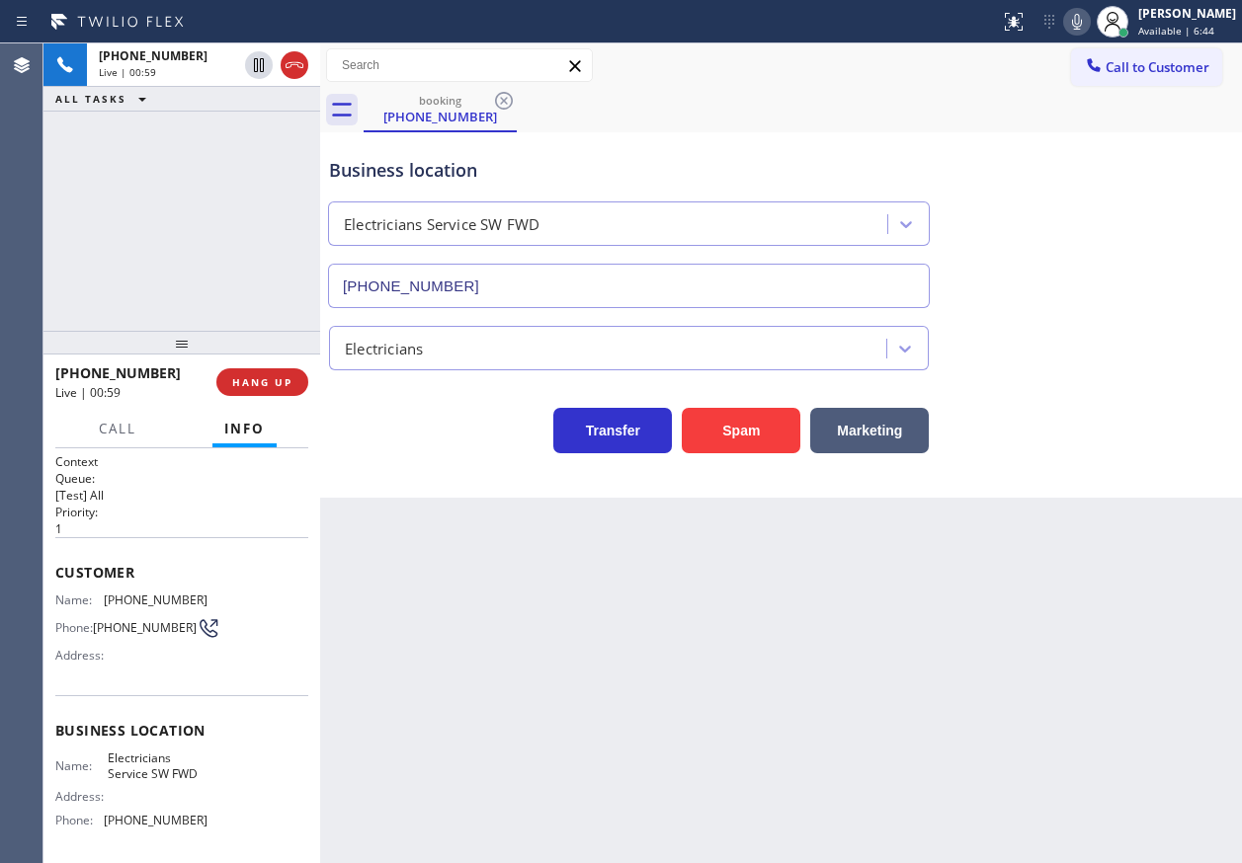
scroll to position [0, 0]
click at [132, 604] on span "(609) 206-4796" at bounding box center [156, 601] width 104 height 15
copy span "(609) 206-4796"
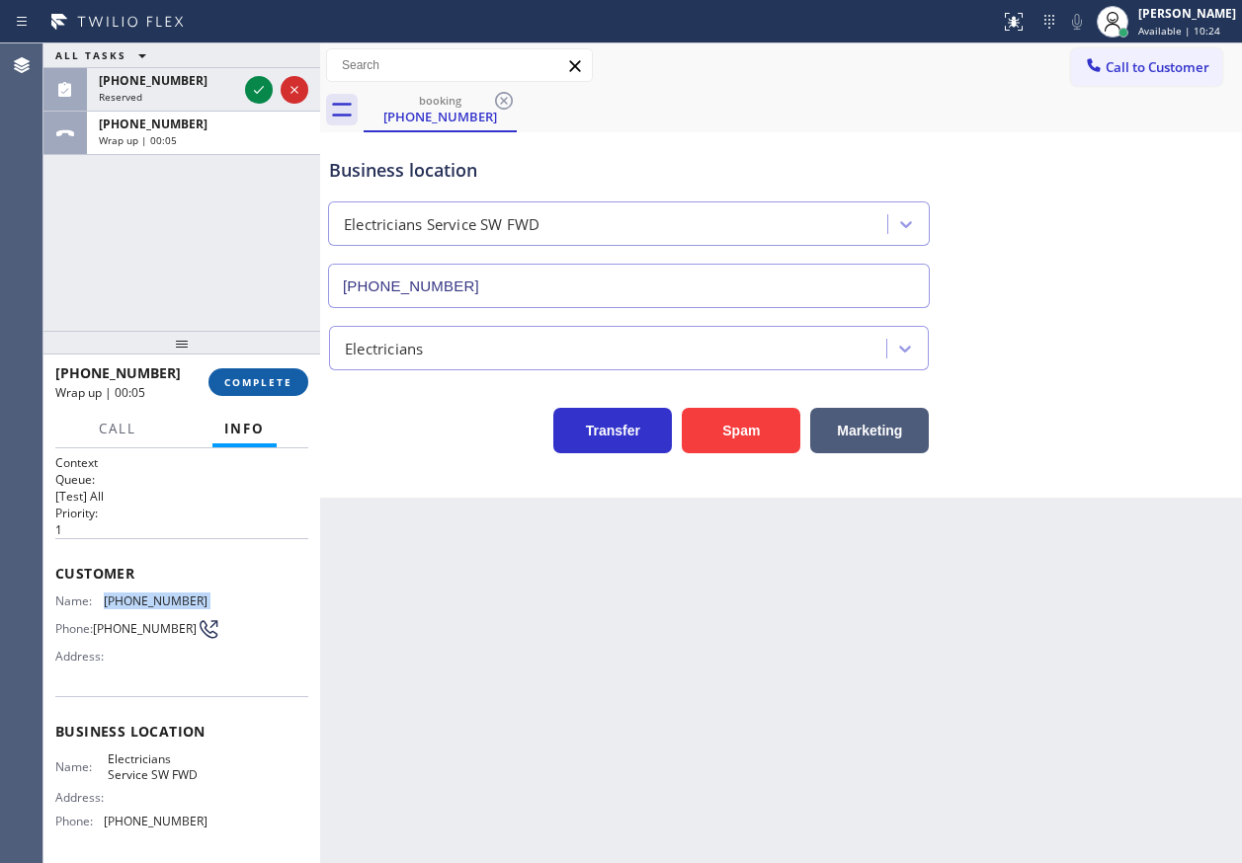
click at [294, 383] on button "COMPLETE" at bounding box center [258, 382] width 100 height 28
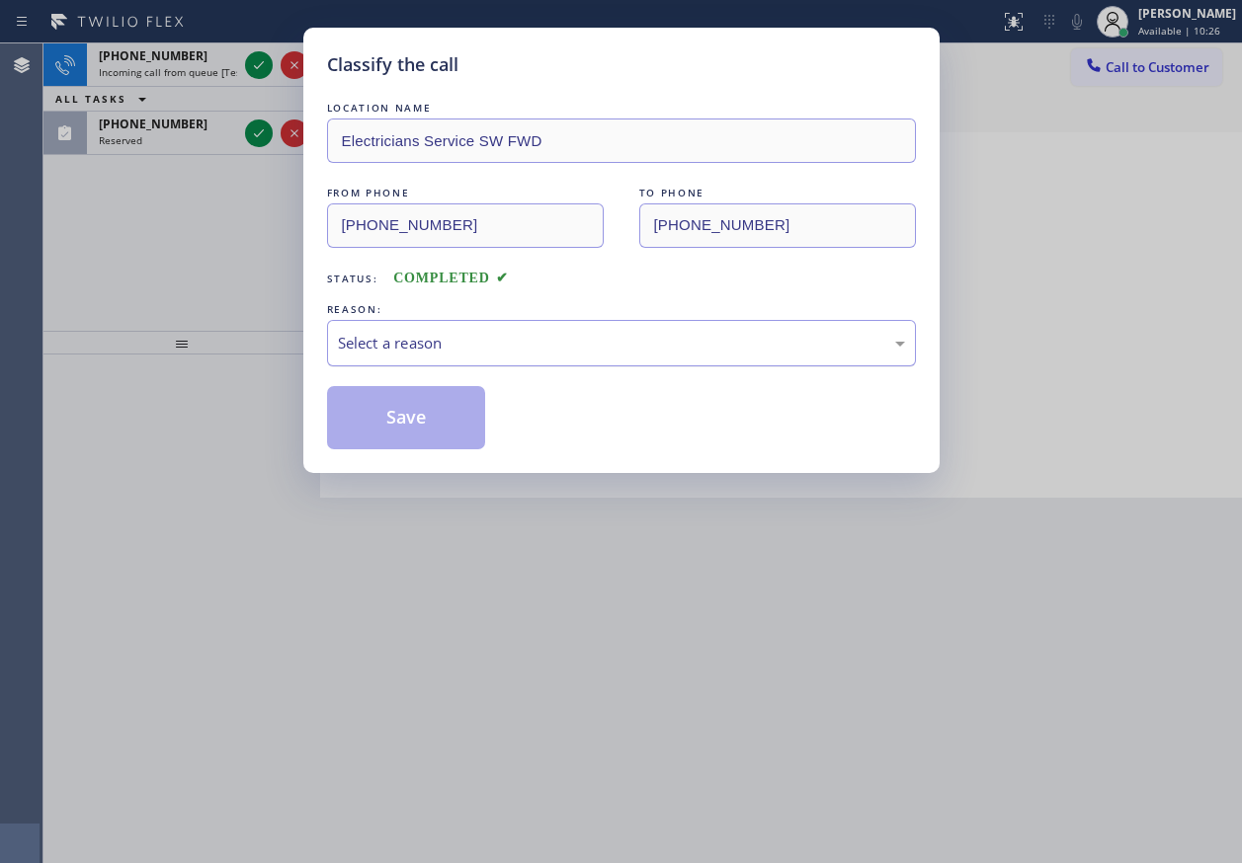
click at [460, 342] on div "Select a reason" at bounding box center [621, 343] width 567 height 23
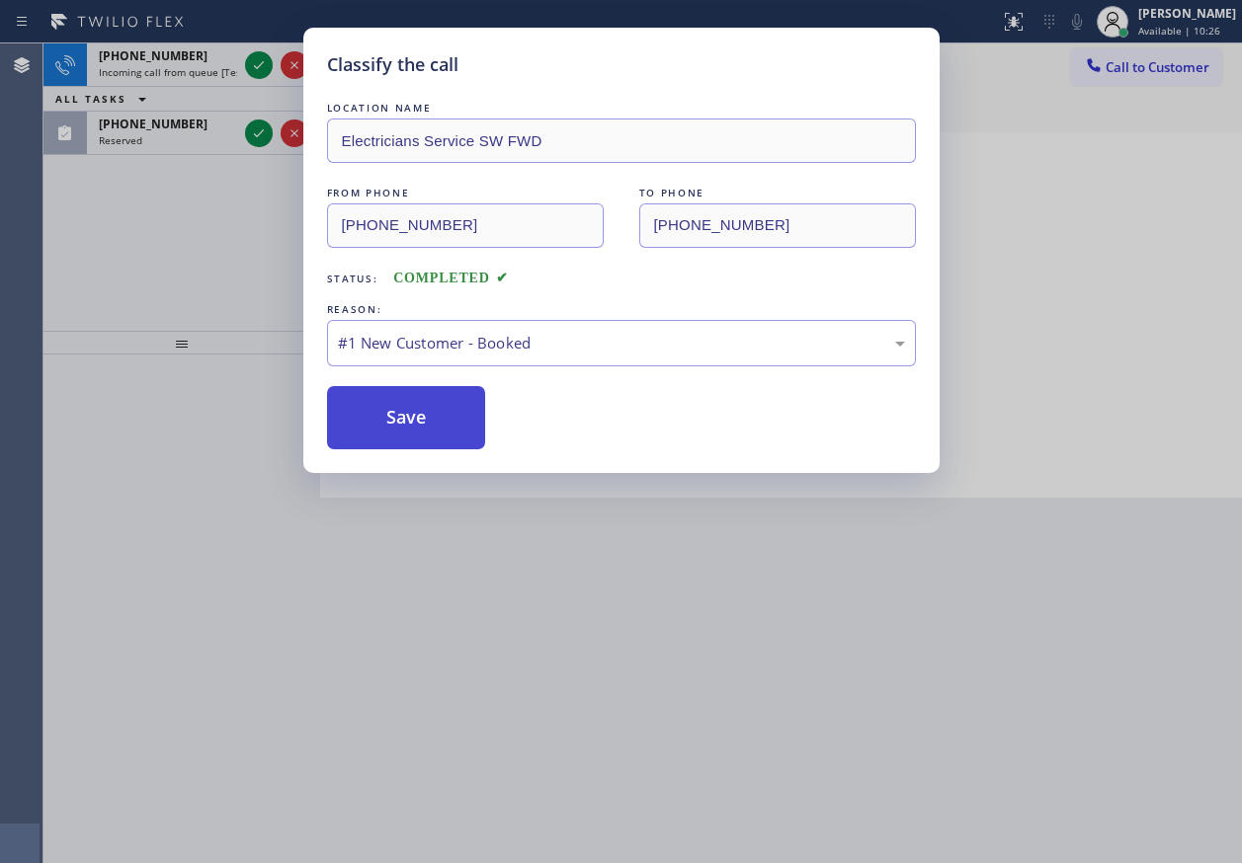
click at [408, 413] on button "Save" at bounding box center [406, 417] width 159 height 63
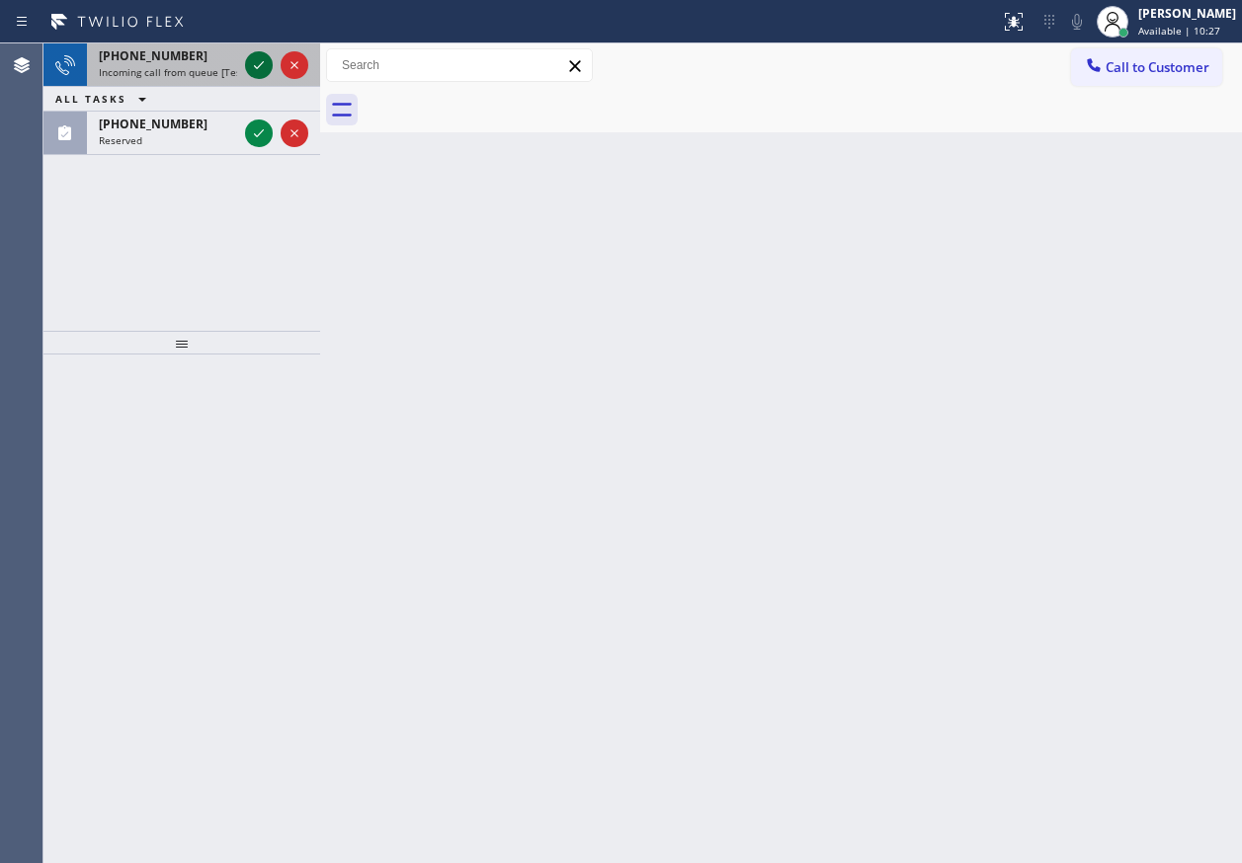
click at [253, 65] on icon at bounding box center [259, 65] width 24 height 24
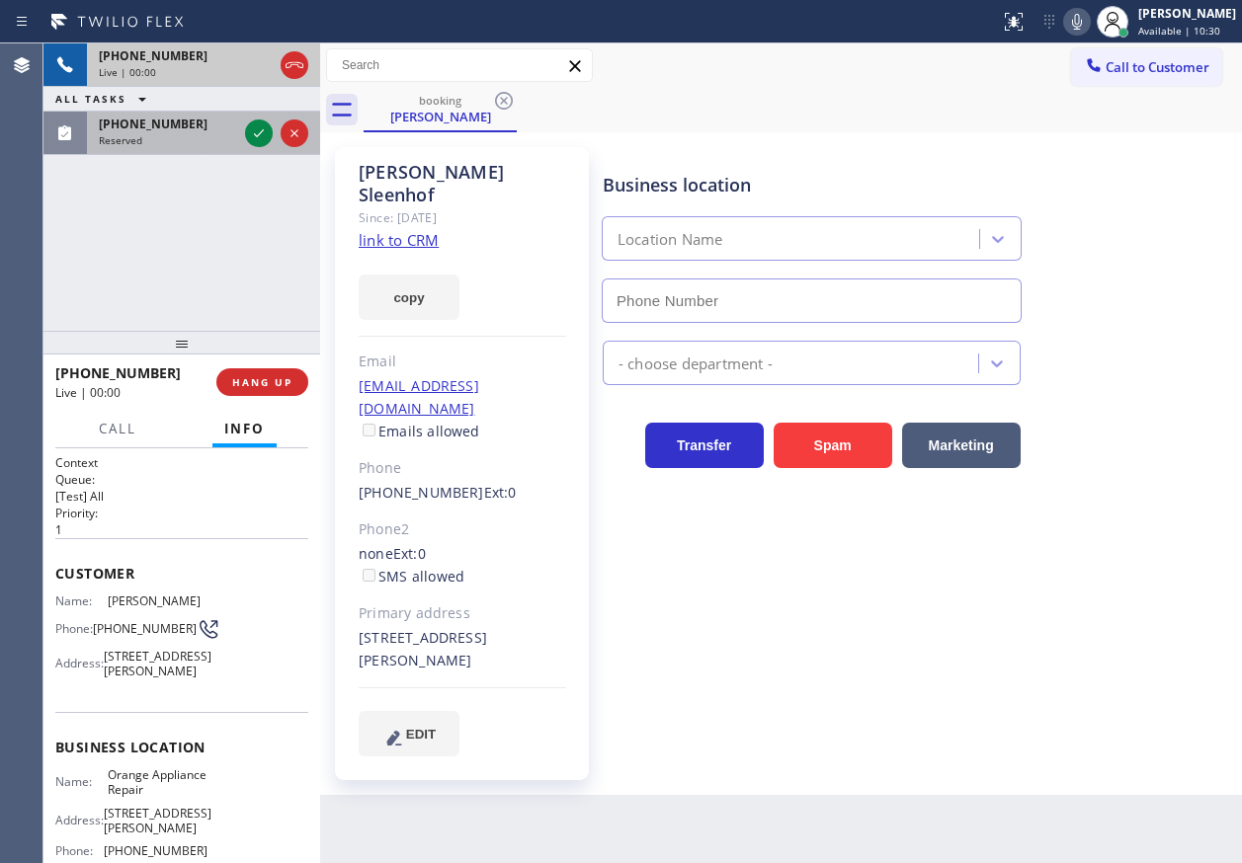
drag, startPoint x: 267, startPoint y: 387, endPoint x: 277, endPoint y: 120, distance: 266.9
click at [267, 386] on span "HANG UP" at bounding box center [262, 382] width 60 height 14
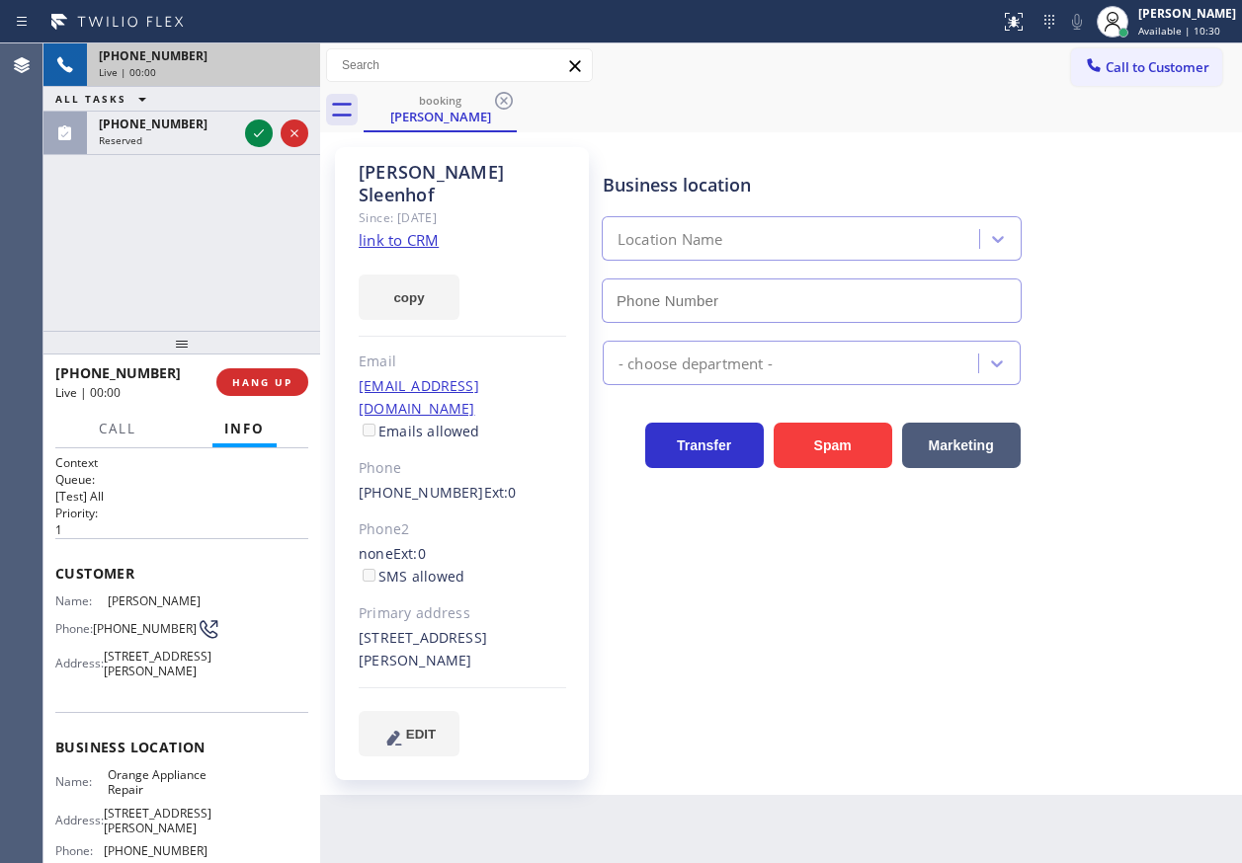
type input "(714) 855-4254"
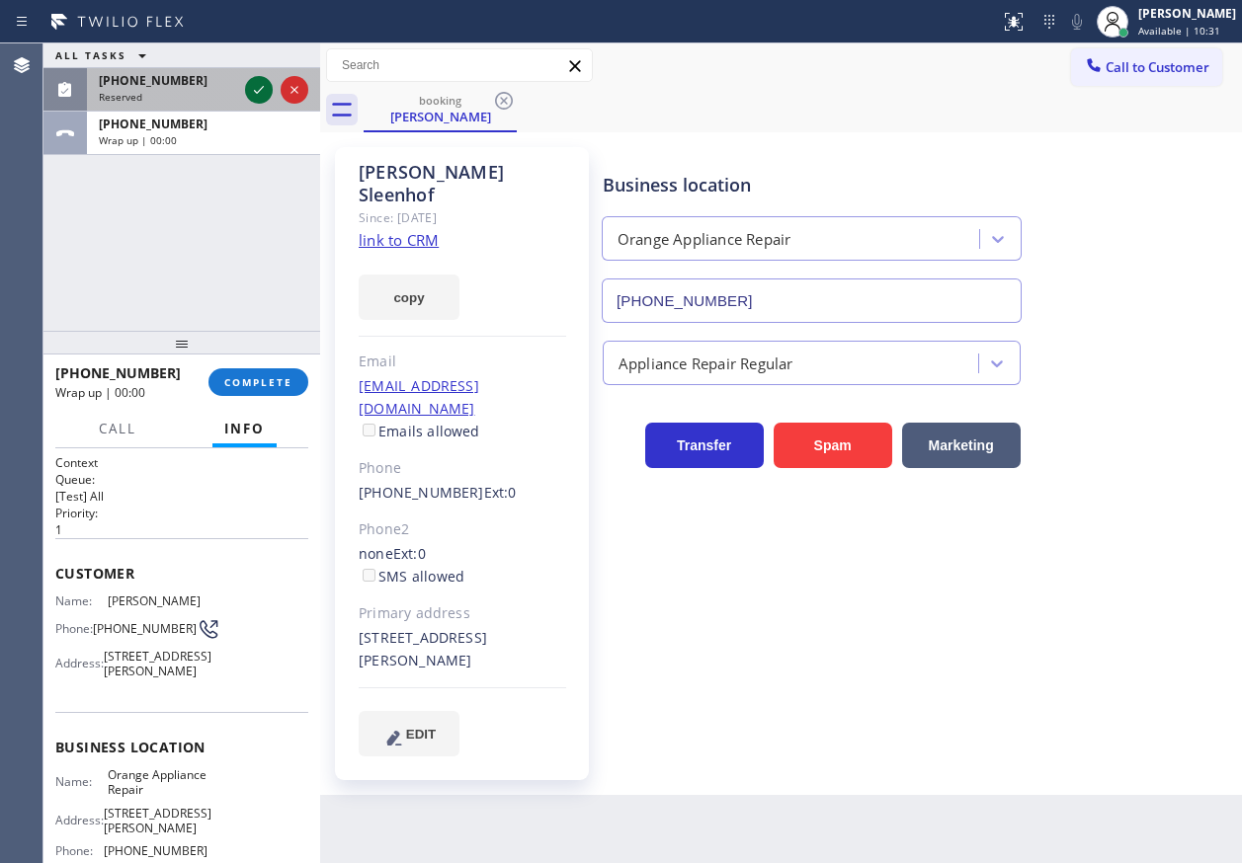
click at [260, 78] on icon at bounding box center [259, 90] width 24 height 24
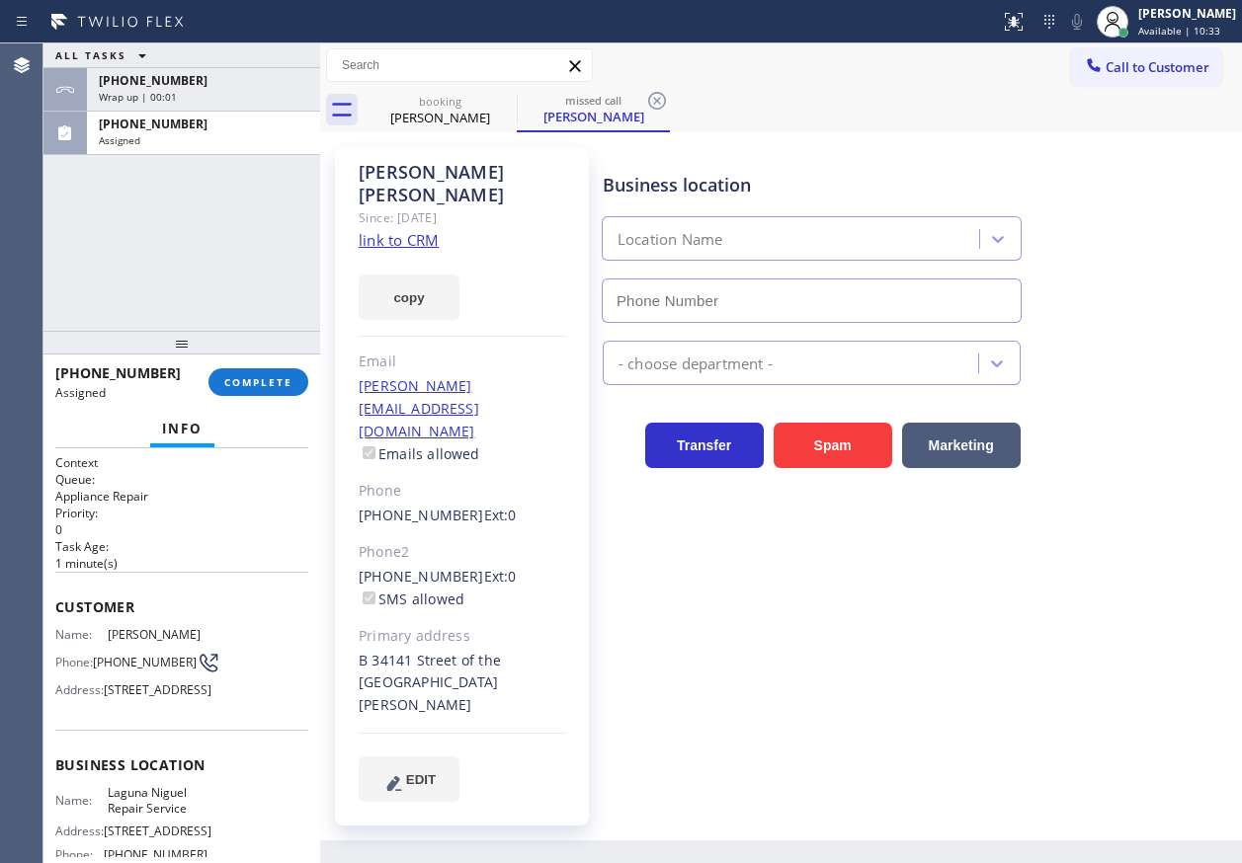
type input "(949) 202-5983"
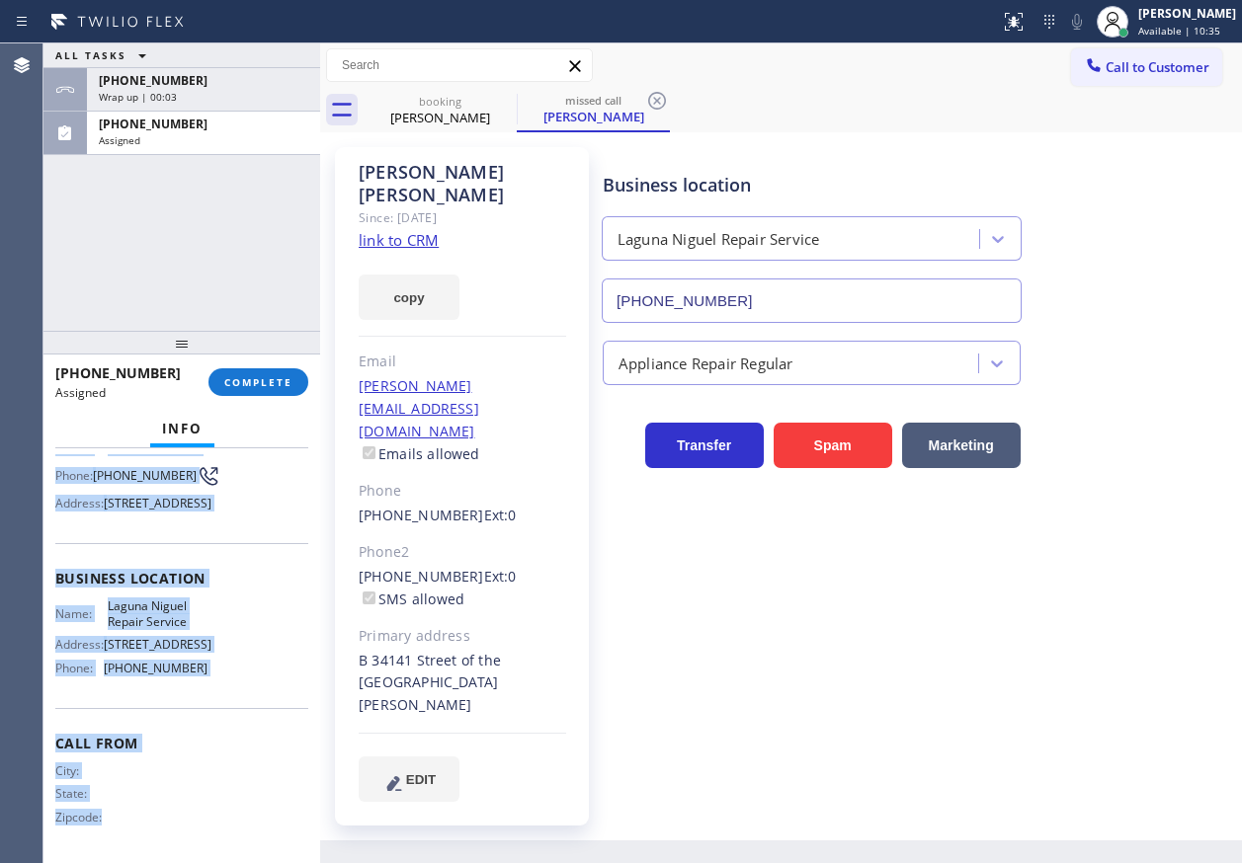
scroll to position [271, 0]
drag, startPoint x: 57, startPoint y: 605, endPoint x: 236, endPoint y: 695, distance: 200.1
click at [236, 695] on div "Context Queue: Appliance Repair Priority: 0 Task Age: 1 minute(s) Customer Name…" at bounding box center [181, 563] width 253 height 590
click at [277, 380] on span "COMPLETE" at bounding box center [258, 382] width 68 height 14
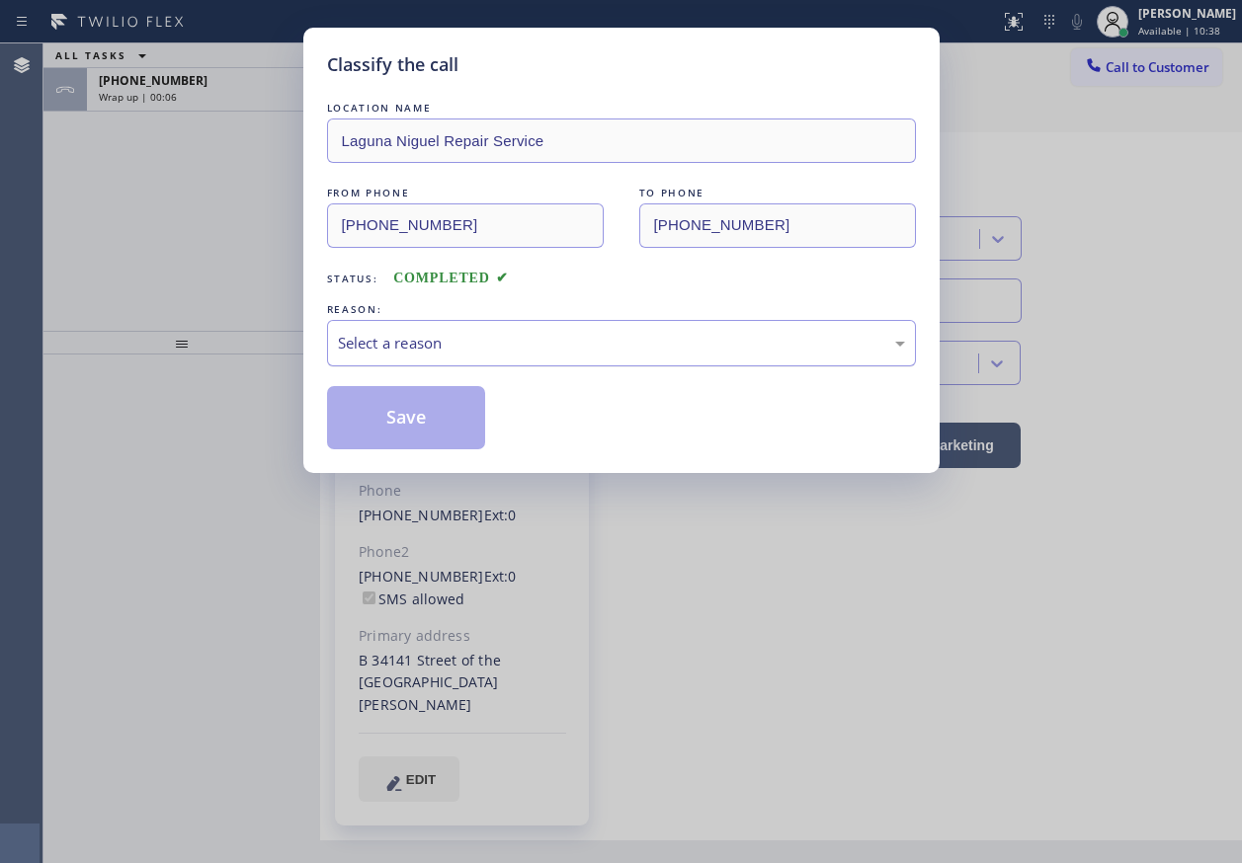
click at [390, 345] on div "Select a reason" at bounding box center [621, 343] width 567 height 23
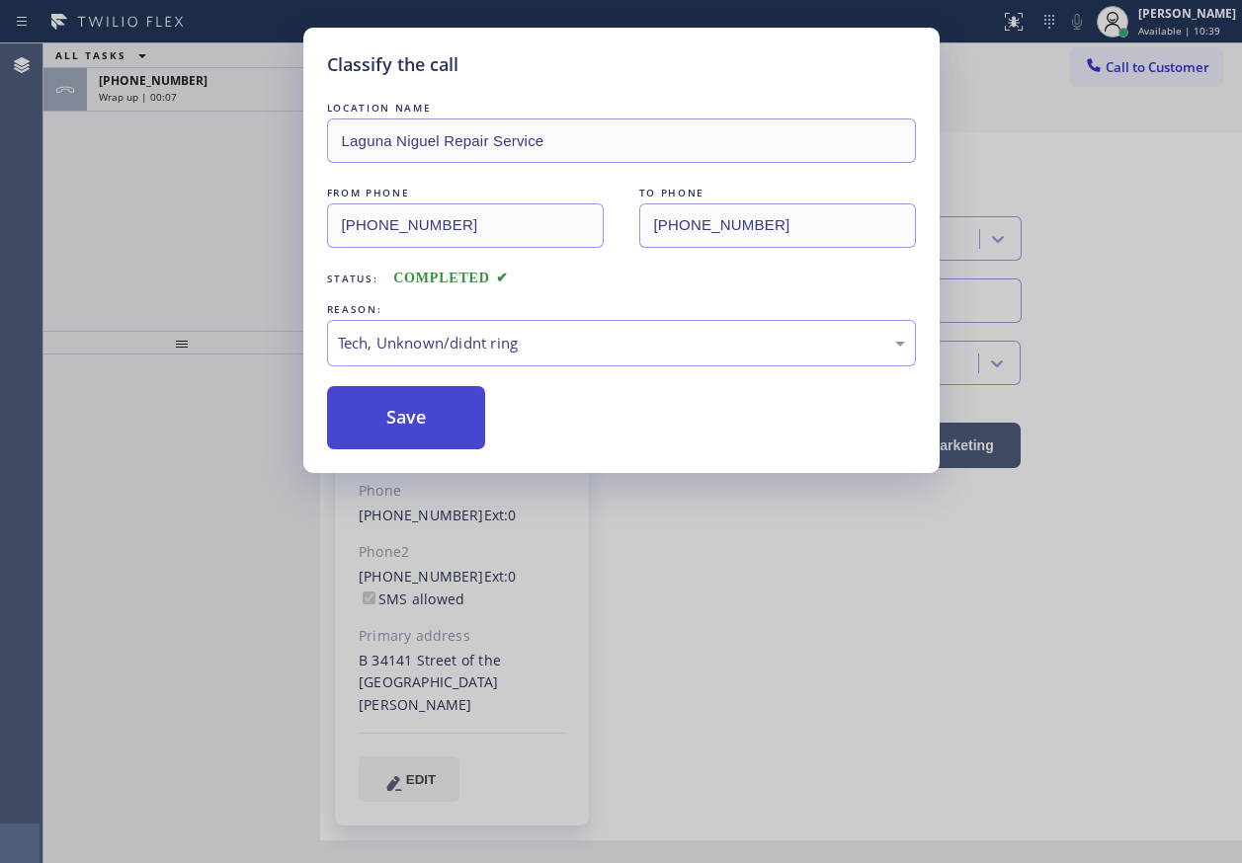
click at [395, 419] on button "Save" at bounding box center [406, 417] width 159 height 63
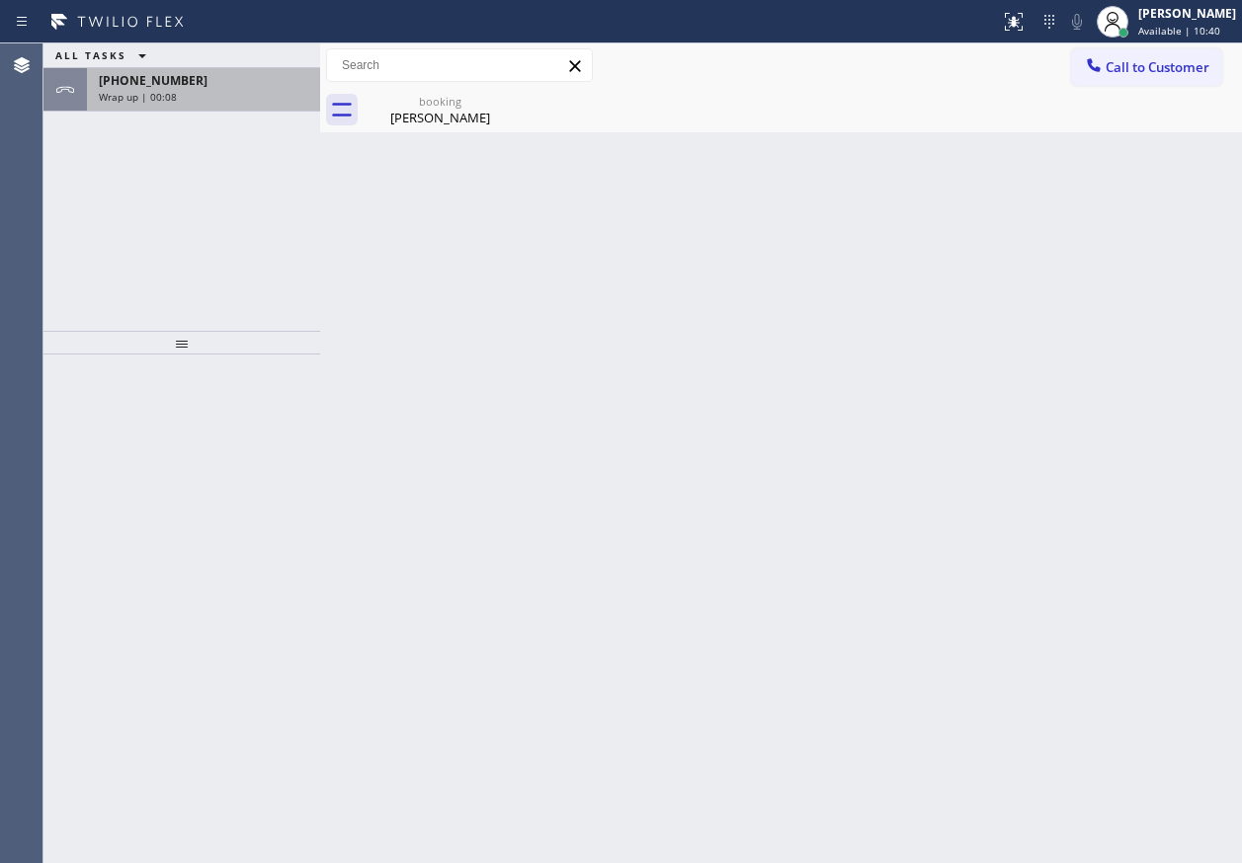
click at [242, 75] on div "+19499338389" at bounding box center [203, 80] width 209 height 17
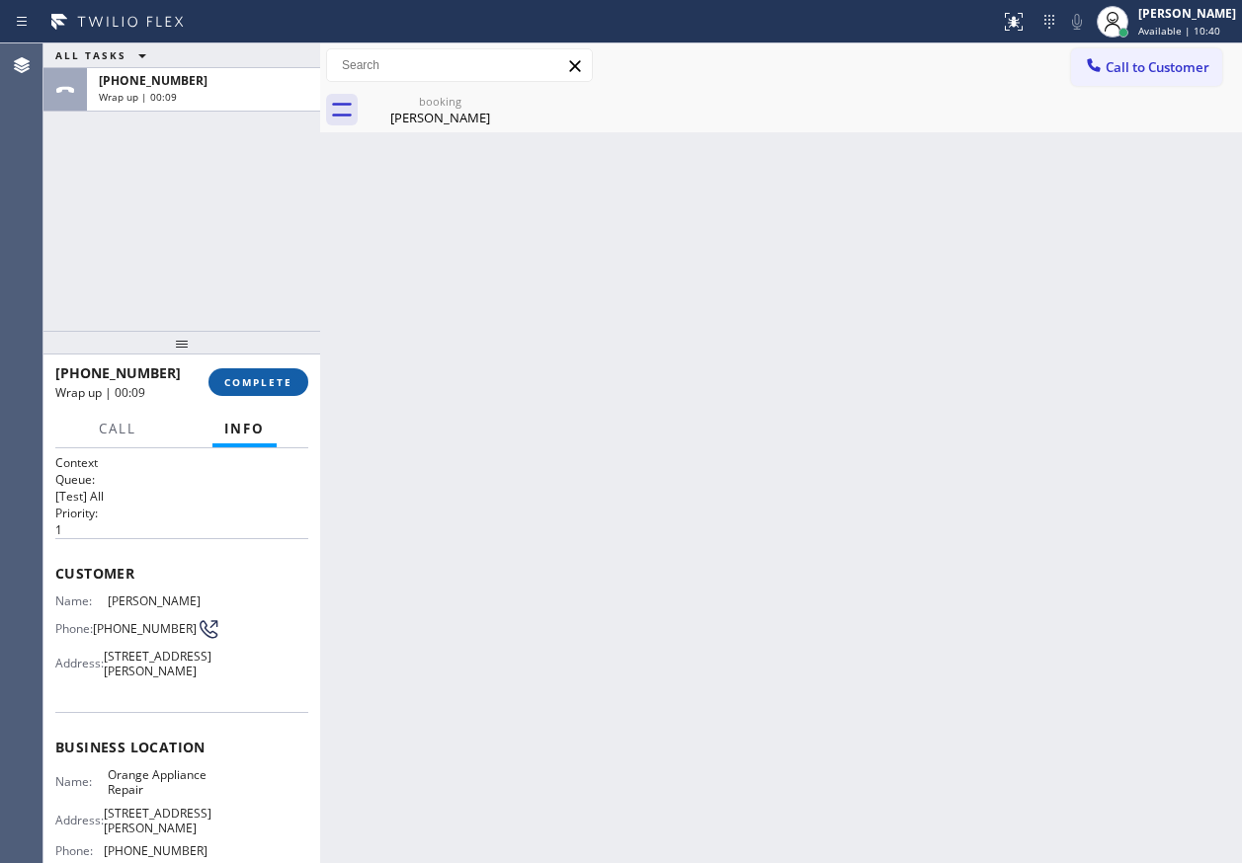
click at [275, 390] on button "COMPLETE" at bounding box center [258, 382] width 100 height 28
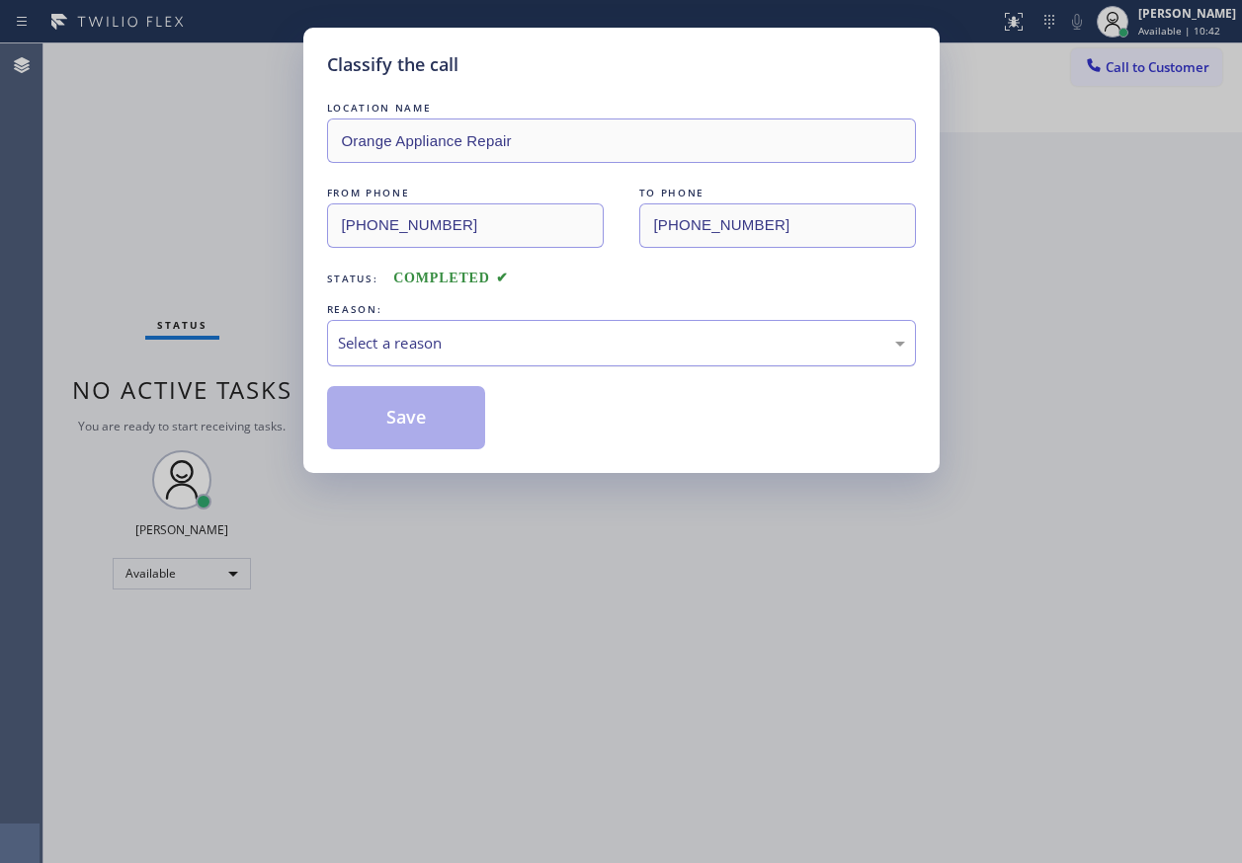
click at [421, 352] on div "Select a reason" at bounding box center [621, 343] width 567 height 23
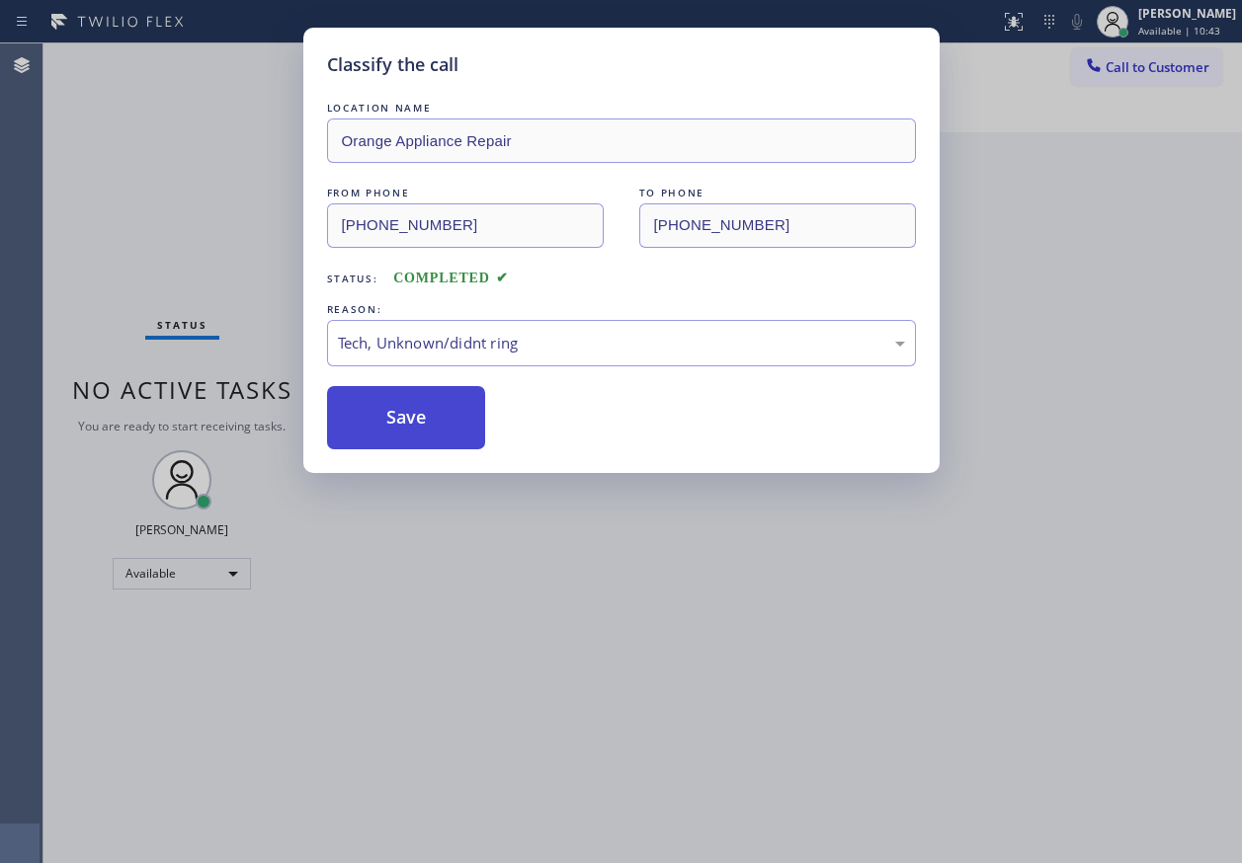
click at [412, 415] on button "Save" at bounding box center [406, 417] width 159 height 63
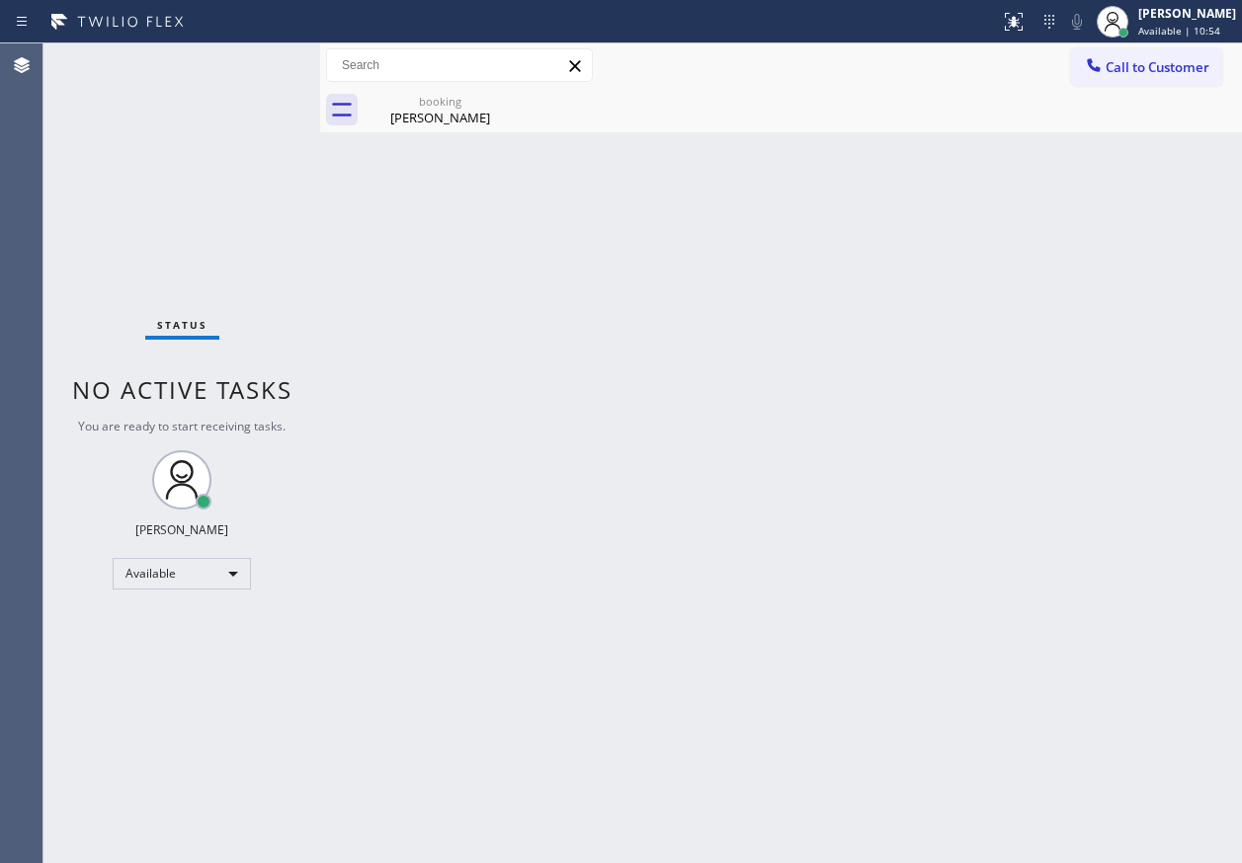
drag, startPoint x: 1165, startPoint y: 478, endPoint x: 1235, endPoint y: 477, distance: 70.1
click at [1165, 478] on div "Back to Dashboard Change Sender ID Customers Technicians Select a contact Outbo…" at bounding box center [781, 453] width 922 height 820
drag, startPoint x: 1023, startPoint y: 282, endPoint x: 1046, endPoint y: 122, distance: 161.6
click at [1023, 282] on div "Back to Dashboard Change Sender ID Customers Technicians Select a contact Outbo…" at bounding box center [781, 453] width 922 height 820
click at [426, 102] on div "booking" at bounding box center [439, 101] width 149 height 15
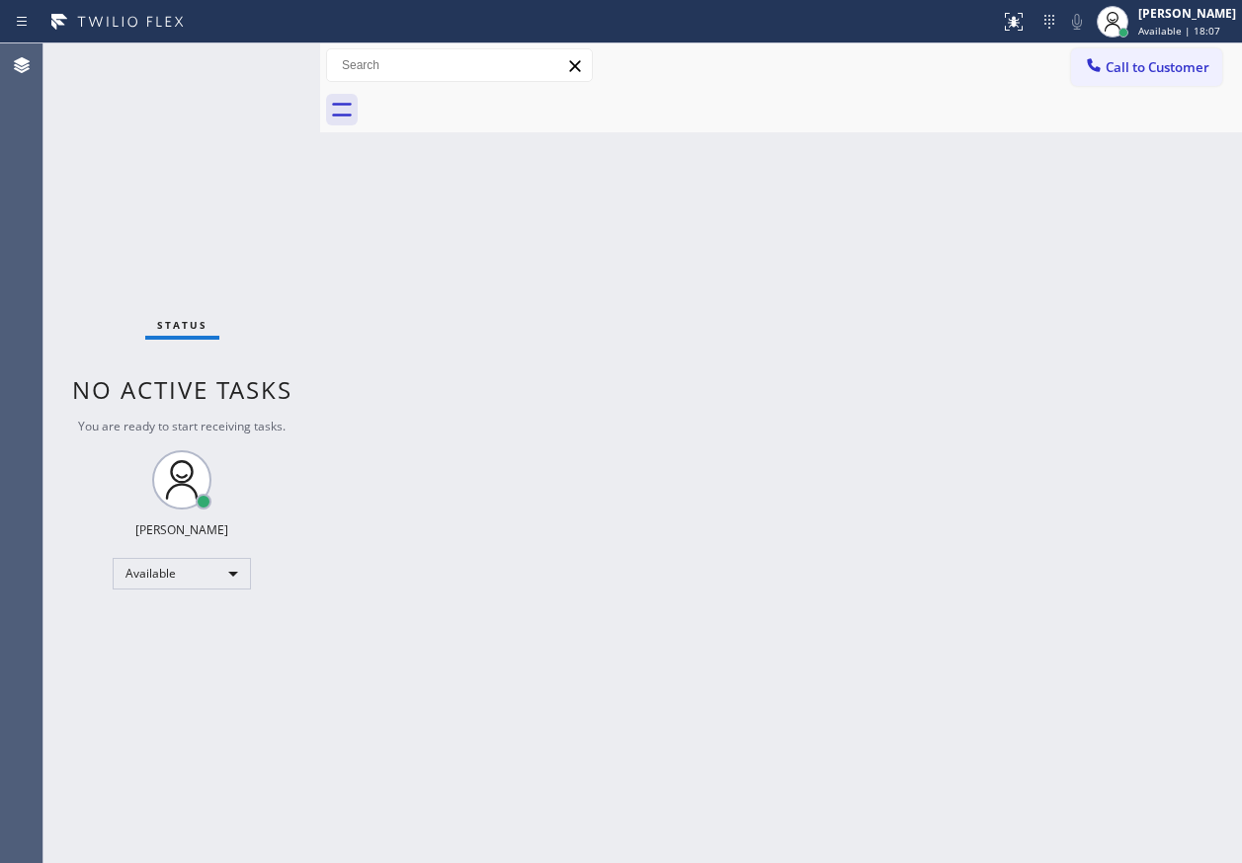
click at [1068, 450] on div "Back to Dashboard Change Sender ID Customers Technicians Select a contact Outbo…" at bounding box center [781, 453] width 922 height 820
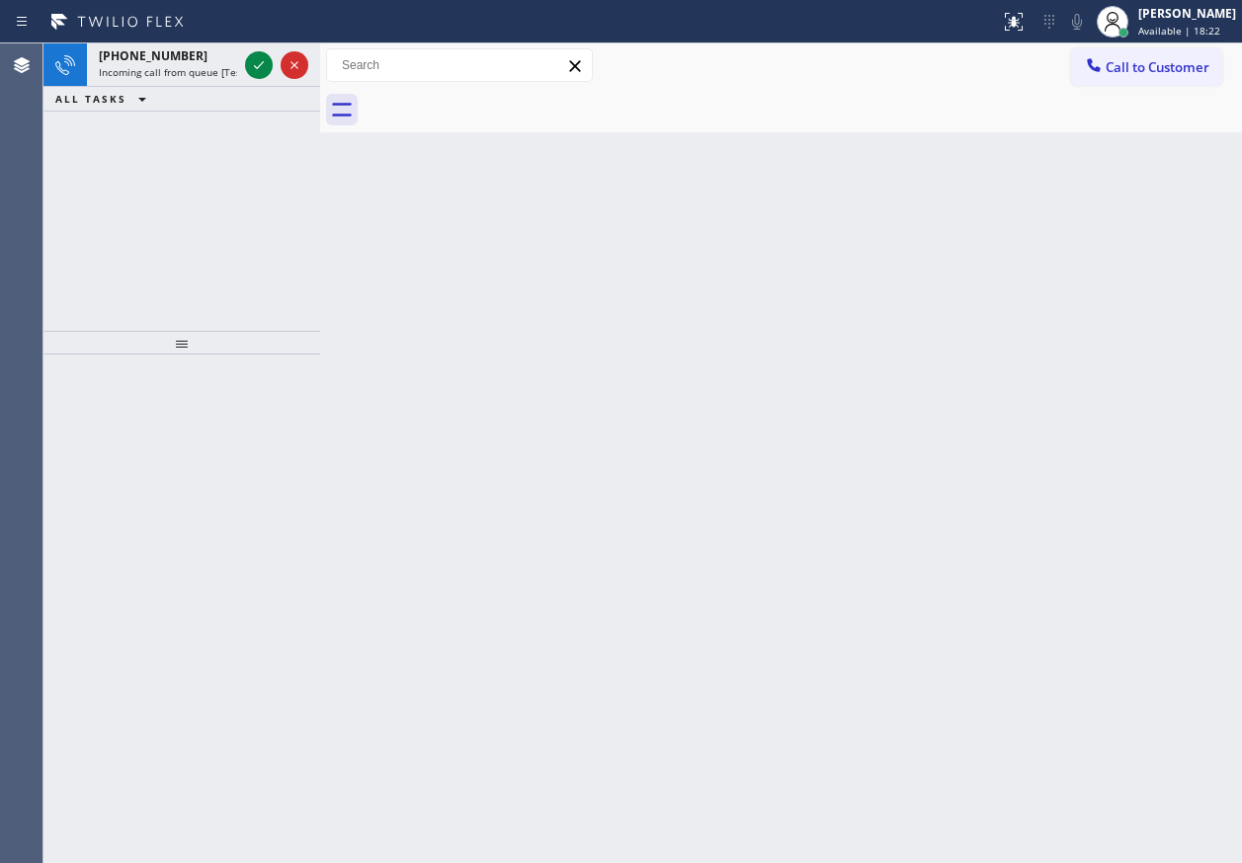
drag, startPoint x: 263, startPoint y: 74, endPoint x: 401, endPoint y: 143, distance: 154.6
click at [262, 74] on icon at bounding box center [259, 65] width 24 height 24
click at [254, 61] on icon at bounding box center [259, 65] width 24 height 24
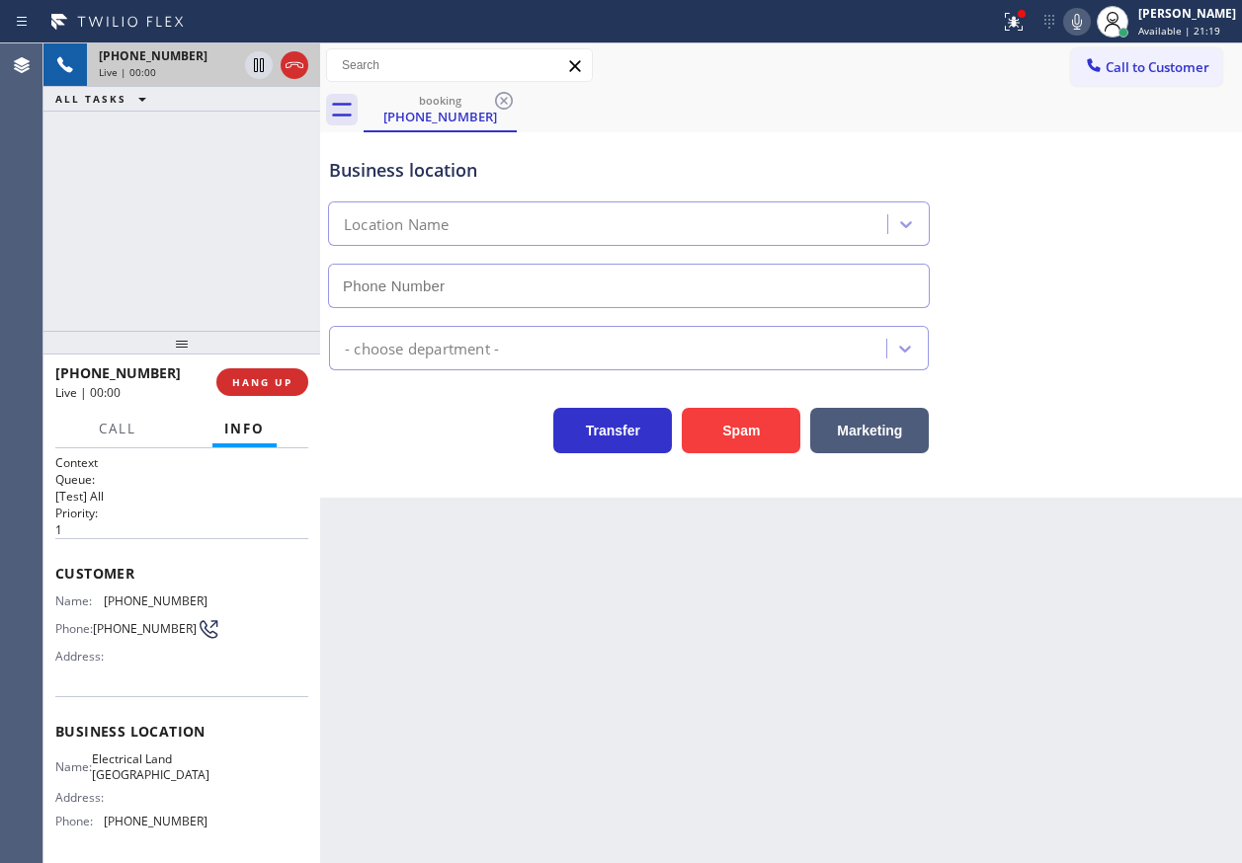
type input "(949) 334-2797"
click at [291, 378] on button "HANG UP" at bounding box center [262, 382] width 92 height 28
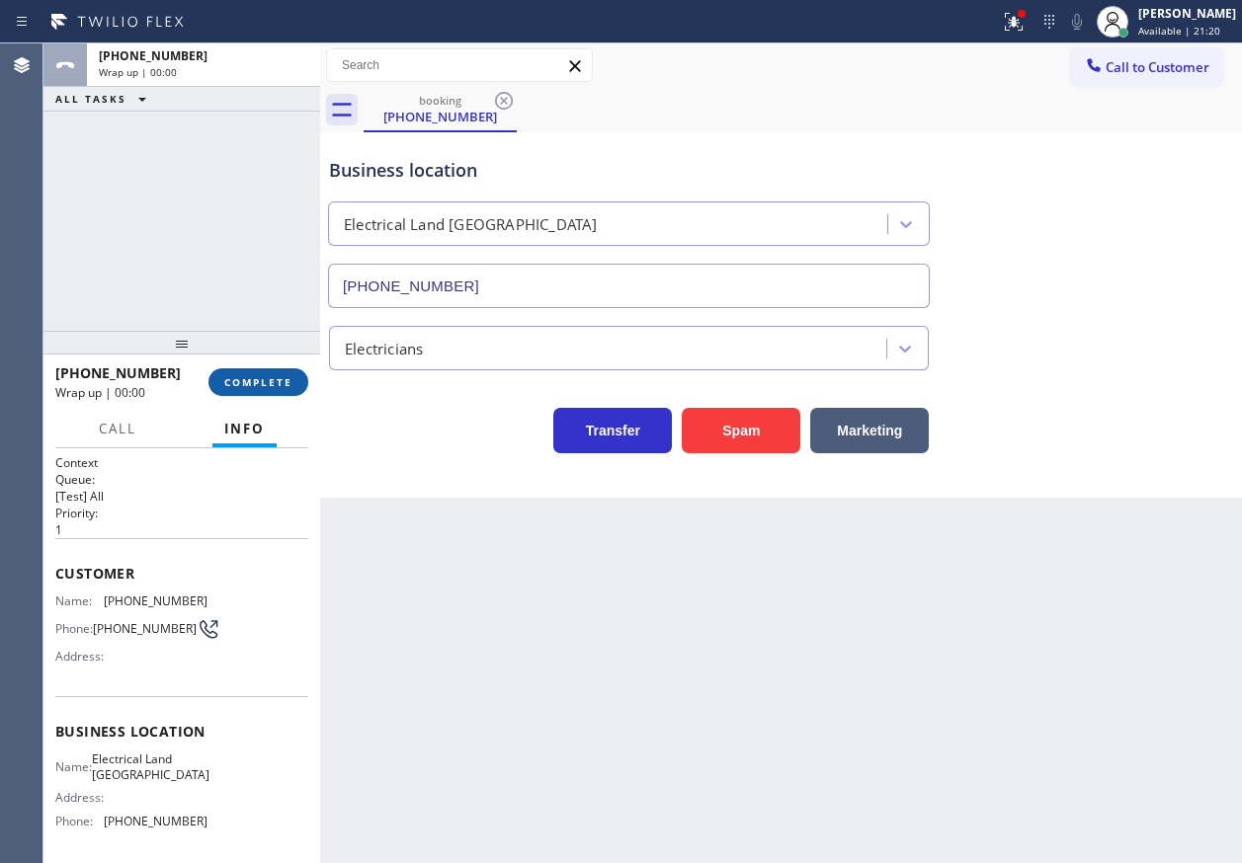
click at [291, 378] on span "COMPLETE" at bounding box center [258, 382] width 68 height 14
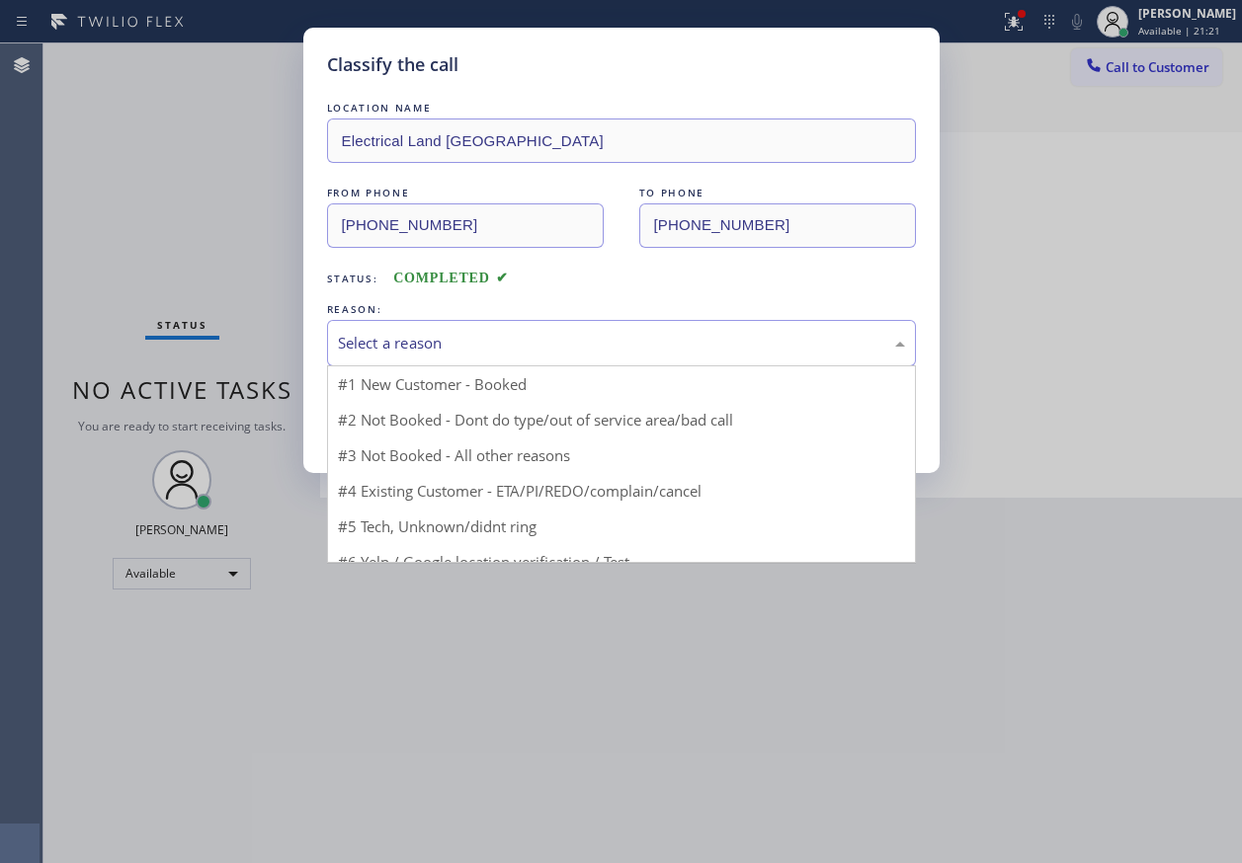
click at [475, 341] on div "Select a reason" at bounding box center [621, 343] width 567 height 23
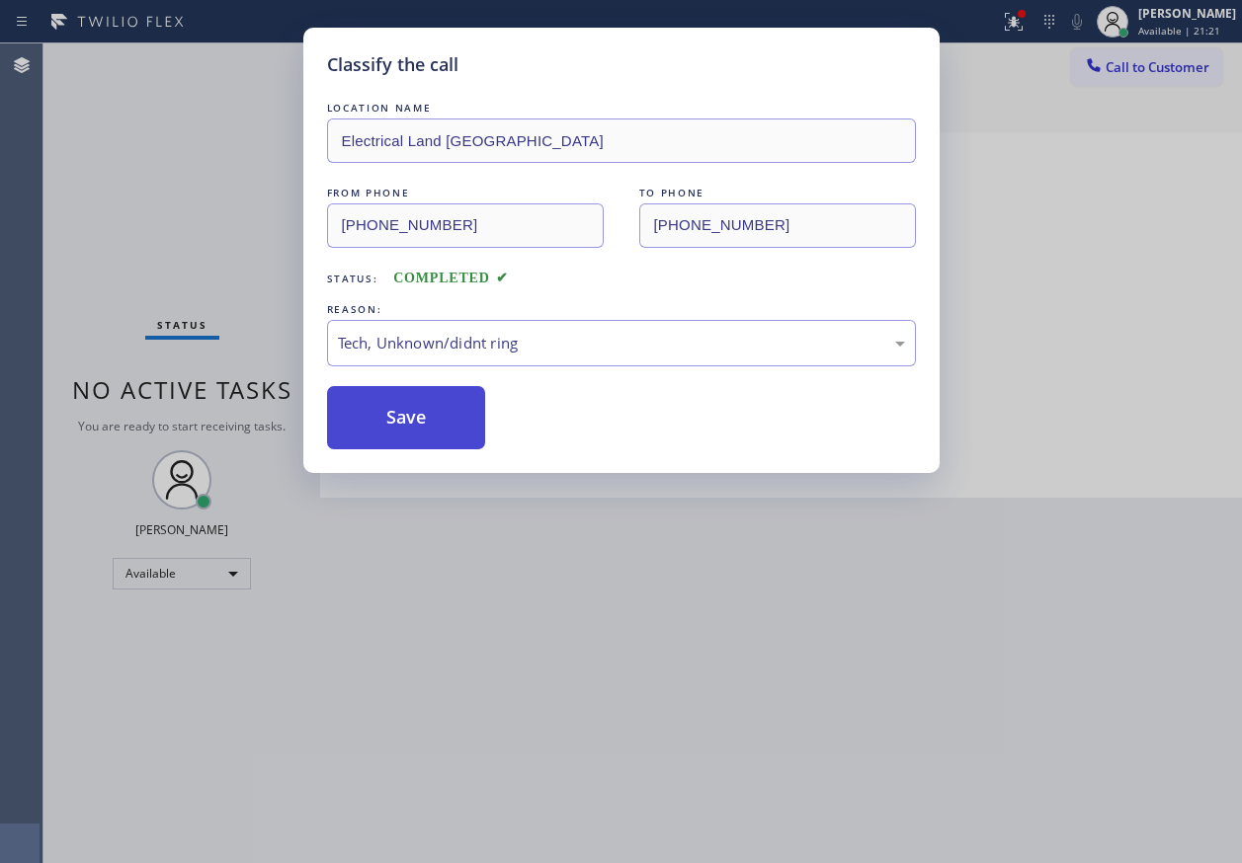
click at [412, 404] on button "Save" at bounding box center [406, 417] width 159 height 63
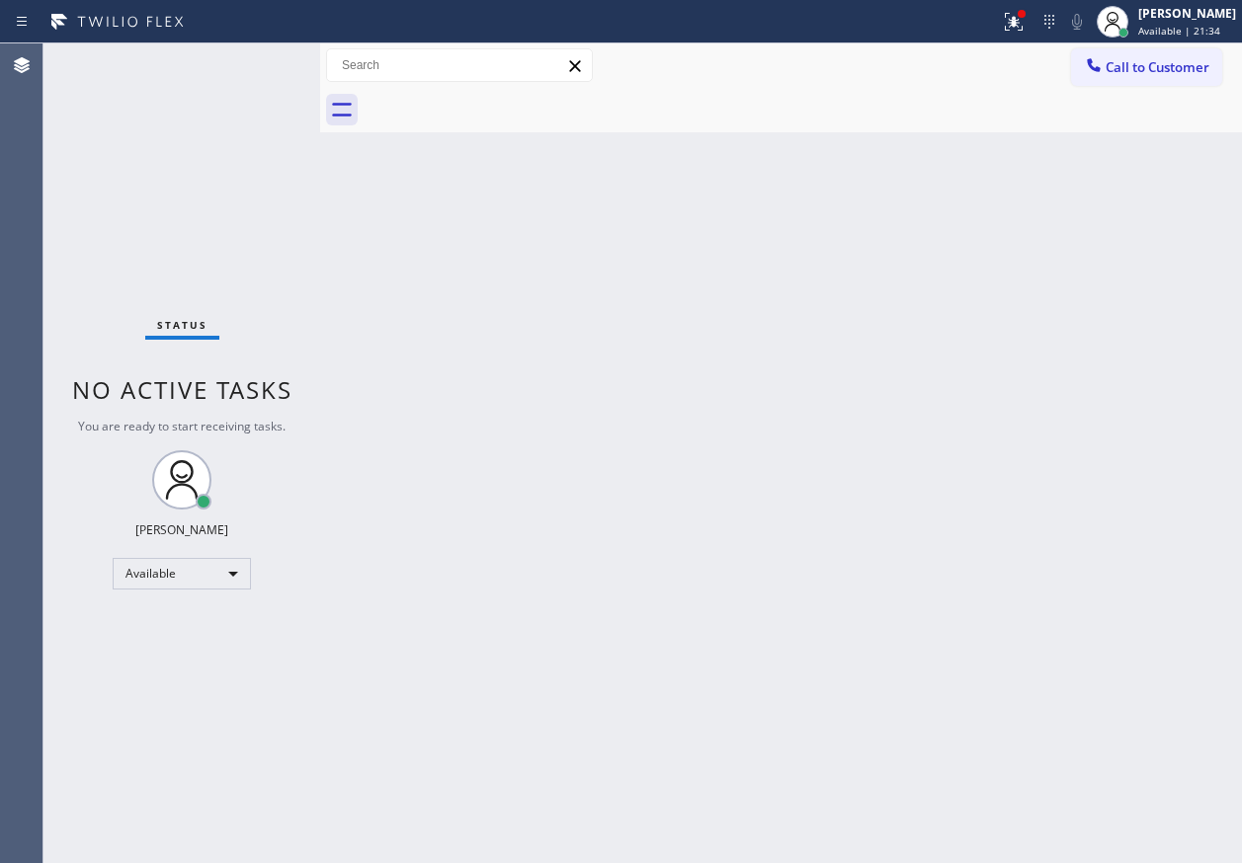
click at [1123, 466] on div "Back to Dashboard Change Sender ID Customers Technicians Select a contact Outbo…" at bounding box center [781, 453] width 922 height 820
click at [1025, 23] on icon at bounding box center [1014, 22] width 24 height 24
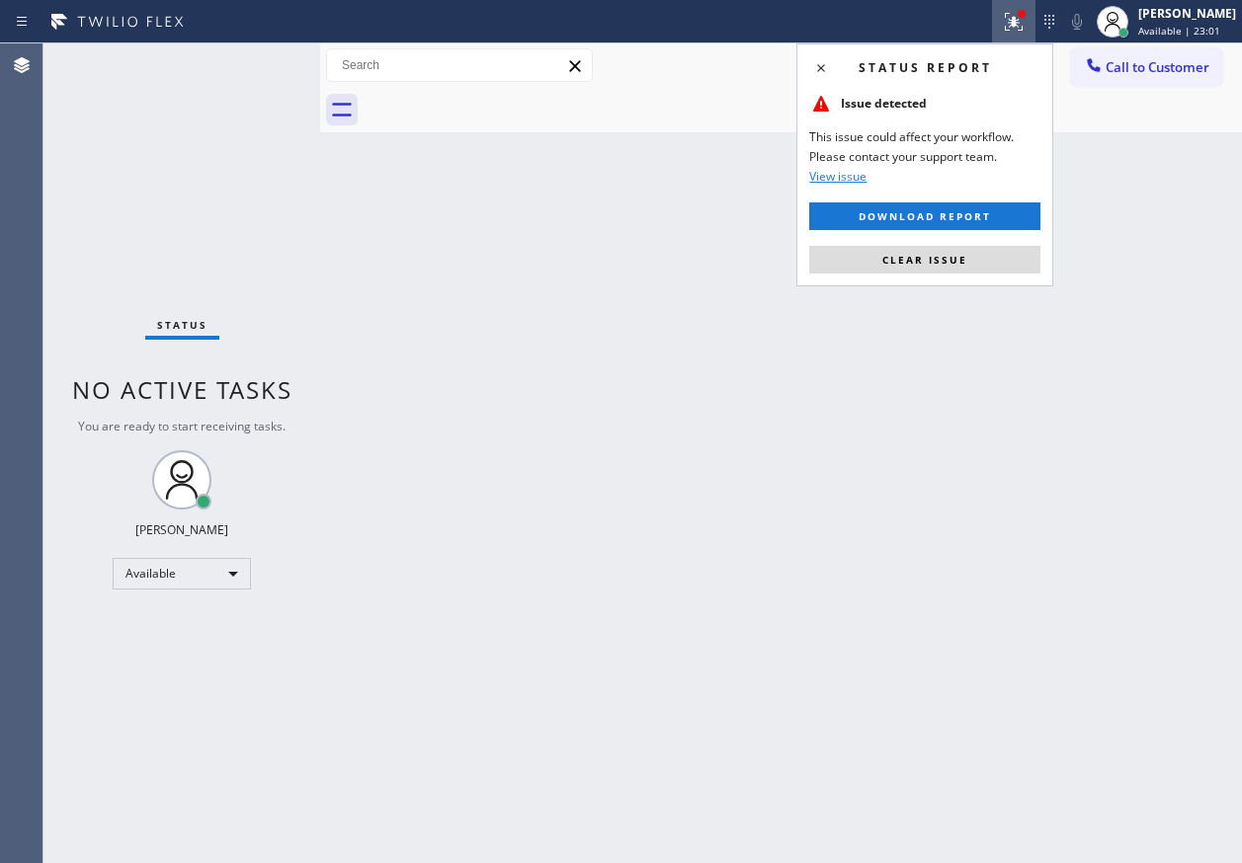
click at [972, 243] on div "Status report Issue detected This issue could affect your workflow. Please cont…" at bounding box center [924, 164] width 257 height 243
click at [969, 256] on button "Clear issue" at bounding box center [924, 260] width 231 height 28
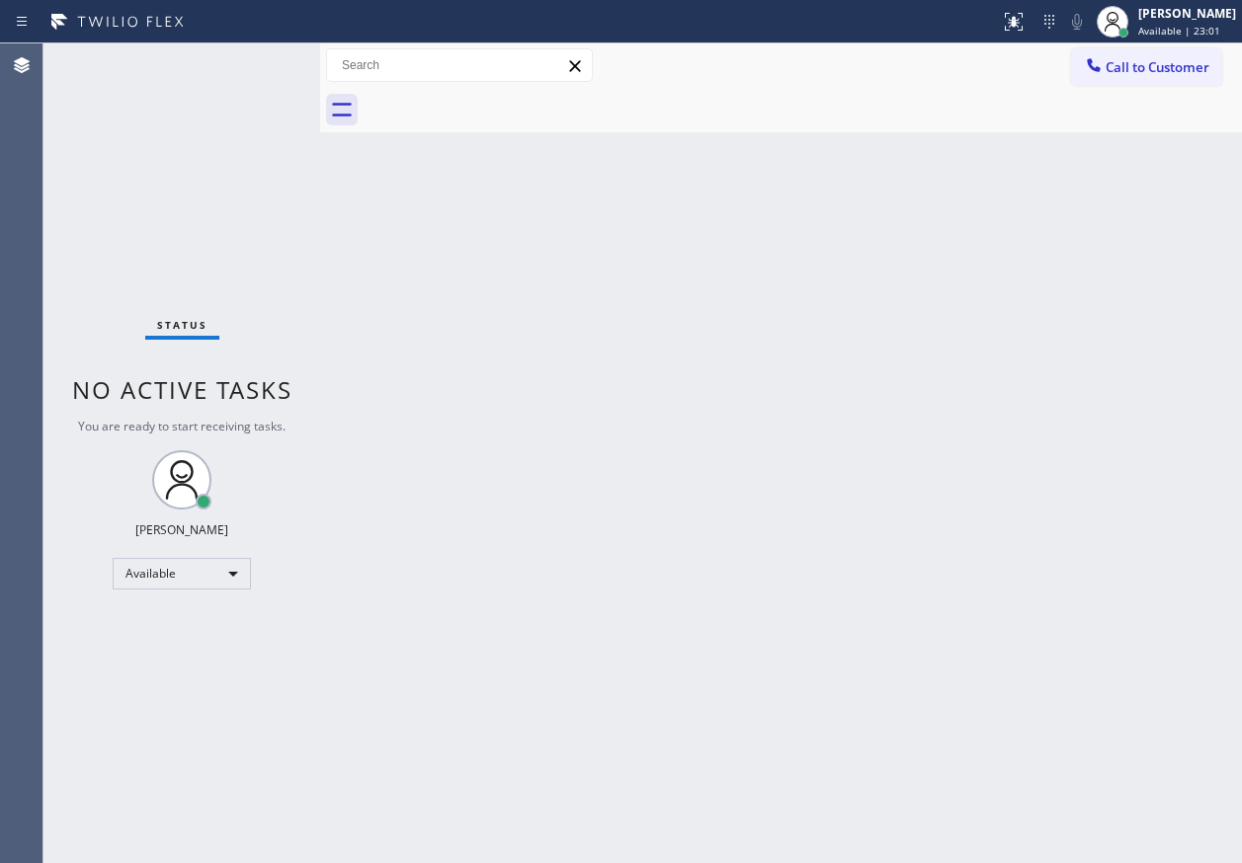
click at [716, 256] on div "Back to Dashboard Change Sender ID Customers Technicians Select a contact Outbo…" at bounding box center [781, 453] width 922 height 820
click at [1155, 499] on div "Back to Dashboard Change Sender ID Customers Technicians Select a contact Outbo…" at bounding box center [781, 453] width 922 height 820
click at [1083, 503] on div "Back to Dashboard Change Sender ID Customers Technicians Select a contact Outbo…" at bounding box center [781, 453] width 922 height 820
click at [1027, 302] on div "Back to Dashboard Change Sender ID Customers Technicians Select a contact Outbo…" at bounding box center [781, 453] width 922 height 820
click at [999, 431] on div "Back to Dashboard Change Sender ID Customers Technicians Select a contact Outbo…" at bounding box center [781, 453] width 922 height 820
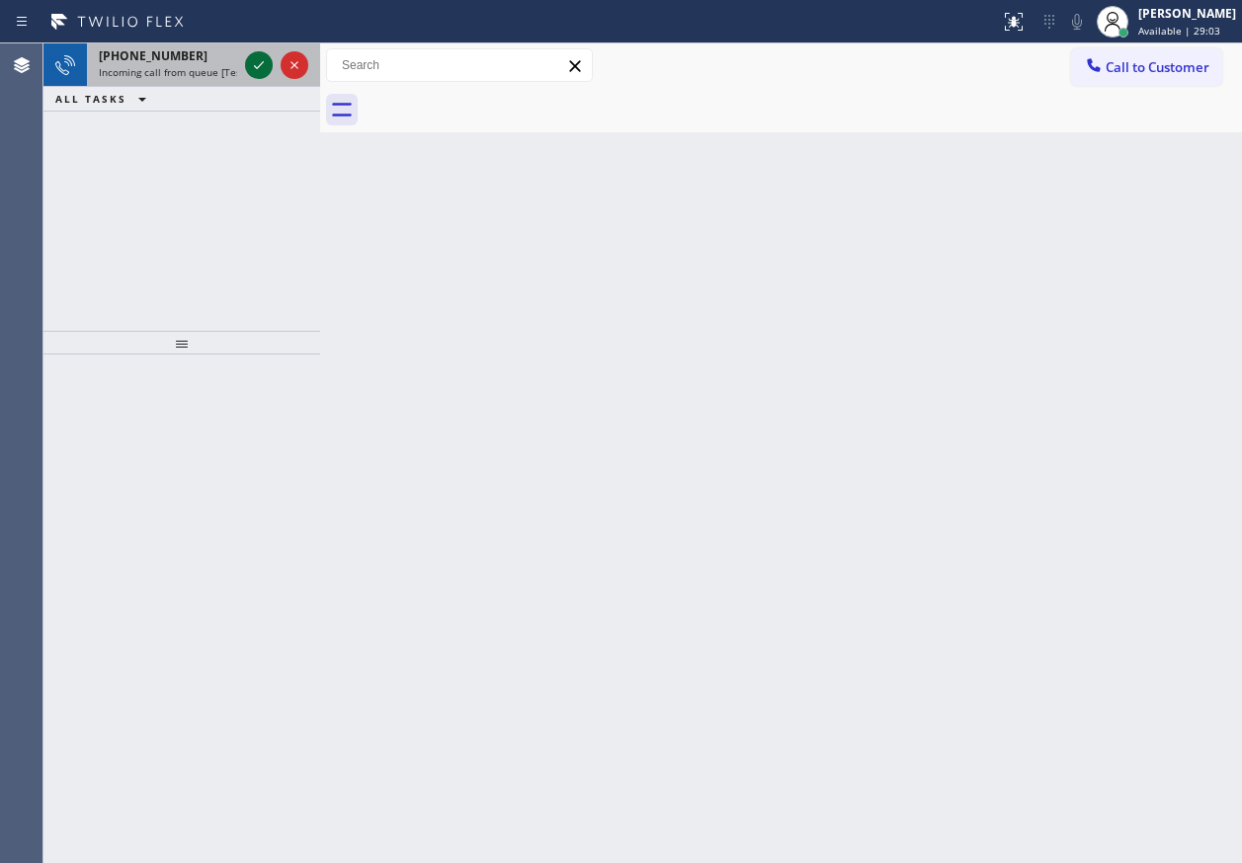
click at [246, 65] on div at bounding box center [259, 65] width 28 height 24
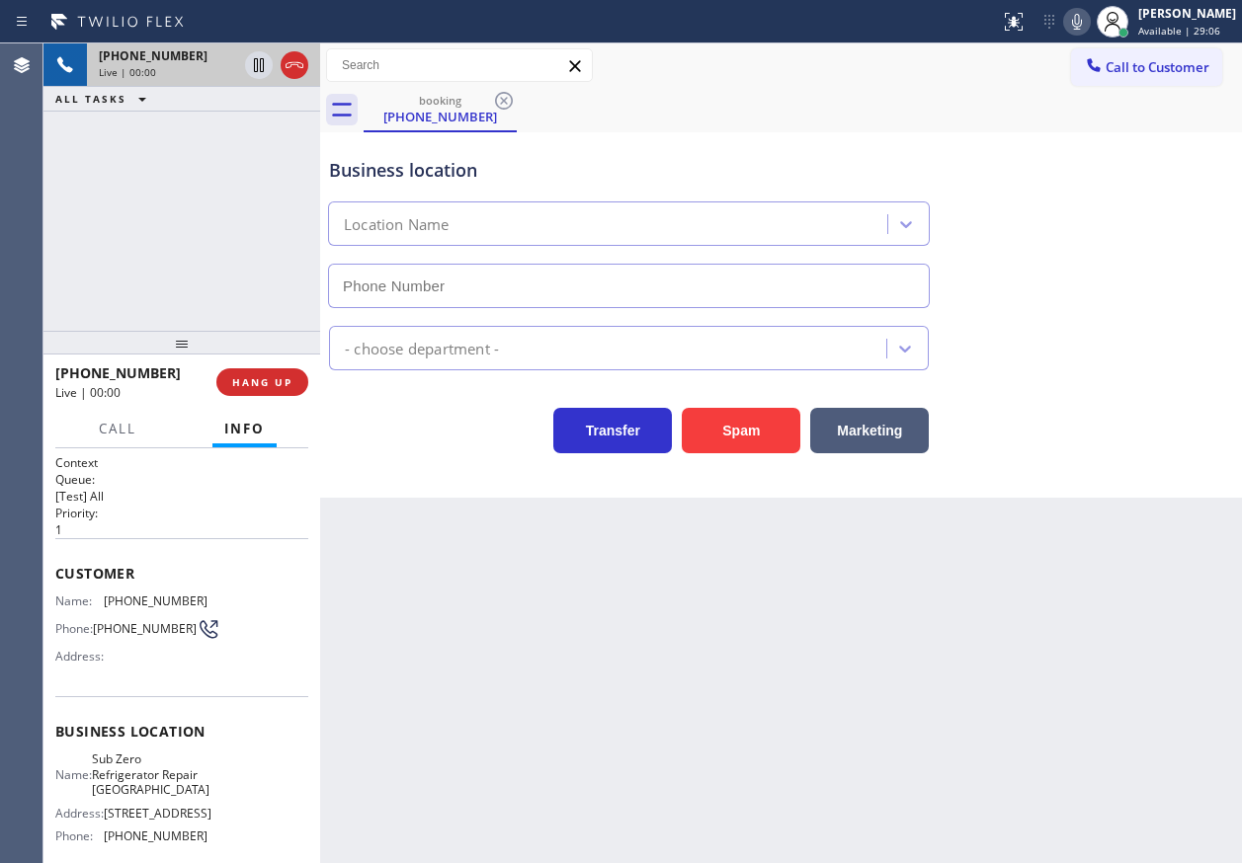
type input "(773) 917-0590"
click at [92, 782] on span "Name:" at bounding box center [73, 774] width 37 height 15
click at [92, 777] on span "Name:" at bounding box center [73, 774] width 37 height 15
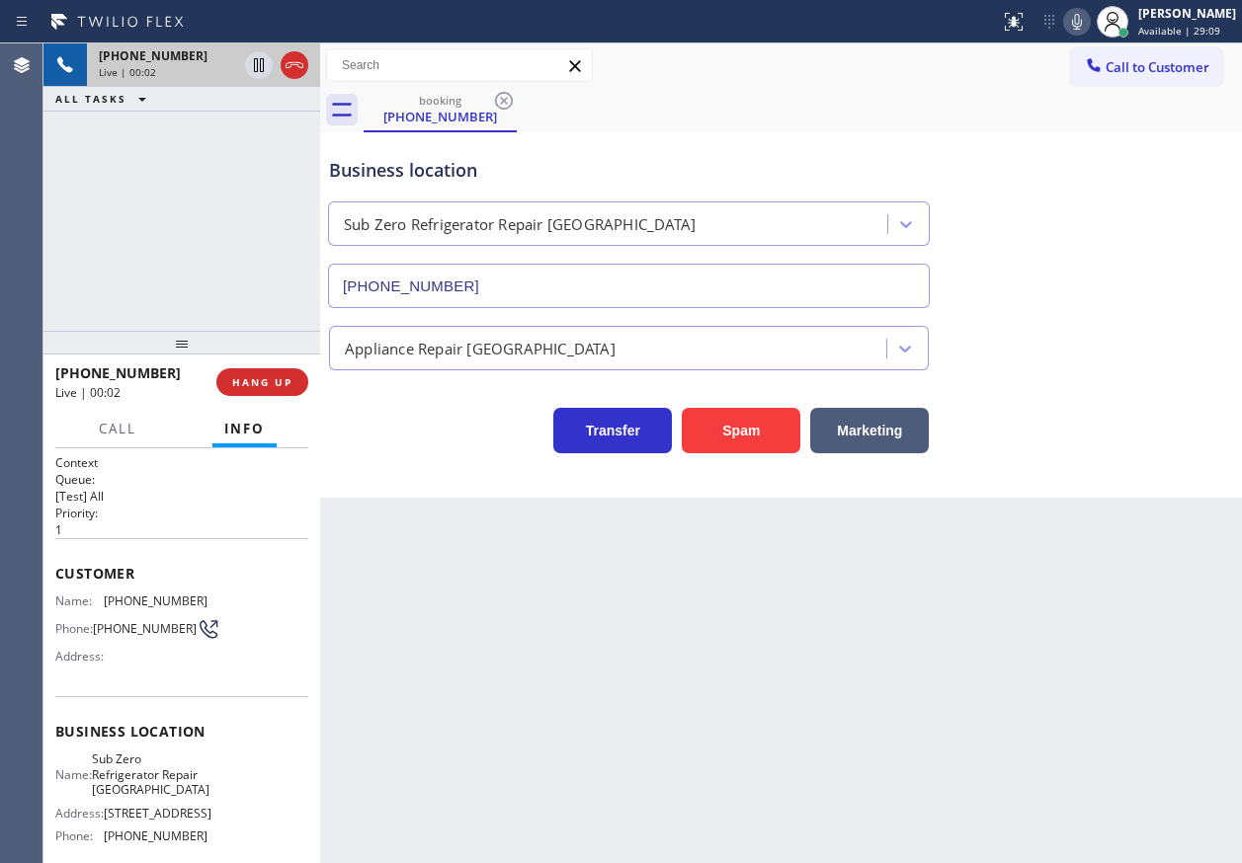
click at [176, 797] on span "Sub Zero Refrigerator Repair Chicago" at bounding box center [151, 774] width 118 height 45
click at [482, 285] on input "(773) 917-0590" at bounding box center [629, 286] width 602 height 44
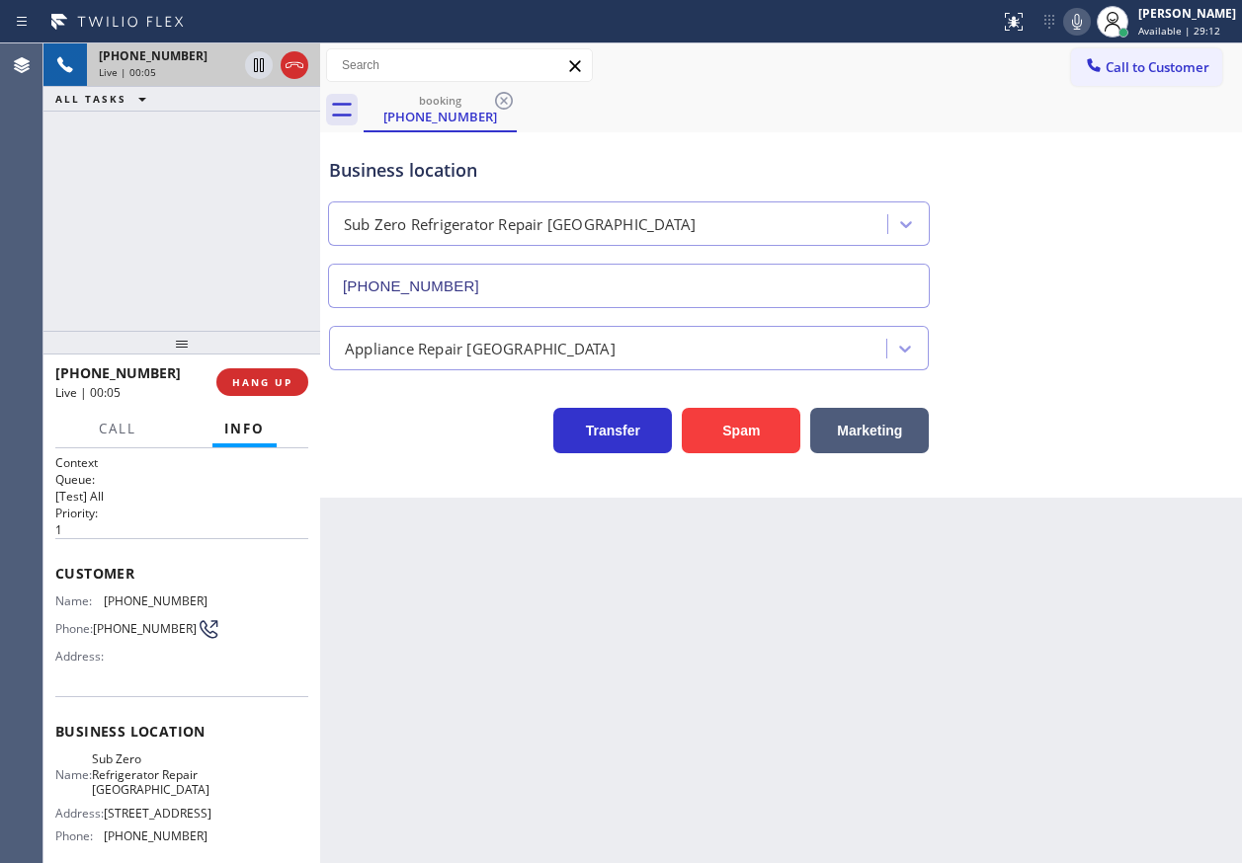
click at [482, 285] on input "(773) 917-0590" at bounding box center [629, 286] width 602 height 44
click at [116, 601] on span "(847) 714-3012" at bounding box center [156, 601] width 104 height 15
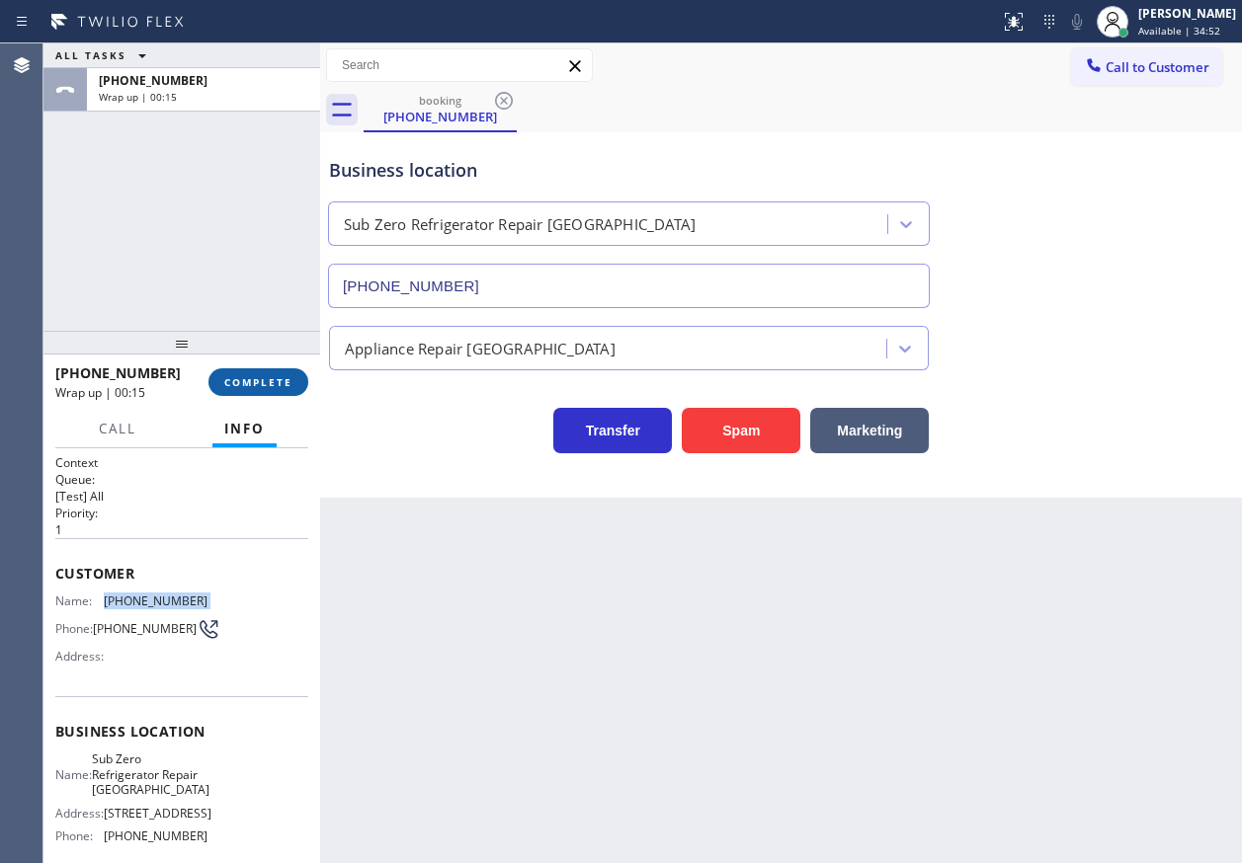
click at [228, 377] on span "COMPLETE" at bounding box center [258, 382] width 68 height 14
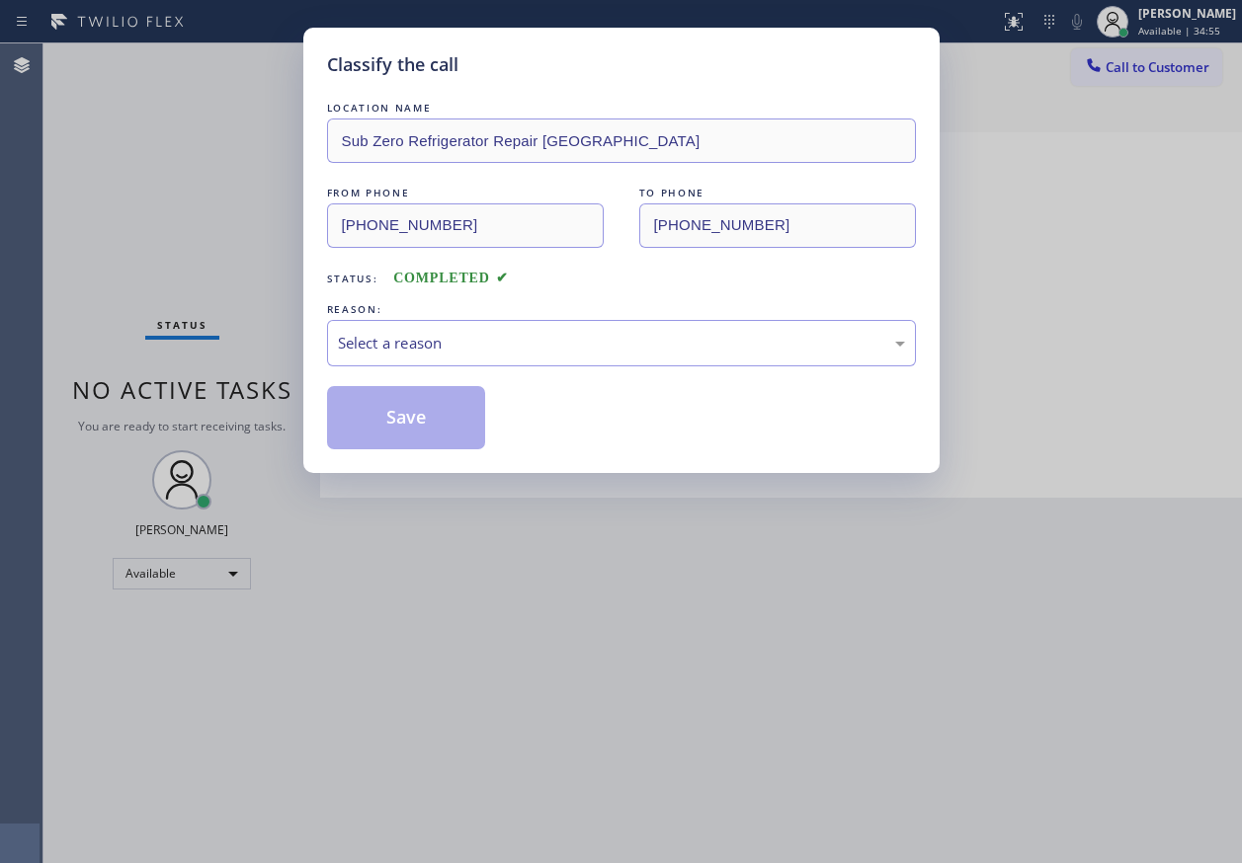
click at [406, 349] on div "Select a reason" at bounding box center [621, 343] width 567 height 23
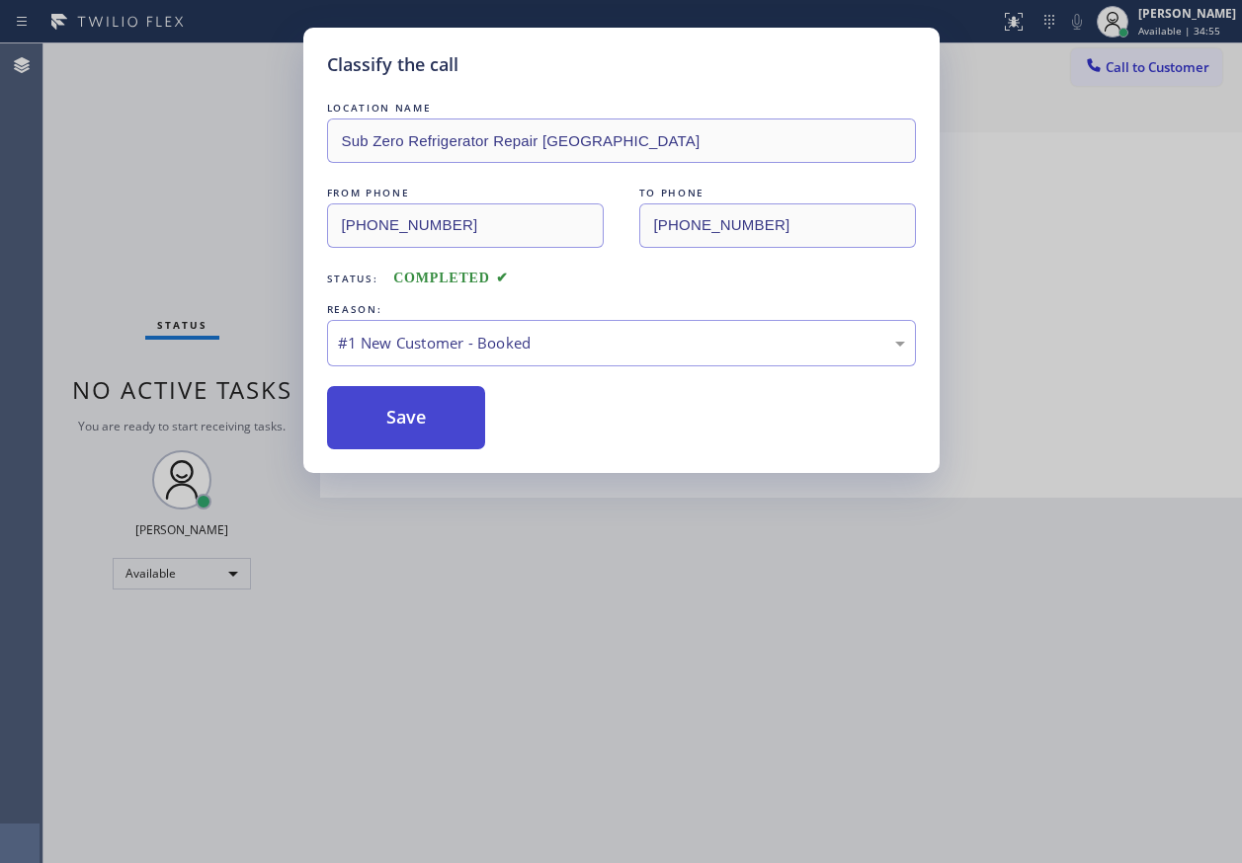
click at [402, 422] on button "Save" at bounding box center [406, 417] width 159 height 63
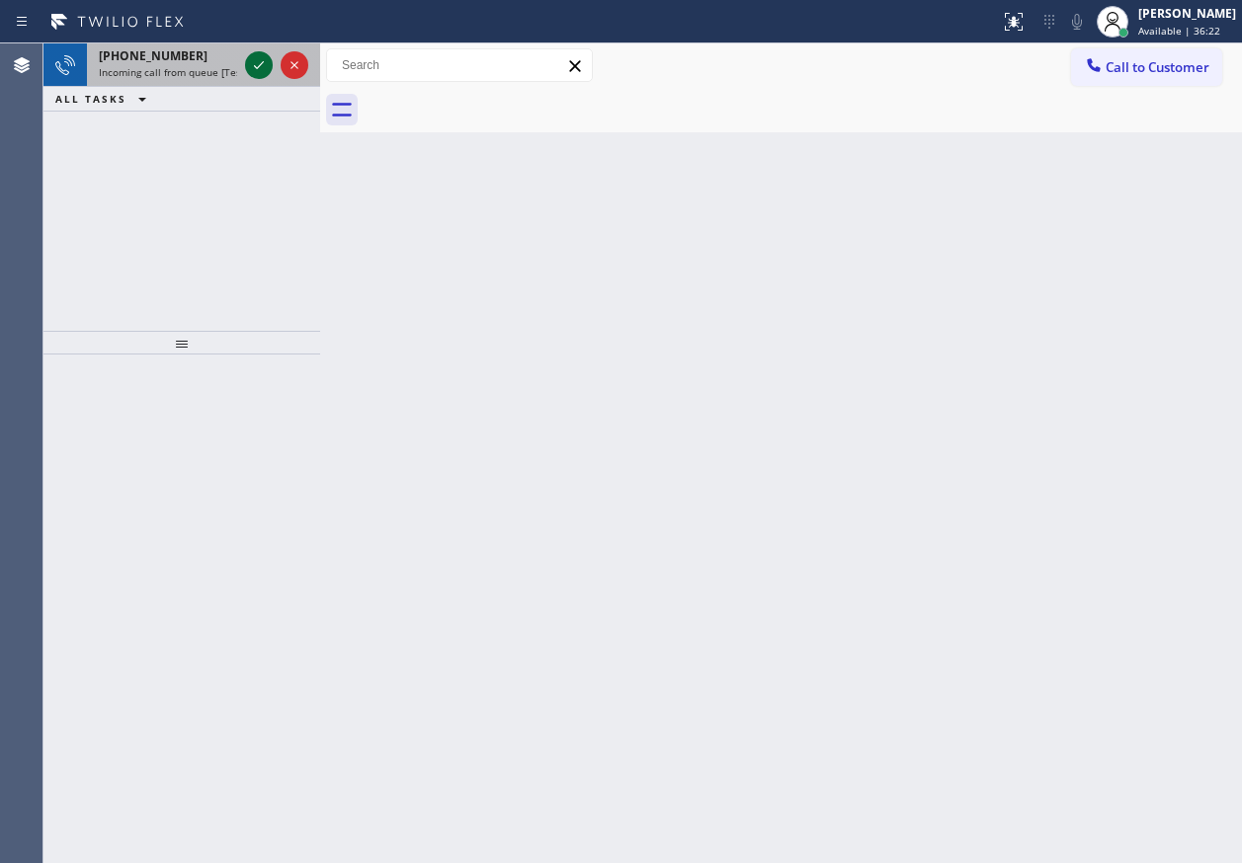
click at [257, 63] on icon at bounding box center [259, 65] width 24 height 24
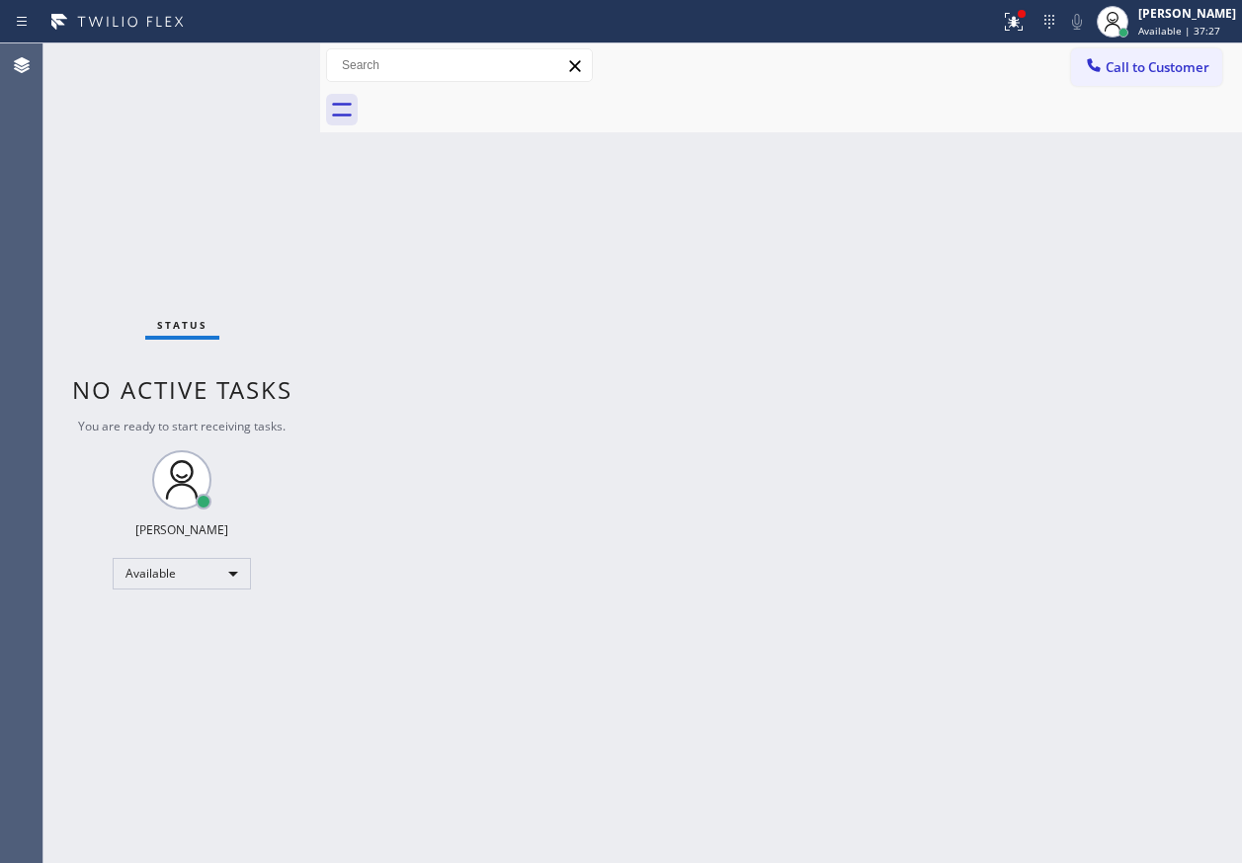
click at [260, 73] on div "Status No active tasks You are ready to start receiving tasks. Paula Arnado Ava…" at bounding box center [181, 453] width 277 height 820
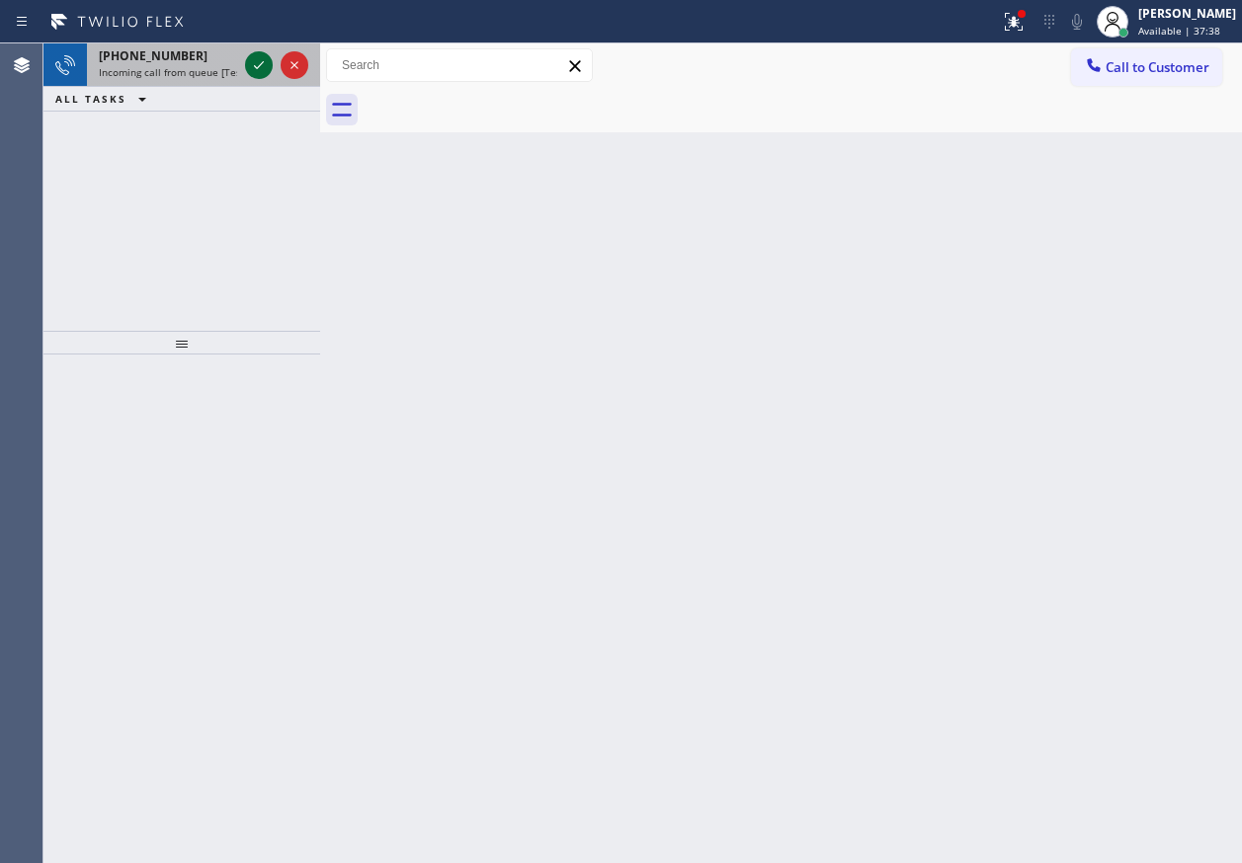
click at [252, 69] on icon at bounding box center [259, 65] width 24 height 24
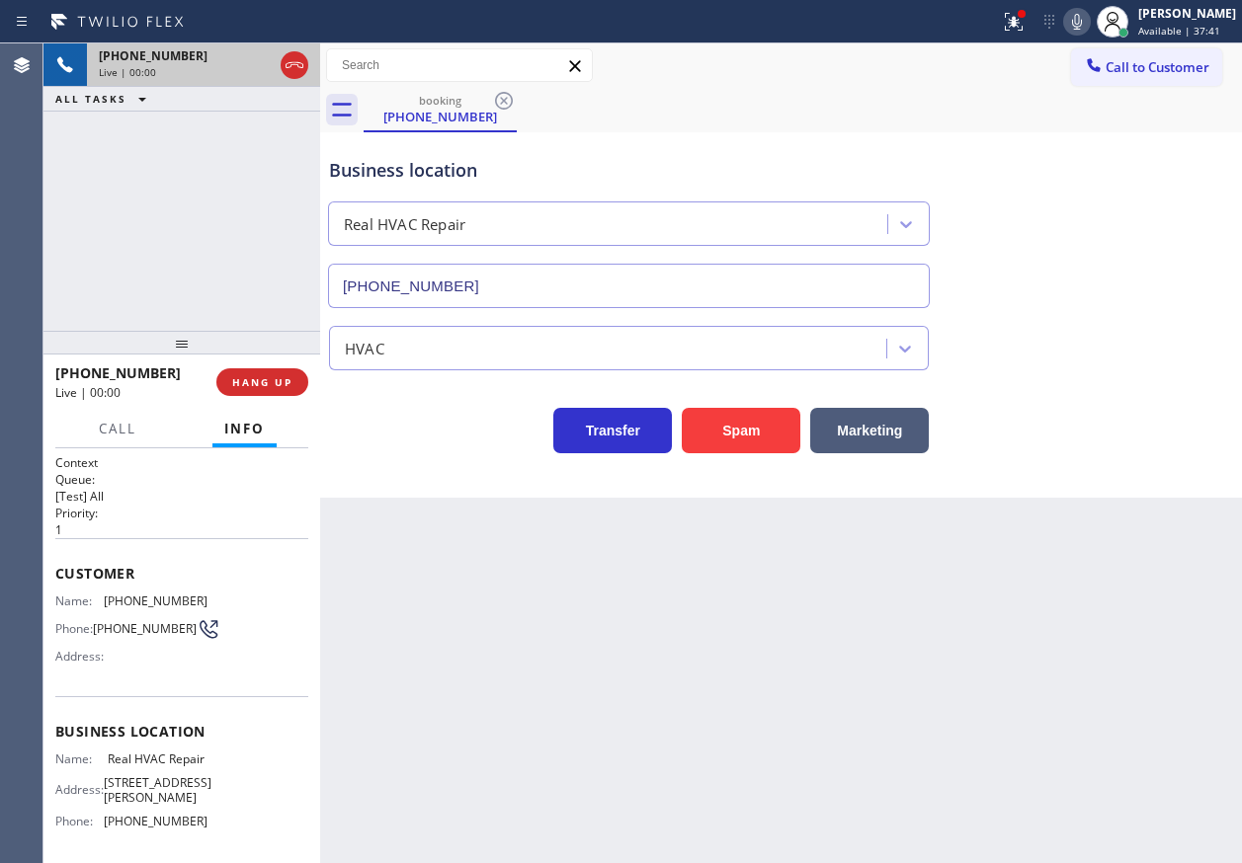
type input "(305) 306-2780"
click at [293, 377] on button "HANG UP" at bounding box center [262, 382] width 92 height 28
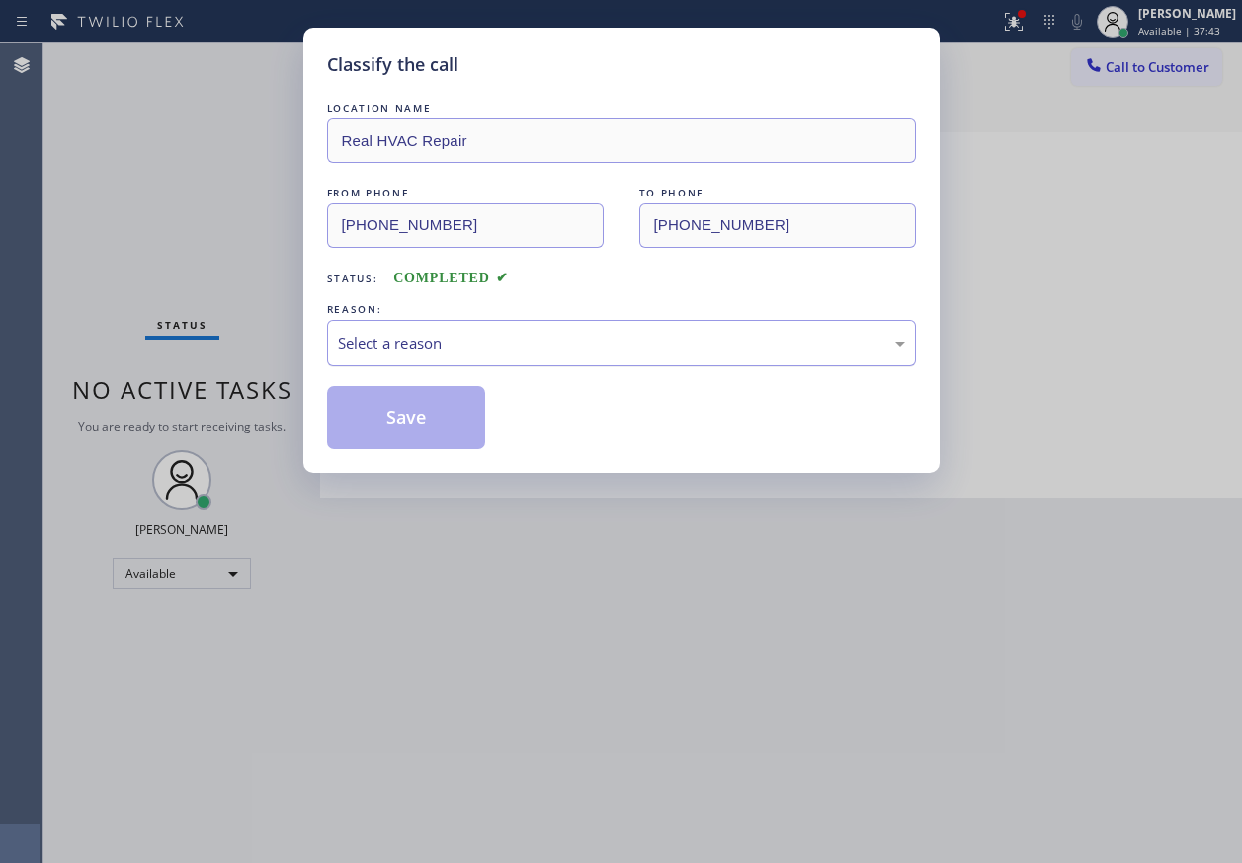
click at [508, 339] on div "Select a reason" at bounding box center [621, 343] width 567 height 23
click at [414, 415] on button "Save" at bounding box center [406, 417] width 159 height 63
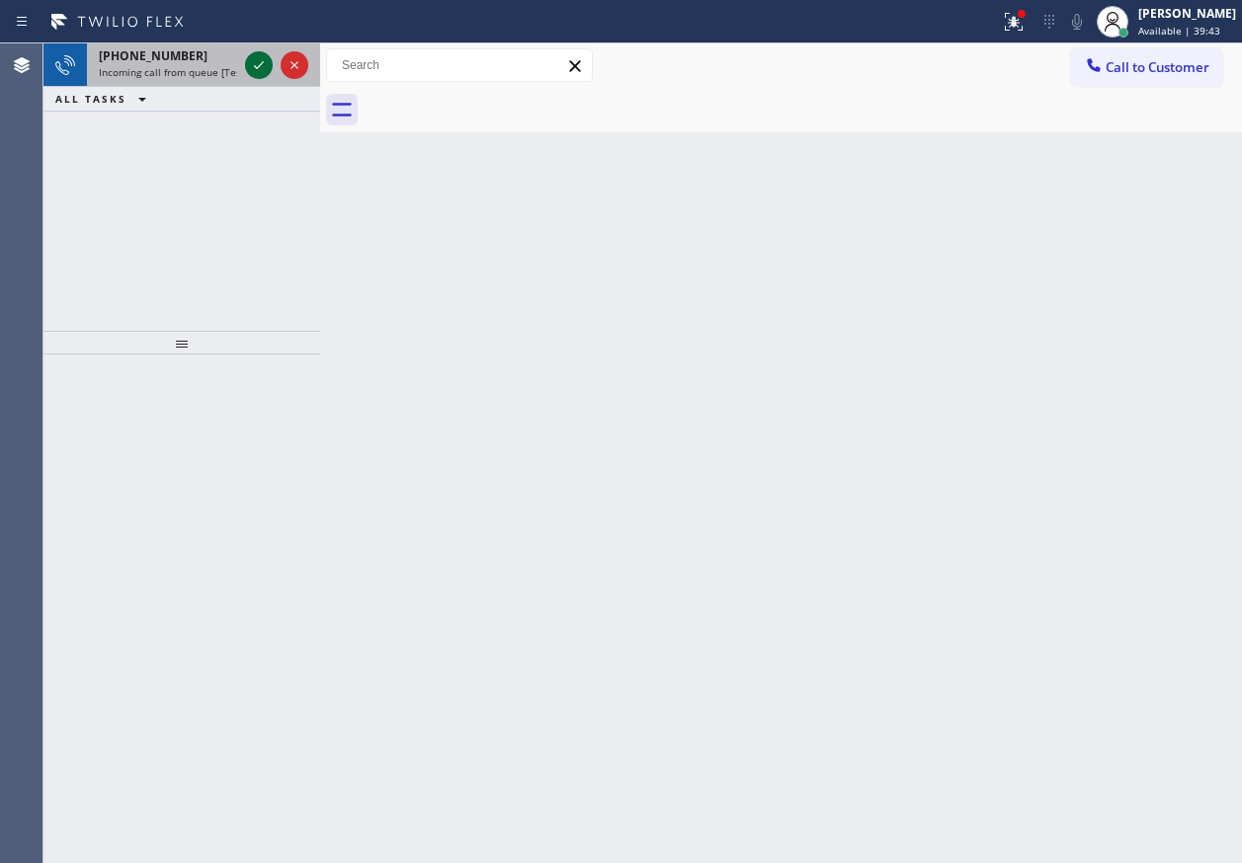
click at [258, 66] on icon at bounding box center [259, 65] width 24 height 24
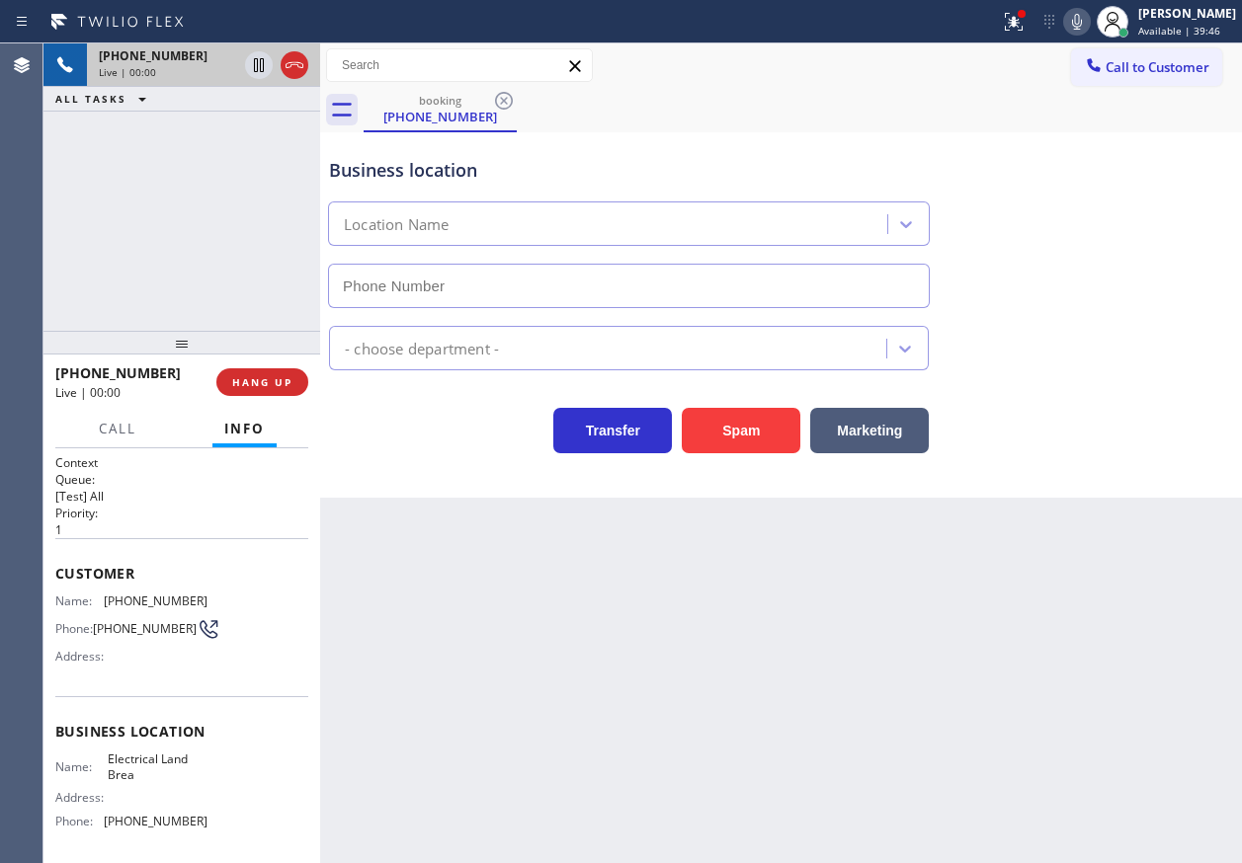
type input "(714) 463-1693"
click at [258, 395] on button "HANG UP" at bounding box center [262, 382] width 92 height 28
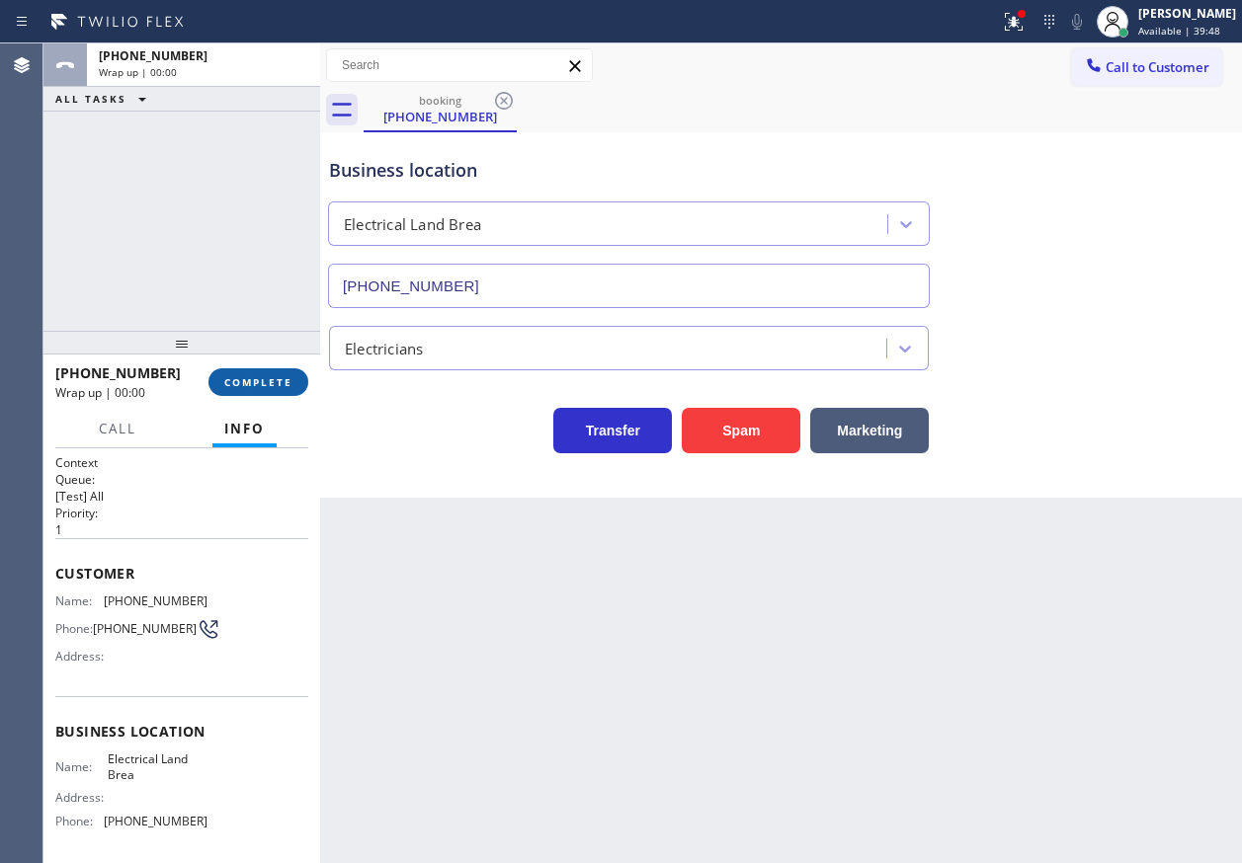
click at [262, 388] on span "COMPLETE" at bounding box center [258, 382] width 68 height 14
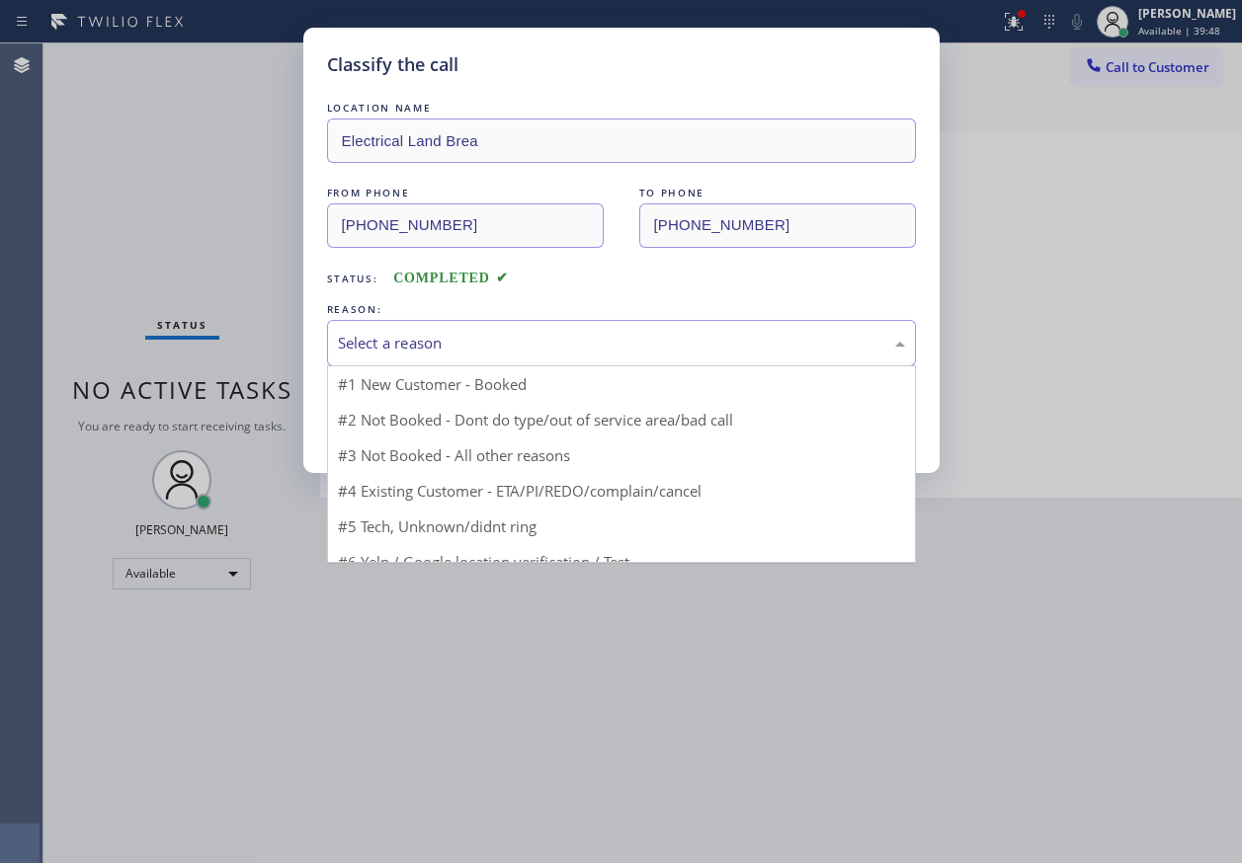
click at [514, 362] on div "Select a reason" at bounding box center [621, 343] width 589 height 46
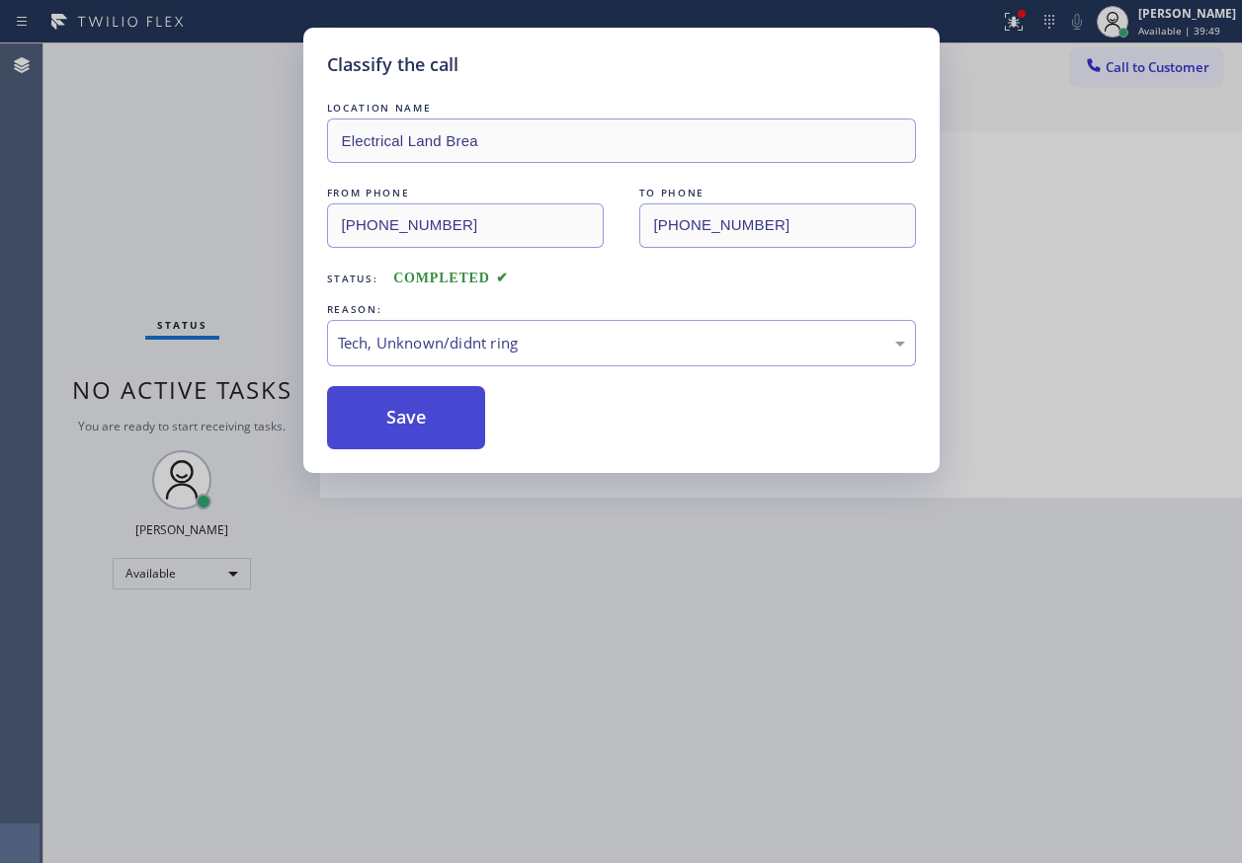
click at [419, 407] on button "Save" at bounding box center [406, 417] width 159 height 63
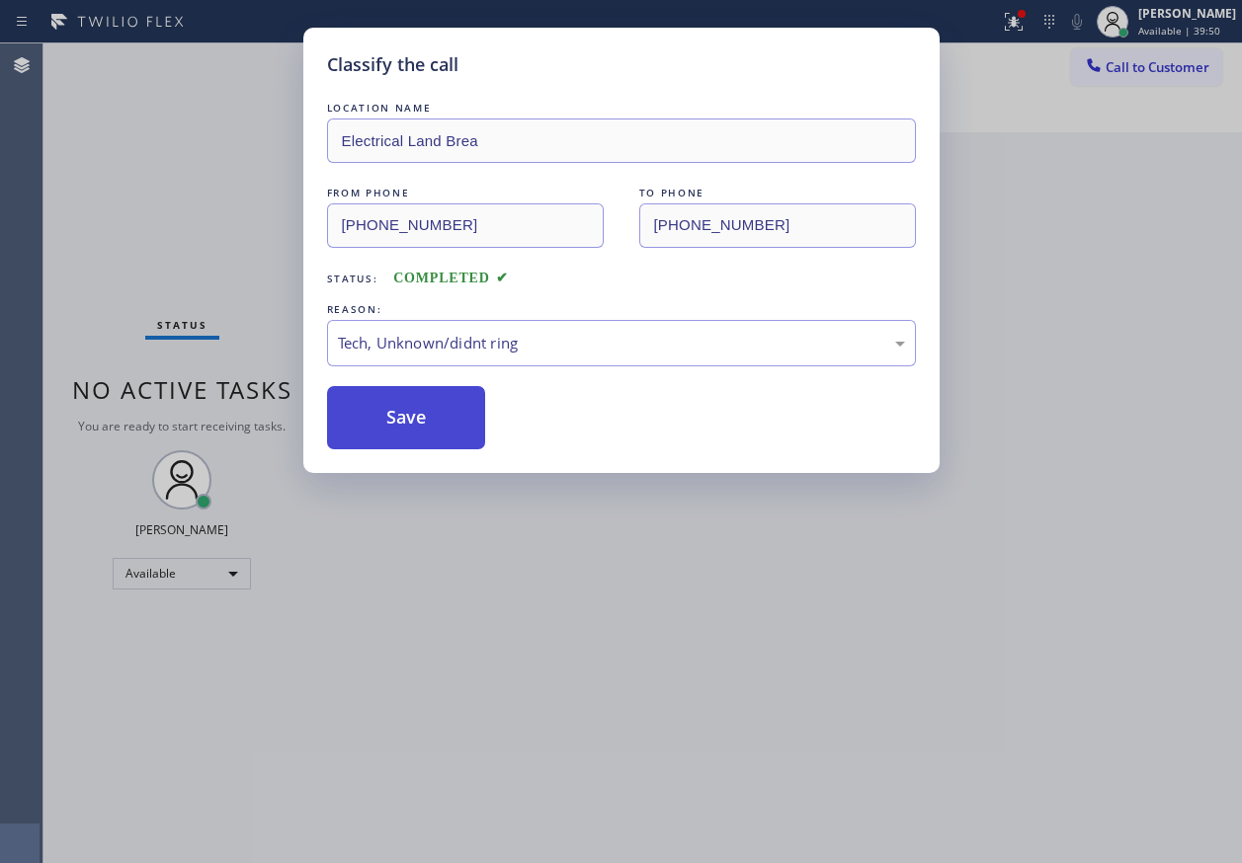
click at [418, 408] on button "Save" at bounding box center [406, 417] width 159 height 63
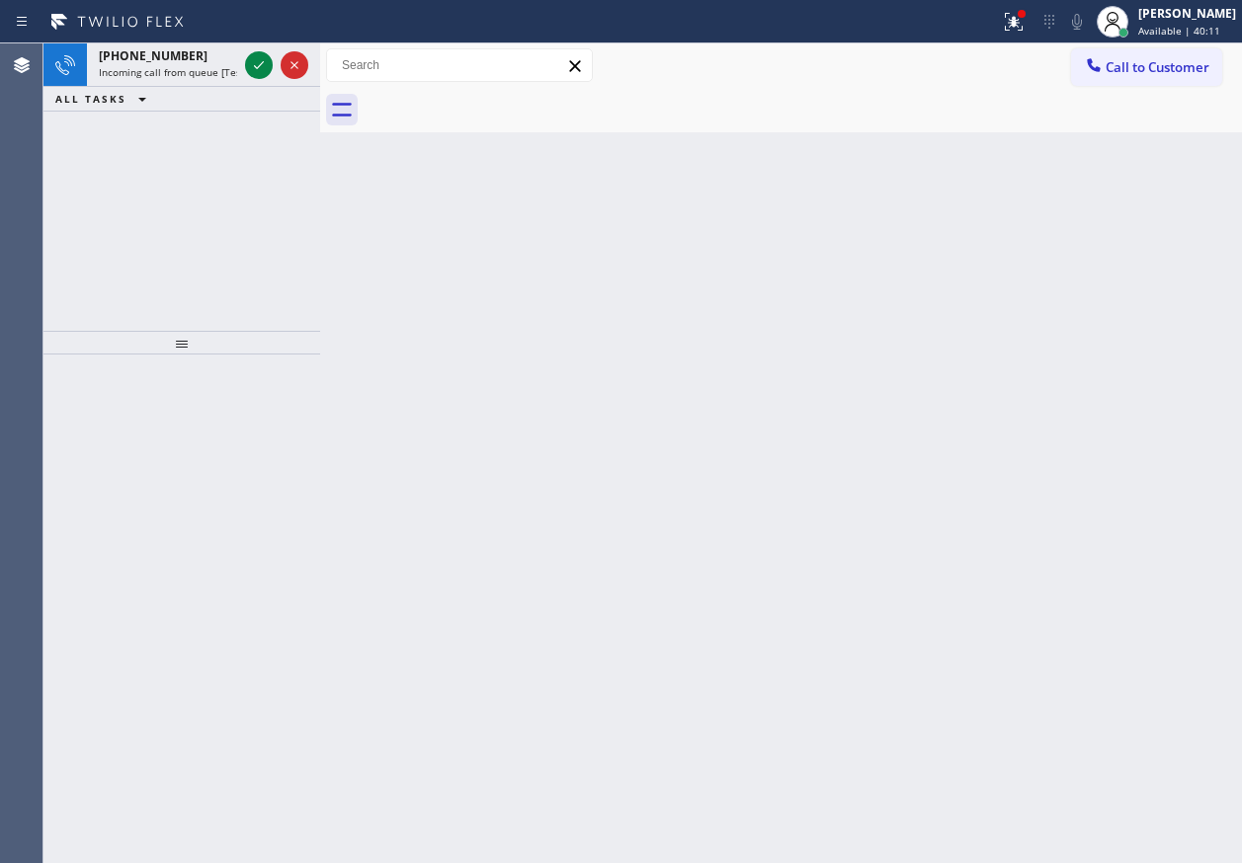
click at [1051, 591] on div "Back to Dashboard Change Sender ID Customers Technicians Select a contact Outbo…" at bounding box center [781, 453] width 922 height 820
click at [120, 79] on div "+15593099948 Incoming call from queue [Test] All" at bounding box center [164, 64] width 154 height 43
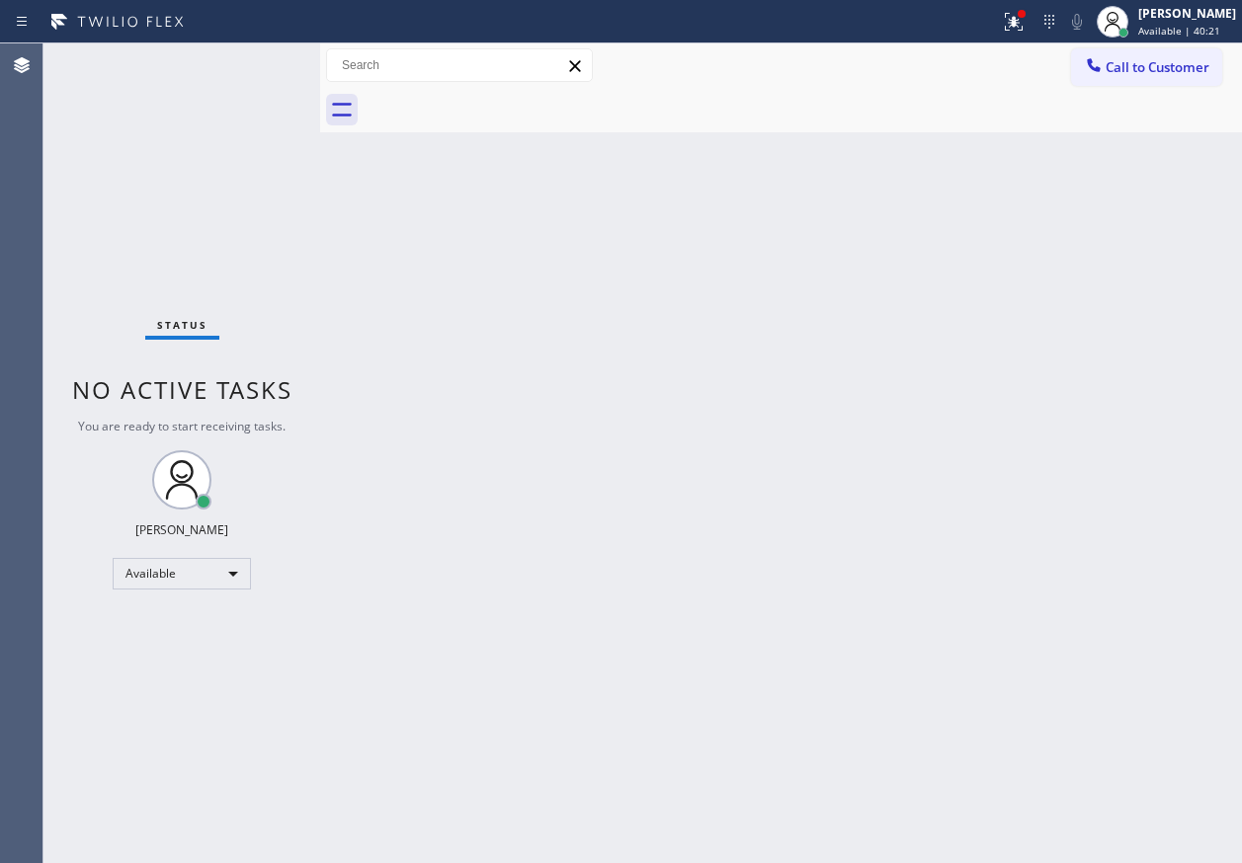
click at [1067, 448] on div "Back to Dashboard Change Sender ID Customers Technicians Select a contact Outbo…" at bounding box center [781, 453] width 922 height 820
click at [1050, 467] on div "Back to Dashboard Change Sender ID Customers Technicians Select a contact Outbo…" at bounding box center [781, 453] width 922 height 820
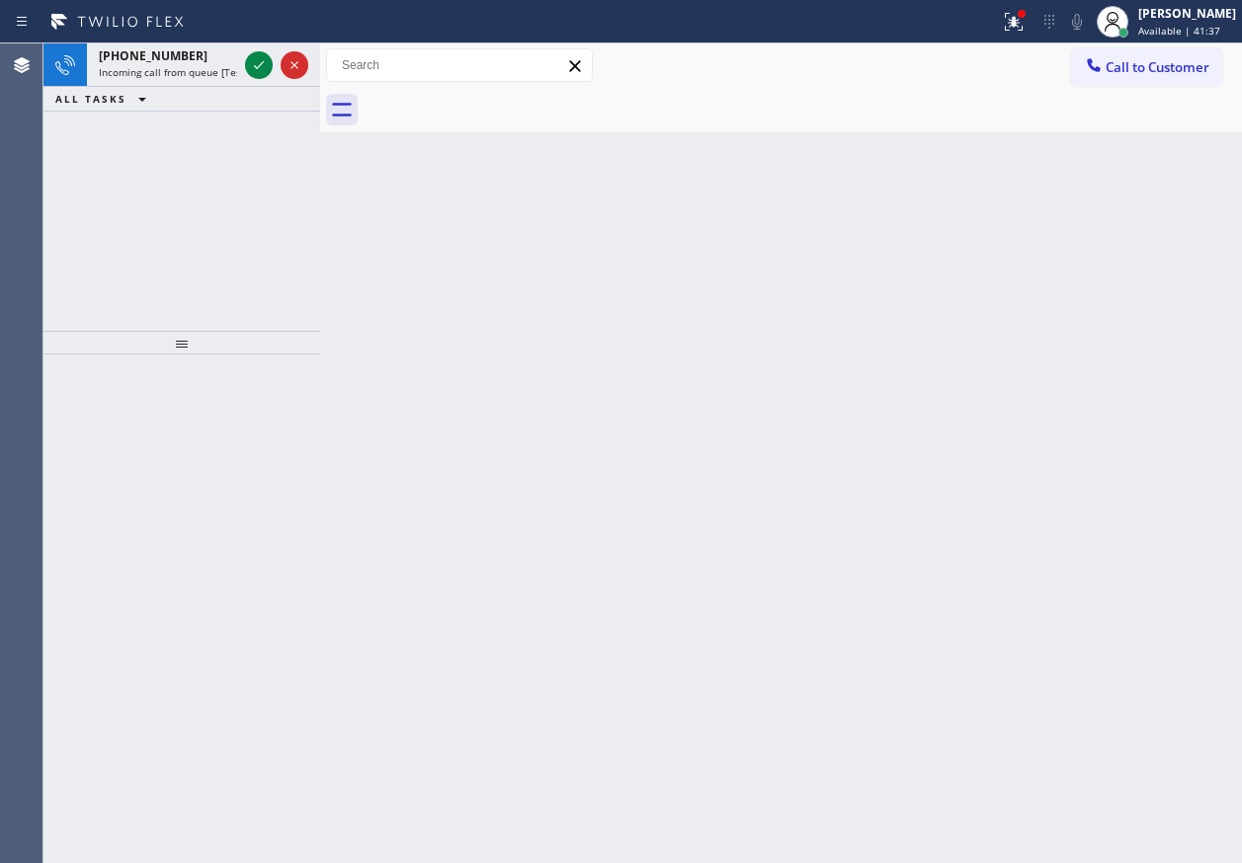
click at [494, 361] on div "Back to Dashboard Change Sender ID Customers Technicians Select a contact Outbo…" at bounding box center [781, 453] width 922 height 820
click at [253, 64] on icon at bounding box center [259, 65] width 24 height 24
drag, startPoint x: 553, startPoint y: 309, endPoint x: 520, endPoint y: 256, distance: 63.0
click at [554, 310] on div "Back to Dashboard Change Sender ID Customers Technicians Select a contact Outbo…" at bounding box center [781, 453] width 922 height 820
click at [253, 61] on icon at bounding box center [259, 65] width 24 height 24
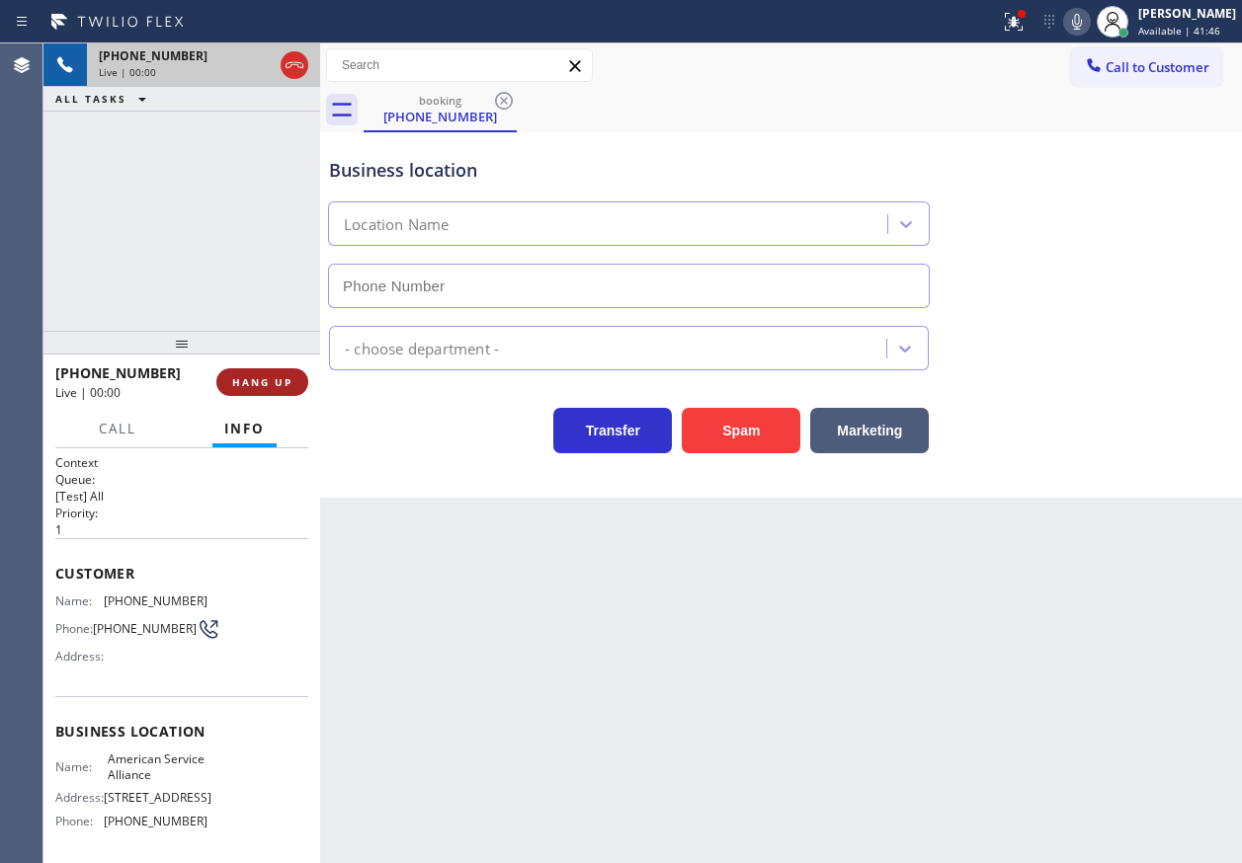
type input "(888) 859-4448"
click at [257, 383] on span "HANG UP" at bounding box center [262, 382] width 60 height 14
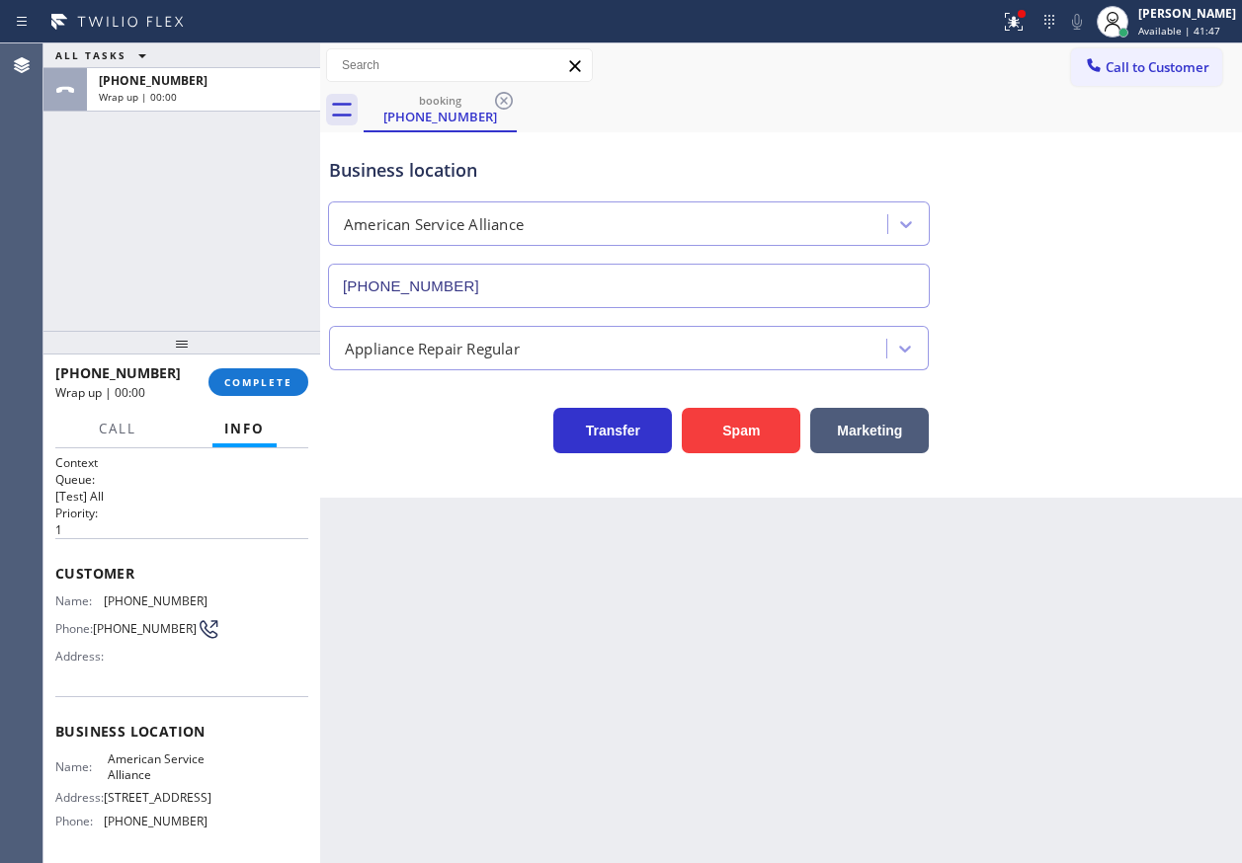
drag, startPoint x: 257, startPoint y: 382, endPoint x: 413, endPoint y: 381, distance: 156.1
click at [258, 382] on span "COMPLETE" at bounding box center [258, 382] width 68 height 14
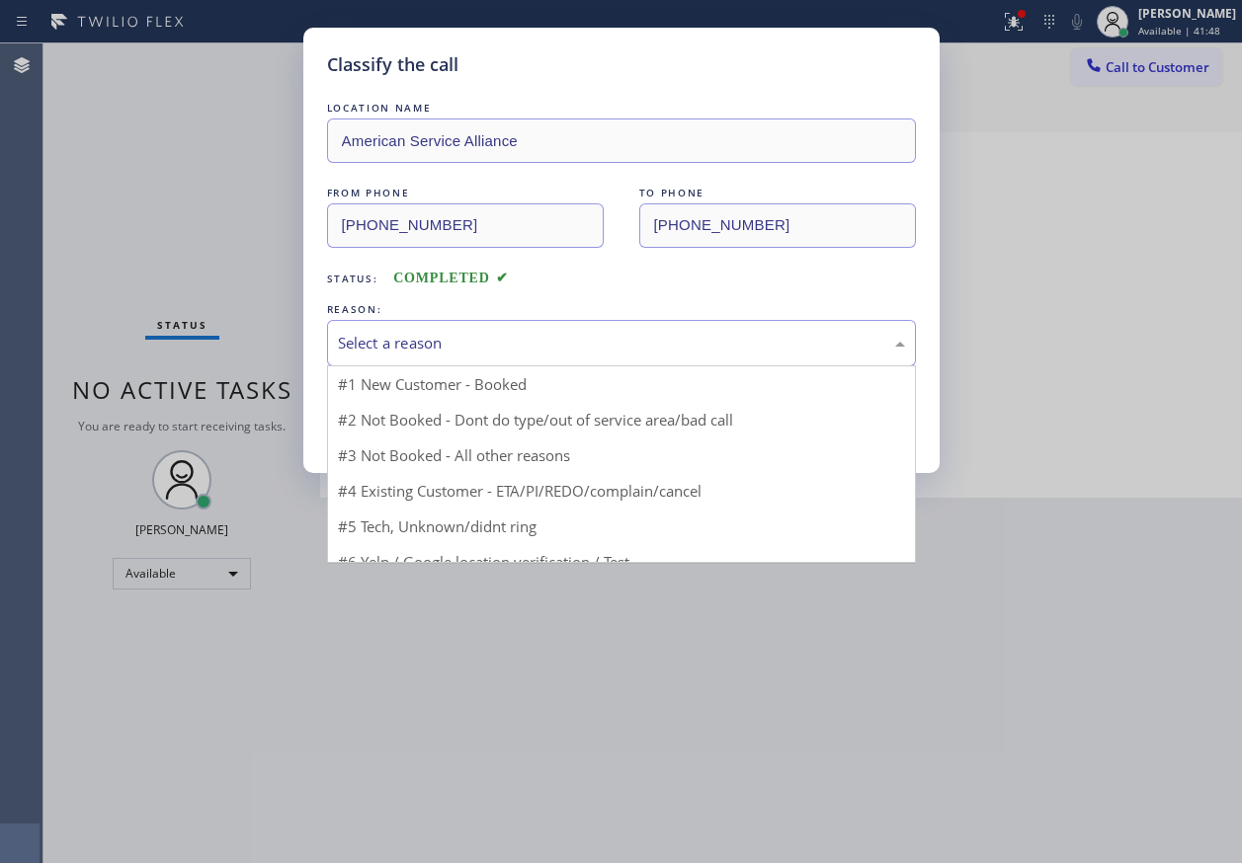
click at [556, 349] on div "Select a reason" at bounding box center [621, 343] width 567 height 23
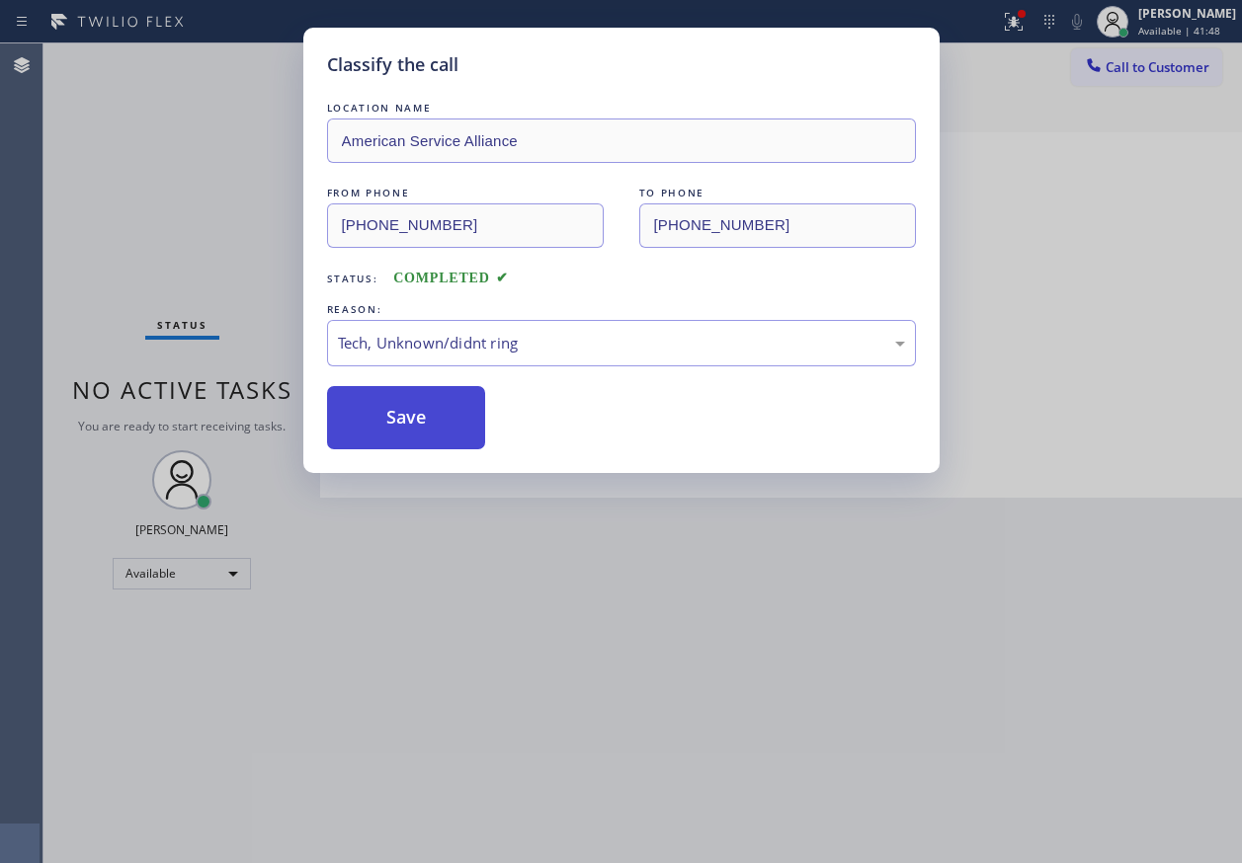
click at [418, 403] on button "Save" at bounding box center [406, 417] width 159 height 63
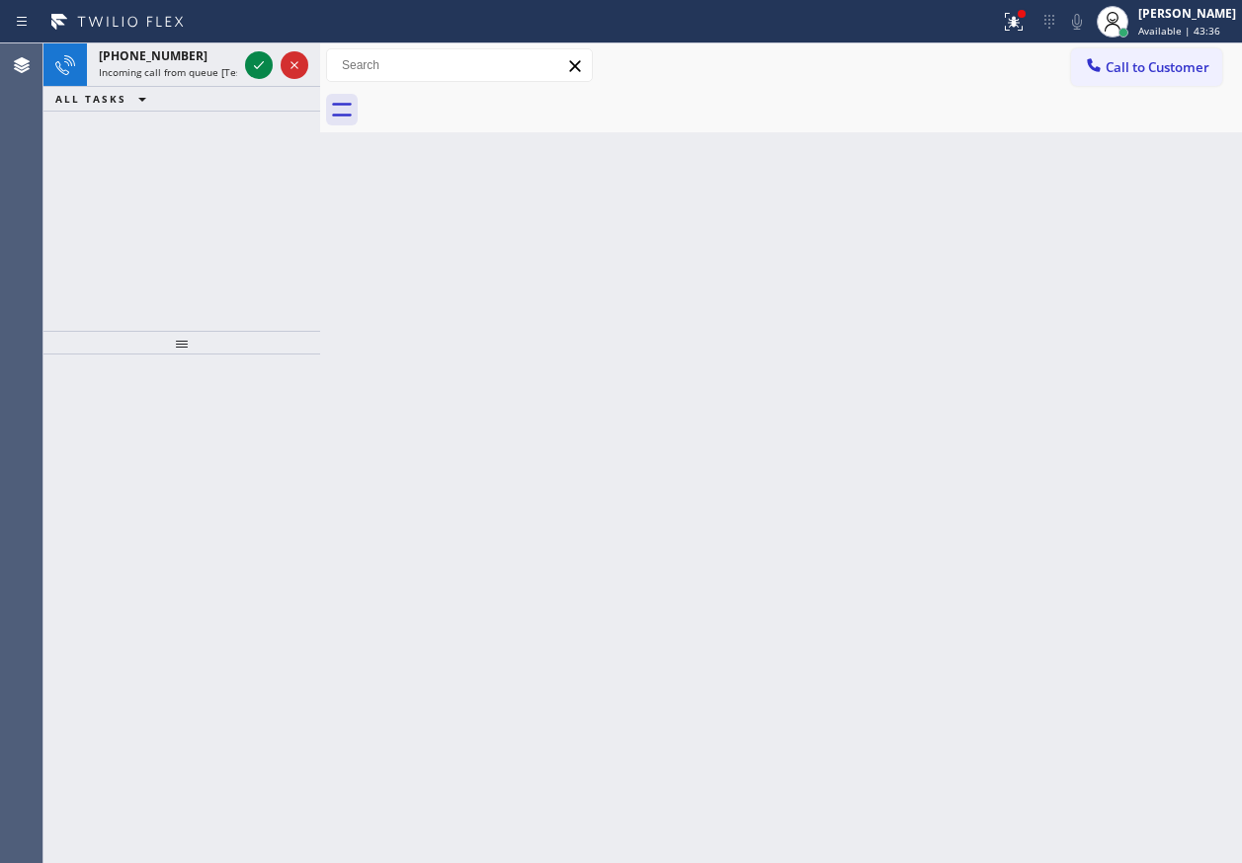
click at [1084, 143] on div "Back to Dashboard Change Sender ID Customers Technicians Select a contact Outbo…" at bounding box center [781, 453] width 922 height 820
click at [188, 74] on span "Incoming call from queue [Test] All" at bounding box center [181, 72] width 164 height 14
click at [257, 69] on icon at bounding box center [259, 65] width 24 height 24
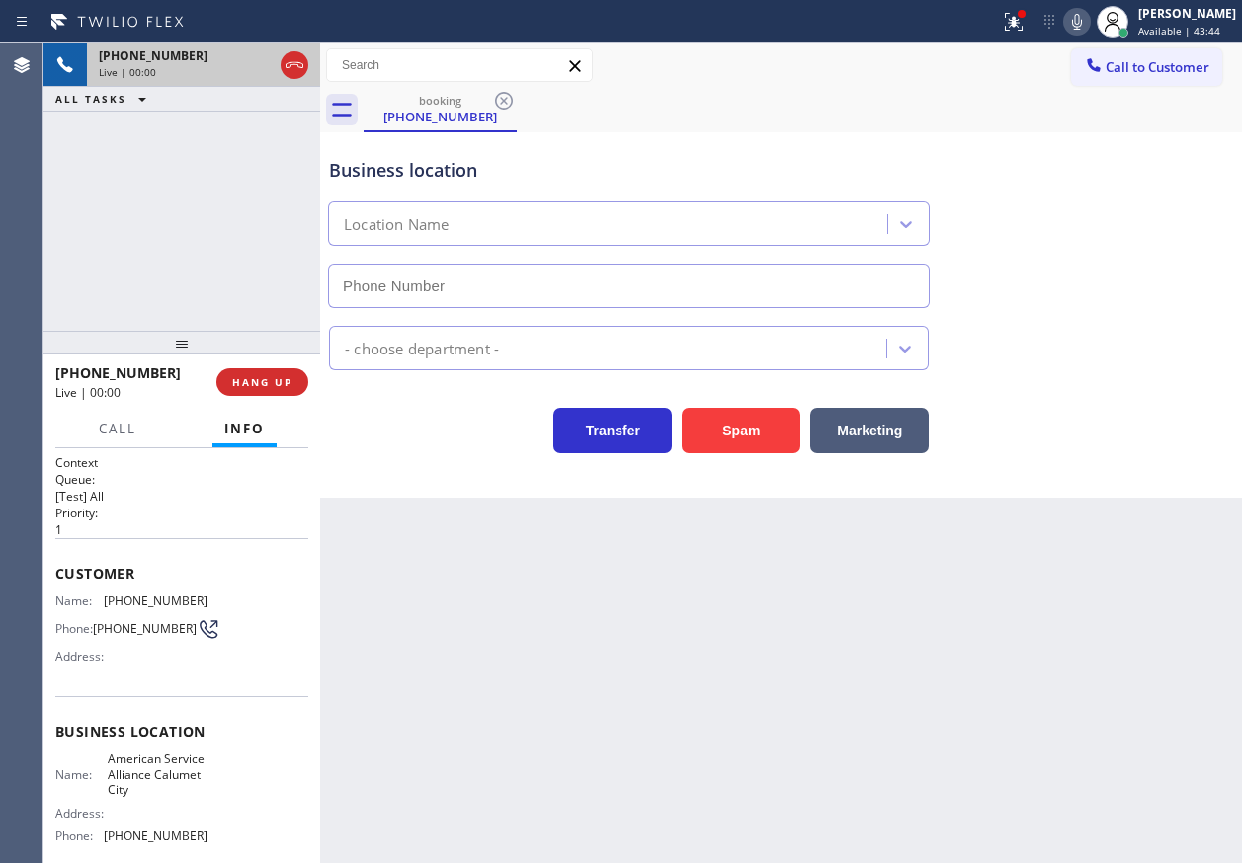
type input "(708) 554-7898"
click at [279, 386] on span "HANG UP" at bounding box center [262, 382] width 60 height 14
click at [278, 381] on span "HANG UP" at bounding box center [262, 382] width 60 height 14
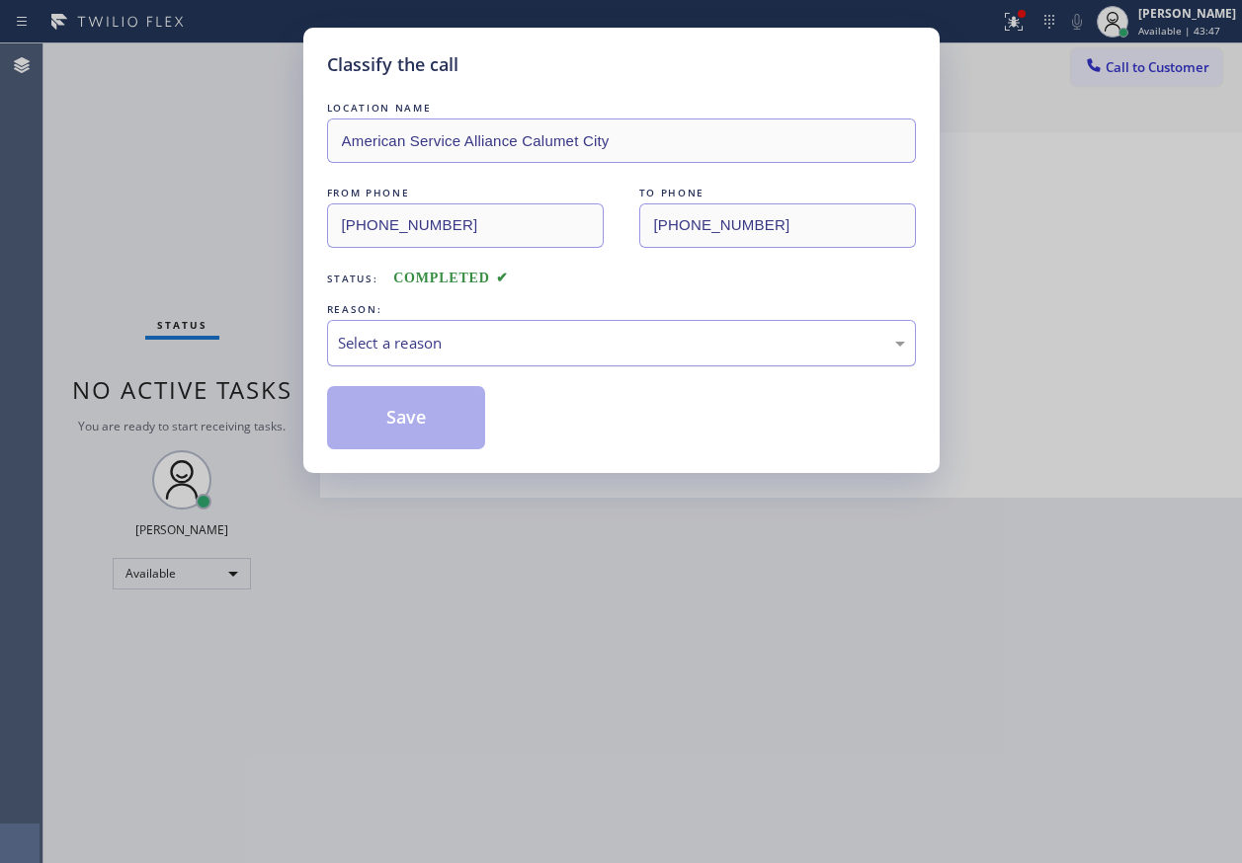
click at [490, 333] on div "Select a reason" at bounding box center [621, 343] width 567 height 23
click at [430, 408] on button "Save" at bounding box center [406, 417] width 159 height 63
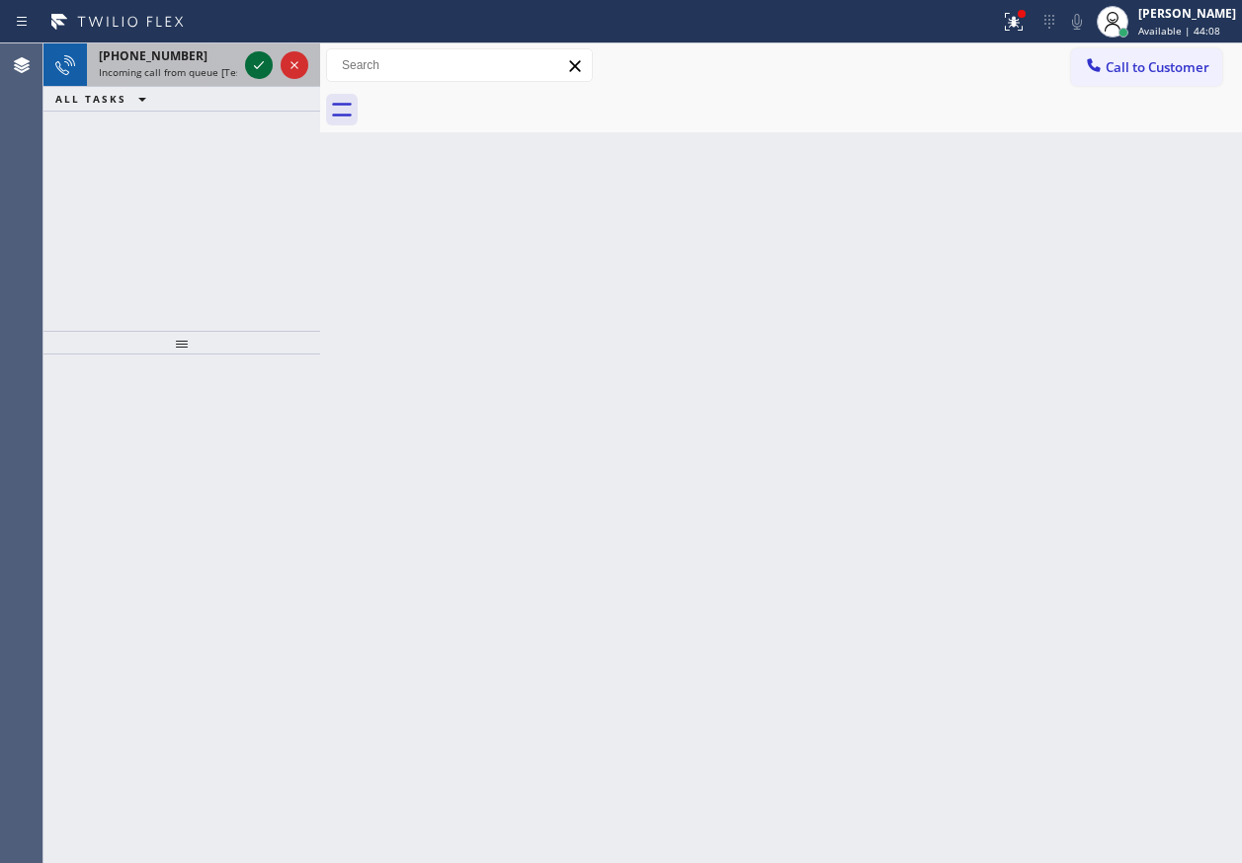
click at [256, 58] on icon at bounding box center [259, 65] width 24 height 24
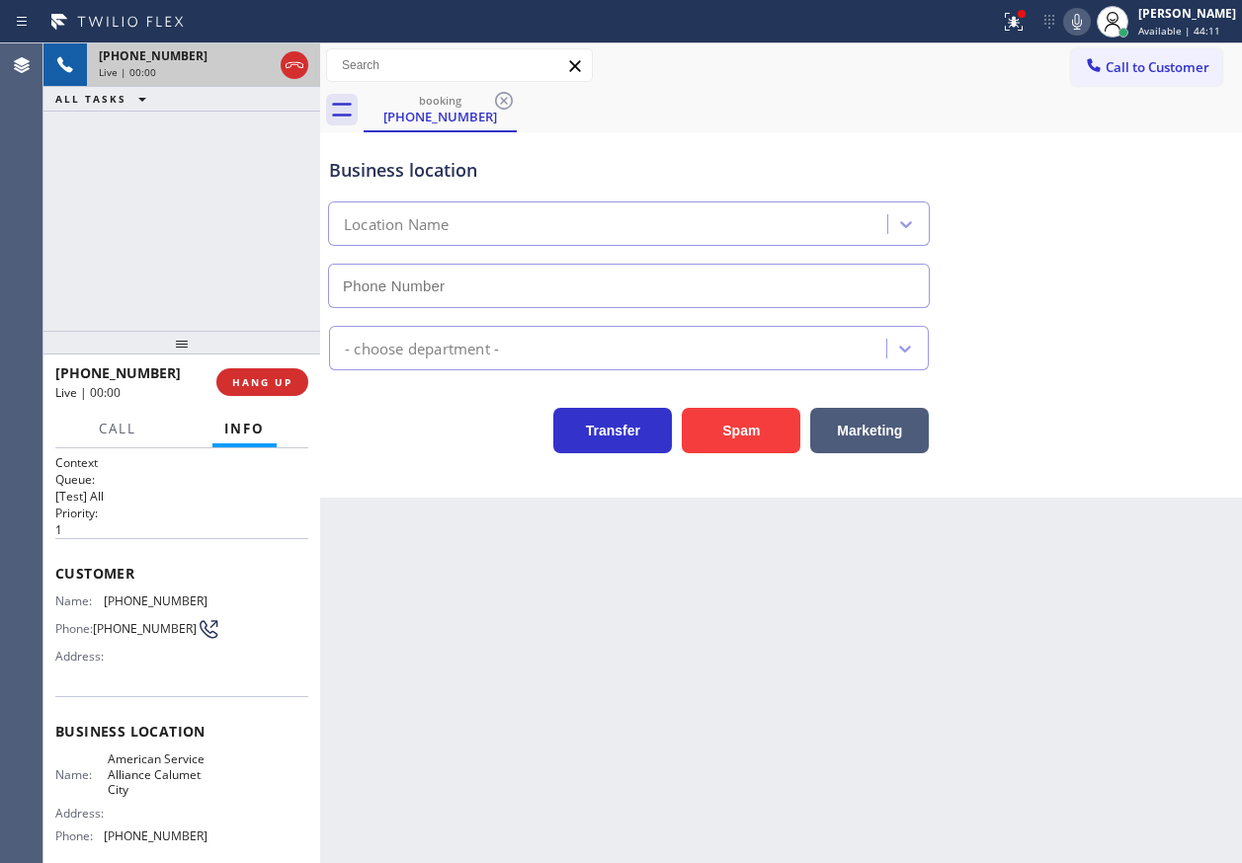
type input "(708) 554-7898"
click at [174, 784] on span "American Service Alliance Calumet City" at bounding box center [157, 774] width 99 height 45
click at [554, 274] on input "(708) 554-7898" at bounding box center [629, 286] width 602 height 44
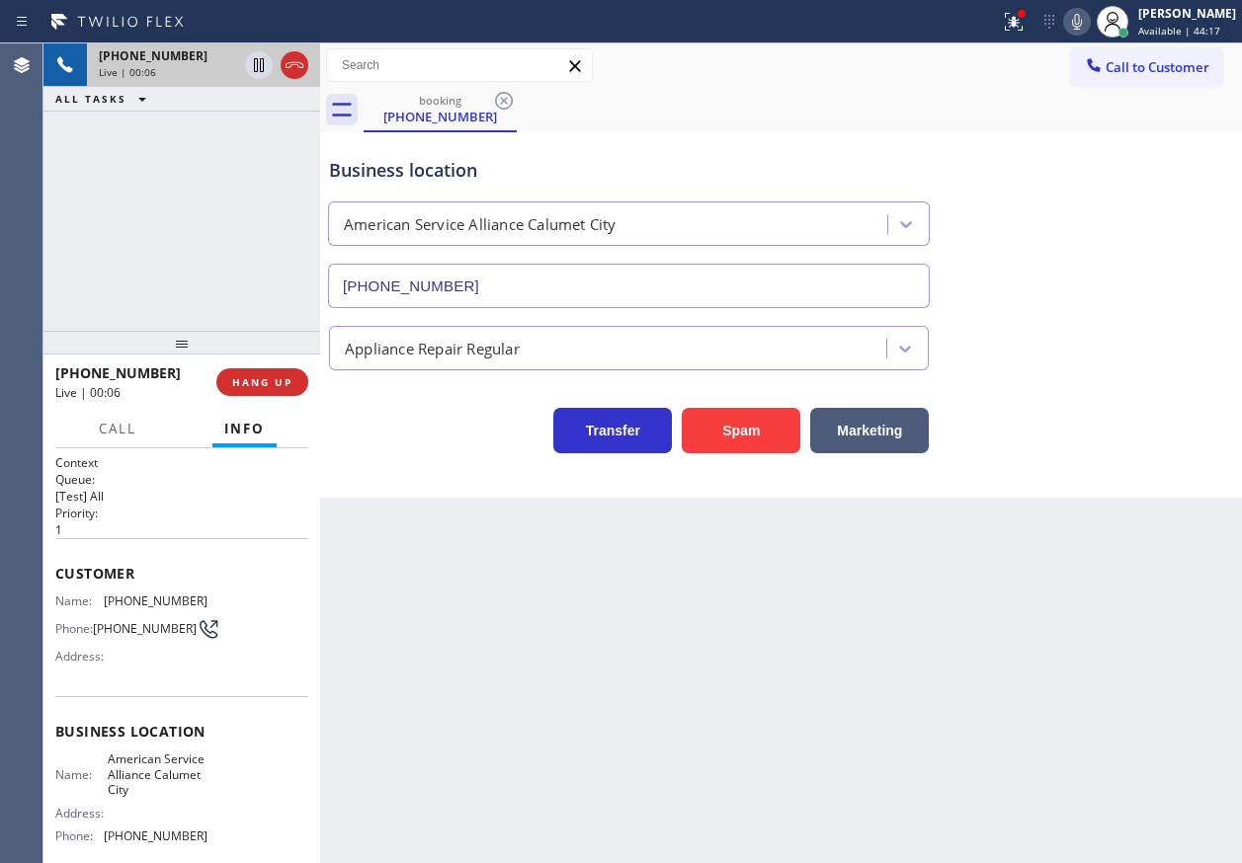
click at [554, 274] on input "(708) 554-7898" at bounding box center [629, 286] width 602 height 44
click at [1119, 602] on div "Back to Dashboard Change Sender ID Customers Technicians Select a contact Outbo…" at bounding box center [781, 453] width 922 height 820
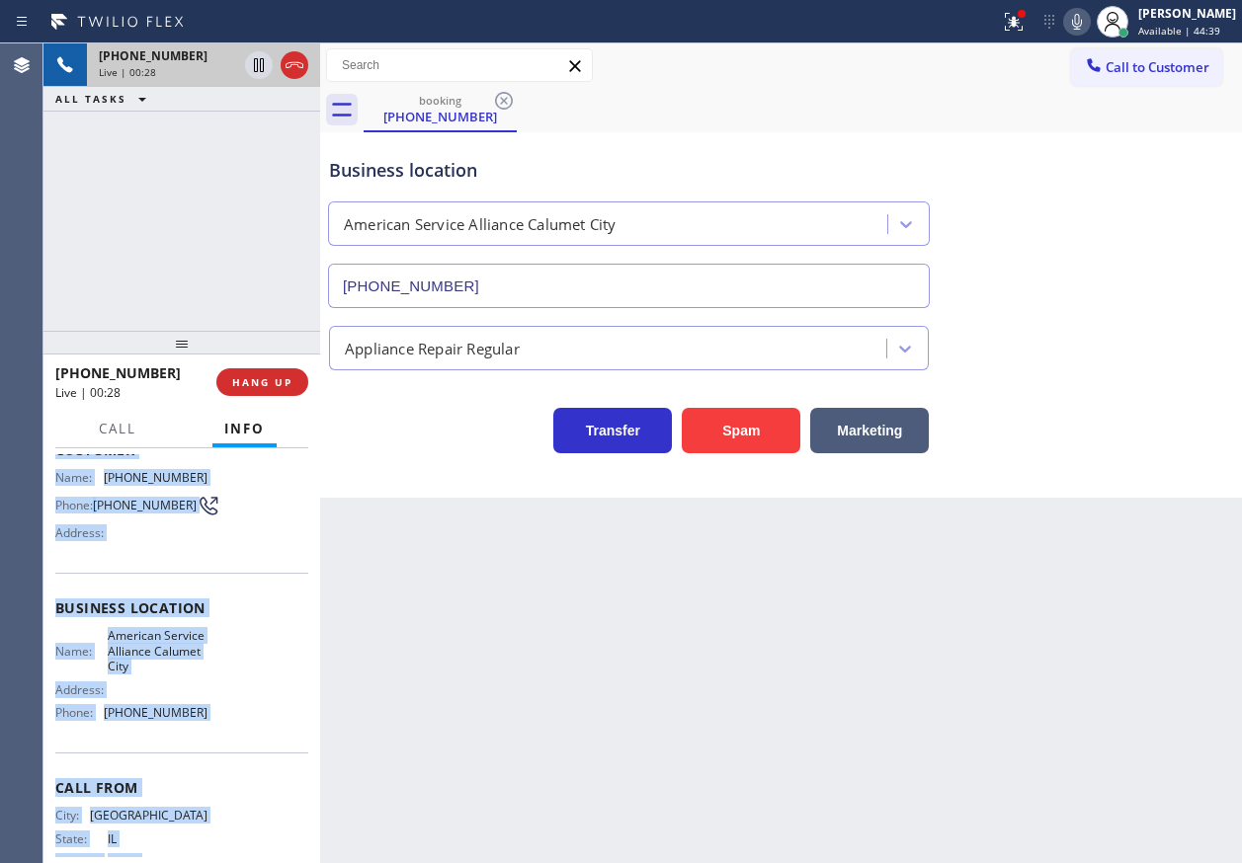
scroll to position [176, 0]
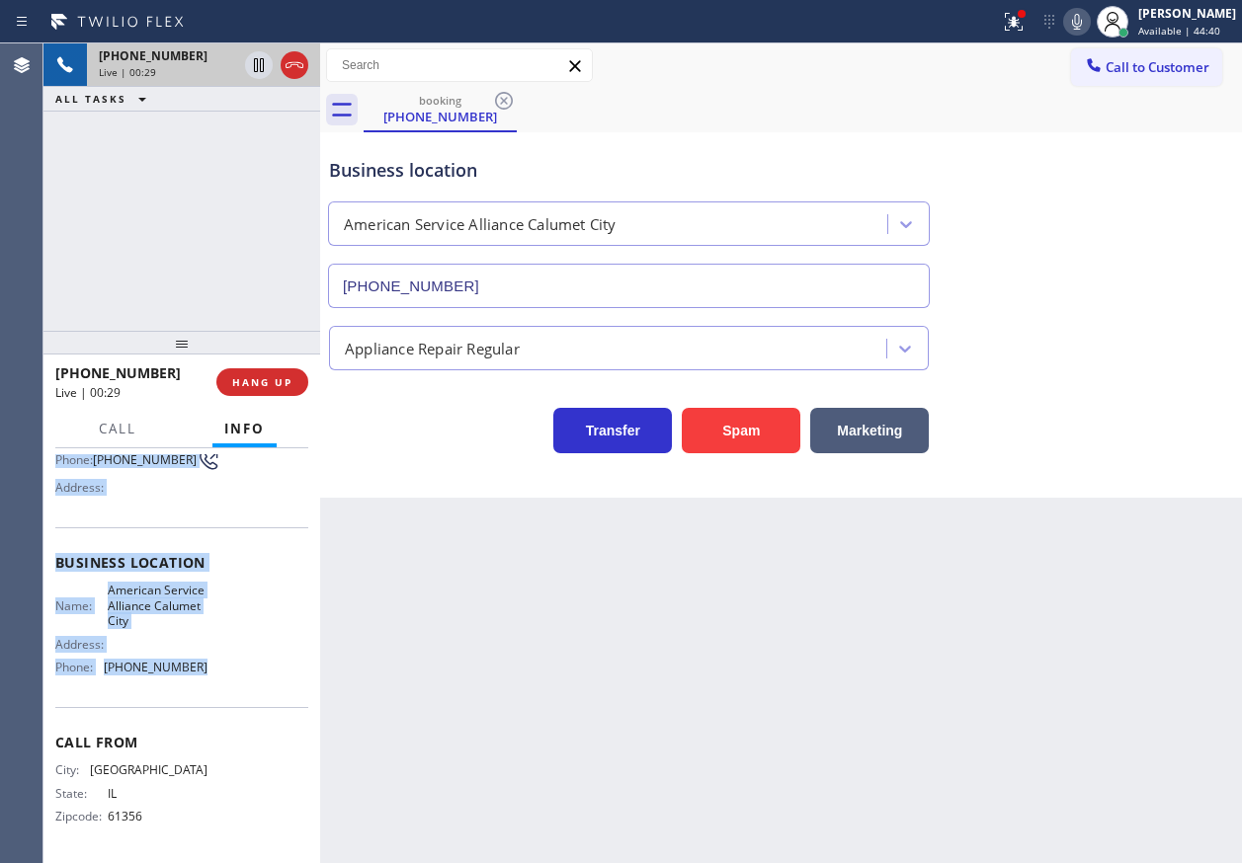
drag, startPoint x: 55, startPoint y: 572, endPoint x: 217, endPoint y: 673, distance: 190.8
click at [217, 673] on div "Context Queue: [Test] All Priority: 1 Customer Name: (815) 719-9107 Phone: (815…" at bounding box center [181, 655] width 277 height 415
click at [1082, 27] on icon at bounding box center [1077, 22] width 10 height 16
click at [291, 379] on span "HANG UP" at bounding box center [262, 382] width 60 height 14
click at [287, 380] on span "HANG UP" at bounding box center [262, 382] width 60 height 14
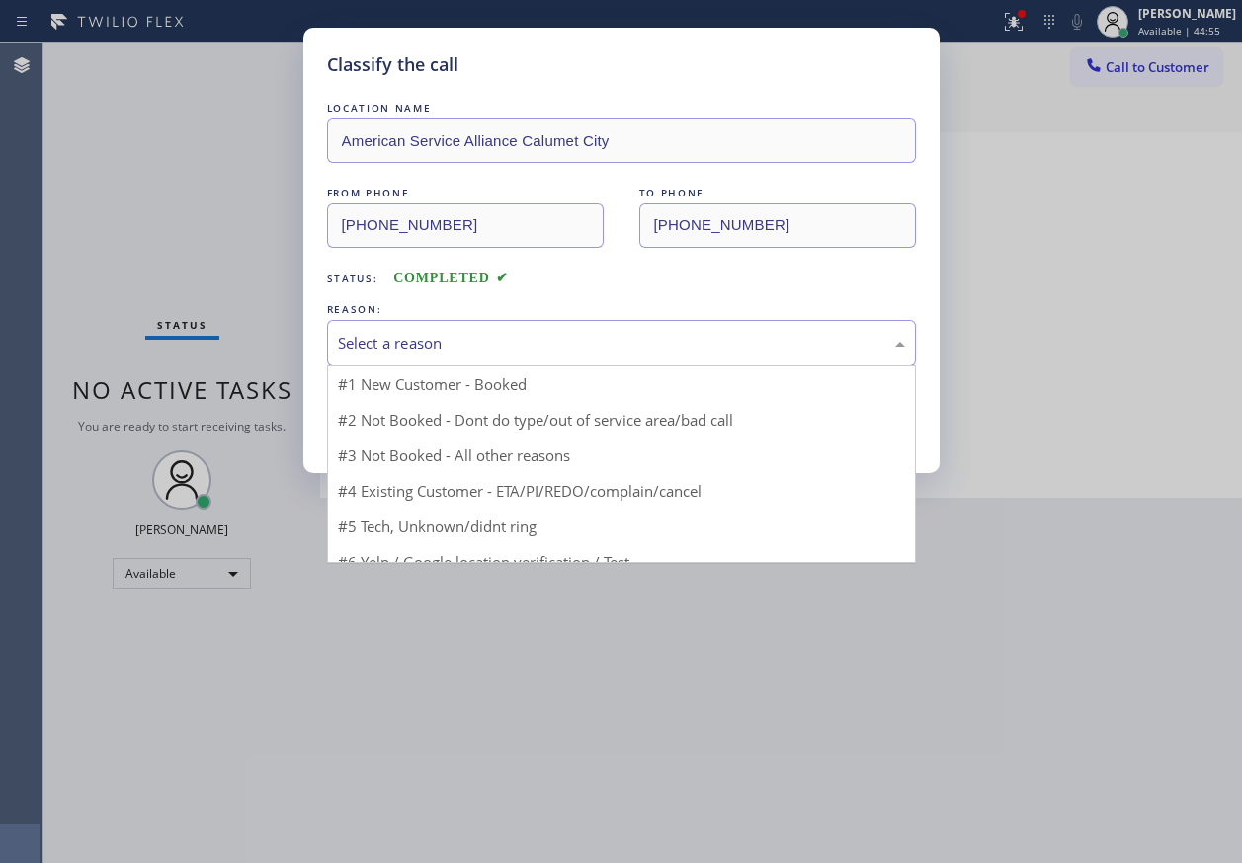
click at [387, 355] on div "Select a reason" at bounding box center [621, 343] width 589 height 46
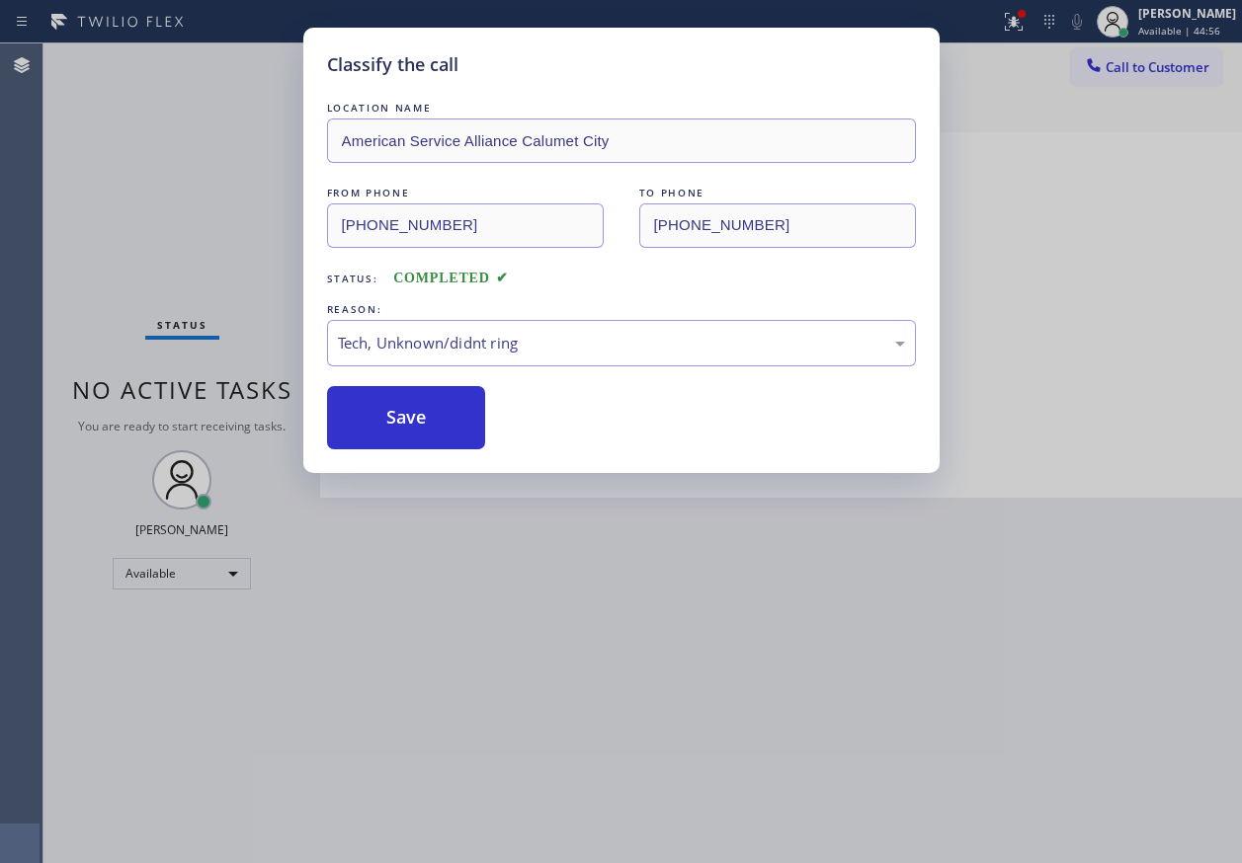
drag, startPoint x: 403, startPoint y: 425, endPoint x: 454, endPoint y: 482, distance: 76.9
click at [404, 425] on button "Save" at bounding box center [406, 417] width 159 height 63
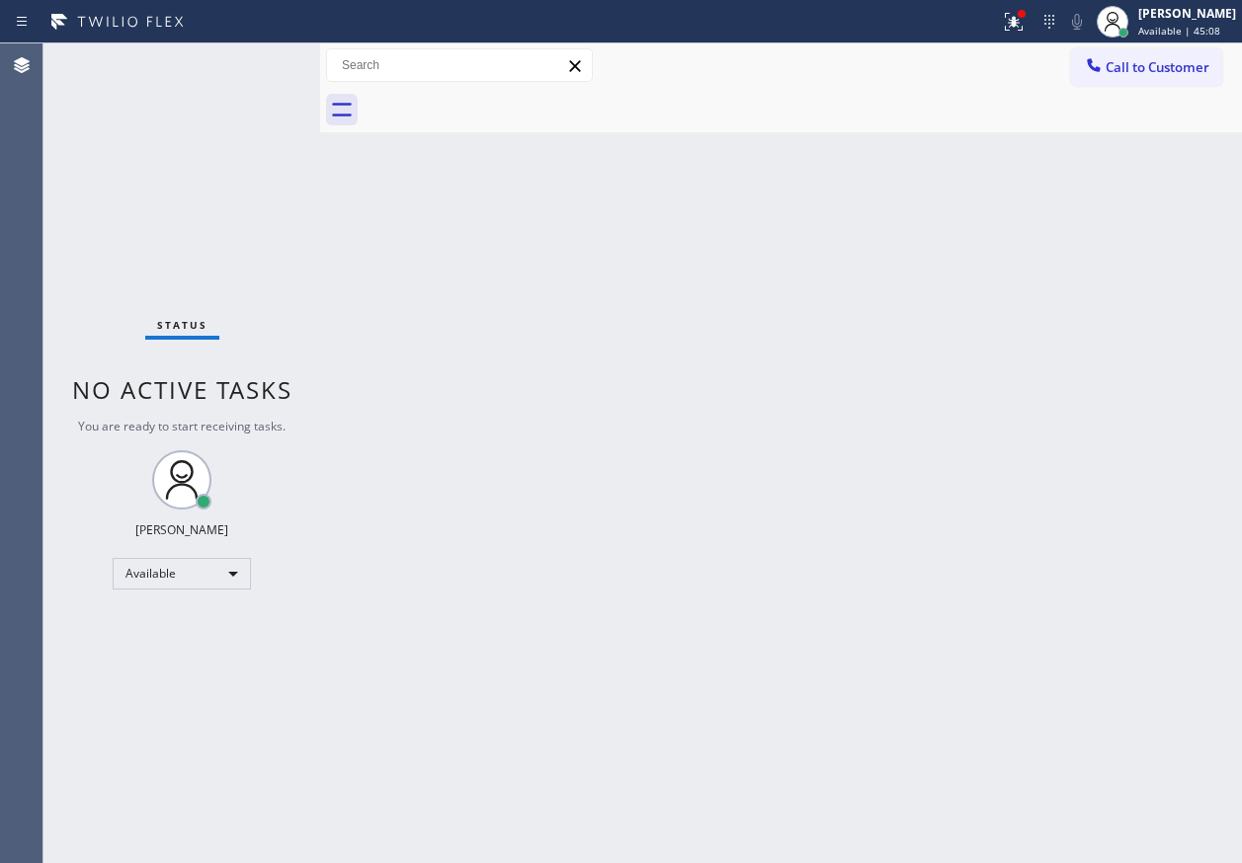
click at [1095, 417] on div "Back to Dashboard Change Sender ID Customers Technicians Select a contact Outbo…" at bounding box center [781, 453] width 922 height 820
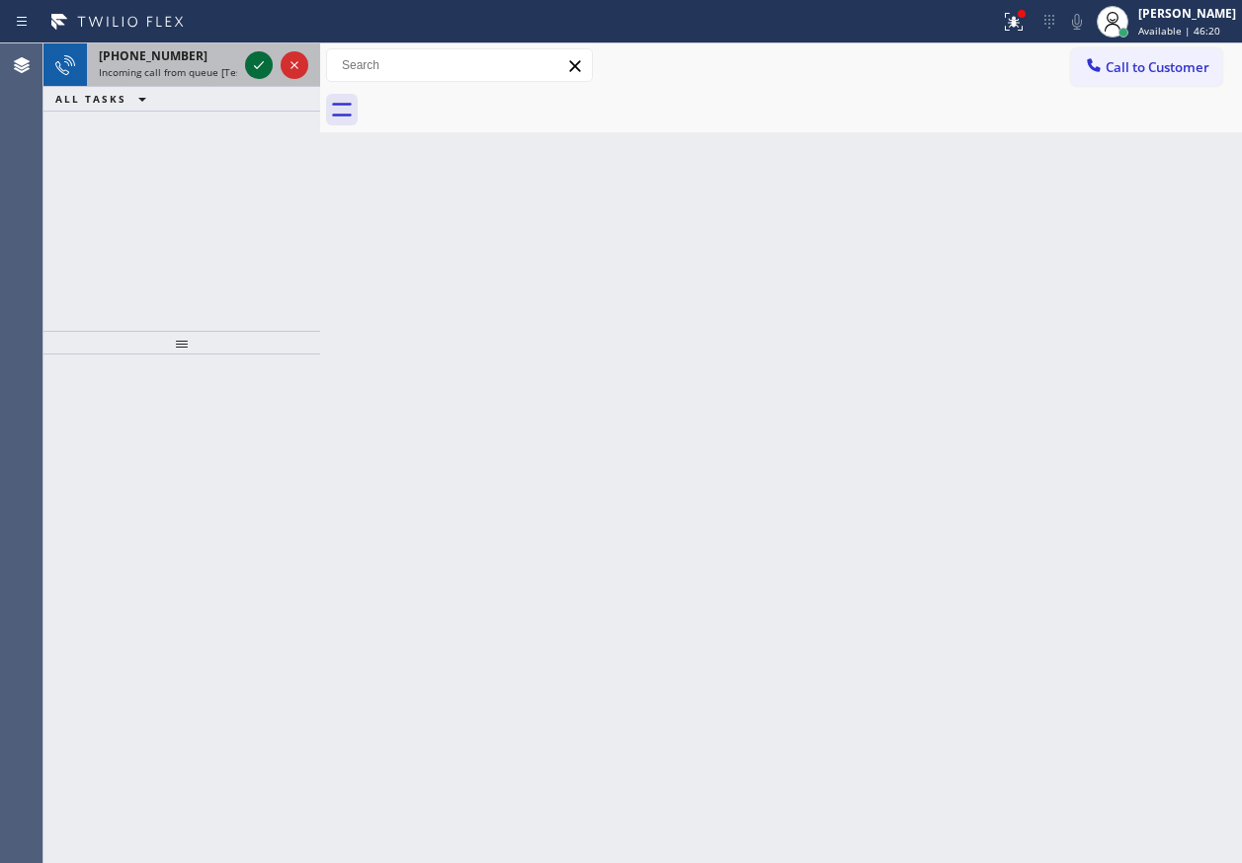
click at [252, 66] on icon at bounding box center [259, 65] width 24 height 24
click at [307, 68] on div at bounding box center [295, 65] width 28 height 24
click at [256, 78] on button at bounding box center [259, 65] width 28 height 28
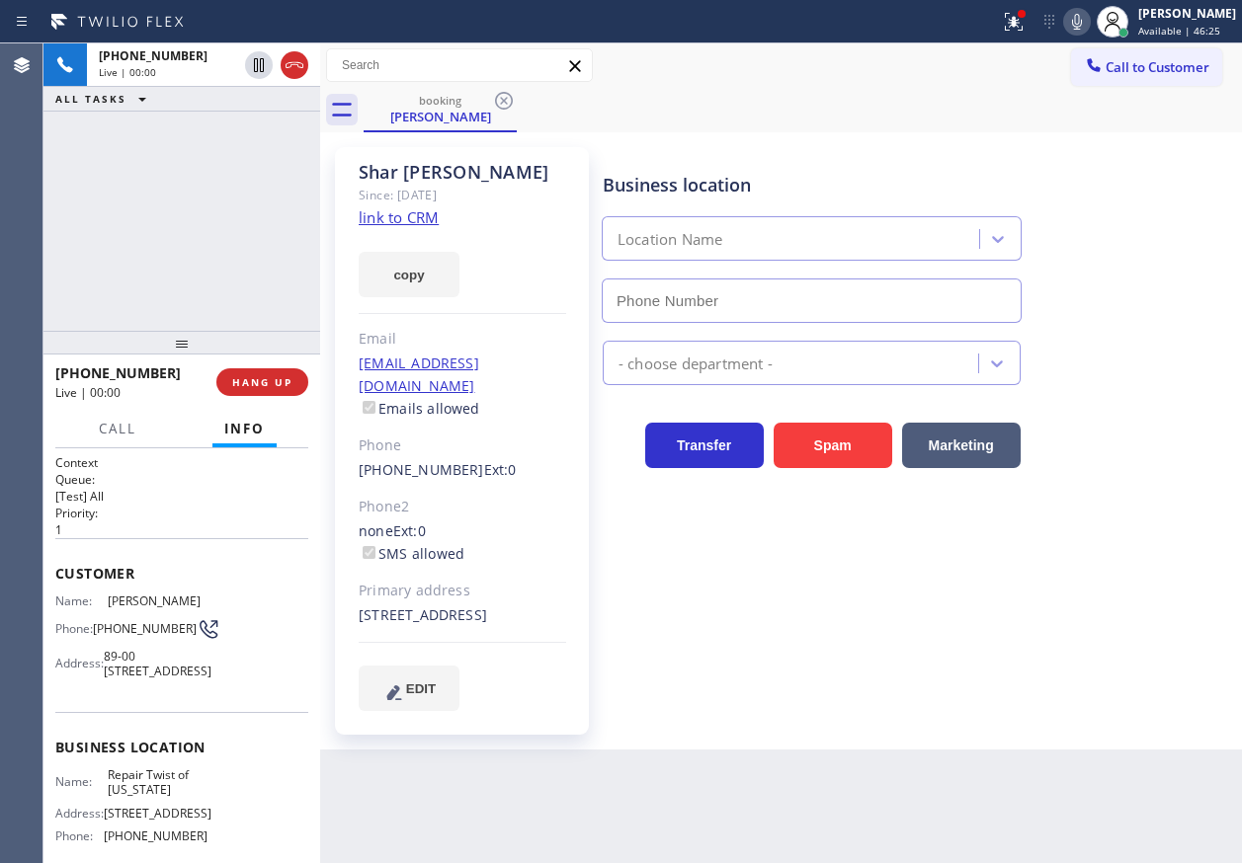
type input "(347) 284-6179"
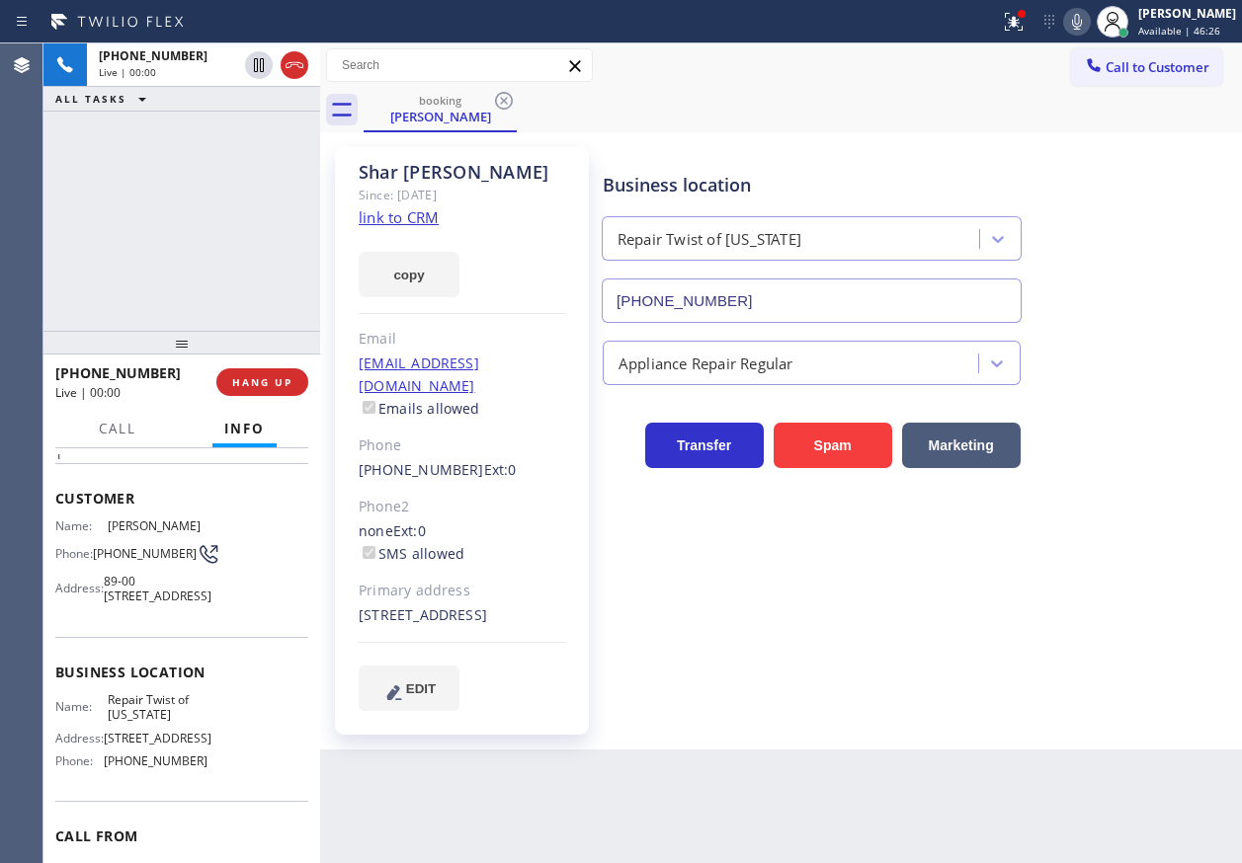
scroll to position [198, 0]
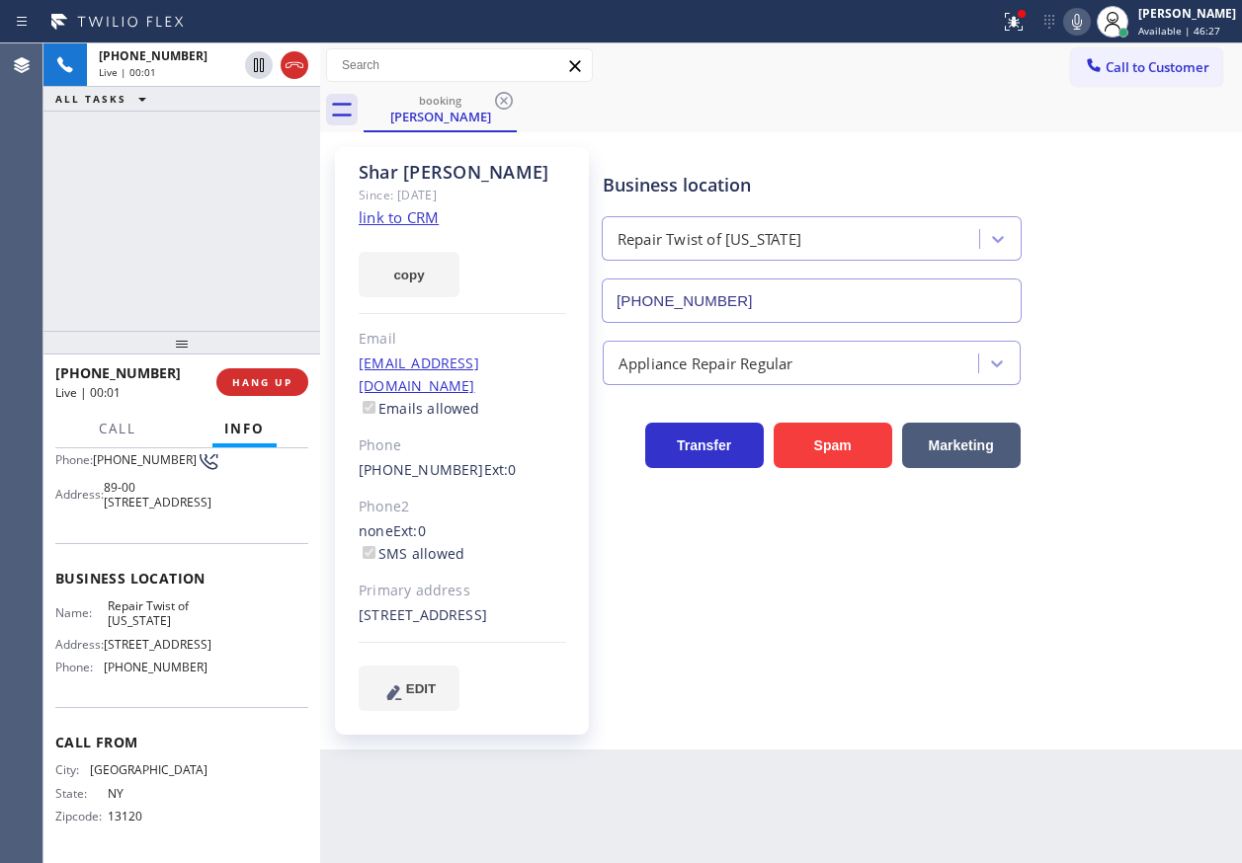
click at [169, 619] on span "Repair Twist of New York" at bounding box center [157, 614] width 99 height 31
click at [718, 300] on input "(347) 284-6179" at bounding box center [812, 301] width 420 height 44
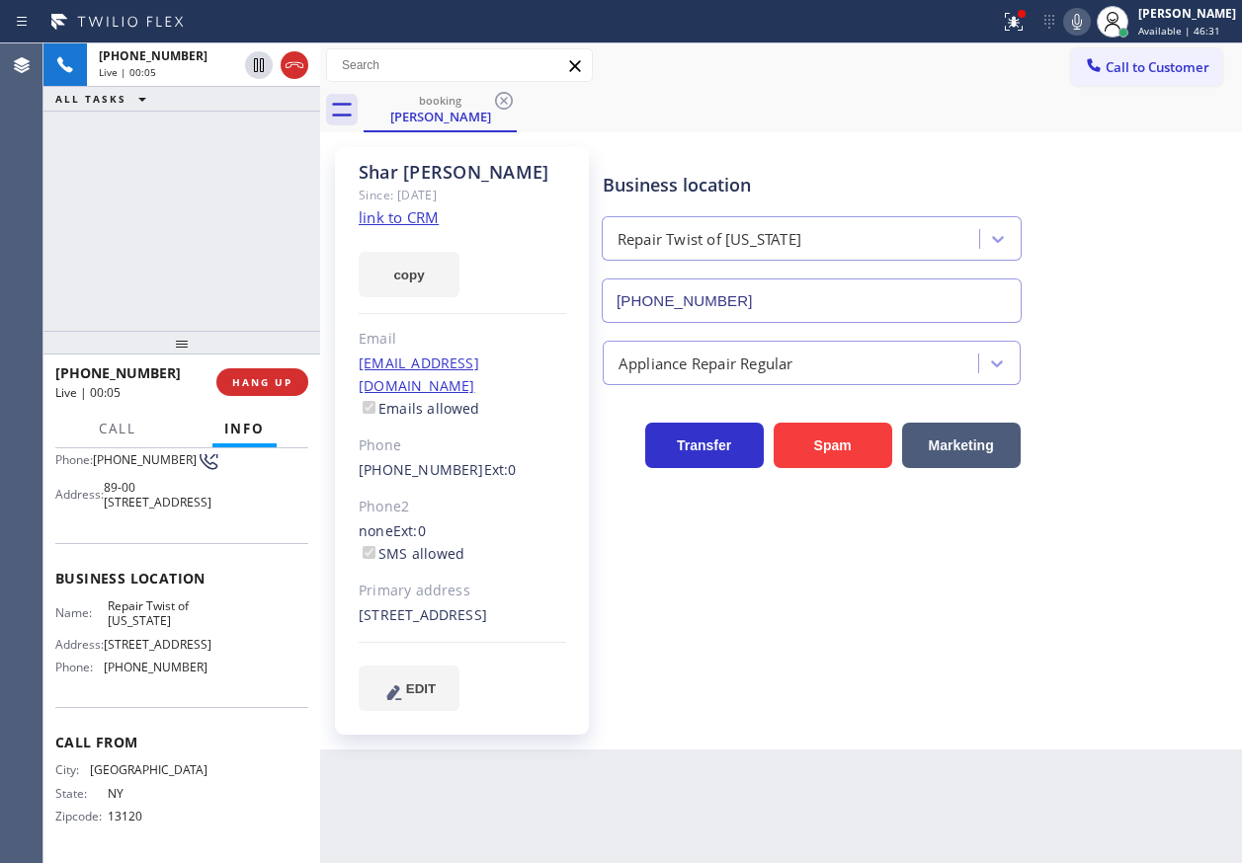
click at [718, 300] on input "(347) 284-6179" at bounding box center [812, 301] width 420 height 44
click at [392, 210] on link "link to CRM" at bounding box center [399, 217] width 80 height 20
click at [255, 65] on icon at bounding box center [259, 65] width 10 height 14
click at [1088, 30] on icon at bounding box center [1077, 22] width 24 height 24
click at [250, 64] on icon at bounding box center [259, 65] width 24 height 24
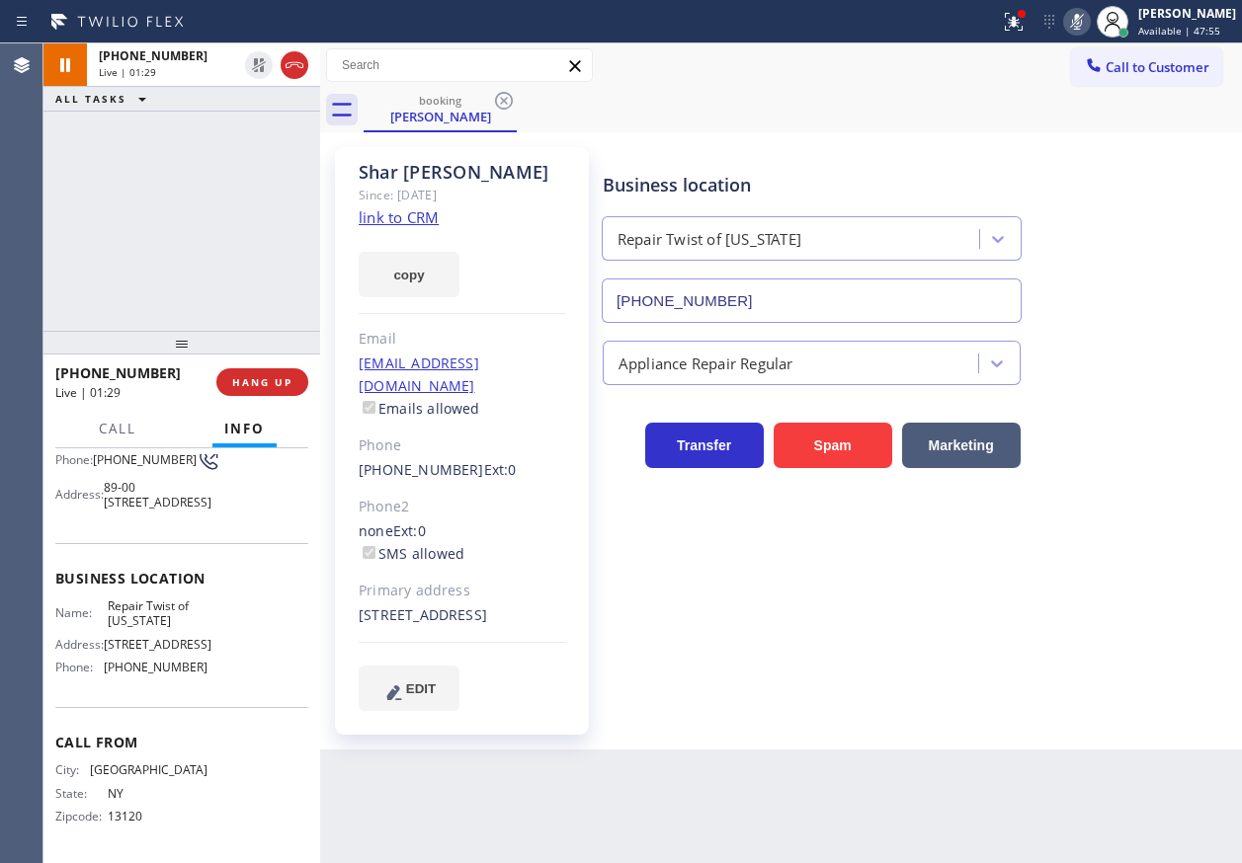
click at [1085, 24] on icon at bounding box center [1077, 22] width 24 height 24
click at [1106, 686] on div "Business location Repair Twist of New York (347) 284-6179 Appliance Repair Regu…" at bounding box center [918, 428] width 638 height 553
click at [281, 380] on span "HANG UP" at bounding box center [262, 382] width 60 height 14
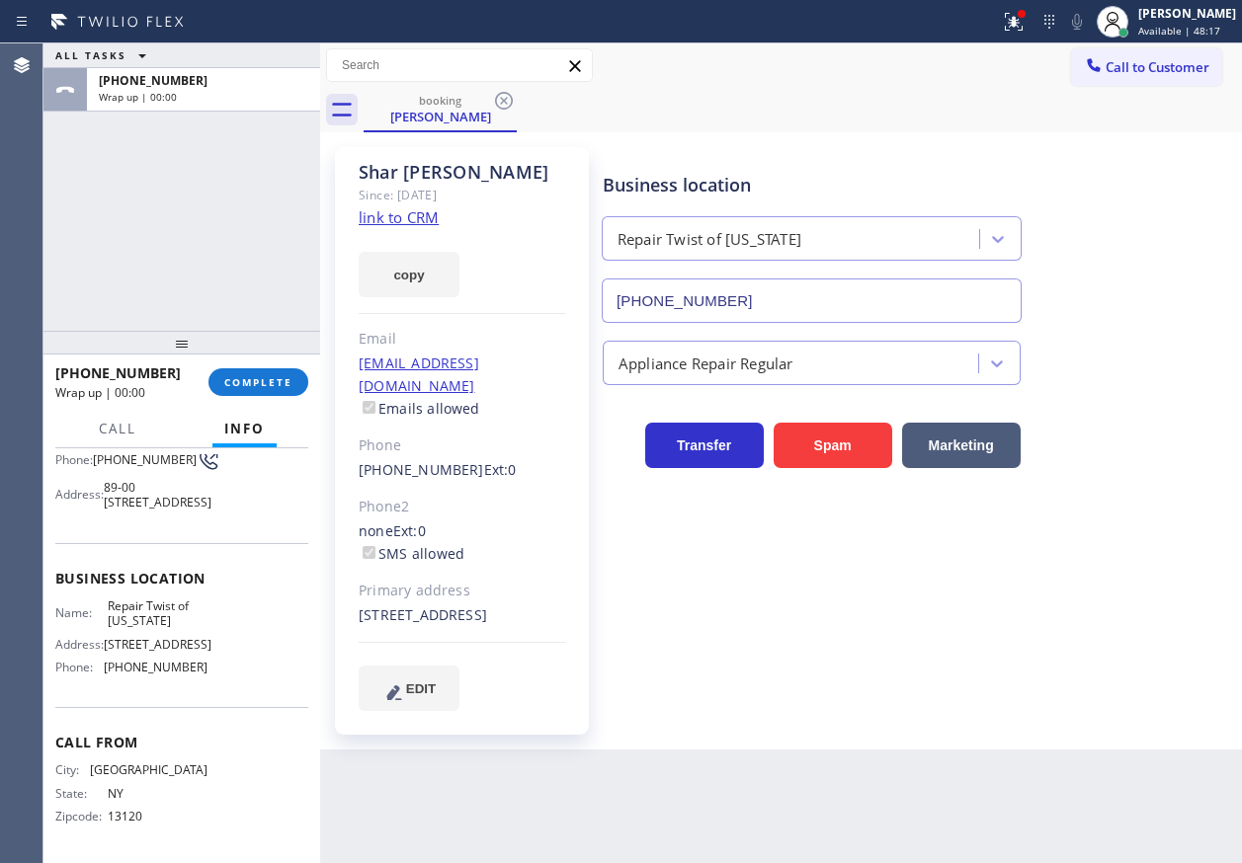
drag, startPoint x: 281, startPoint y: 380, endPoint x: 326, endPoint y: 365, distance: 47.8
click at [281, 380] on span "COMPLETE" at bounding box center [258, 382] width 68 height 14
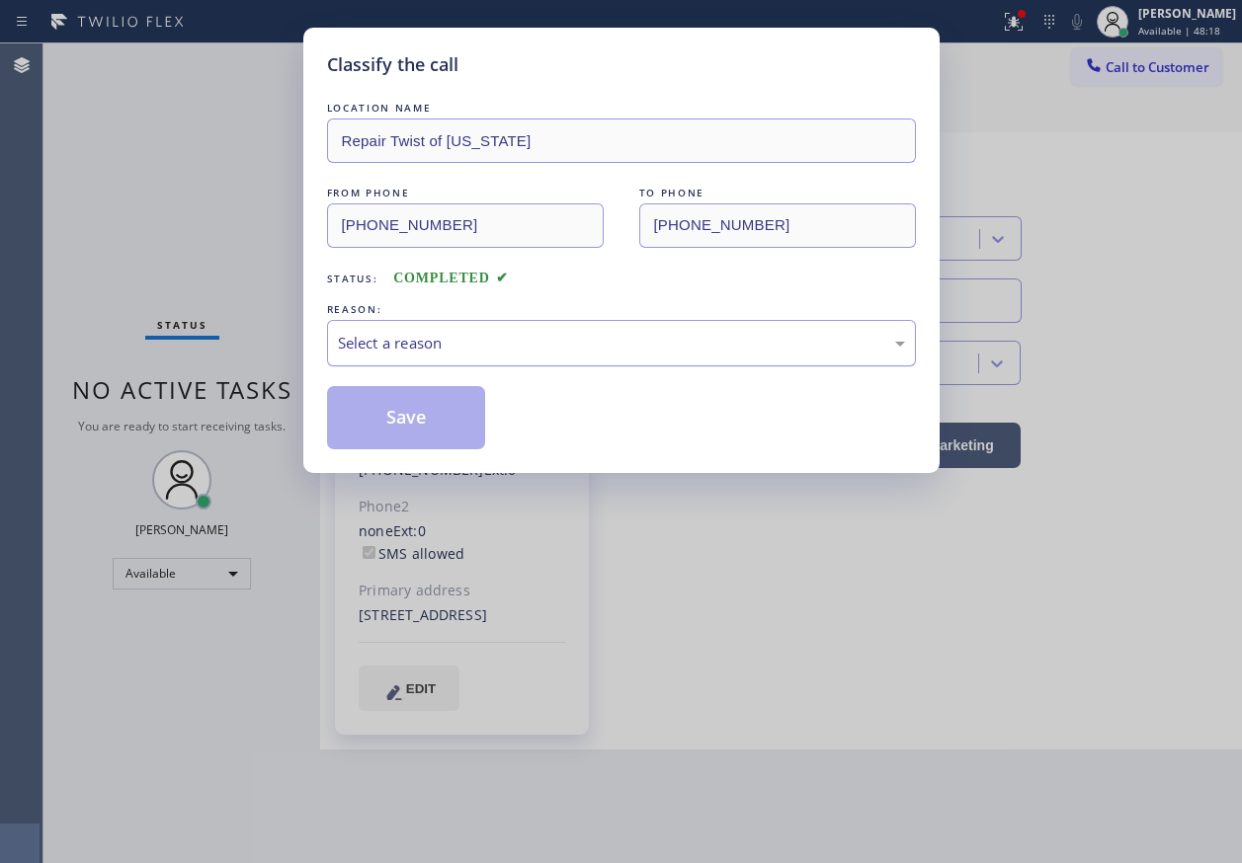
click at [485, 357] on div "Select a reason" at bounding box center [621, 343] width 589 height 46
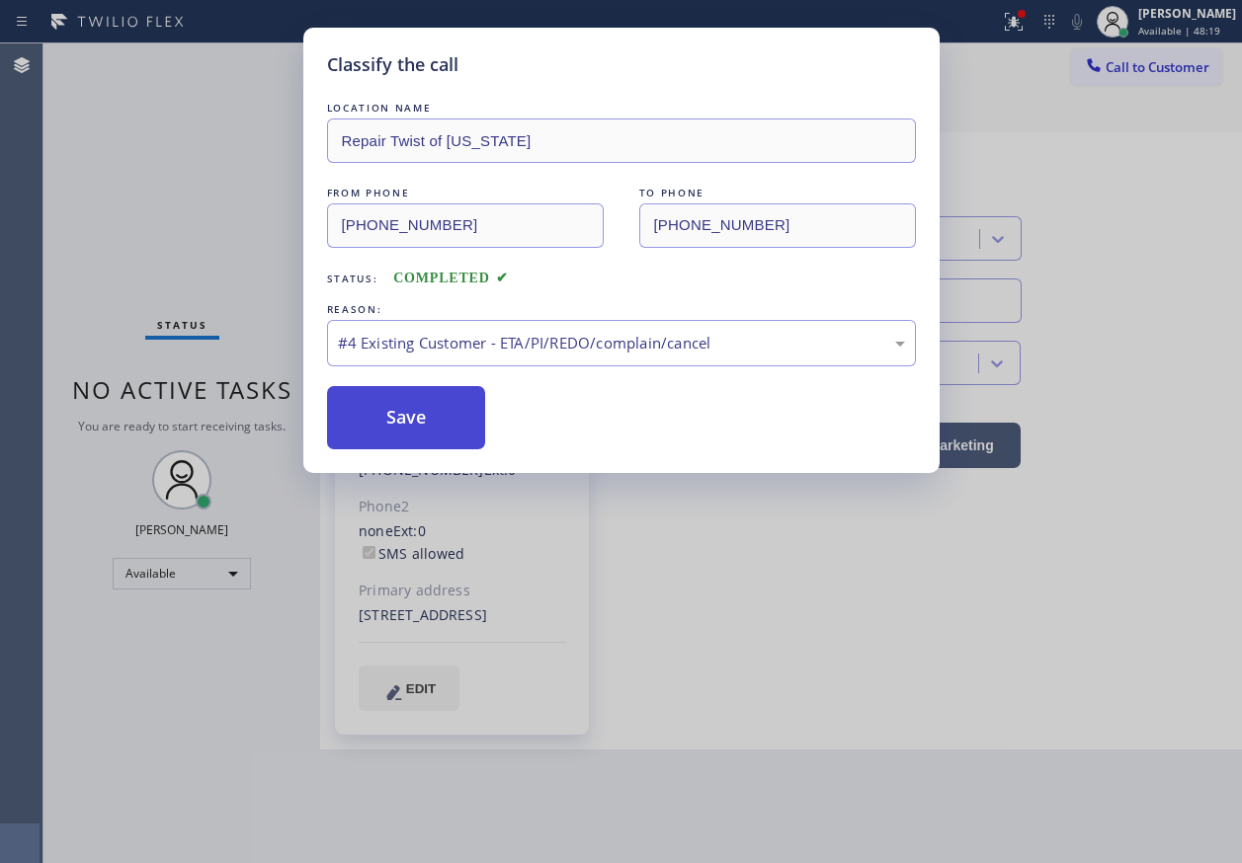
click at [430, 439] on button "Save" at bounding box center [406, 417] width 159 height 63
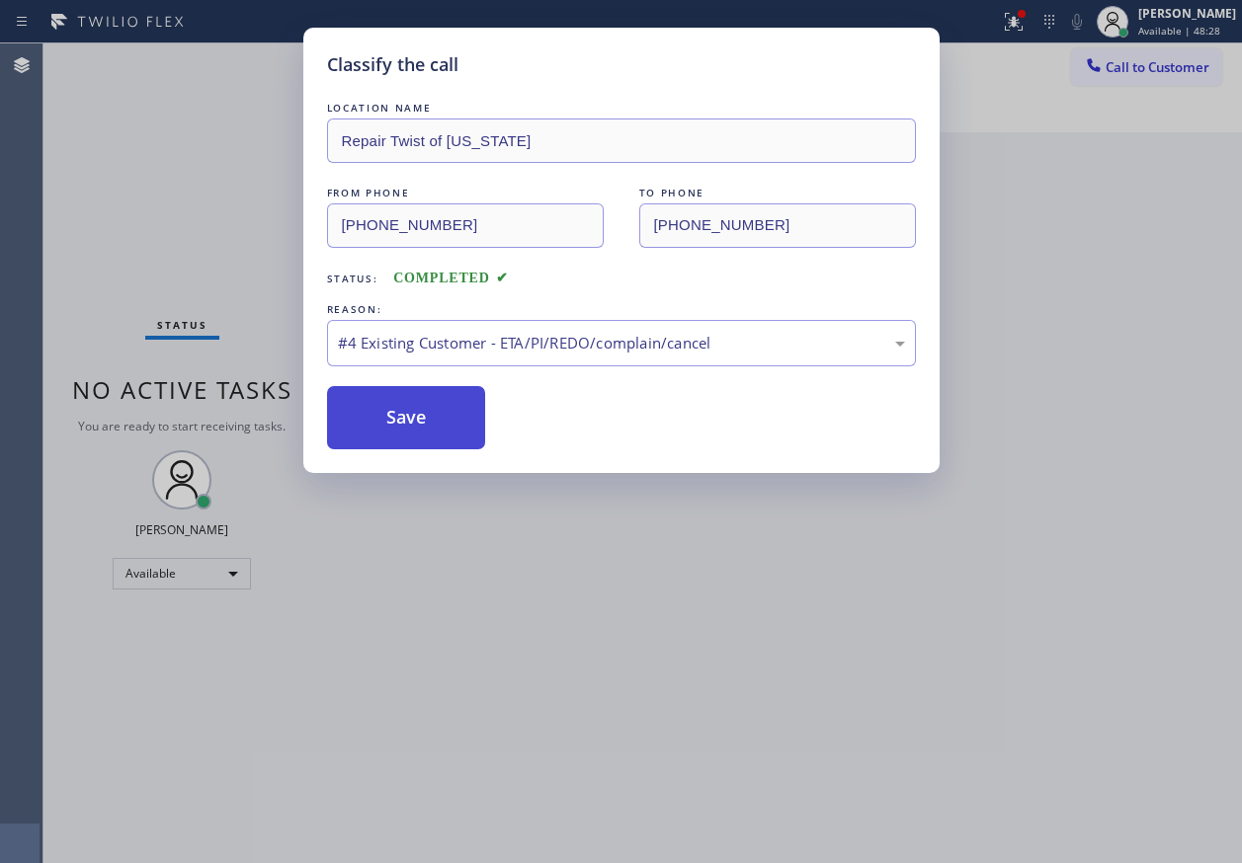
click at [397, 414] on button "Save" at bounding box center [406, 417] width 159 height 63
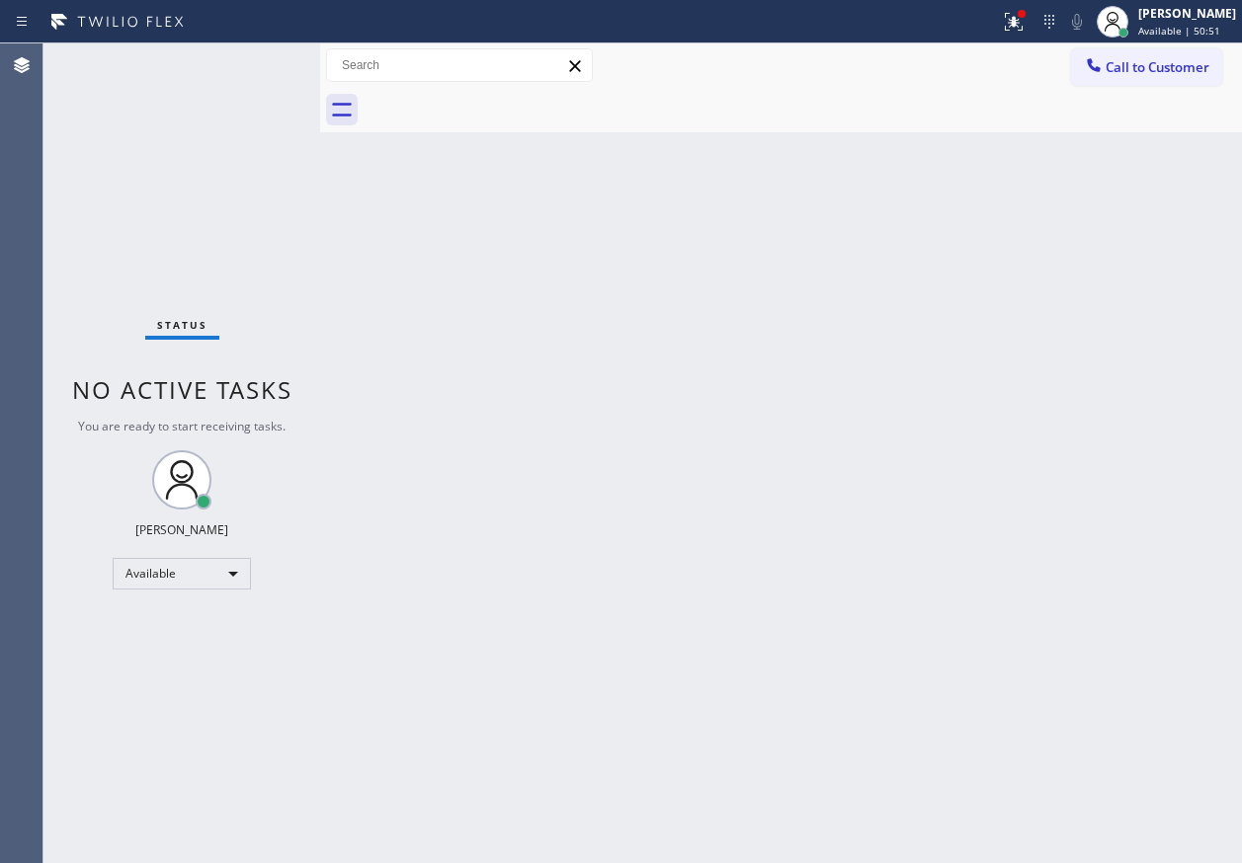
click at [620, 354] on div "Back to Dashboard Change Sender ID Customers Technicians Select a contact Outbo…" at bounding box center [781, 453] width 922 height 820
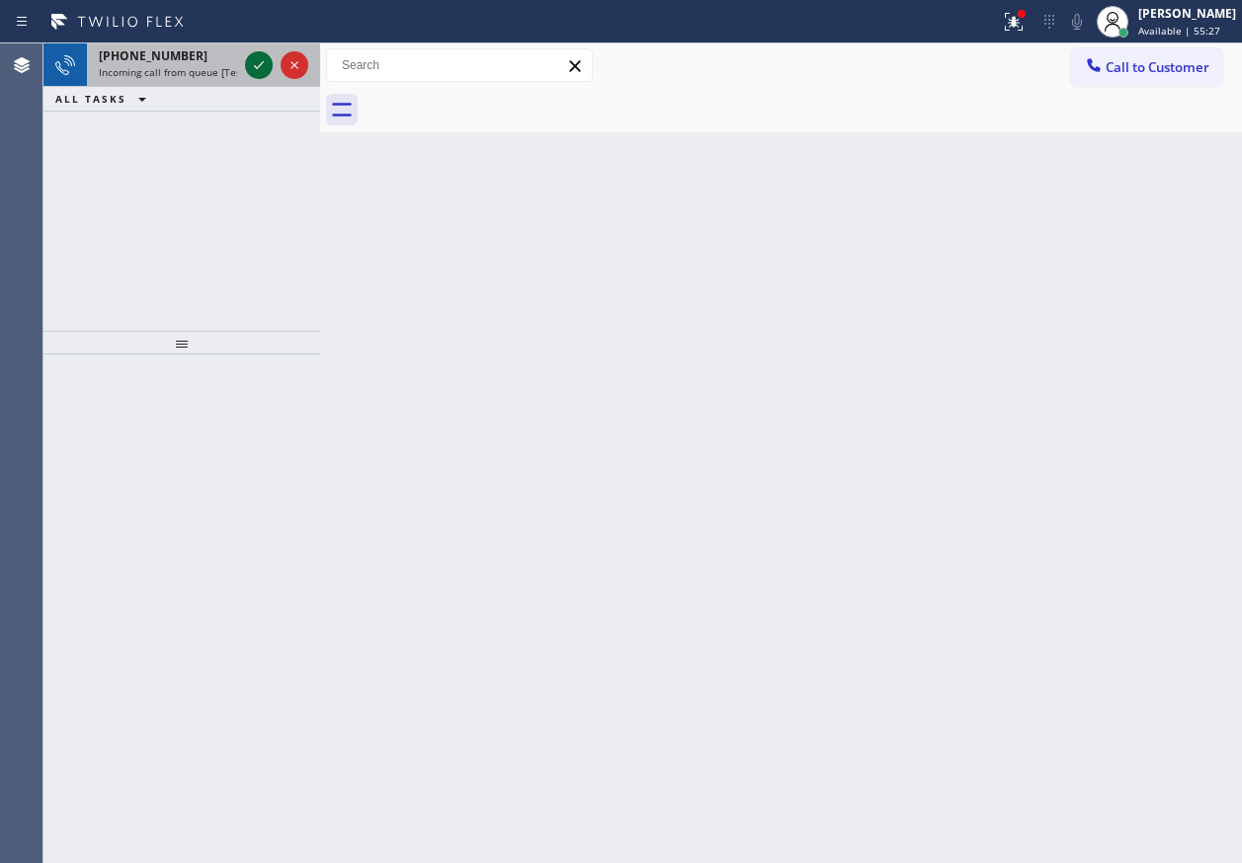
click at [256, 61] on icon at bounding box center [259, 65] width 24 height 24
click at [261, 63] on icon at bounding box center [259, 65] width 24 height 24
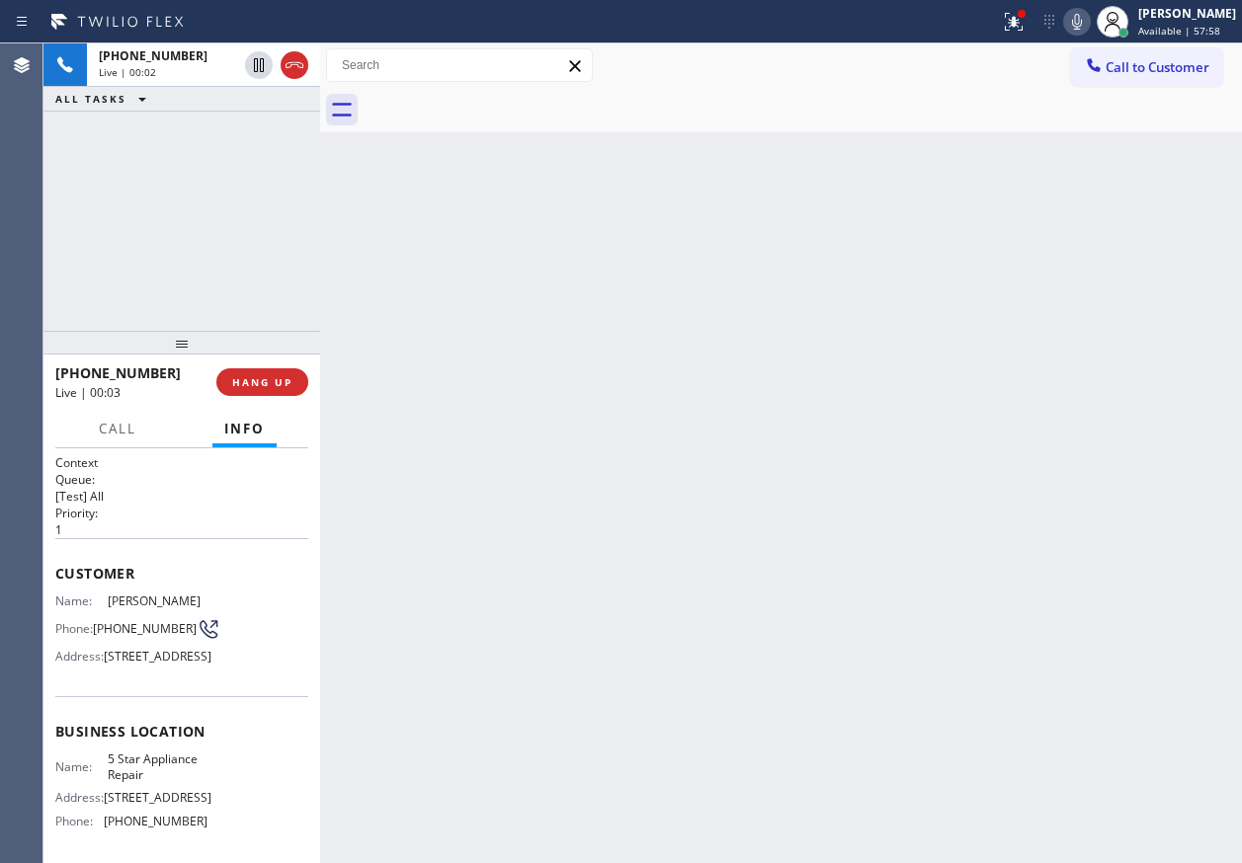
click at [129, 782] on span "5 Star Appliance Repair" at bounding box center [157, 767] width 99 height 31
click at [135, 627] on span "(305) 733-2005" at bounding box center [145, 628] width 104 height 15
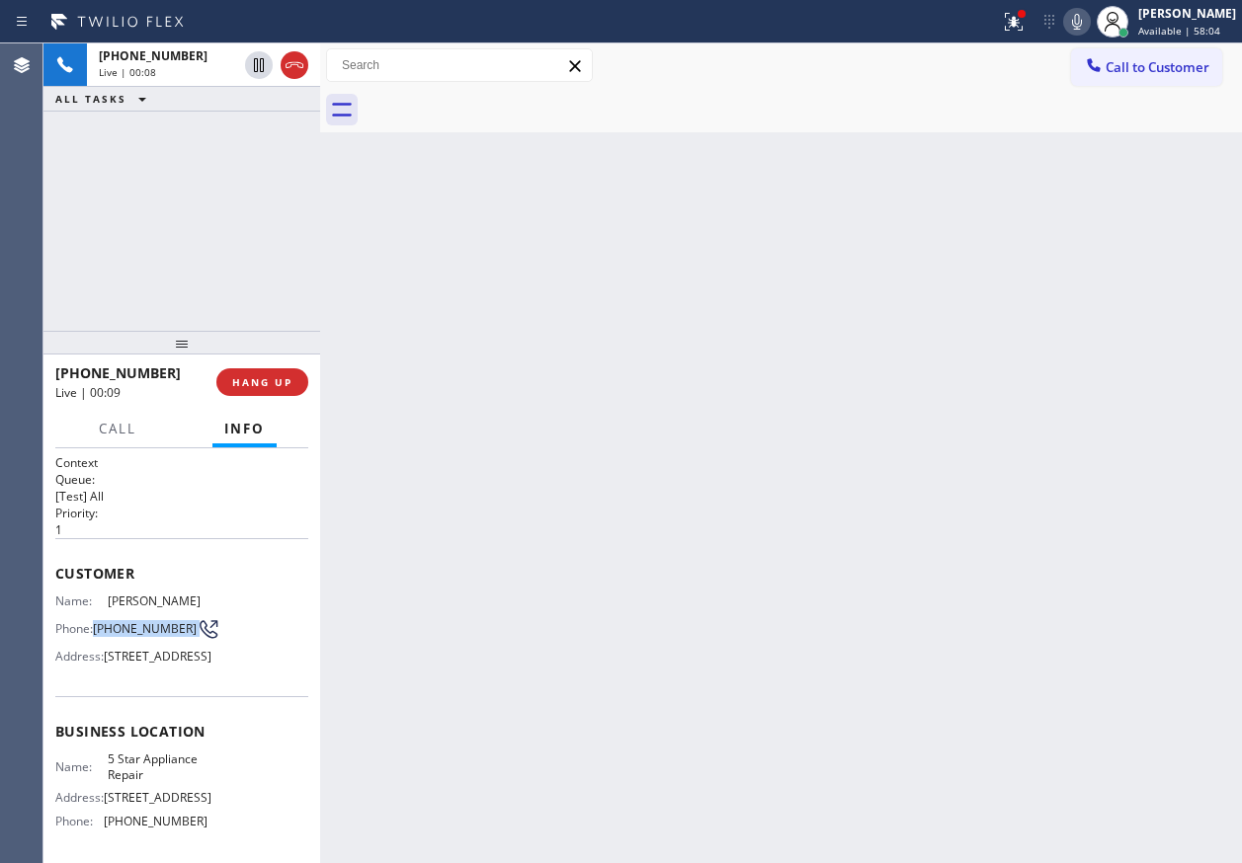
click at [135, 627] on span "(305) 733-2005" at bounding box center [145, 628] width 104 height 15
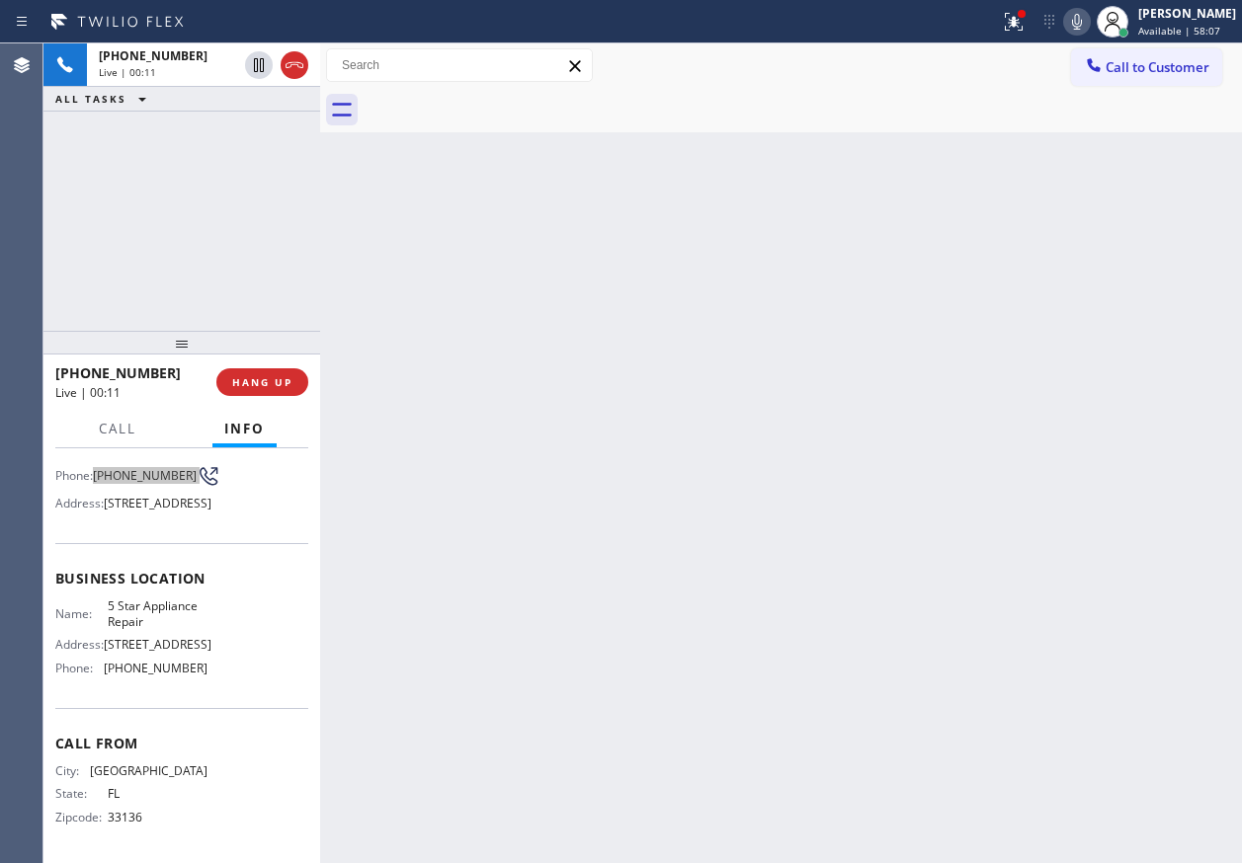
scroll to position [191, 0]
click at [159, 677] on div "Name: 5 Star Appliance Repair Address: 510 Foothill Rd Phone: (855) 731-4952" at bounding box center [131, 641] width 152 height 85
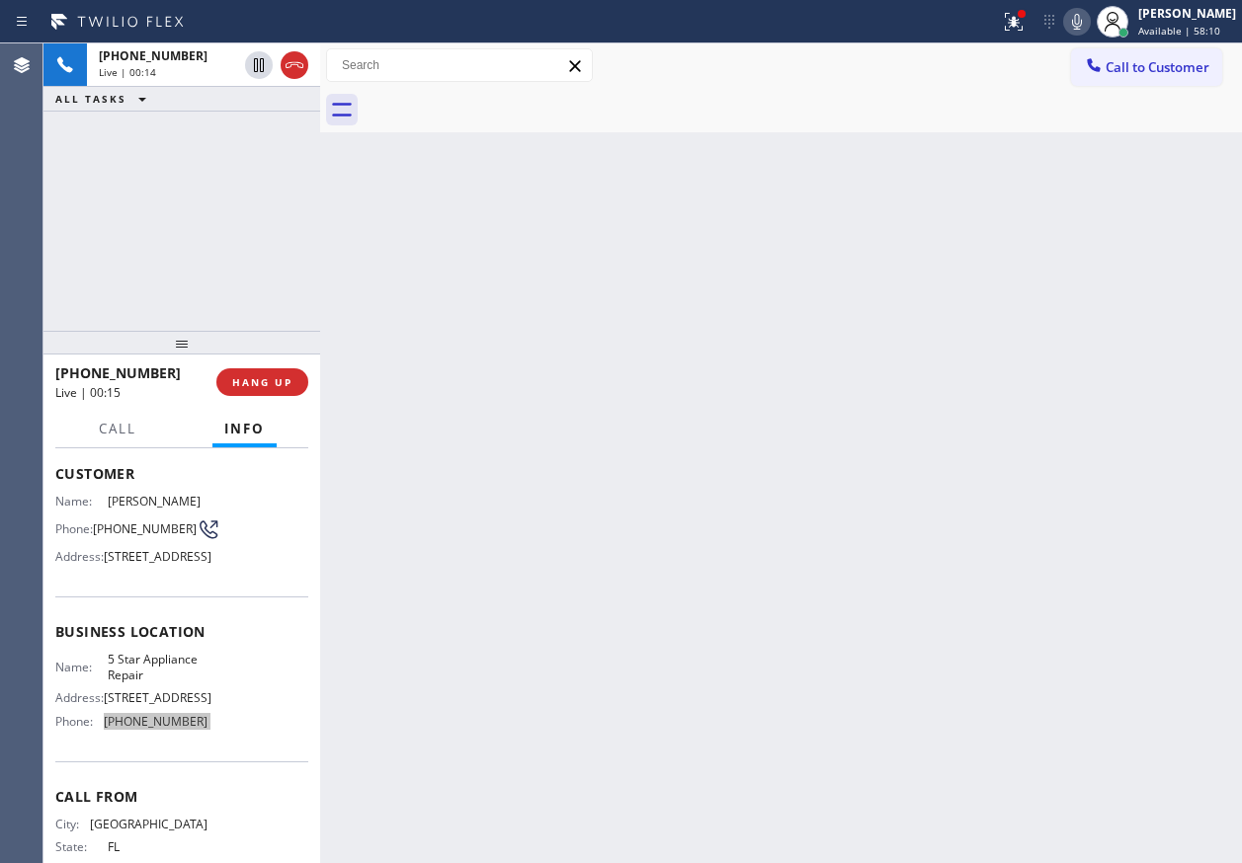
scroll to position [0, 0]
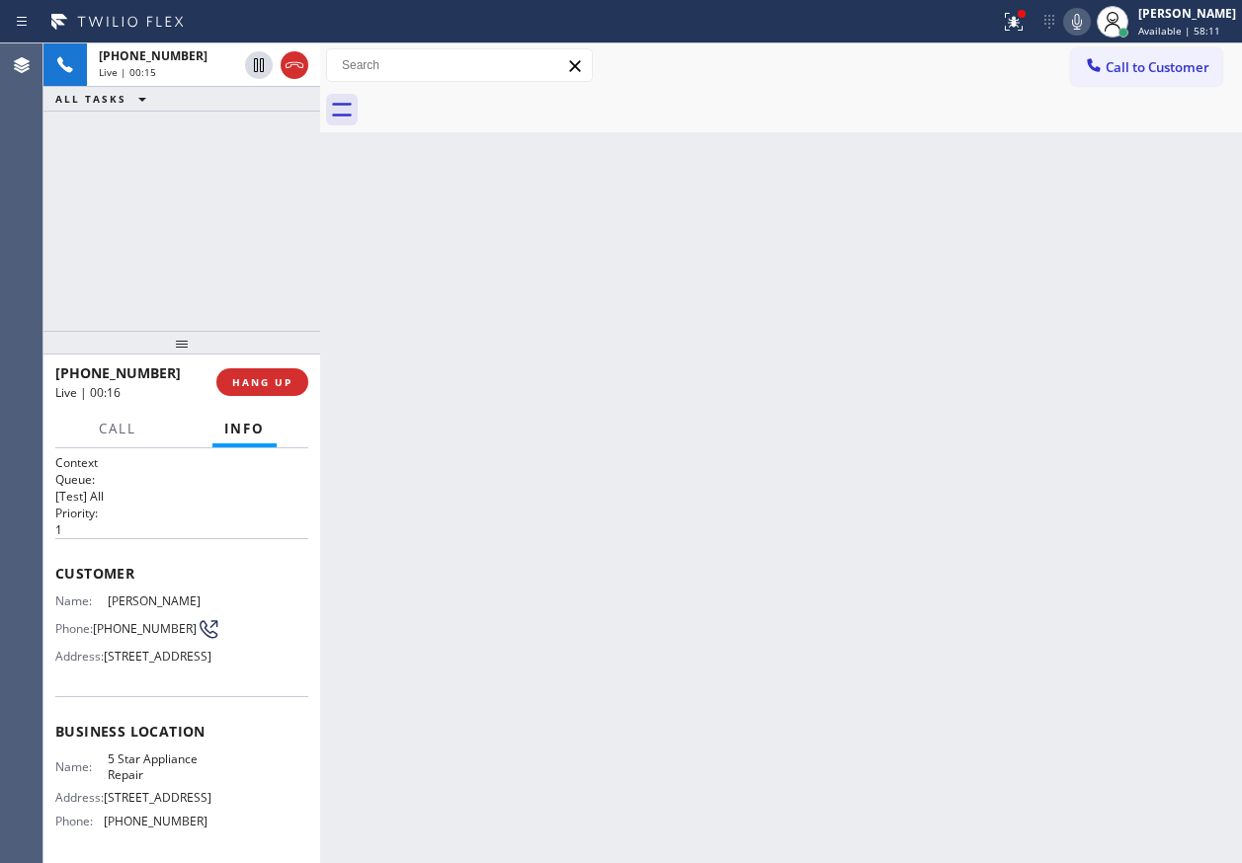
click at [114, 624] on span "(305) 733-2005" at bounding box center [145, 628] width 104 height 15
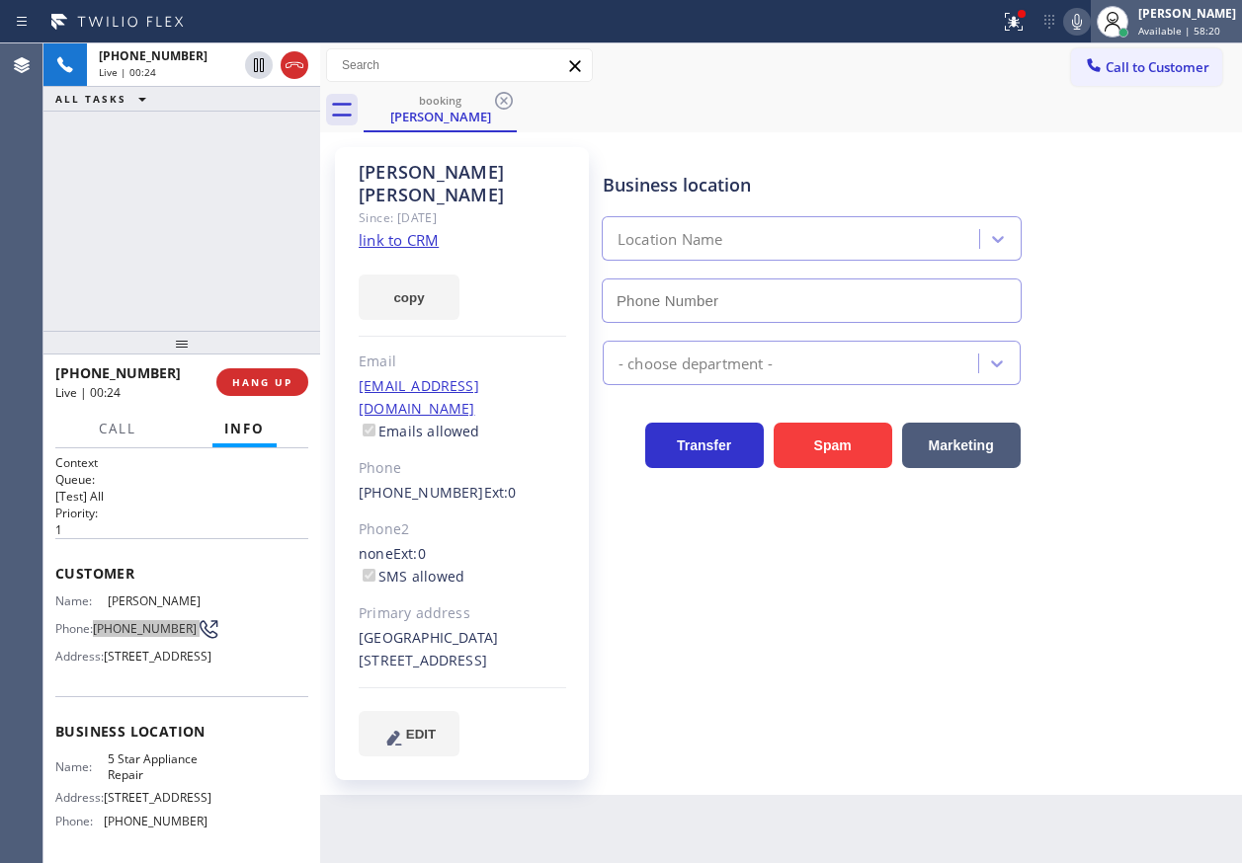
type input "(855) 731-4952"
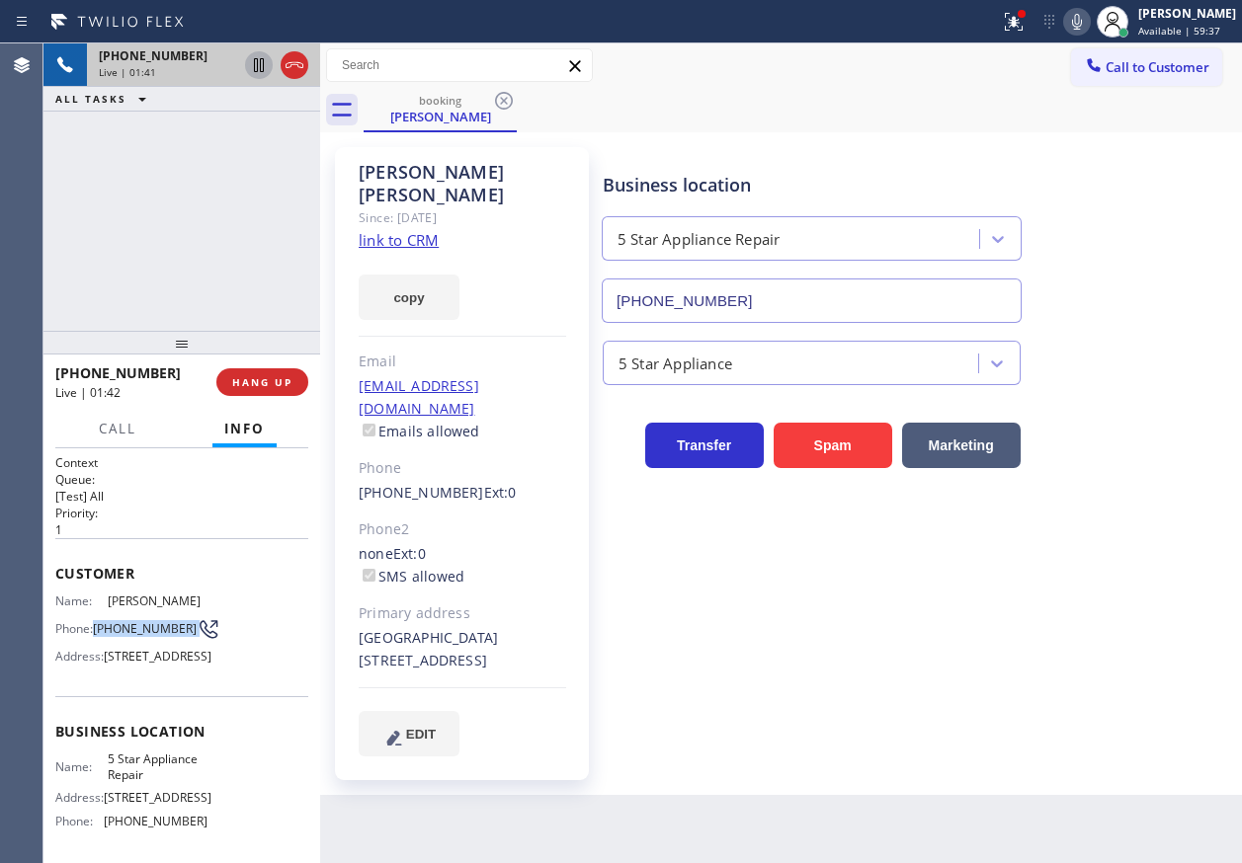
click at [250, 67] on icon at bounding box center [259, 65] width 24 height 24
click at [1088, 12] on icon at bounding box center [1077, 22] width 24 height 24
click at [1088, 25] on icon at bounding box center [1077, 22] width 24 height 24
click at [253, 67] on icon at bounding box center [259, 65] width 24 height 24
click at [1076, 16] on icon at bounding box center [1077, 22] width 24 height 24
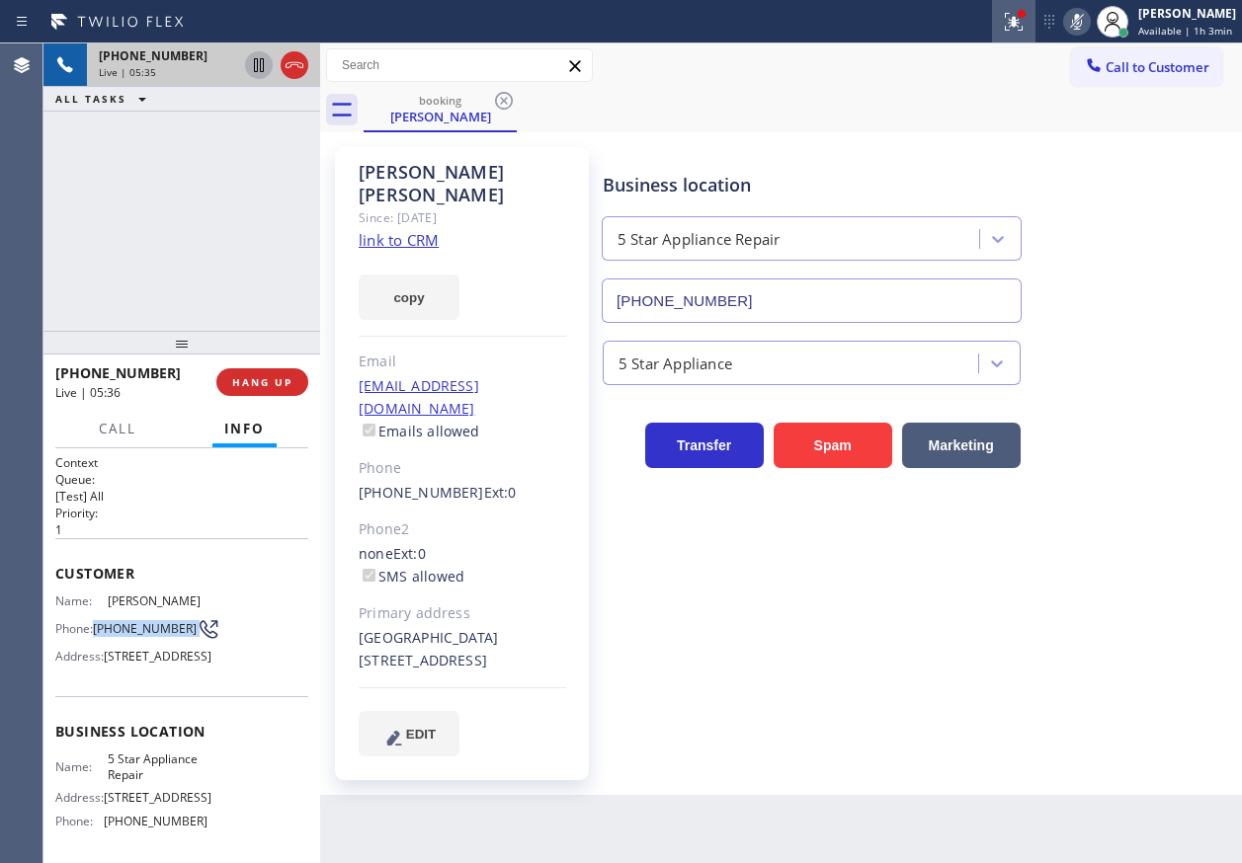
click at [1015, 23] on icon at bounding box center [1014, 22] width 24 height 24
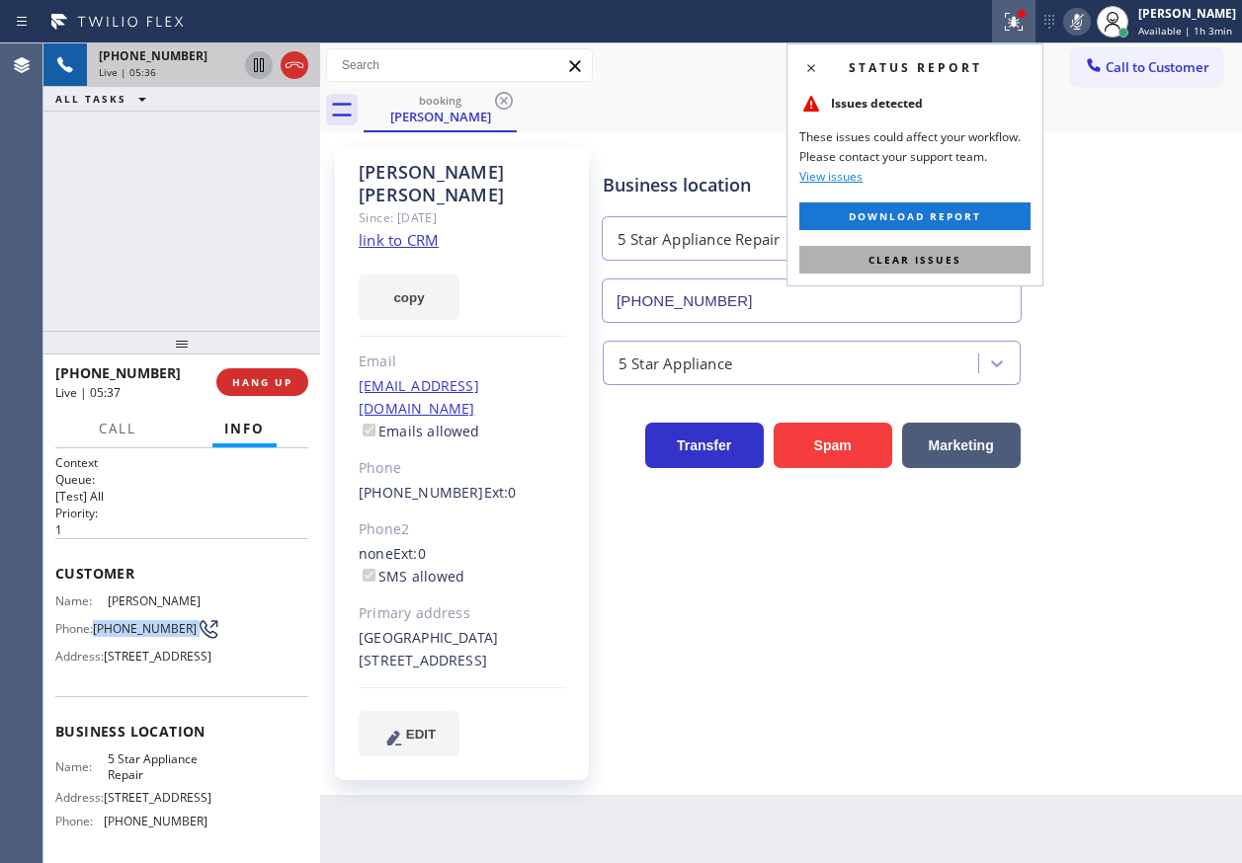
click at [851, 265] on button "Clear issues" at bounding box center [914, 260] width 231 height 28
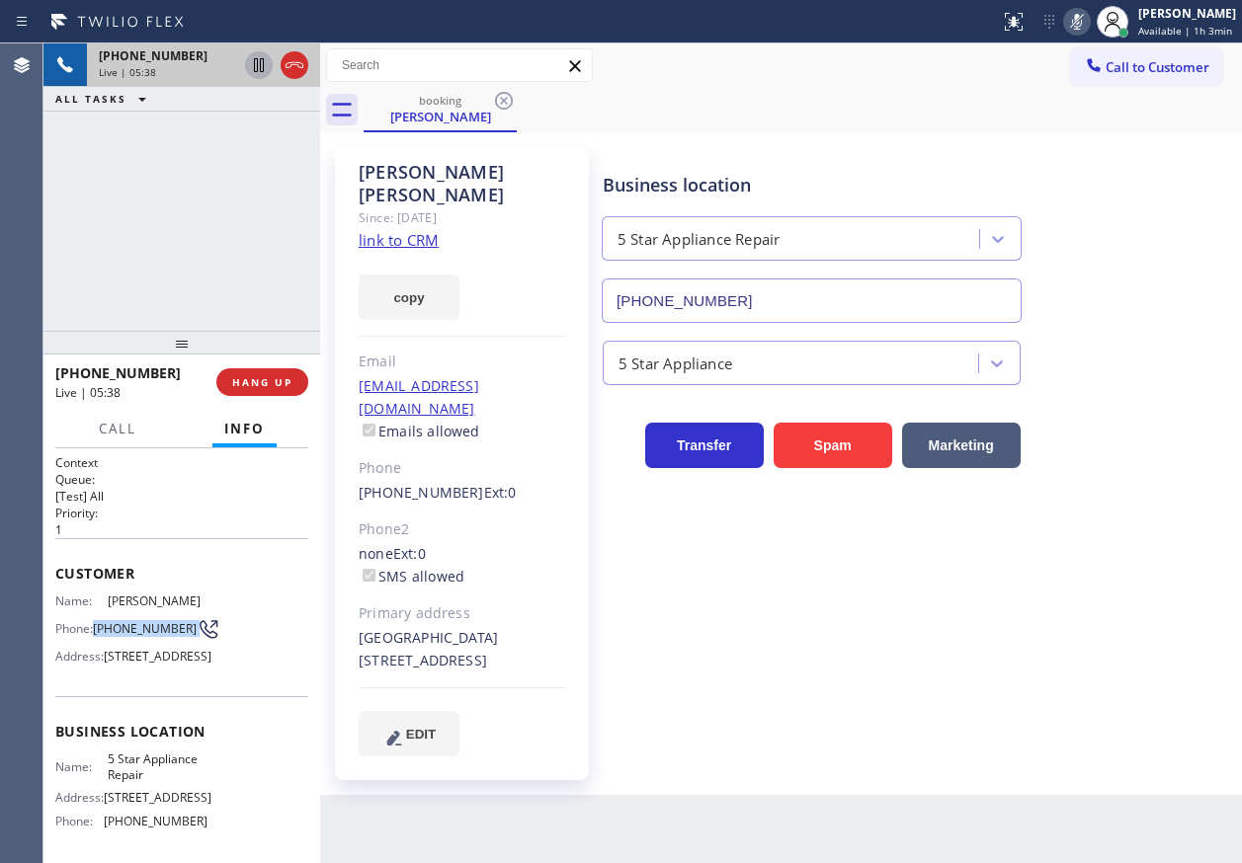
click at [1085, 21] on icon at bounding box center [1077, 22] width 24 height 24
click at [1130, 345] on div "5 Star Appliance" at bounding box center [918, 359] width 638 height 52
click at [1082, 20] on icon at bounding box center [1077, 22] width 24 height 24
click at [1082, 27] on icon at bounding box center [1077, 22] width 24 height 24
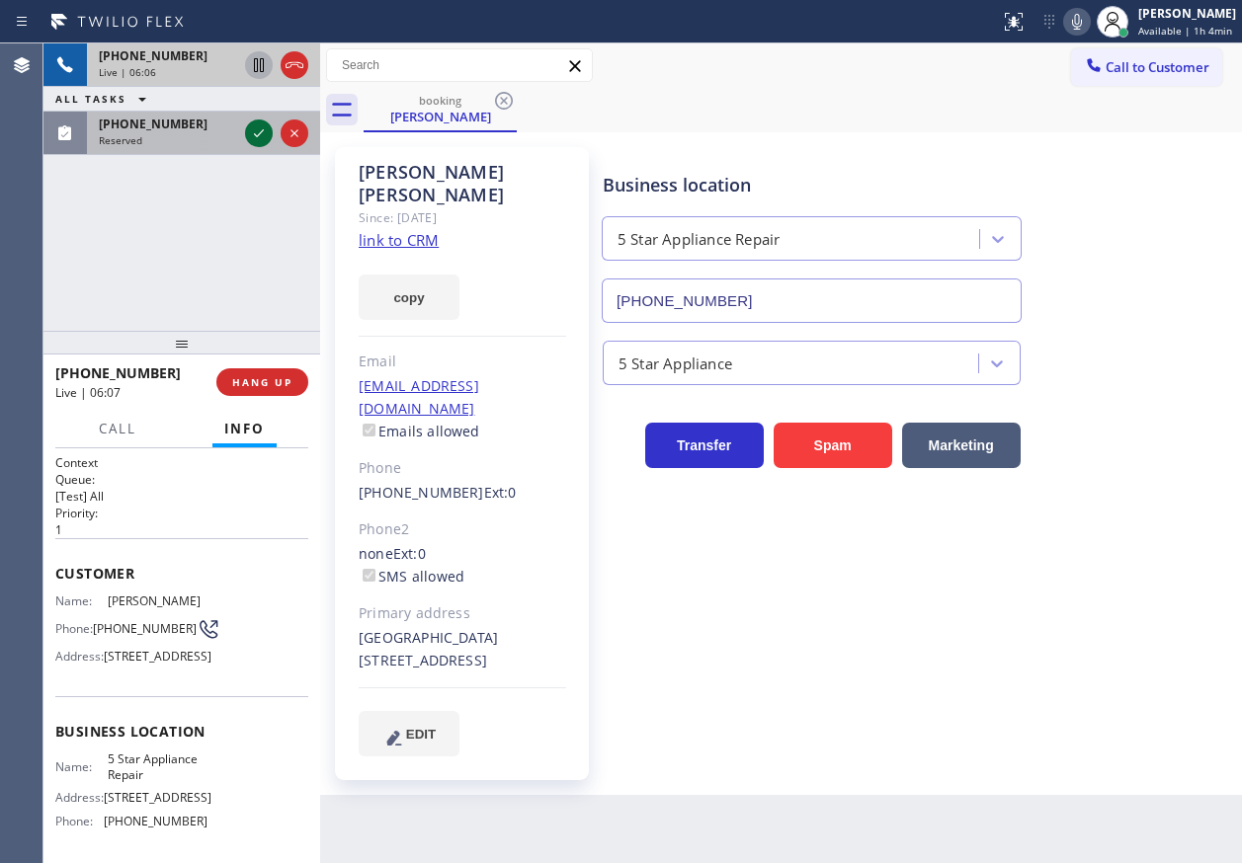
click at [263, 140] on icon at bounding box center [259, 133] width 24 height 24
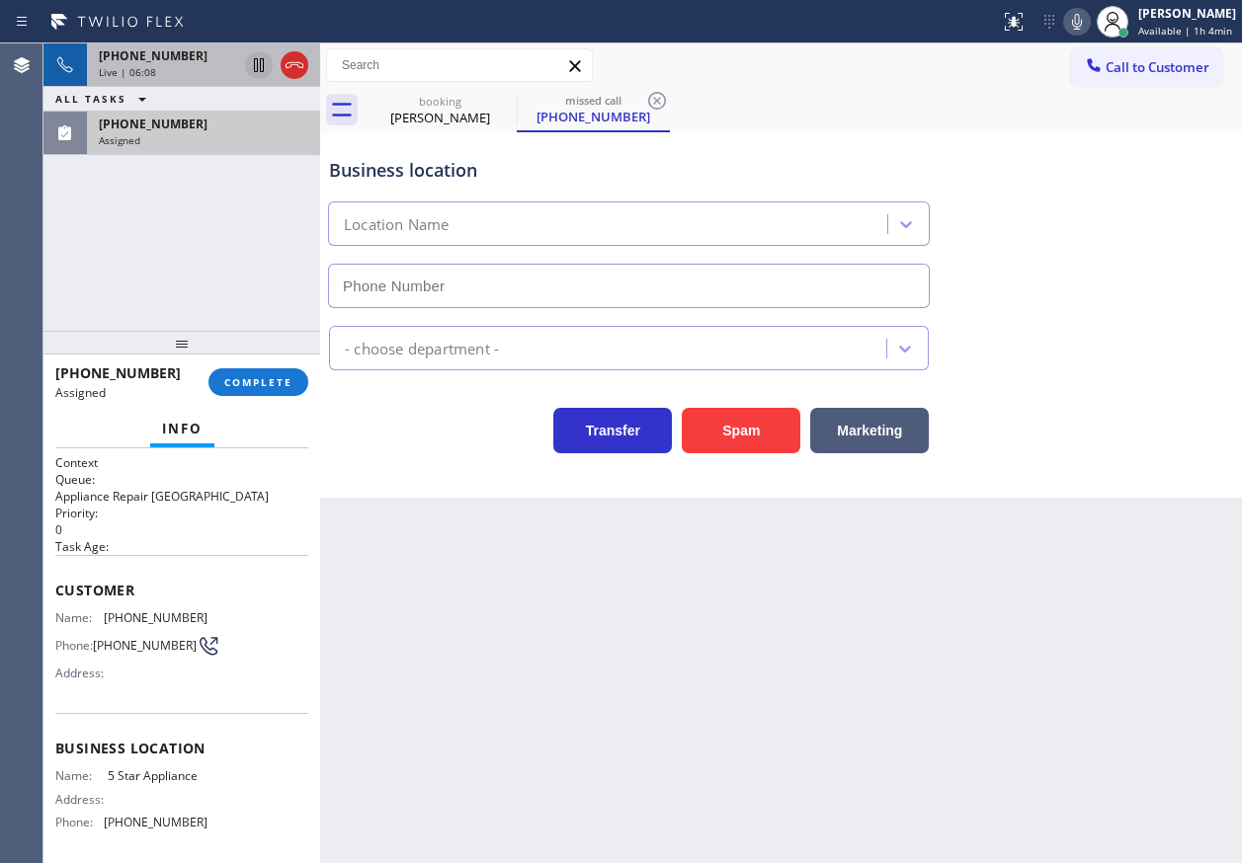
type input "(202) 933-7030"
click at [94, 626] on div "Name: (407) 932-8157 Phone: (407) 932-8157 Address:" at bounding box center [131, 649] width 152 height 78
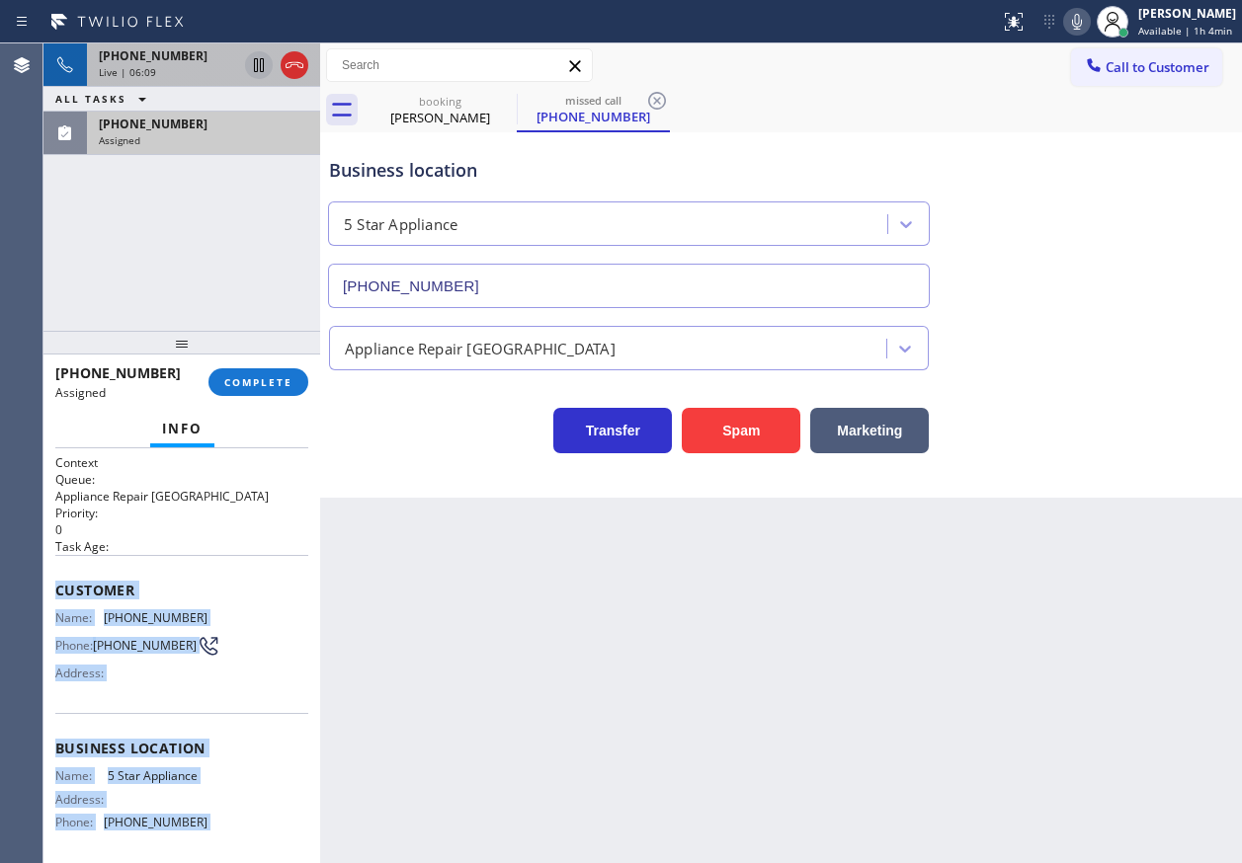
scroll to position [162, 0]
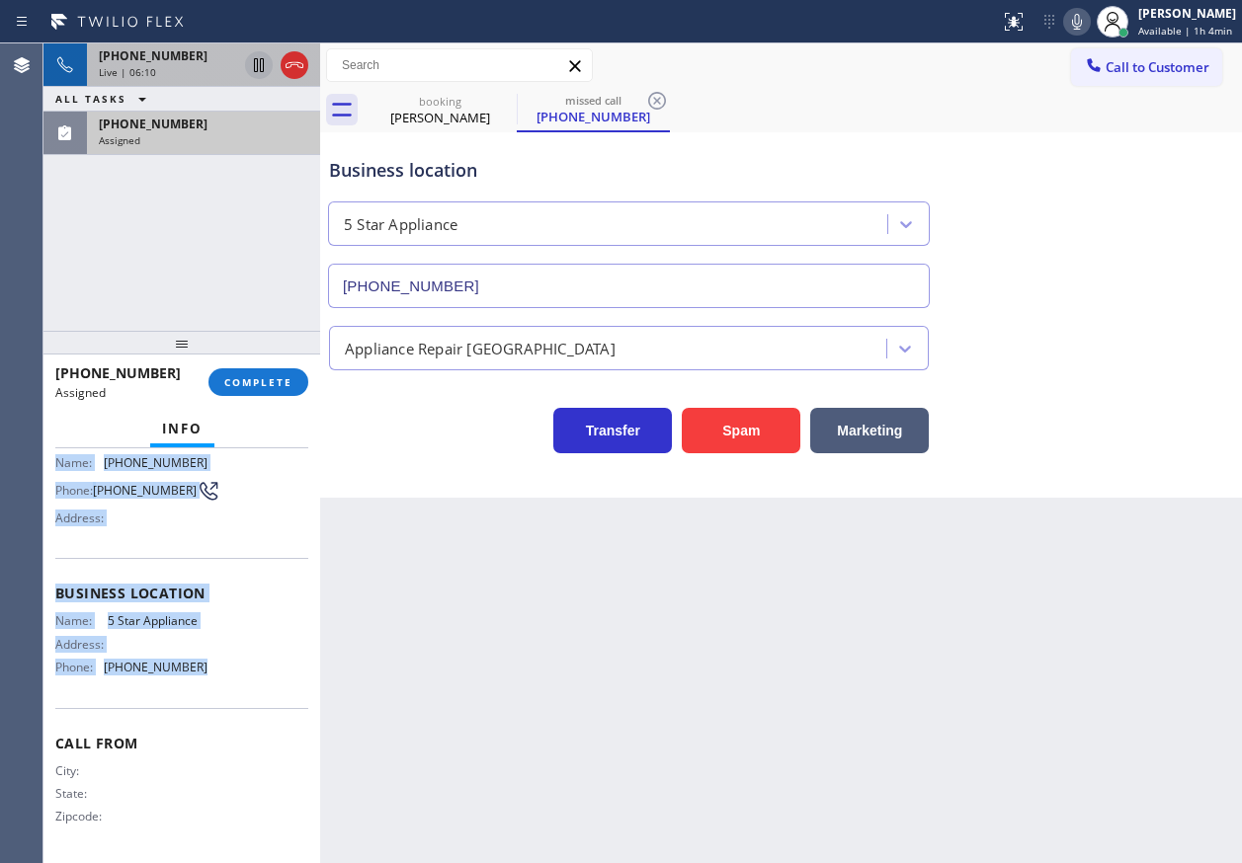
drag, startPoint x: 52, startPoint y: 591, endPoint x: 265, endPoint y: 686, distance: 233.0
click at [265, 686] on div "Context Queue: Appliance Repair High End Priority: 0 Task Age: Customer Name: (…" at bounding box center [181, 655] width 277 height 415
click at [251, 381] on span "COMPLETE" at bounding box center [258, 382] width 68 height 14
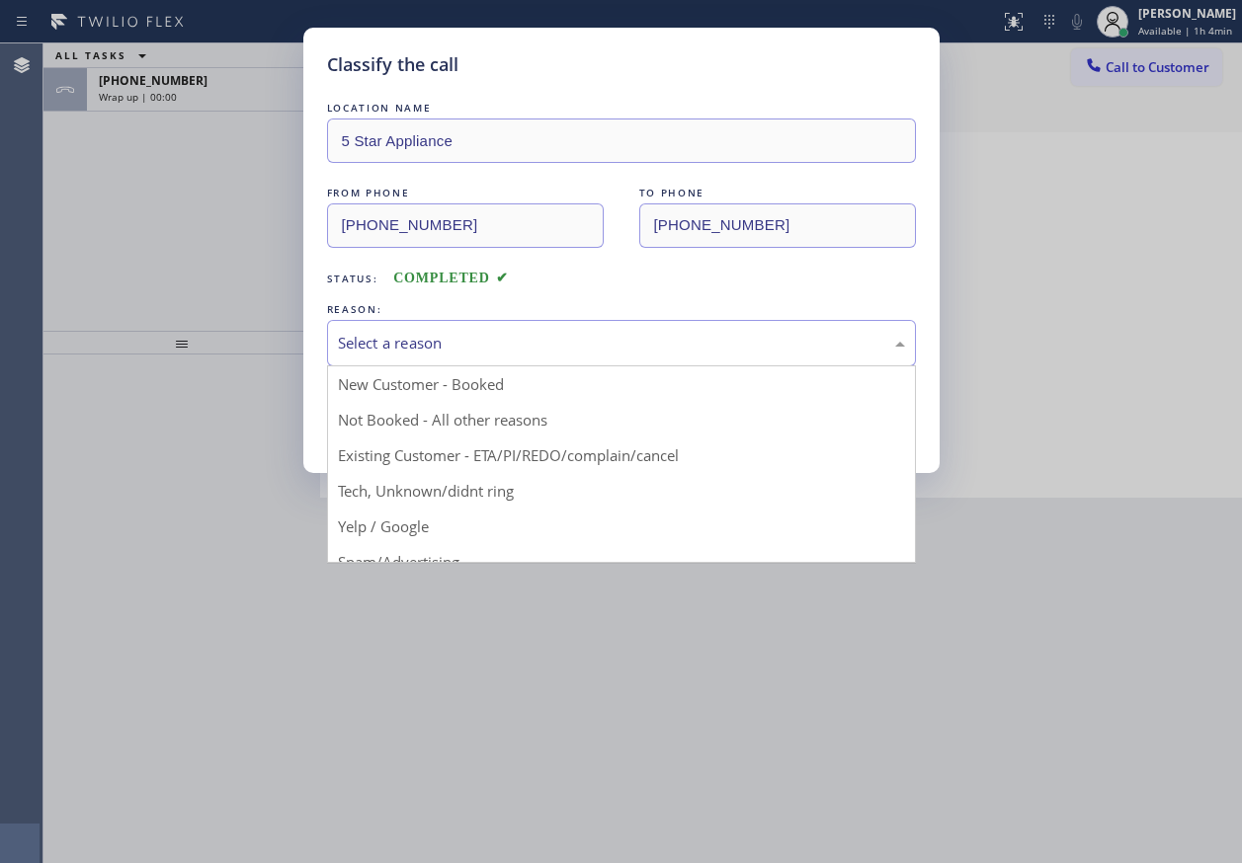
click at [409, 359] on div "Select a reason" at bounding box center [621, 343] width 589 height 46
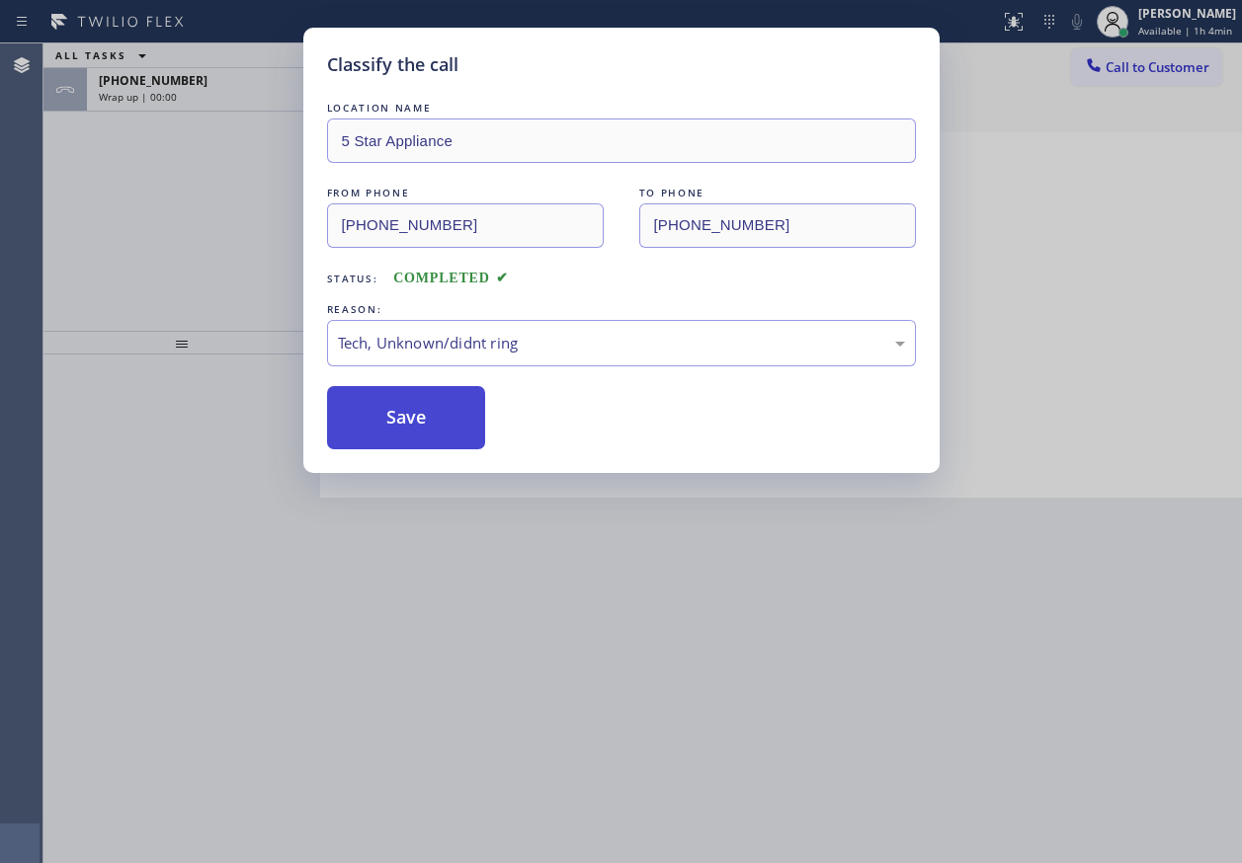
click at [399, 409] on button "Save" at bounding box center [406, 417] width 159 height 63
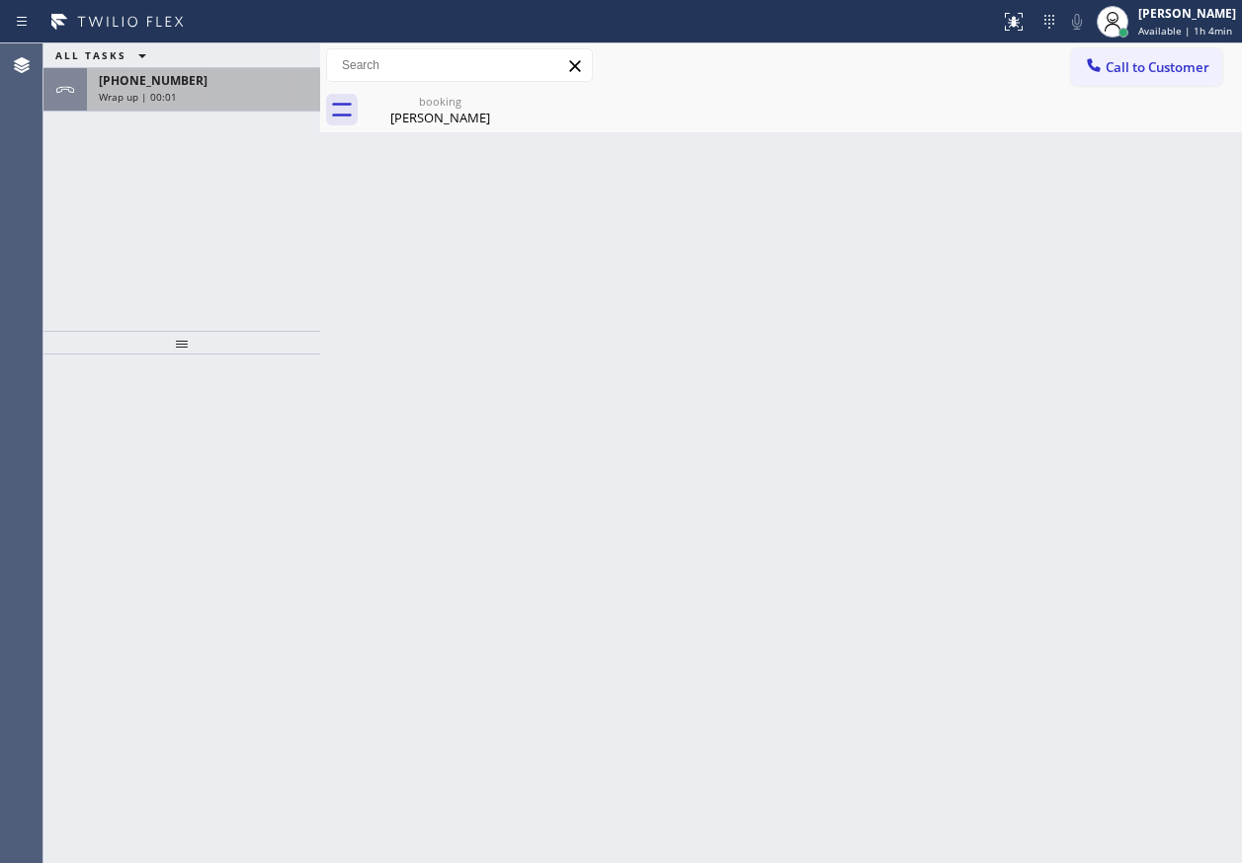
drag, startPoint x: 111, startPoint y: 77, endPoint x: 126, endPoint y: 111, distance: 37.1
click at [112, 81] on span "+13057332005" at bounding box center [153, 80] width 109 height 17
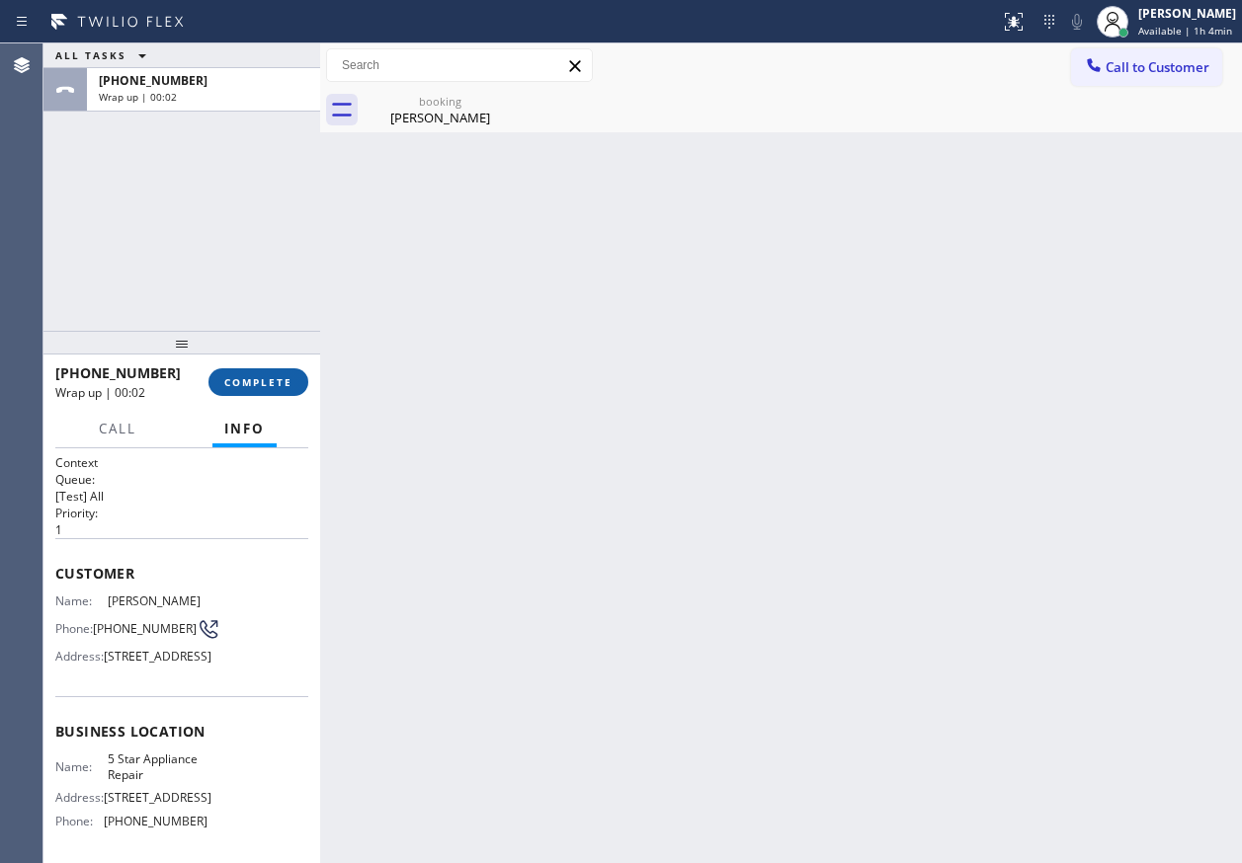
click at [254, 392] on button "COMPLETE" at bounding box center [258, 382] width 100 height 28
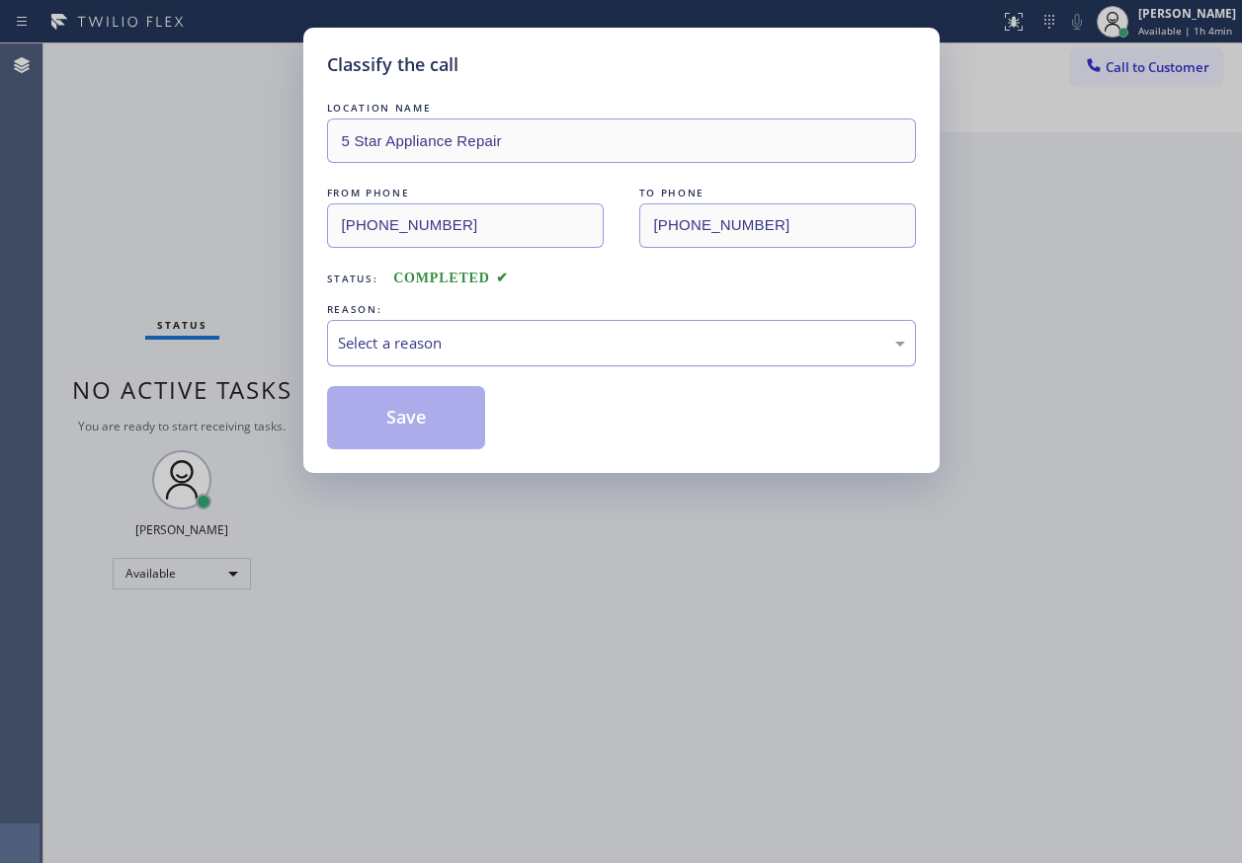
click at [419, 351] on div "Select a reason" at bounding box center [621, 343] width 567 height 23
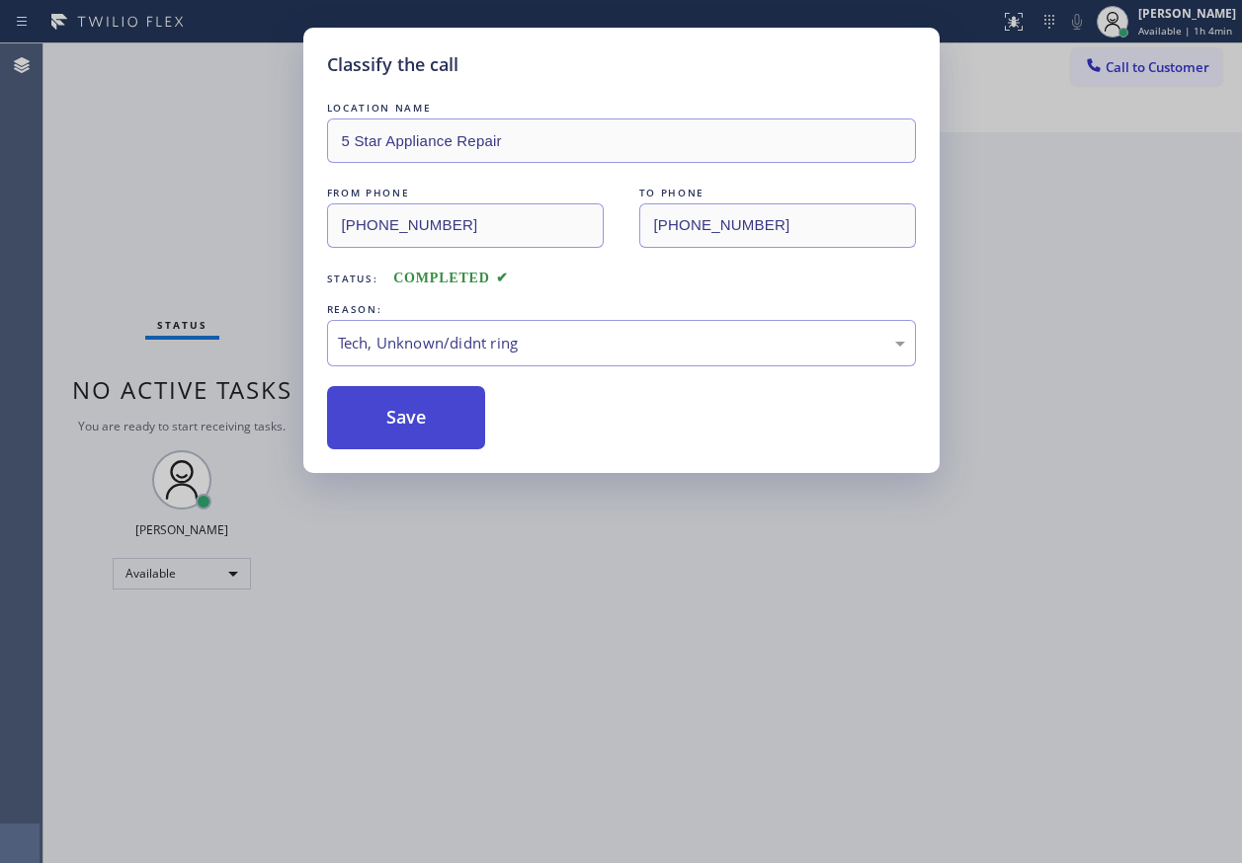
click at [402, 414] on button "Save" at bounding box center [406, 417] width 159 height 63
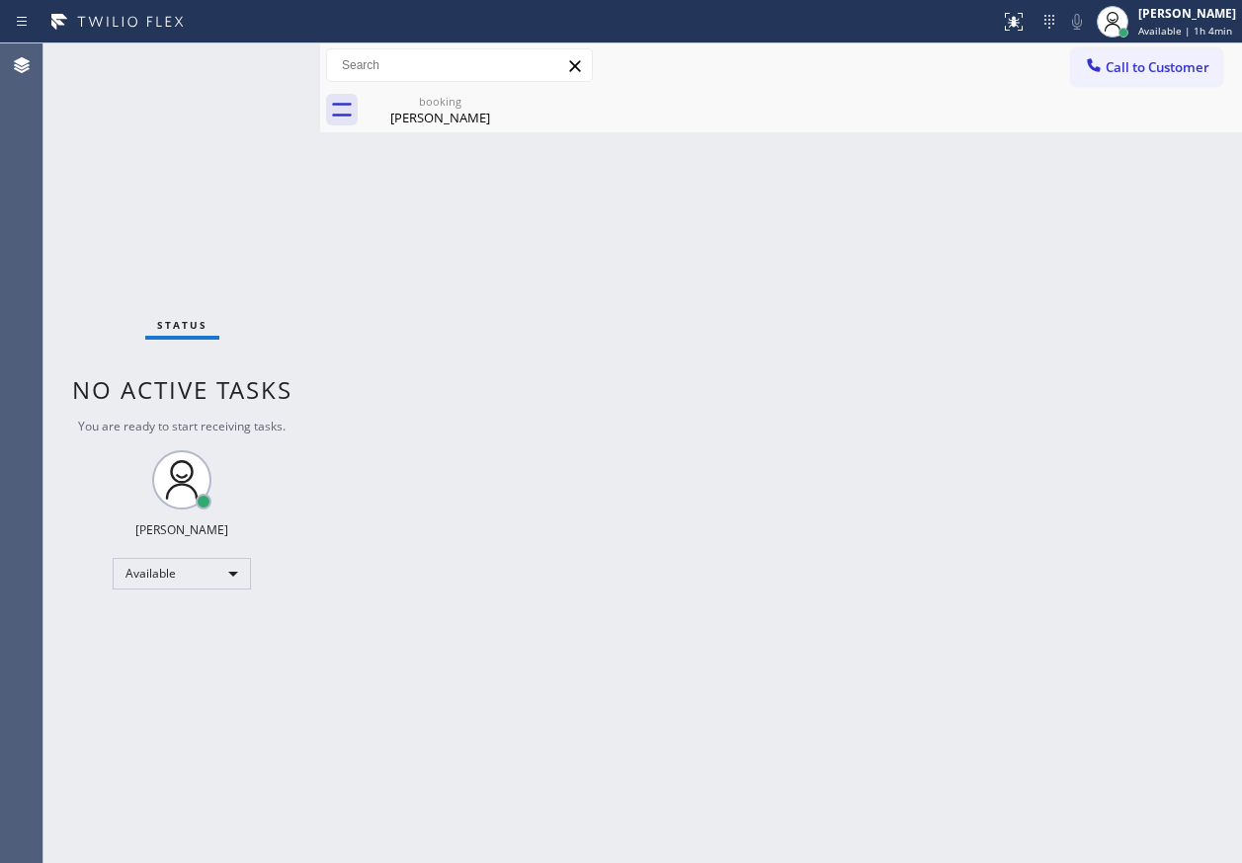
drag, startPoint x: 389, startPoint y: 103, endPoint x: 418, endPoint y: 103, distance: 28.6
click at [400, 103] on div "booking" at bounding box center [439, 101] width 149 height 15
click at [1150, 642] on div "Back to Dashboard Change Sender ID Customers Technicians Select a contact Outbo…" at bounding box center [781, 453] width 922 height 820
click at [1184, 257] on div "Back to Dashboard Change Sender ID Customers Technicians Select a contact Outbo…" at bounding box center [781, 453] width 922 height 820
click at [1010, 444] on div "Back to Dashboard Change Sender ID Customers Technicians Select a contact Outbo…" at bounding box center [781, 453] width 922 height 820
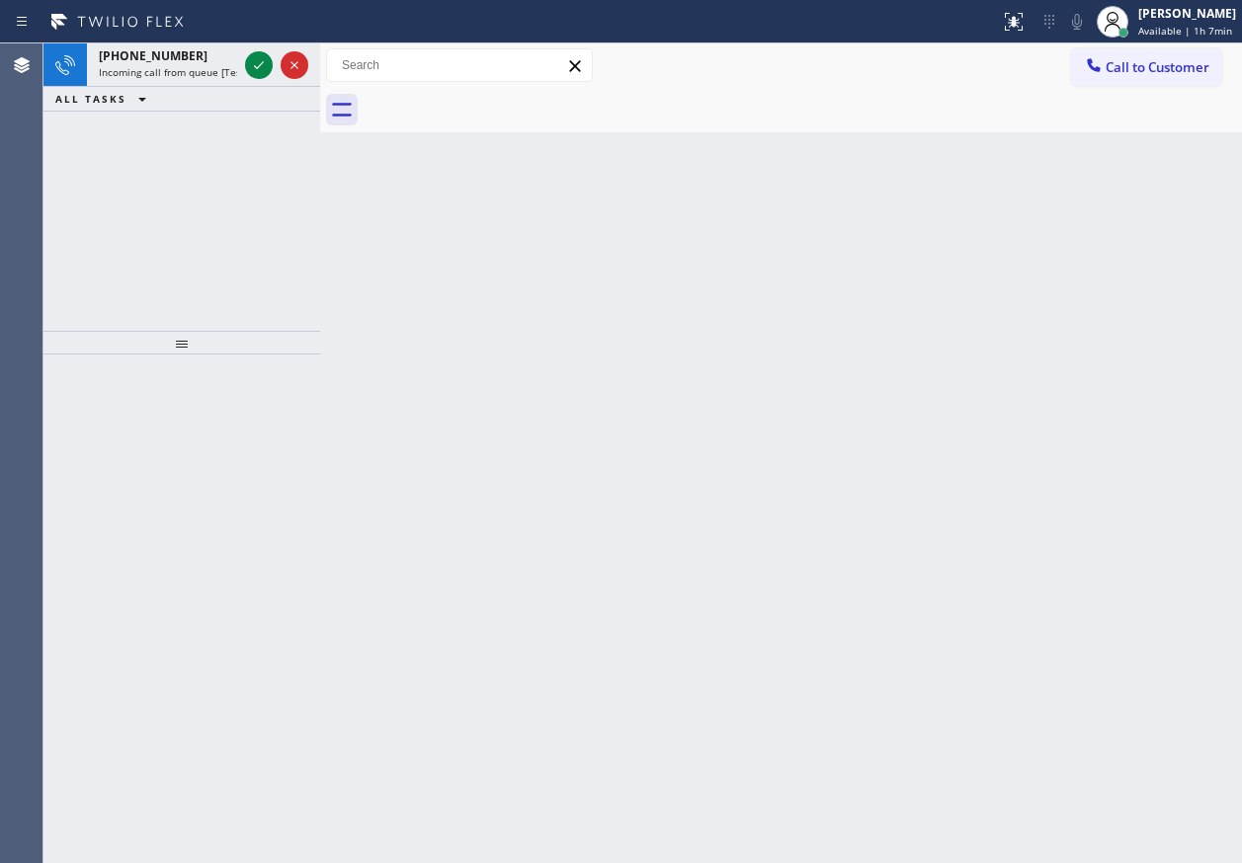
drag, startPoint x: 1078, startPoint y: 387, endPoint x: 661, endPoint y: 77, distance: 519.5
click at [1078, 387] on div "Back to Dashboard Change Sender ID Customers Technicians Select a contact Outbo…" at bounding box center [781, 453] width 922 height 820
click at [253, 58] on icon at bounding box center [259, 65] width 24 height 24
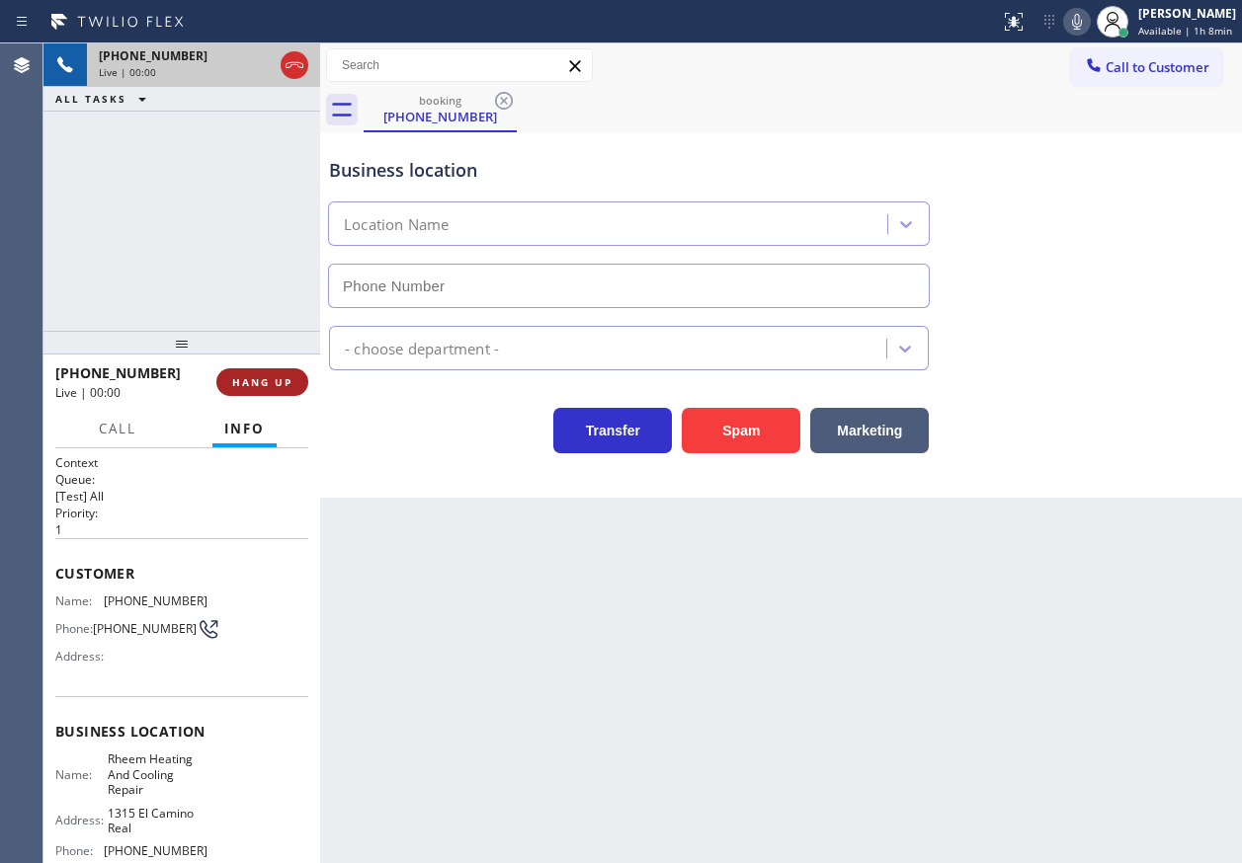
type input "(650) 549-9666"
click at [278, 375] on span "HANG UP" at bounding box center [262, 382] width 60 height 14
click at [280, 379] on span "HANG UP" at bounding box center [262, 382] width 60 height 14
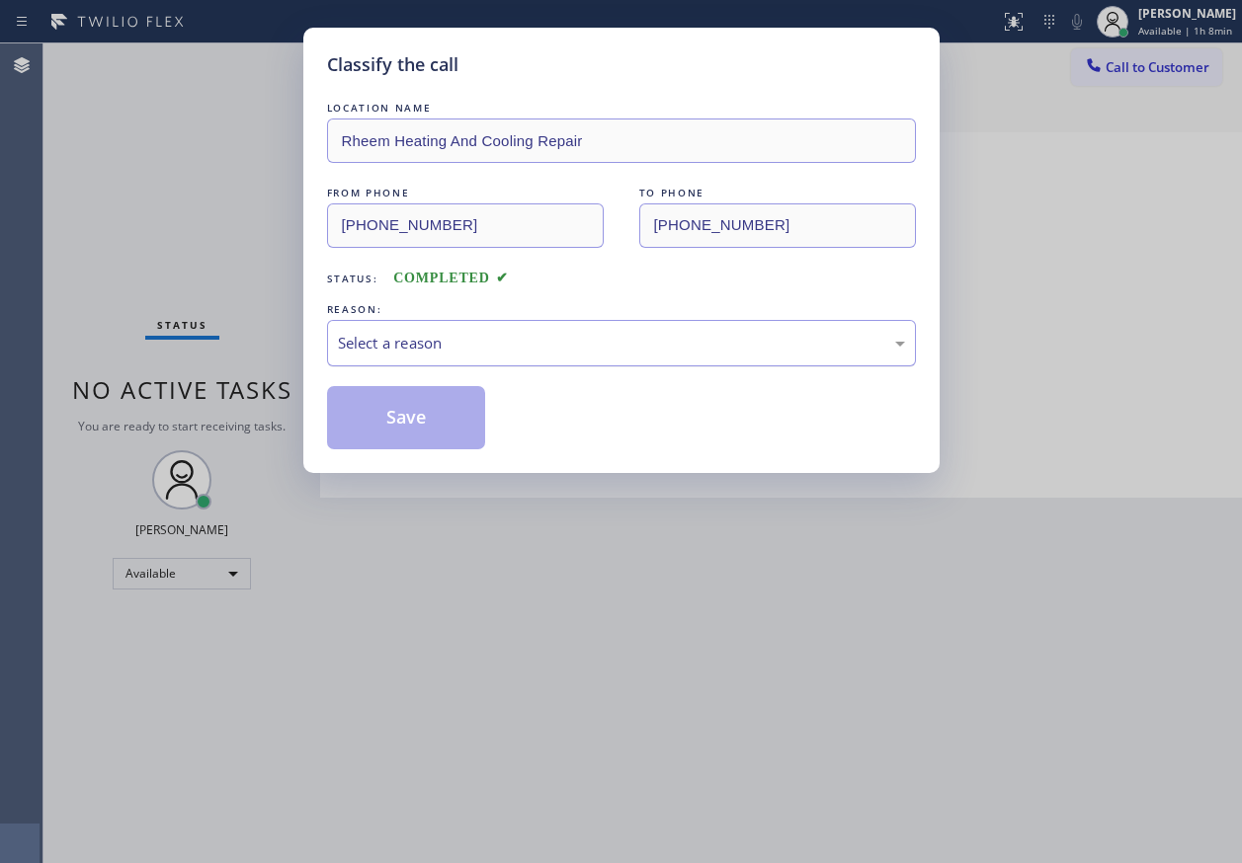
click at [471, 342] on div "Select a reason" at bounding box center [621, 343] width 567 height 23
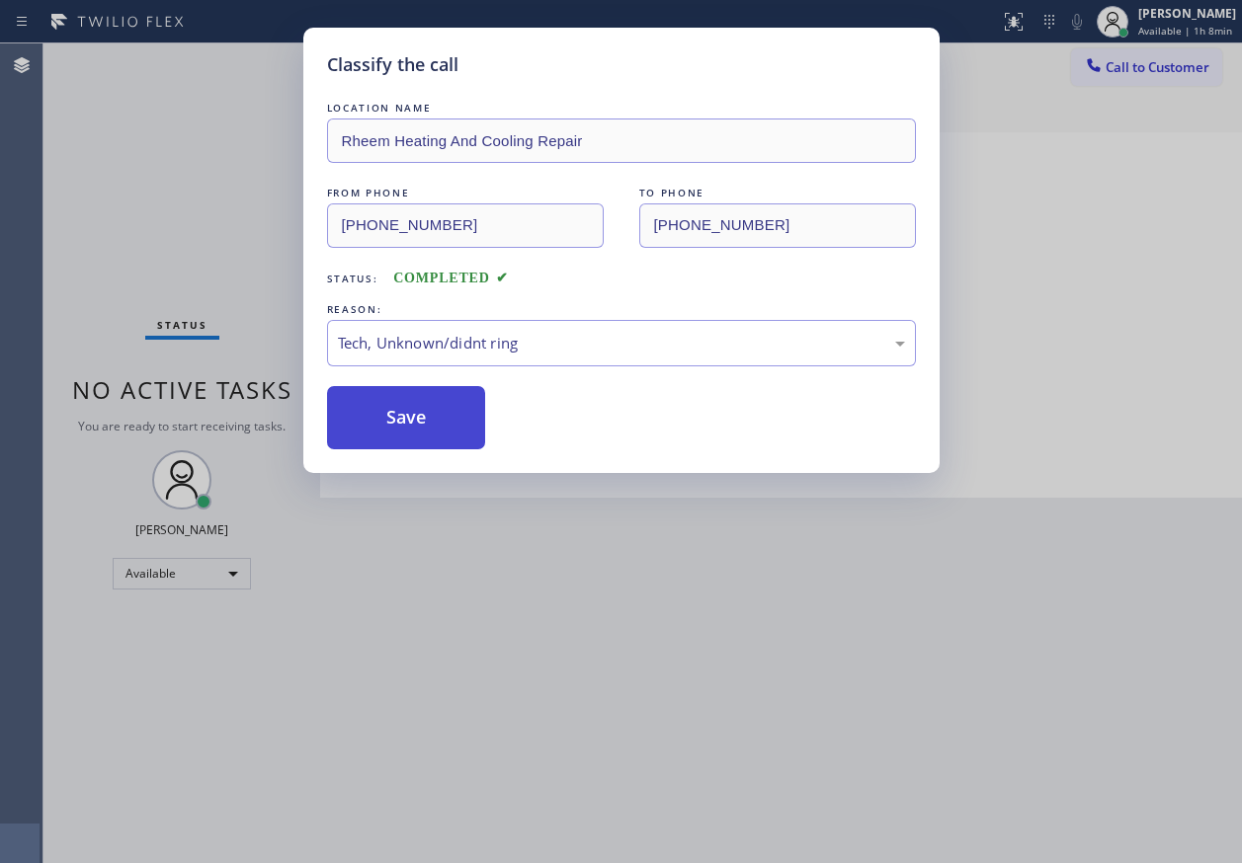
drag, startPoint x: 418, startPoint y: 407, endPoint x: 421, endPoint y: 421, distance: 14.1
click at [420, 408] on button "Save" at bounding box center [406, 417] width 159 height 63
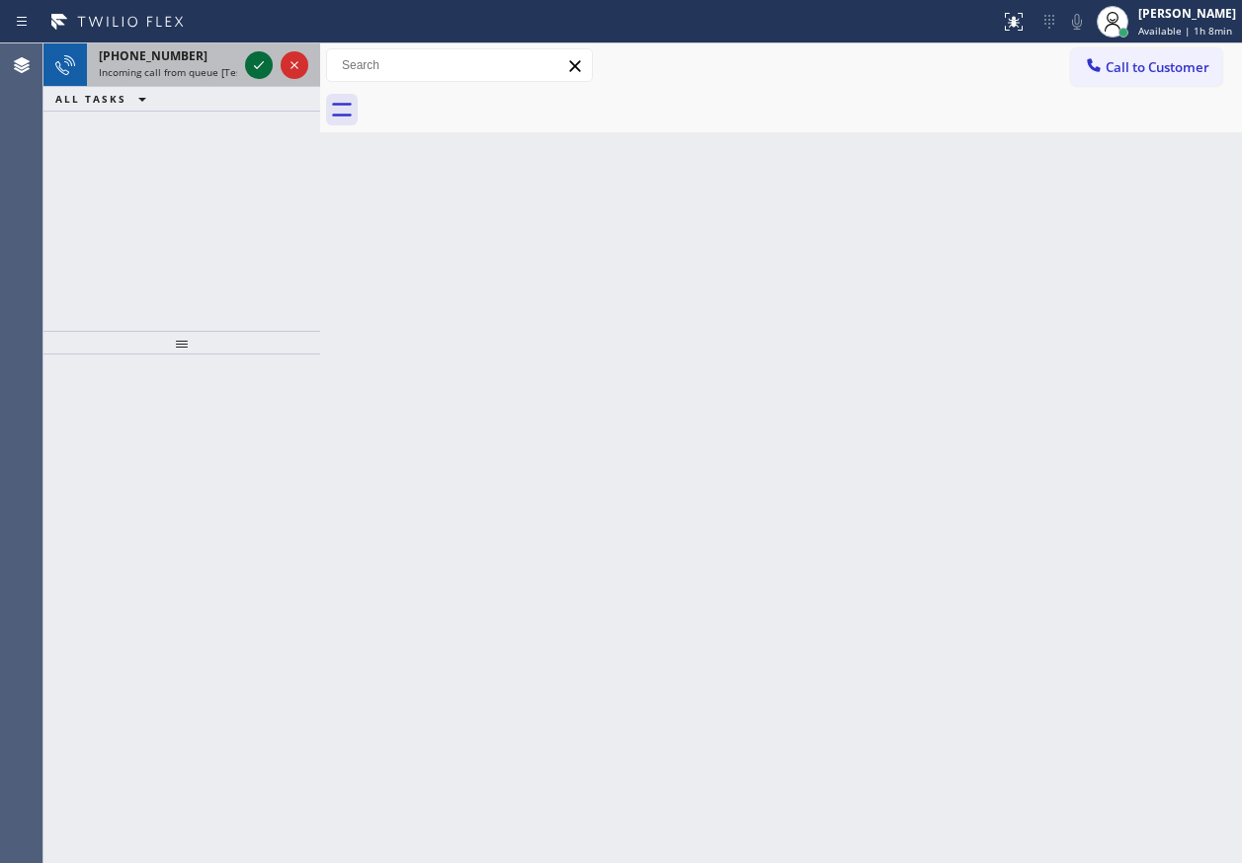
click at [262, 67] on icon at bounding box center [259, 65] width 24 height 24
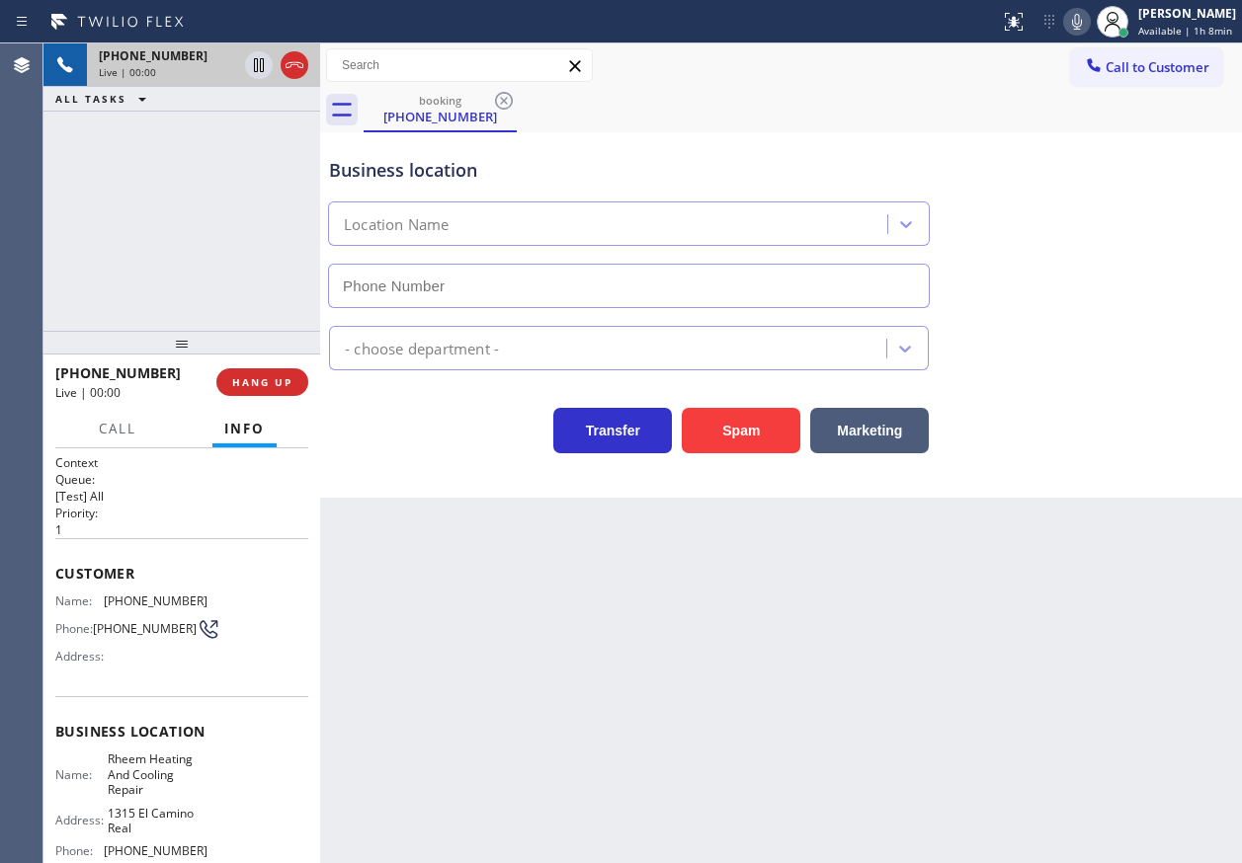
type input "(650) 549-9666"
click at [149, 784] on span "Rheem Heating And Cooling Repair" at bounding box center [157, 774] width 99 height 45
click at [483, 295] on input "(650) 549-9666" at bounding box center [629, 286] width 602 height 44
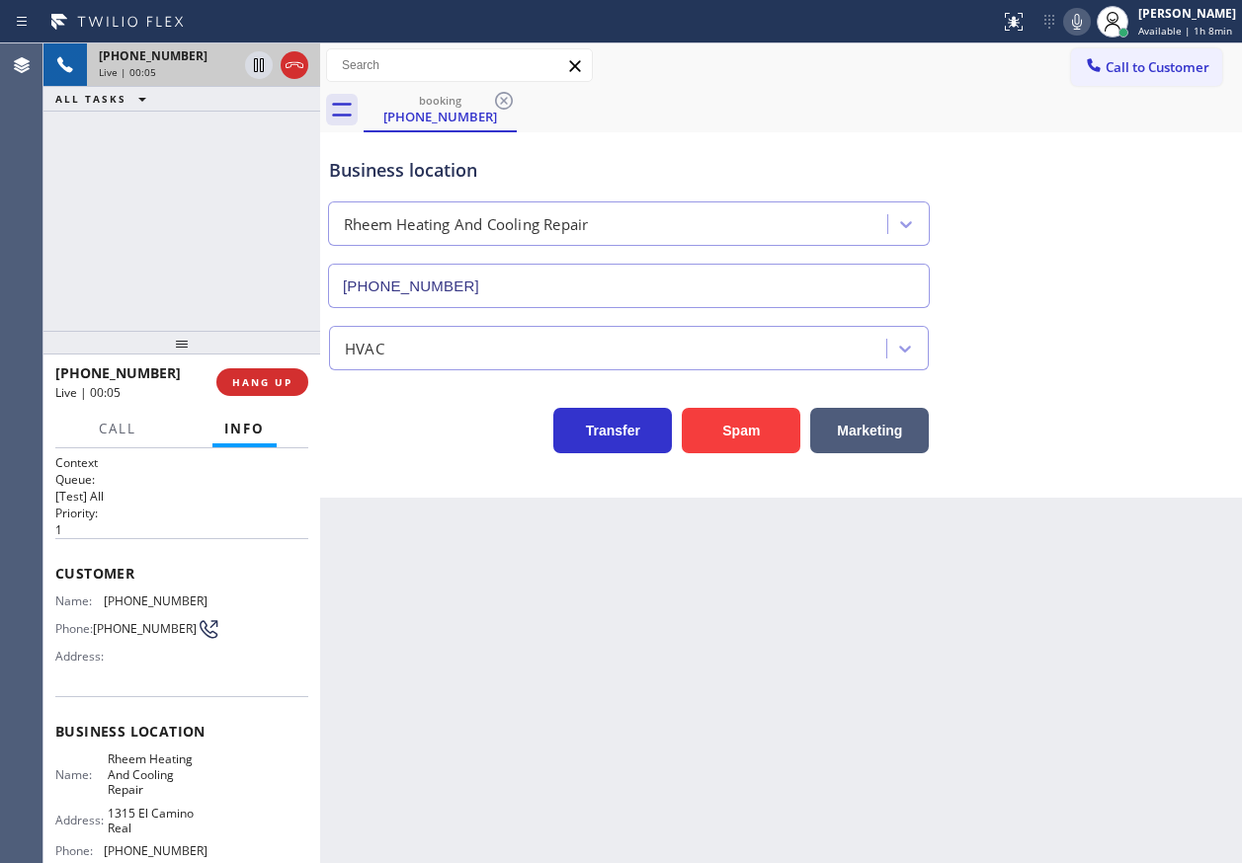
click at [483, 295] on input "(650) 549-9666" at bounding box center [629, 286] width 602 height 44
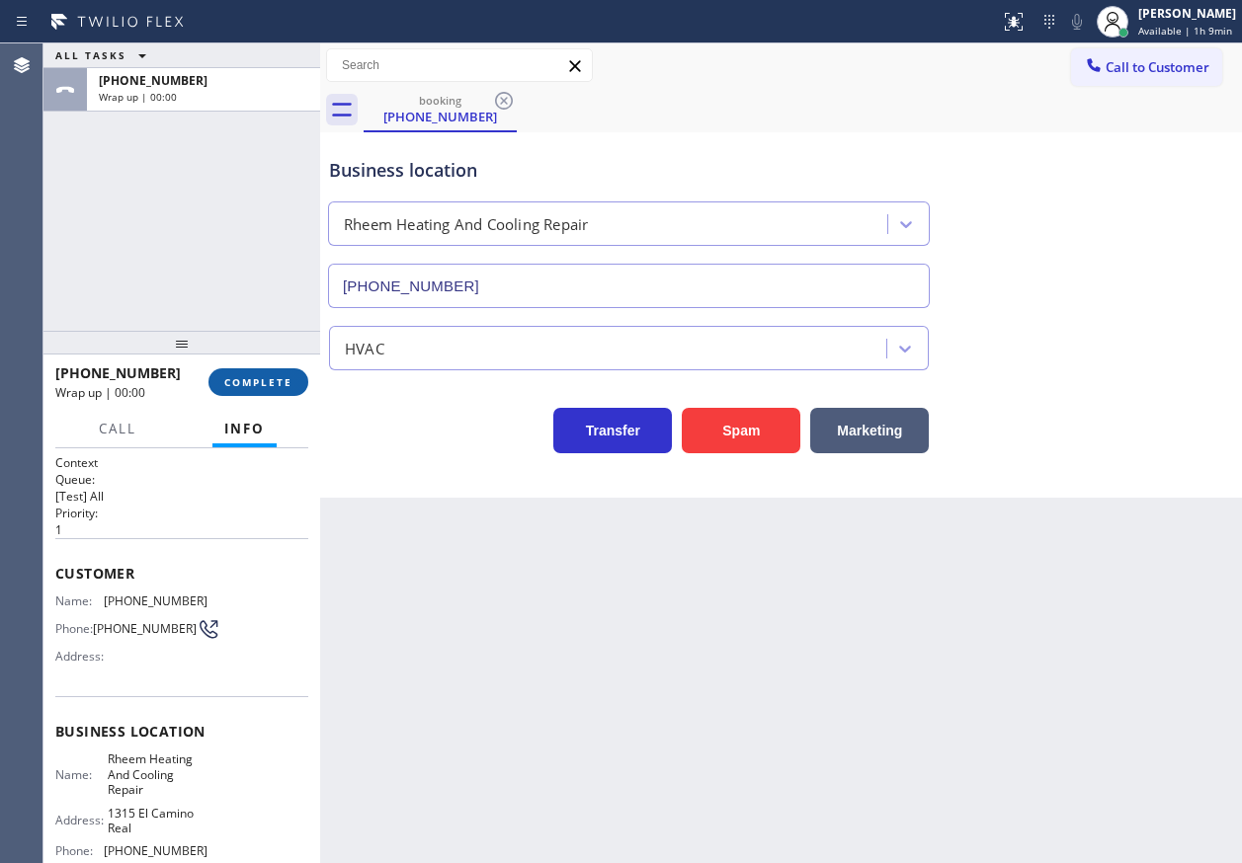
click at [272, 379] on span "COMPLETE" at bounding box center [258, 382] width 68 height 14
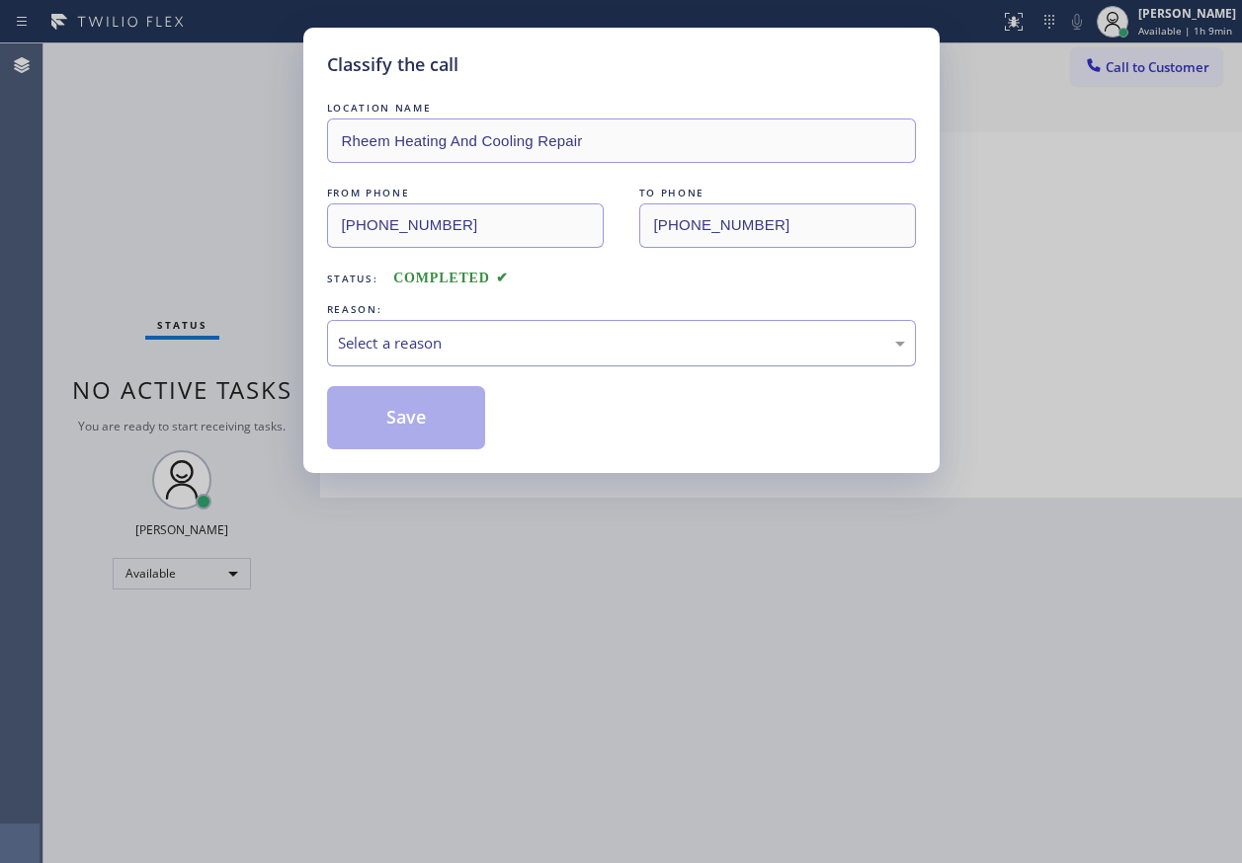
click at [495, 359] on div "Select a reason" at bounding box center [621, 343] width 589 height 46
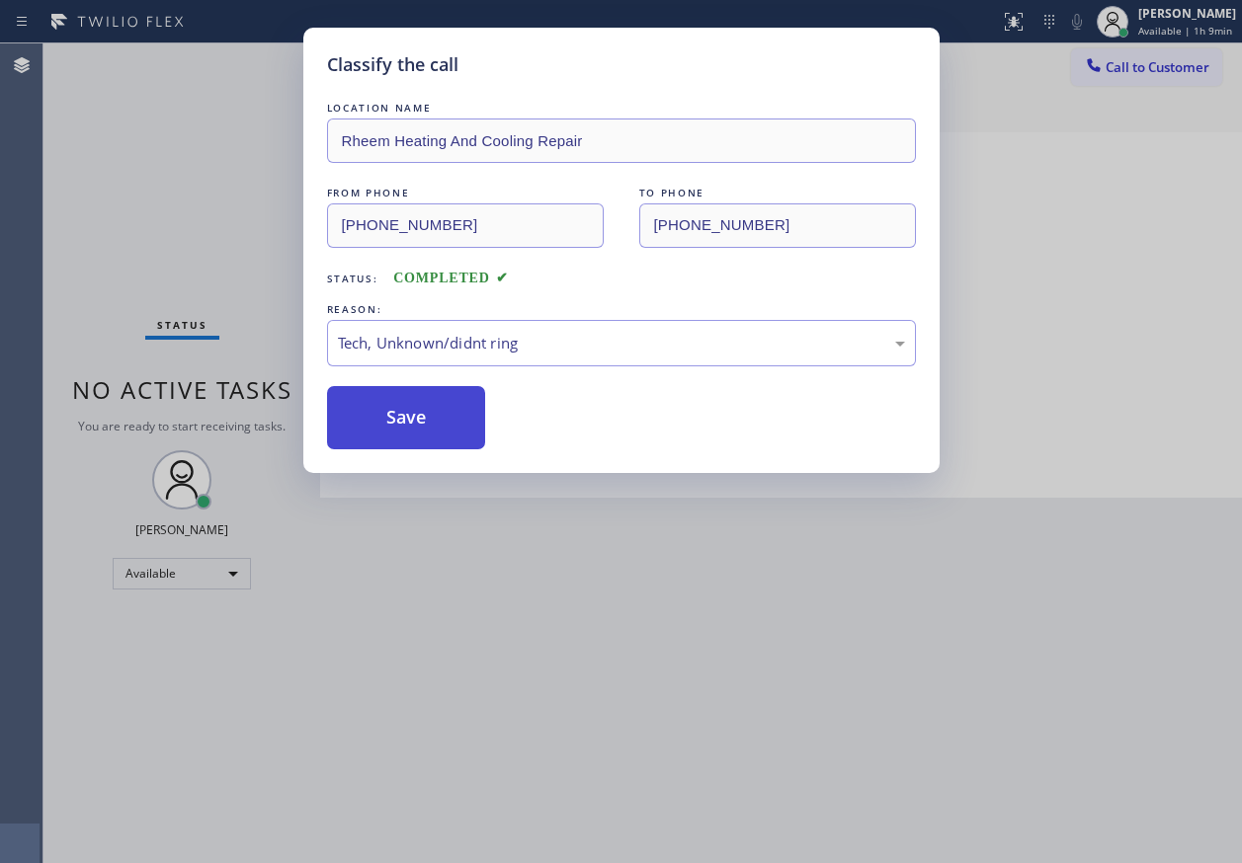
click at [442, 411] on button "Save" at bounding box center [406, 417] width 159 height 63
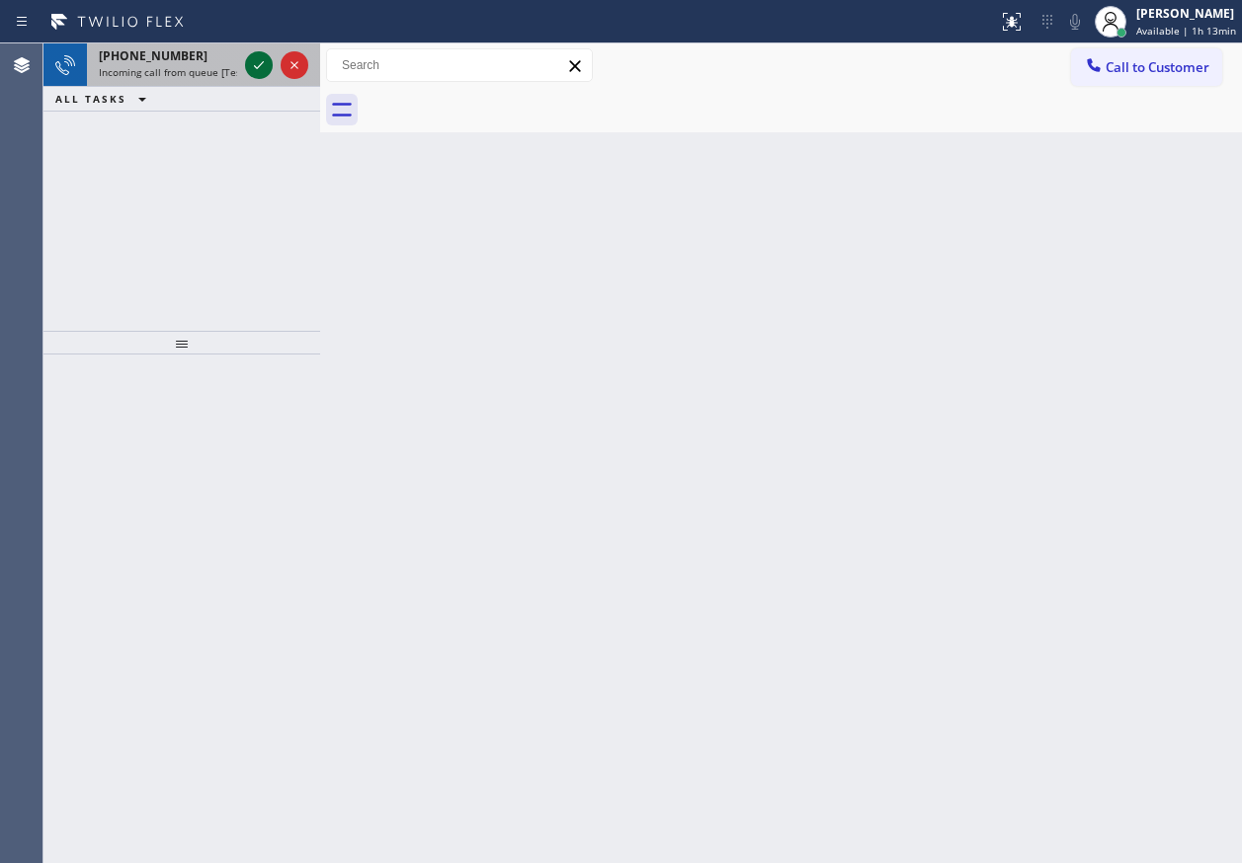
click at [258, 67] on icon at bounding box center [259, 65] width 10 height 8
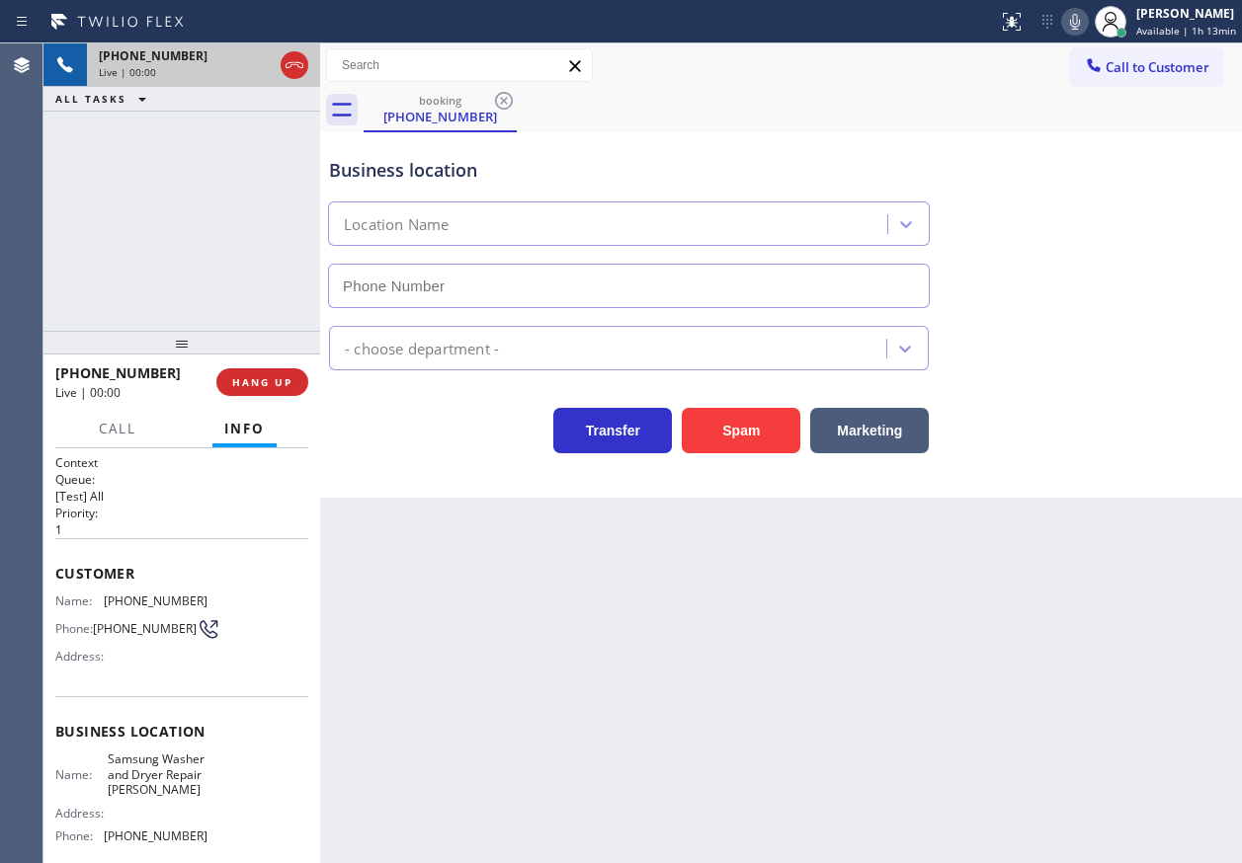
type input "(339) 888-9303"
click at [122, 772] on span "Samsung Washer and Dryer Repair Lynn" at bounding box center [157, 774] width 99 height 45
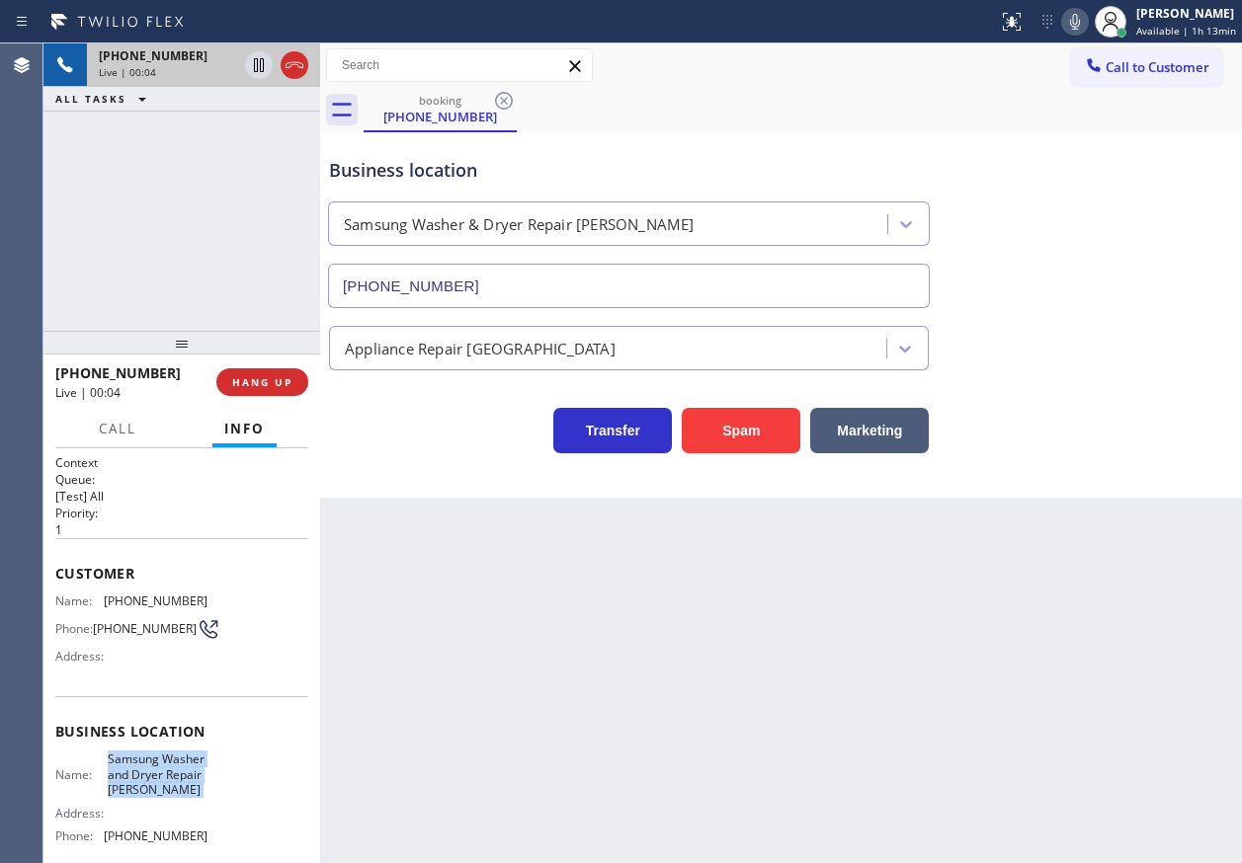
click at [122, 772] on span "Samsung Washer and Dryer Repair Lynn" at bounding box center [157, 774] width 99 height 45
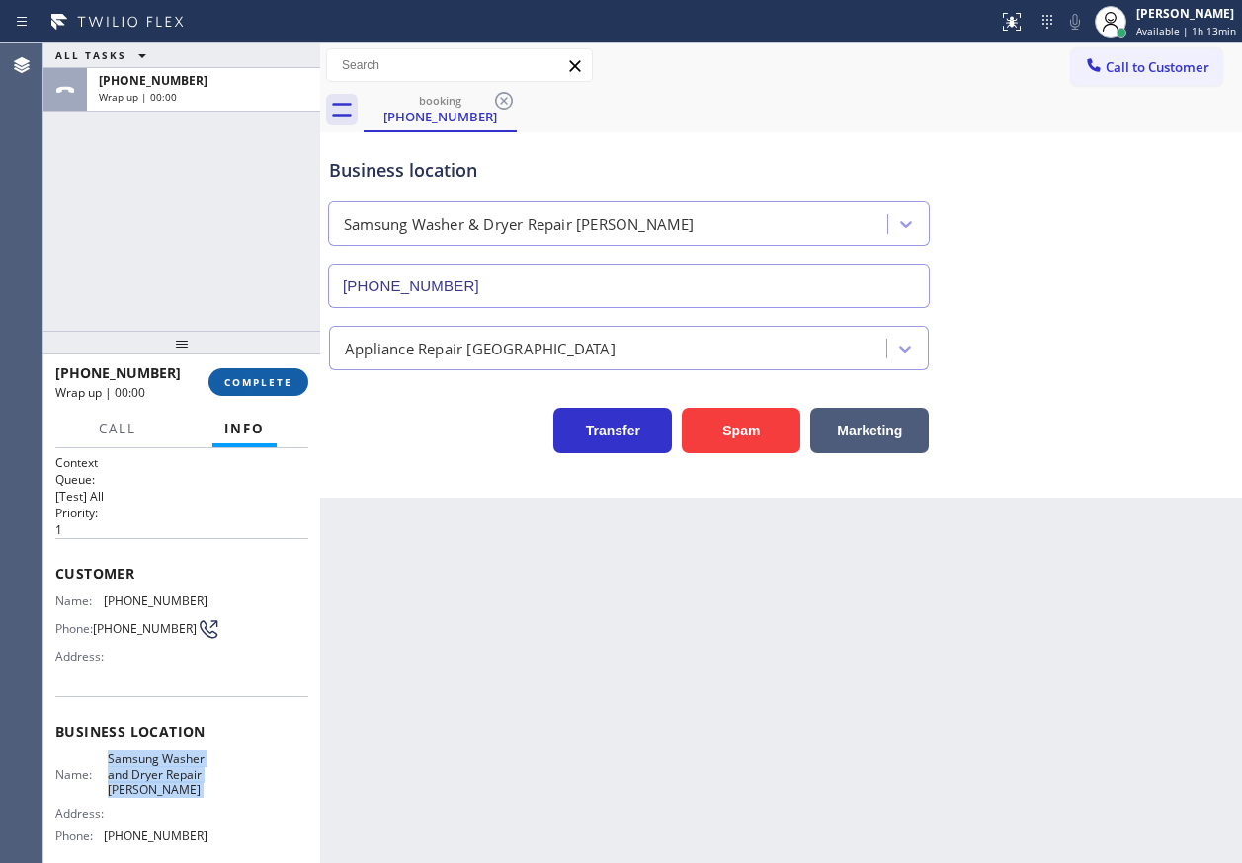
click at [281, 394] on button "COMPLETE" at bounding box center [258, 382] width 100 height 28
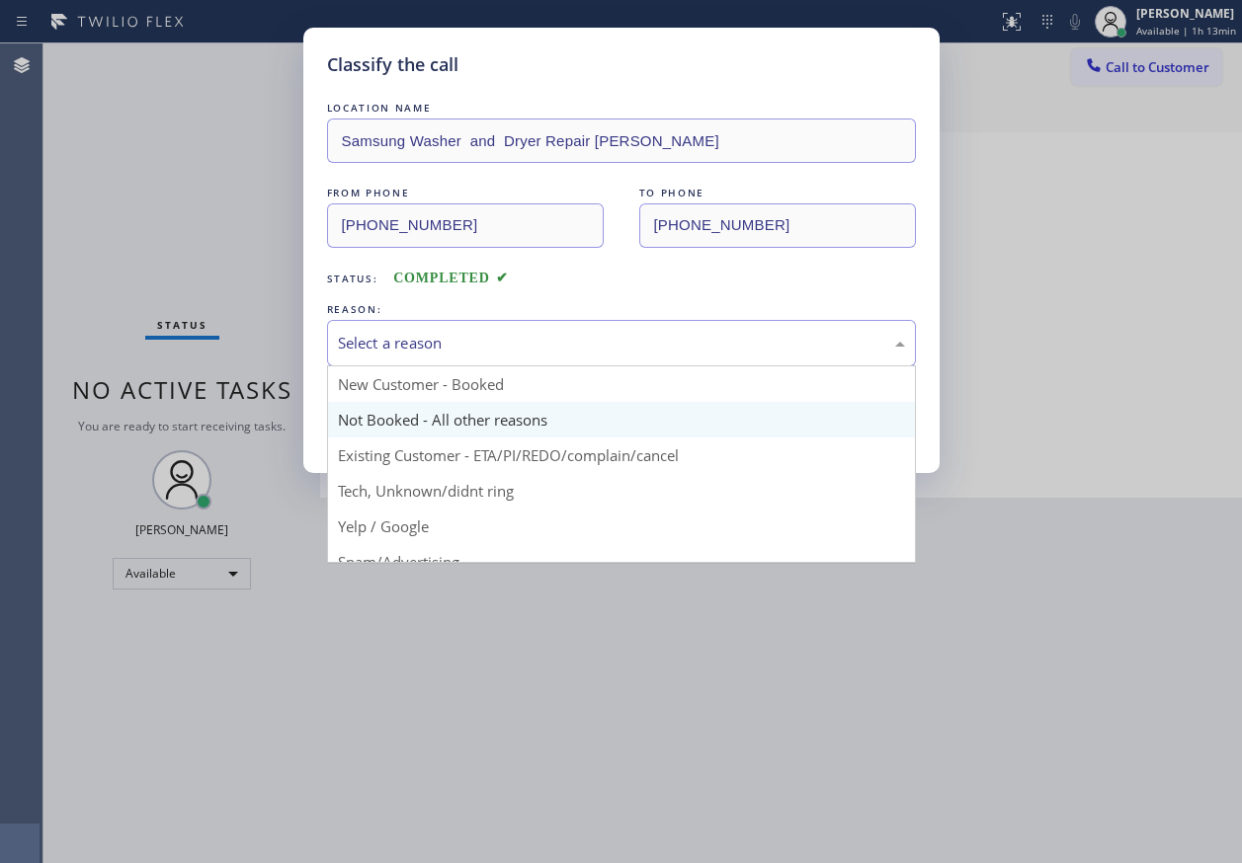
drag, startPoint x: 400, startPoint y: 329, endPoint x: 393, endPoint y: 422, distance: 93.1
click at [400, 331] on div "Select a reason" at bounding box center [621, 343] width 589 height 46
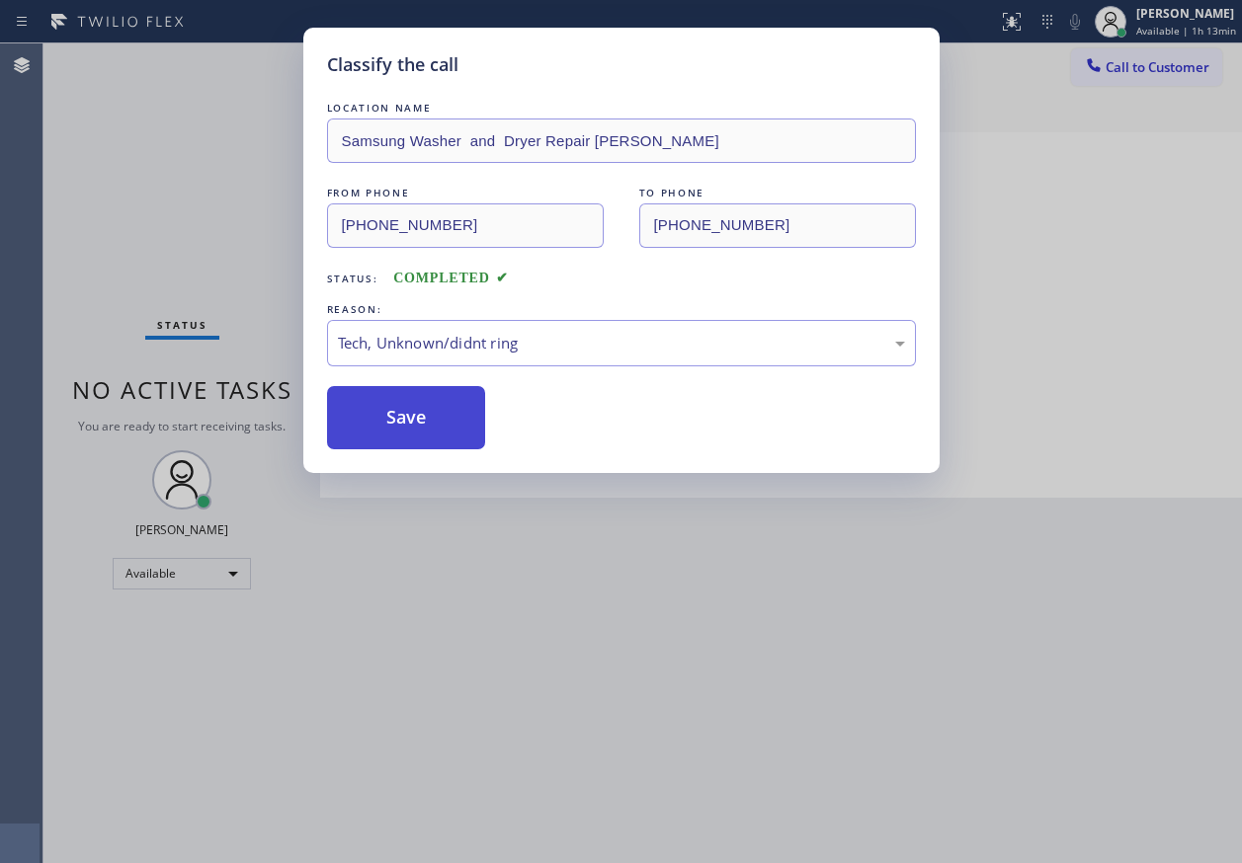
click at [412, 438] on button "Save" at bounding box center [406, 417] width 159 height 63
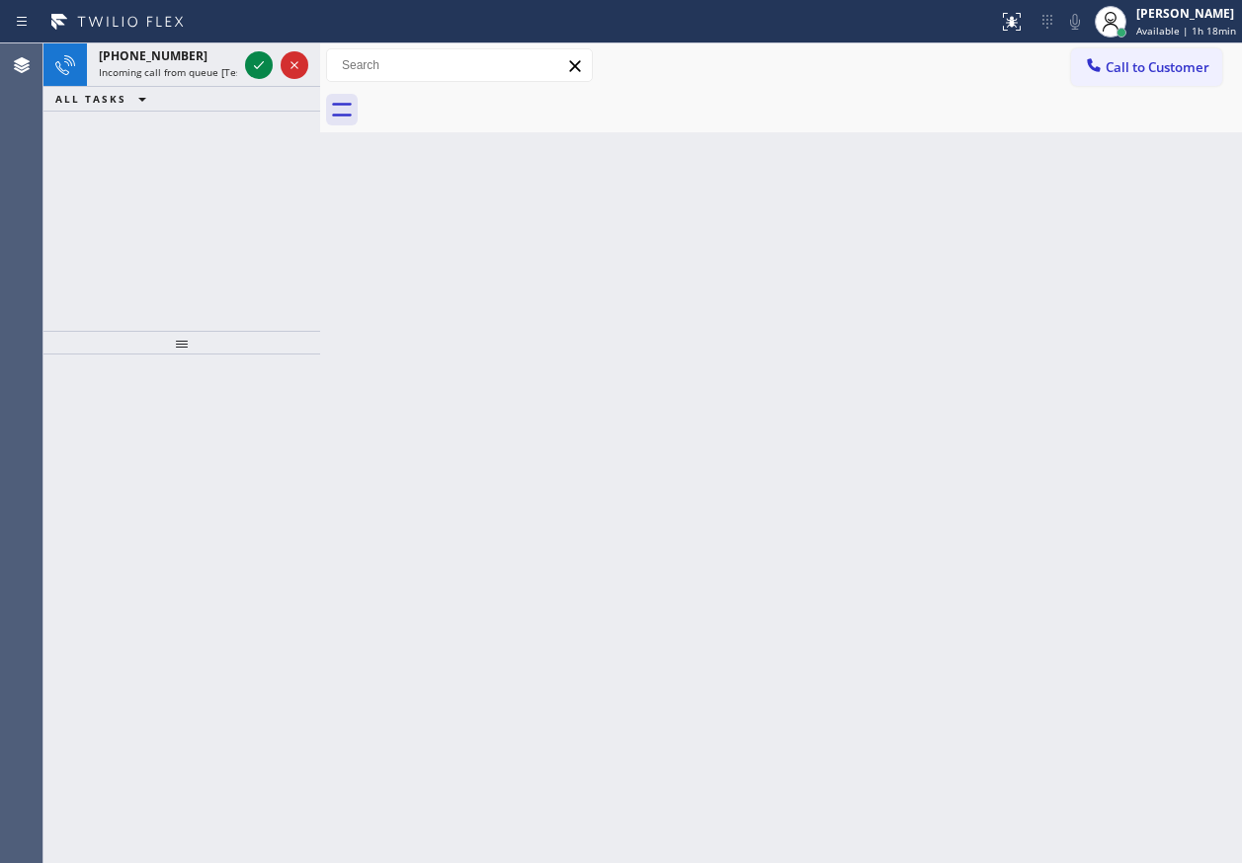
click at [1065, 230] on div "Back to Dashboard Change Sender ID Customers Technicians Select a contact Outbo…" at bounding box center [781, 453] width 922 height 820
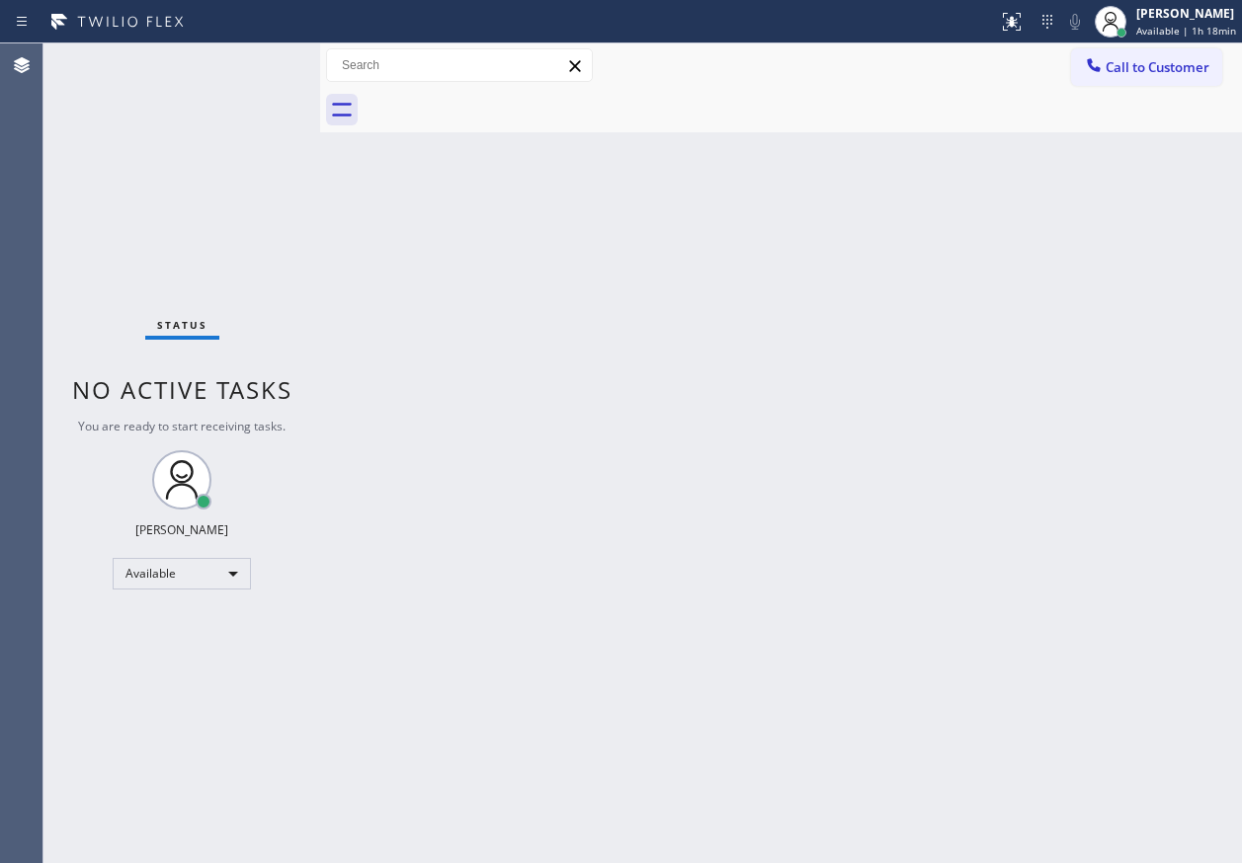
click at [253, 70] on div "Status No active tasks You are ready to start receiving tasks. Paula Arnado Ava…" at bounding box center [181, 453] width 277 height 820
click at [924, 341] on div "Back to Dashboard Change Sender ID Customers Technicians Select a contact Outbo…" at bounding box center [781, 453] width 922 height 820
click at [1141, 282] on div "Back to Dashboard Change Sender ID Customers Technicians Select a contact Outbo…" at bounding box center [781, 453] width 922 height 820
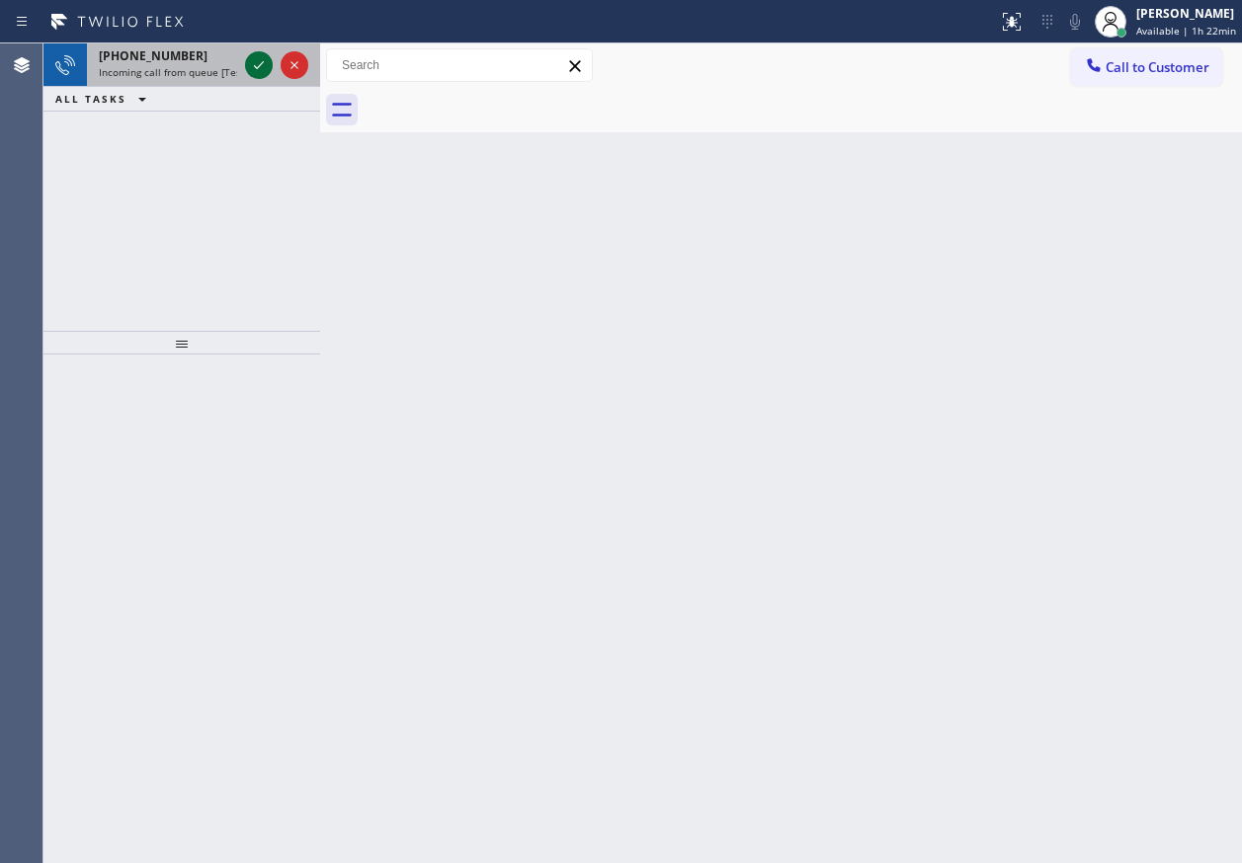
click at [259, 62] on icon at bounding box center [259, 65] width 24 height 24
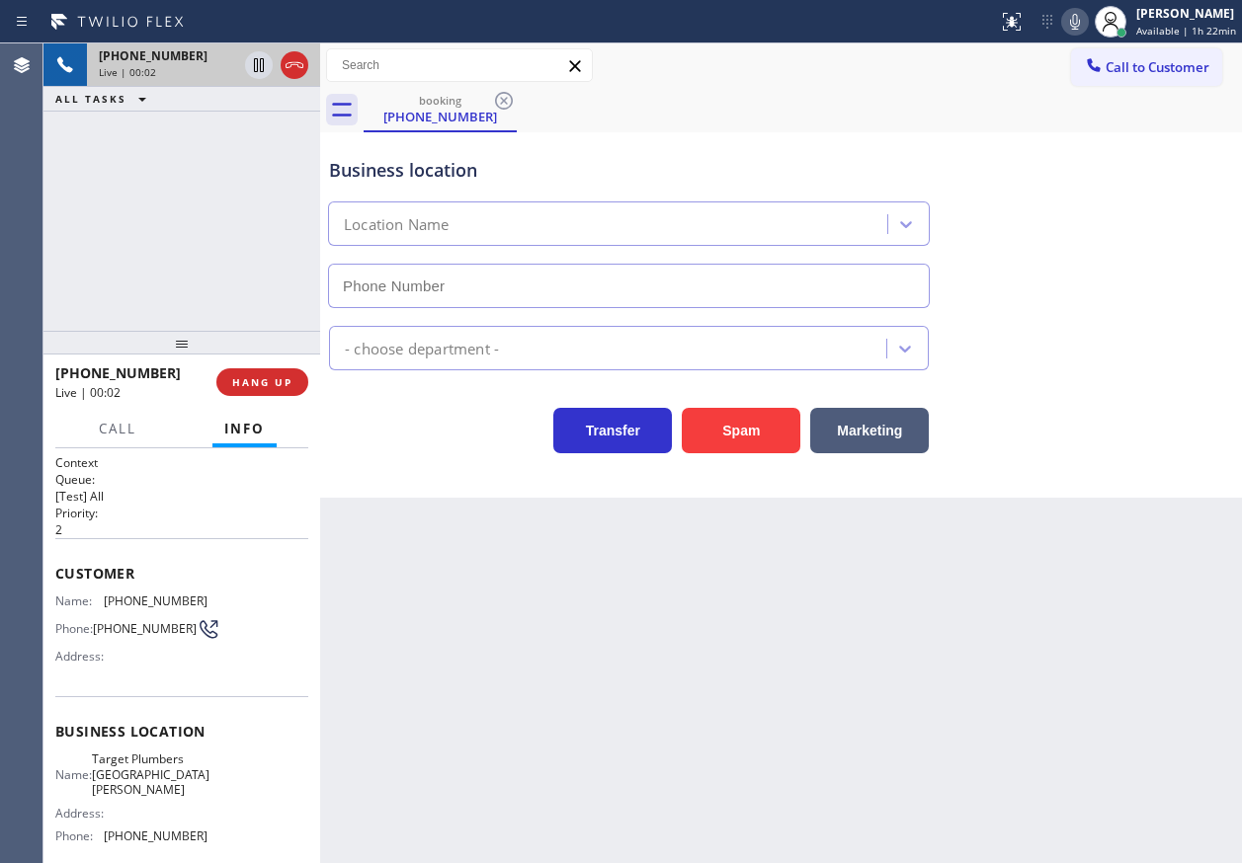
click at [174, 788] on span "Target Plumbers Santa Ana" at bounding box center [151, 774] width 118 height 45
click at [137, 815] on div "Name: Target Plumbers Santa Ana Address: Phone: (714) 386-1775" at bounding box center [131, 802] width 152 height 100
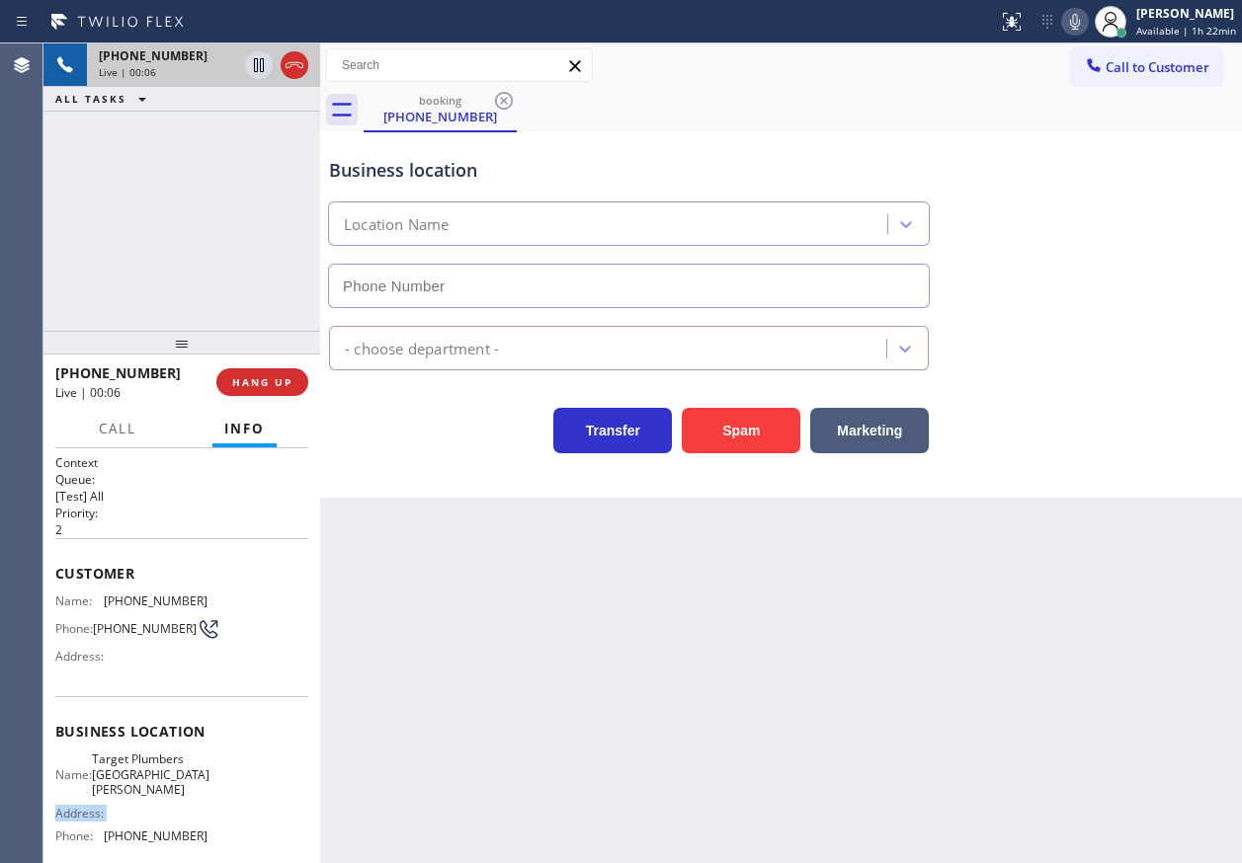
click at [137, 815] on div "Name: Target Plumbers Santa Ana Address: Phone: (714) 386-1775" at bounding box center [131, 802] width 152 height 100
click at [139, 829] on span "(714) 386-1775" at bounding box center [156, 836] width 104 height 15
type input "(714) 386-1775"
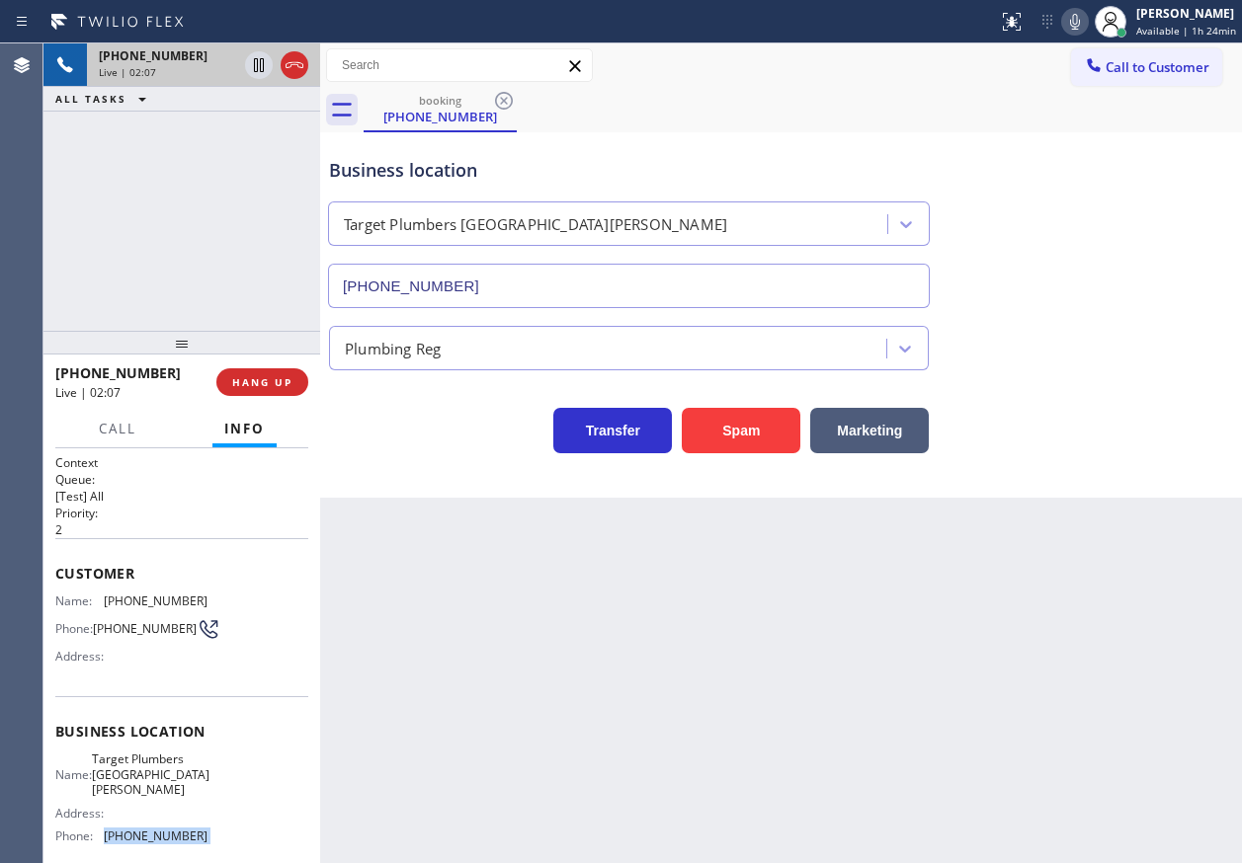
click at [1077, 15] on icon at bounding box center [1075, 22] width 24 height 24
click at [259, 61] on icon at bounding box center [259, 65] width 24 height 24
drag, startPoint x: 1097, startPoint y: 188, endPoint x: 1093, endPoint y: 46, distance: 141.3
click at [1097, 185] on div "Business location Target Plumbers Santa Ana (714) 386-1775" at bounding box center [781, 218] width 912 height 179
click at [1075, 14] on icon at bounding box center [1075, 22] width 24 height 24
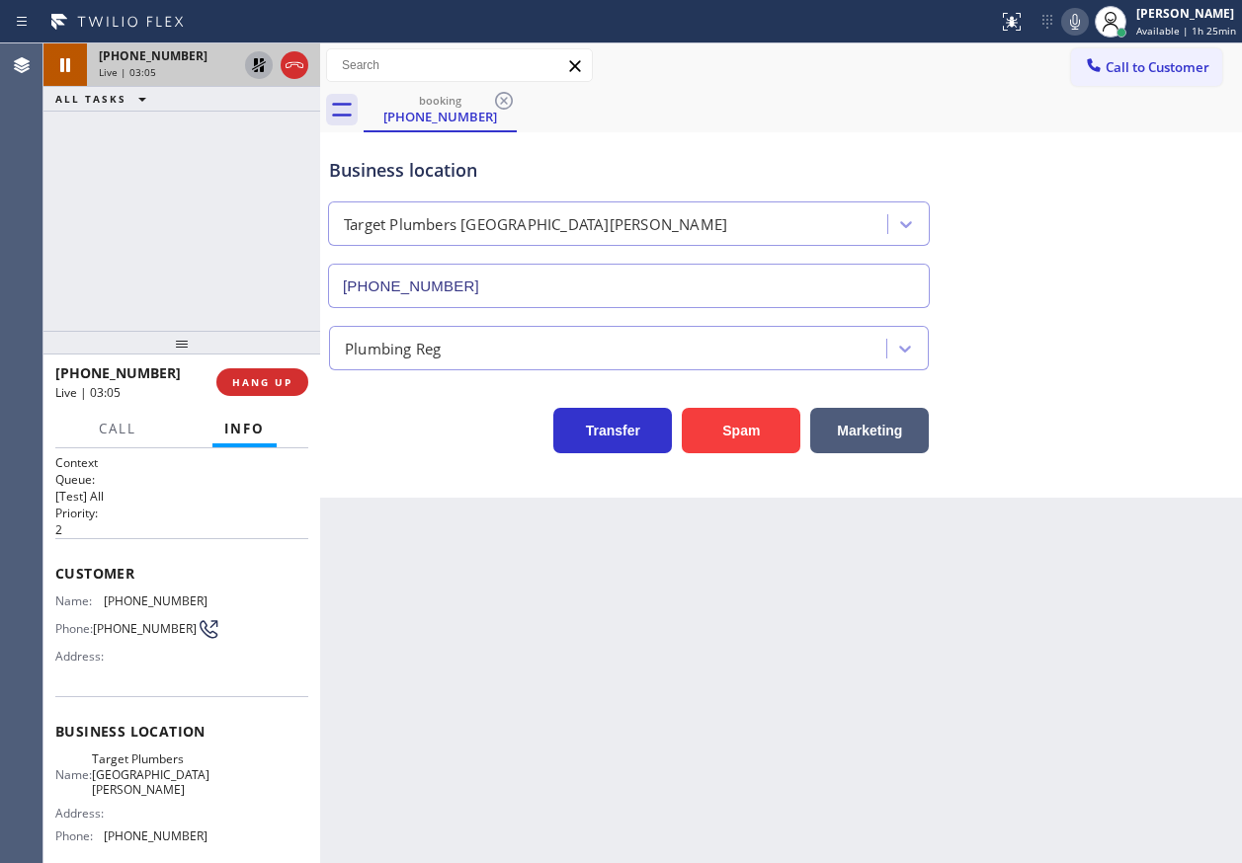
click at [258, 67] on icon at bounding box center [259, 65] width 24 height 24
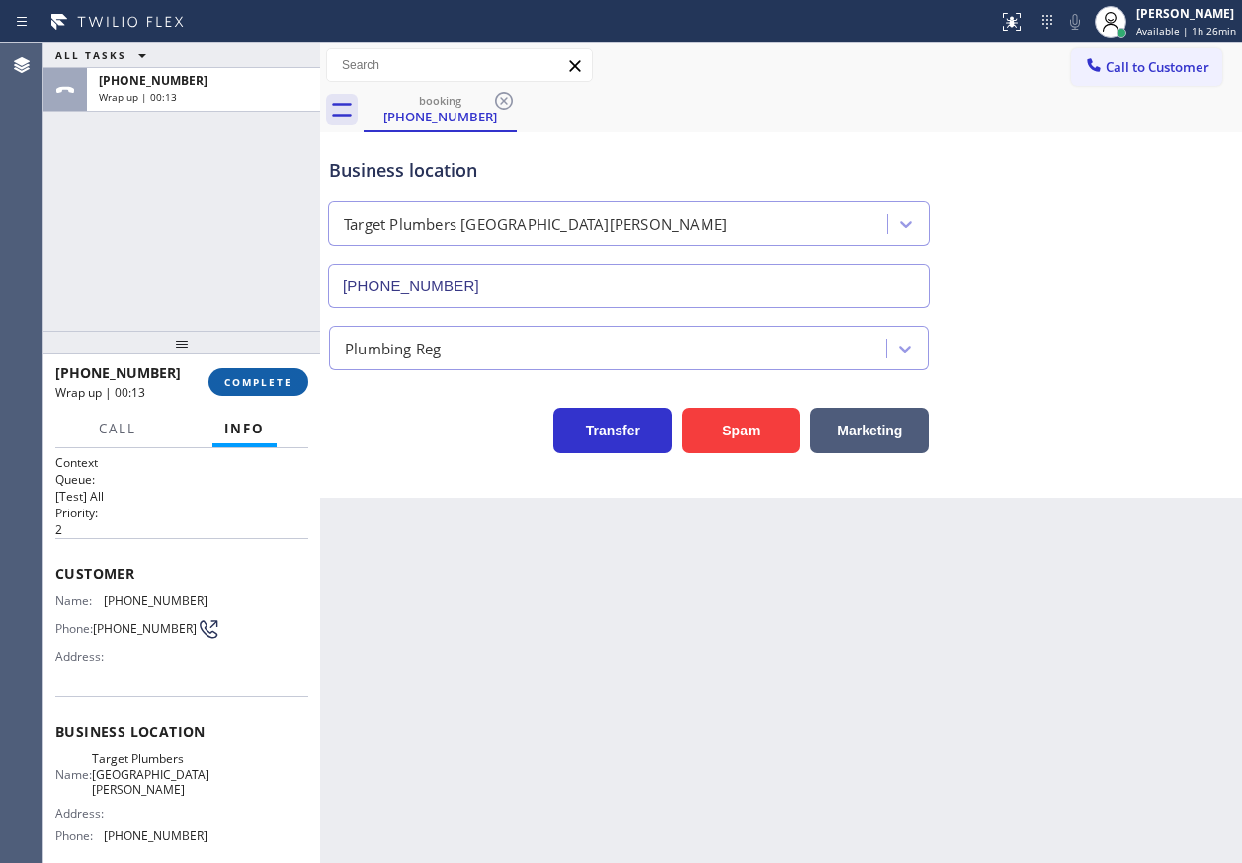
click at [272, 389] on button "COMPLETE" at bounding box center [258, 382] width 100 height 28
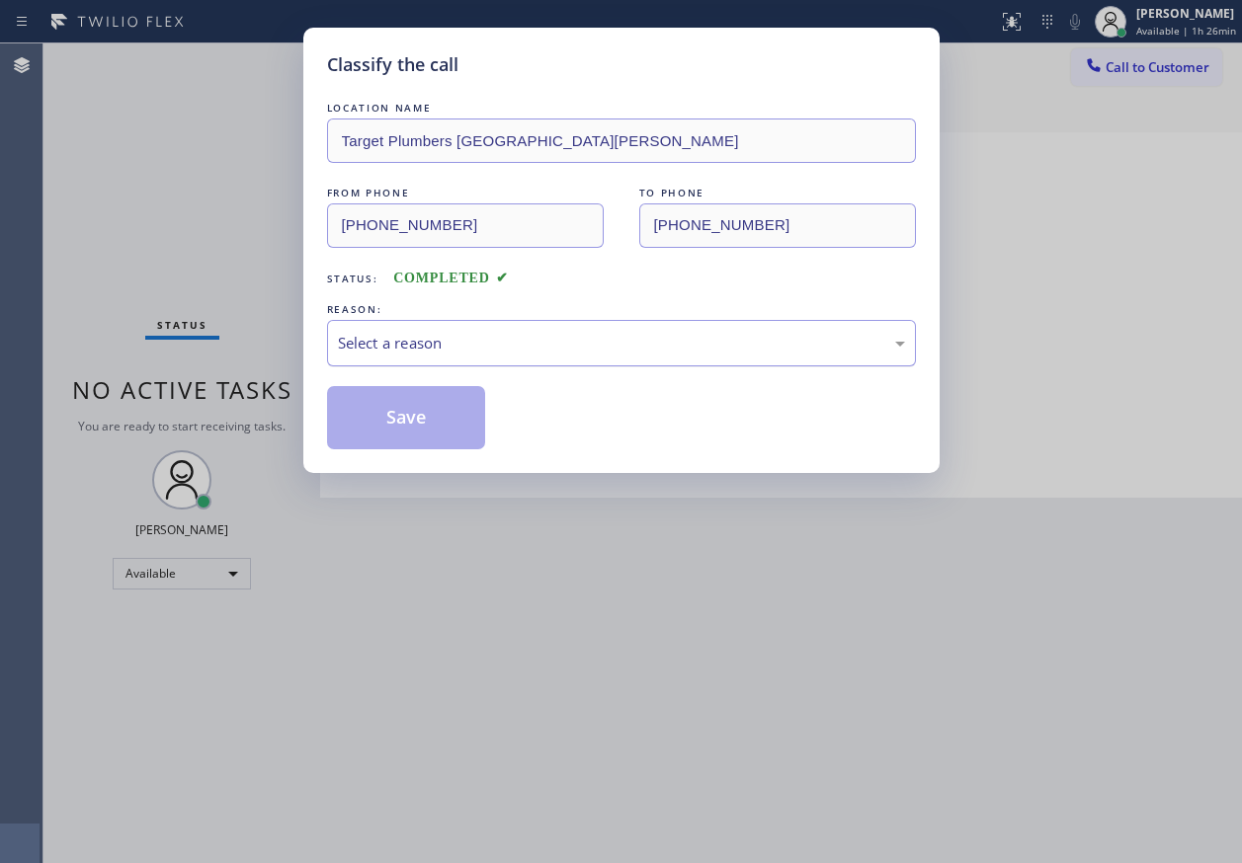
click at [485, 340] on div "Select a reason" at bounding box center [621, 343] width 567 height 23
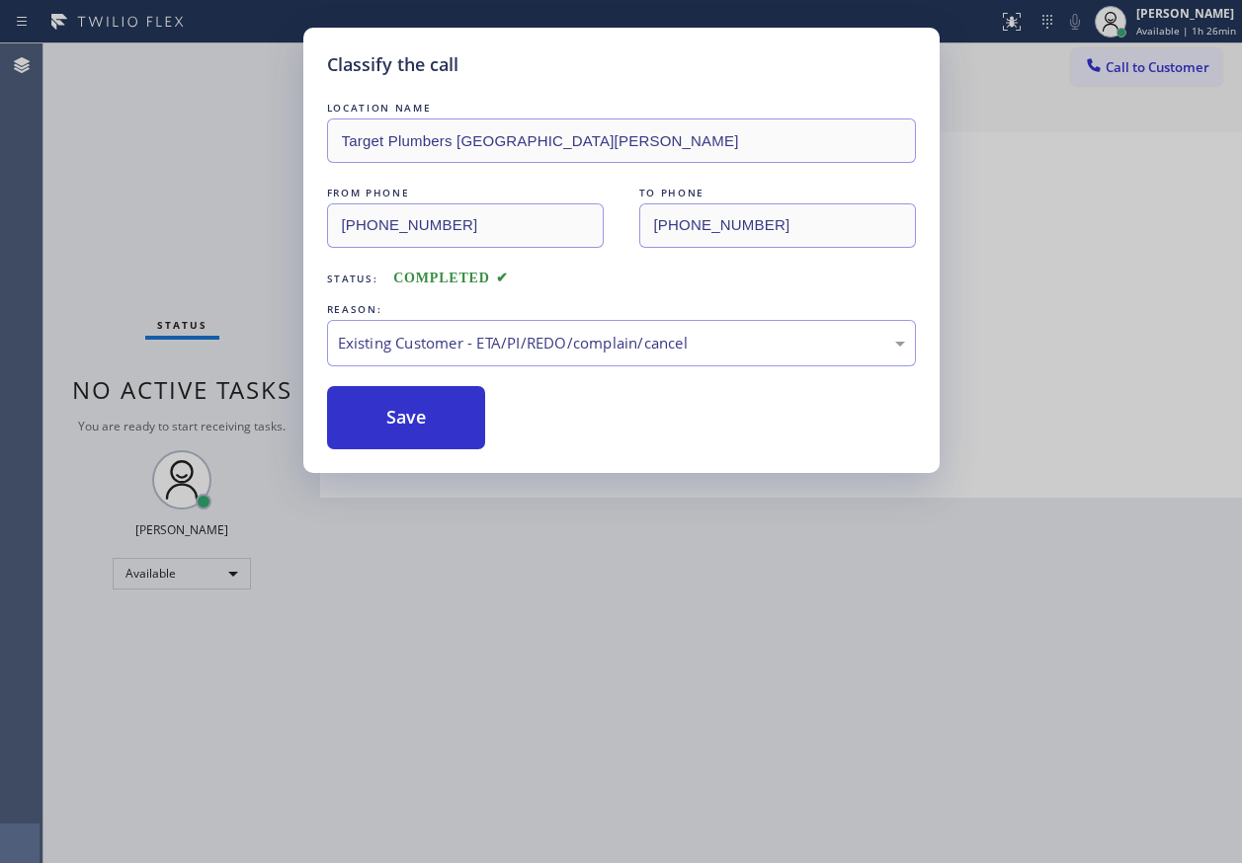
click at [441, 421] on button "Save" at bounding box center [406, 417] width 159 height 63
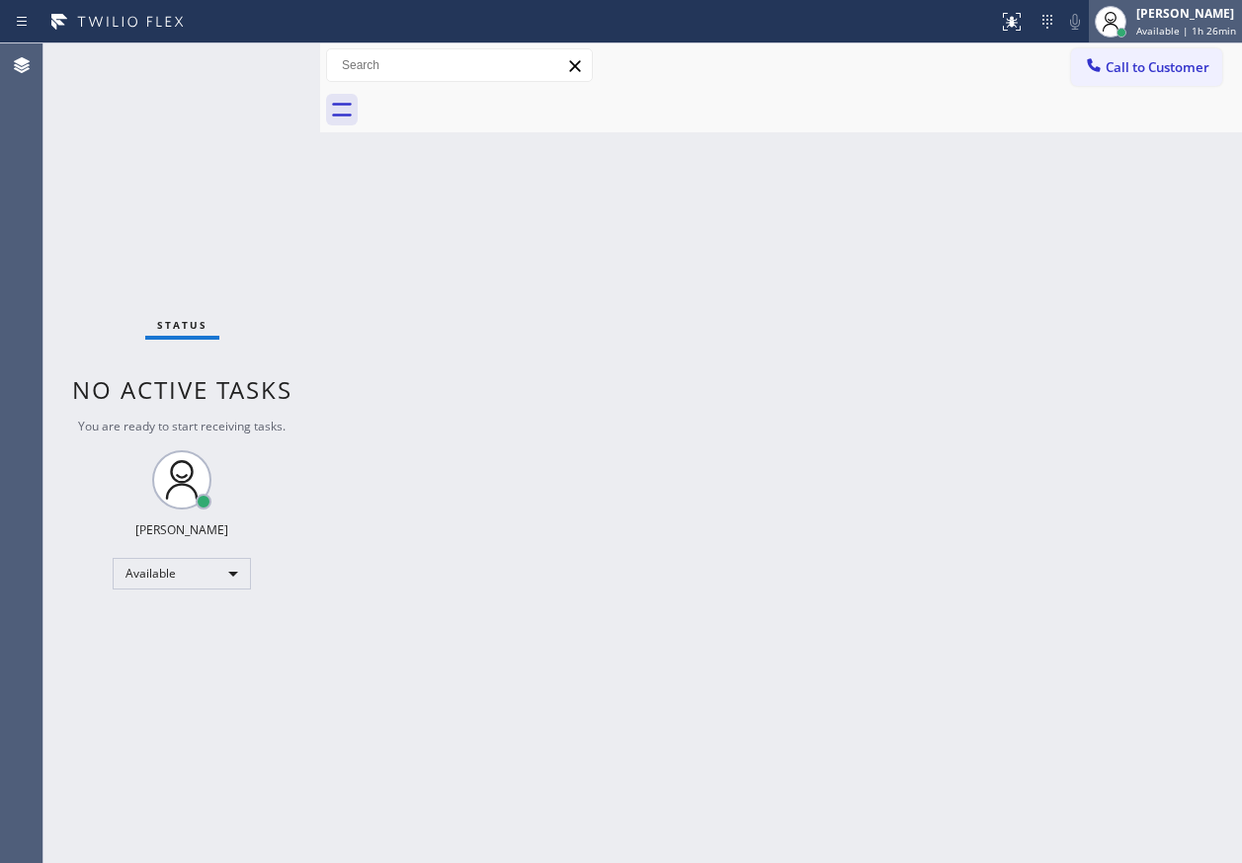
click at [1172, 34] on span "Available | 1h 26min" at bounding box center [1186, 31] width 100 height 14
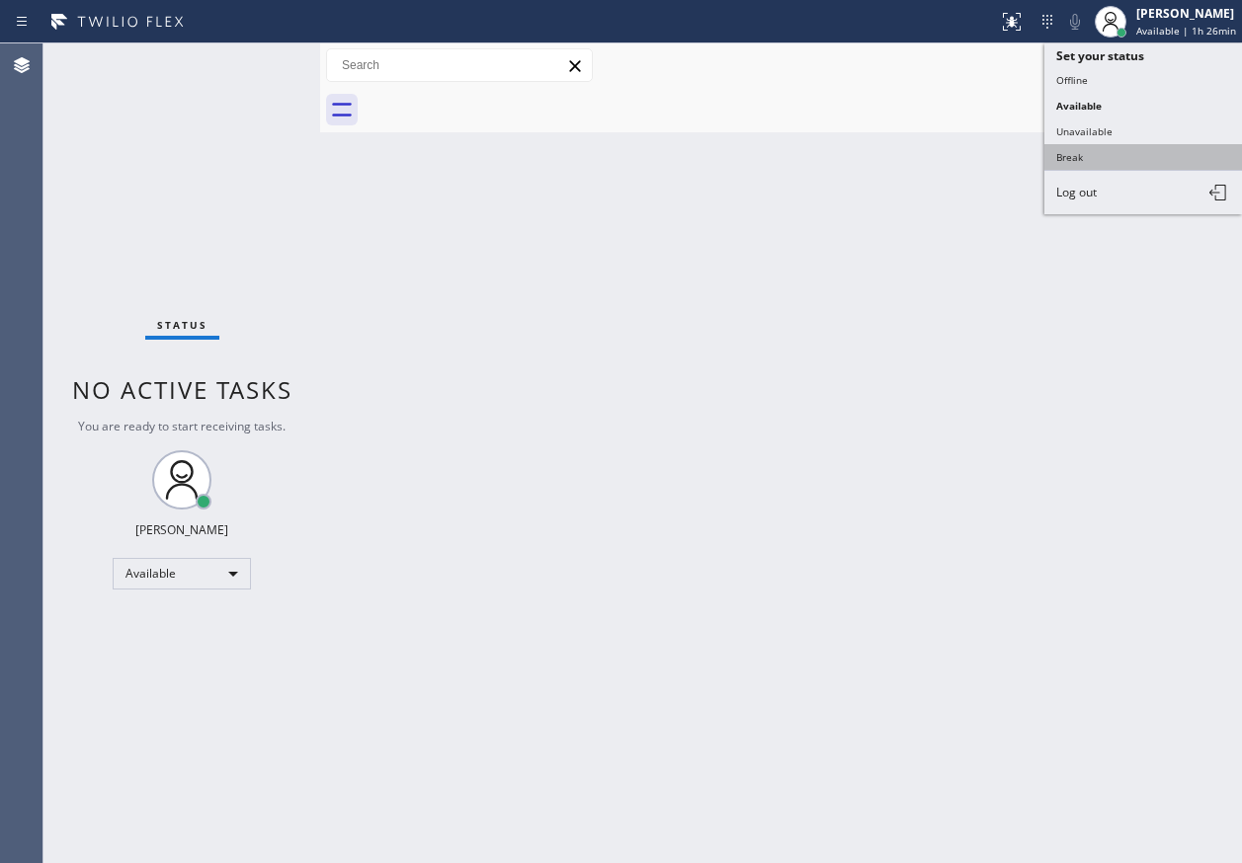
click at [1078, 150] on button "Break" at bounding box center [1143, 157] width 198 height 26
